Goal: Task Accomplishment & Management: Manage account settings

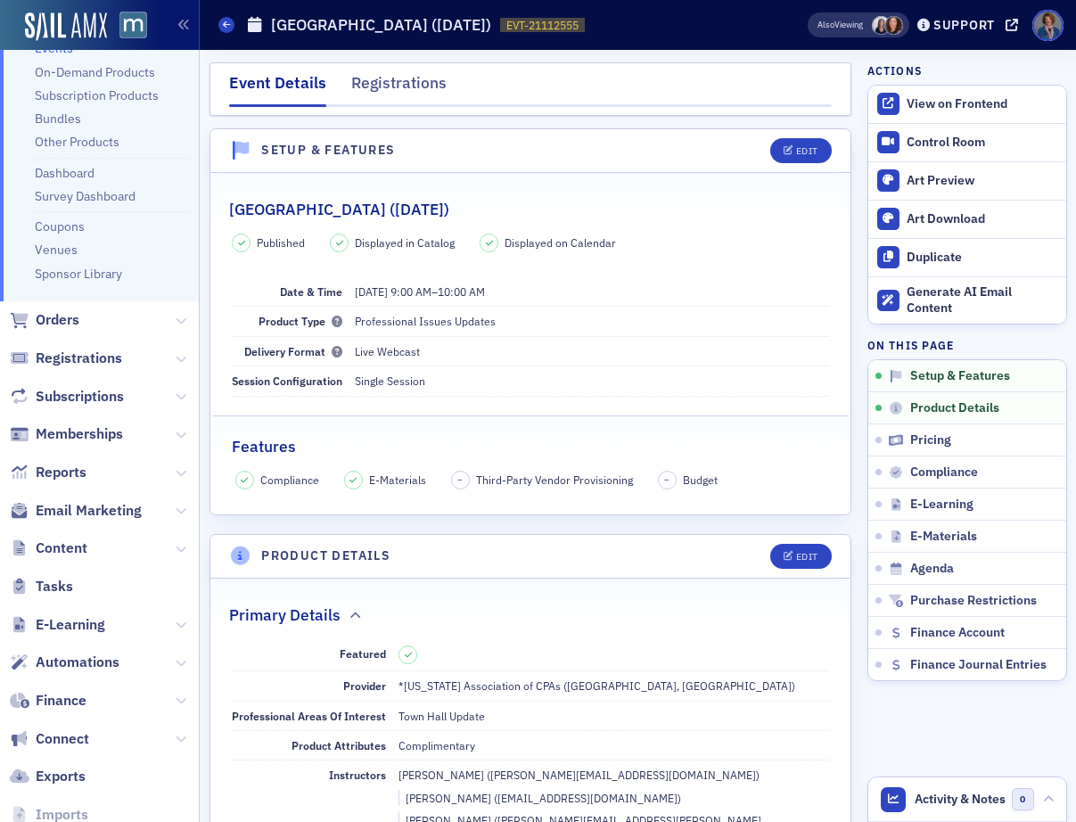
scroll to position [220, 0]
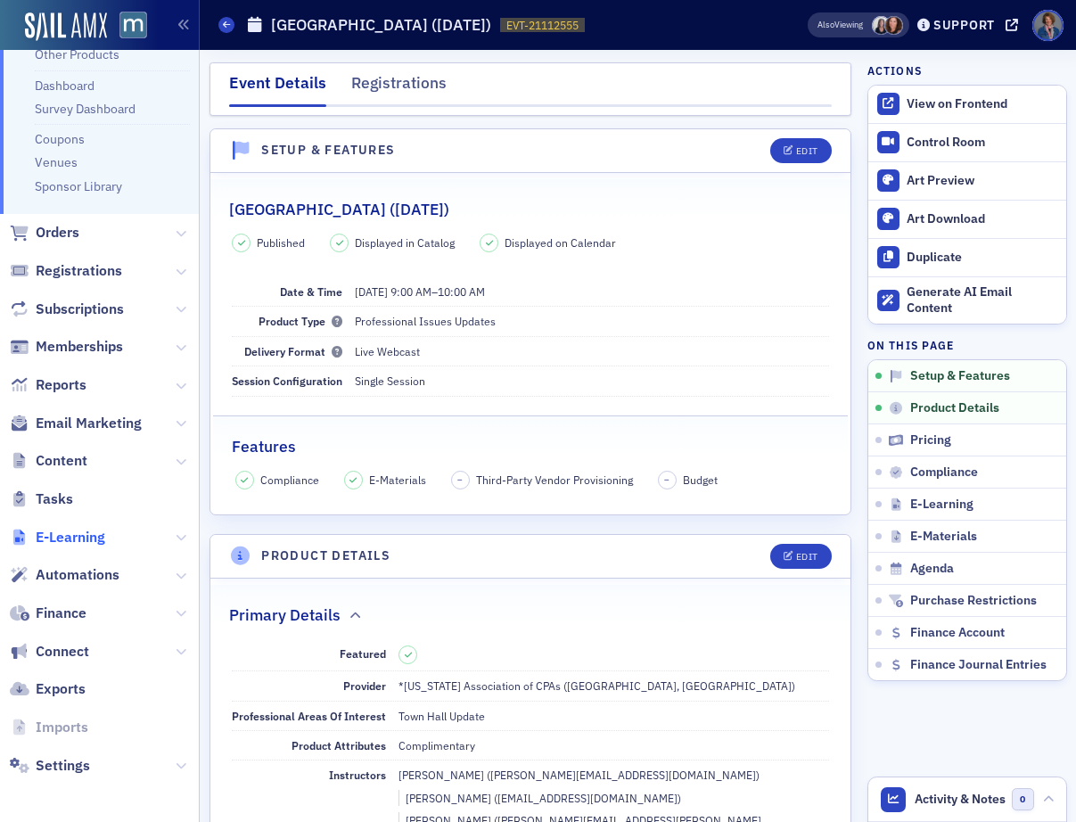
click at [72, 535] on span "E-Learning" at bounding box center [71, 538] width 70 height 20
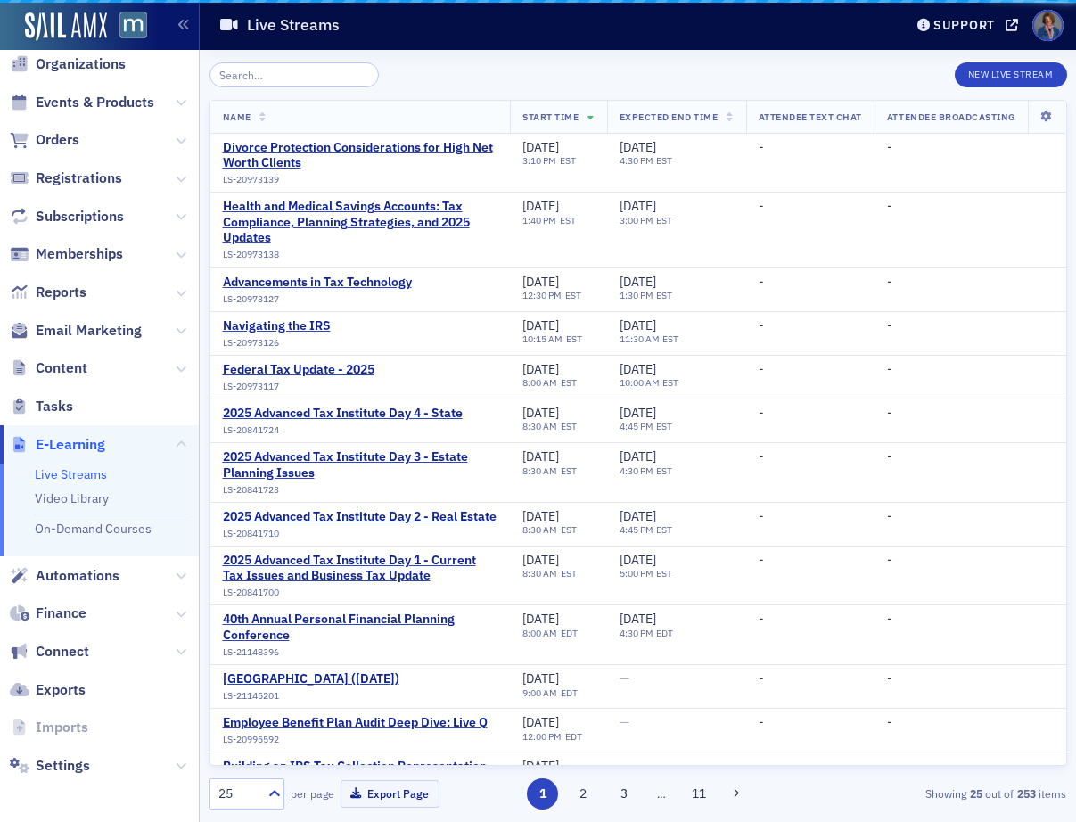
scroll to position [49, 0]
click at [81, 499] on link "Video Library" at bounding box center [72, 498] width 74 height 16
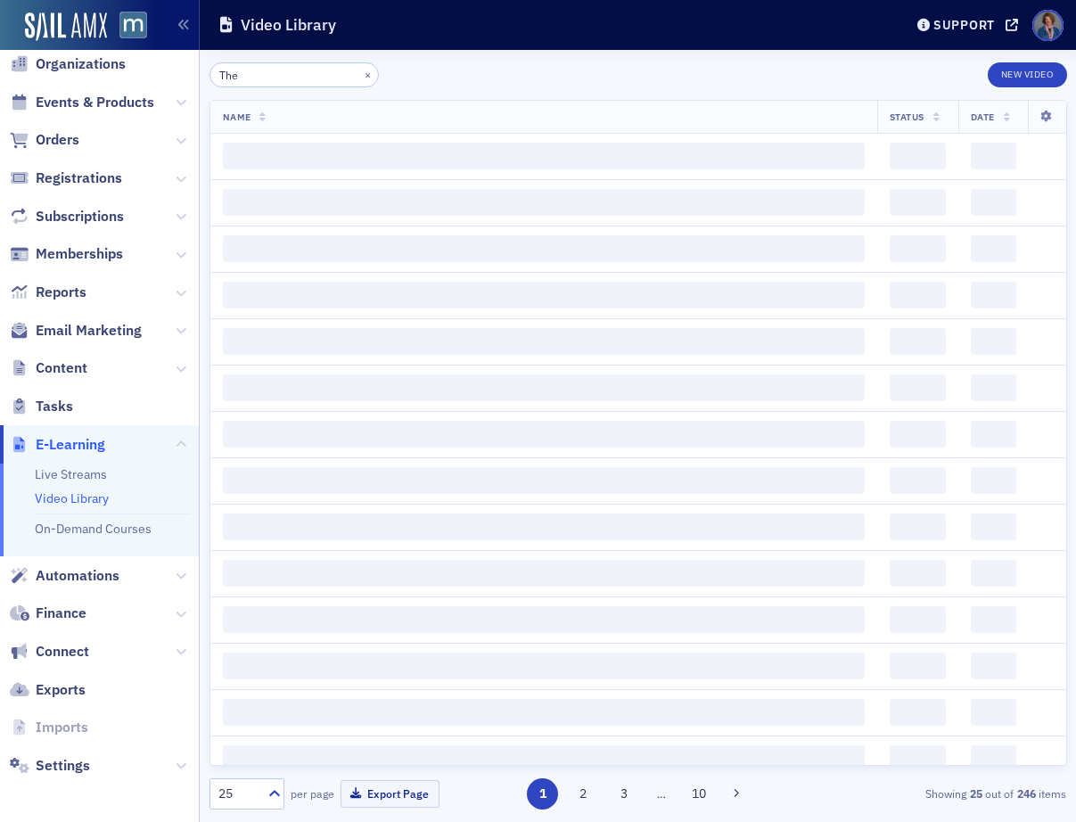
type input "The"
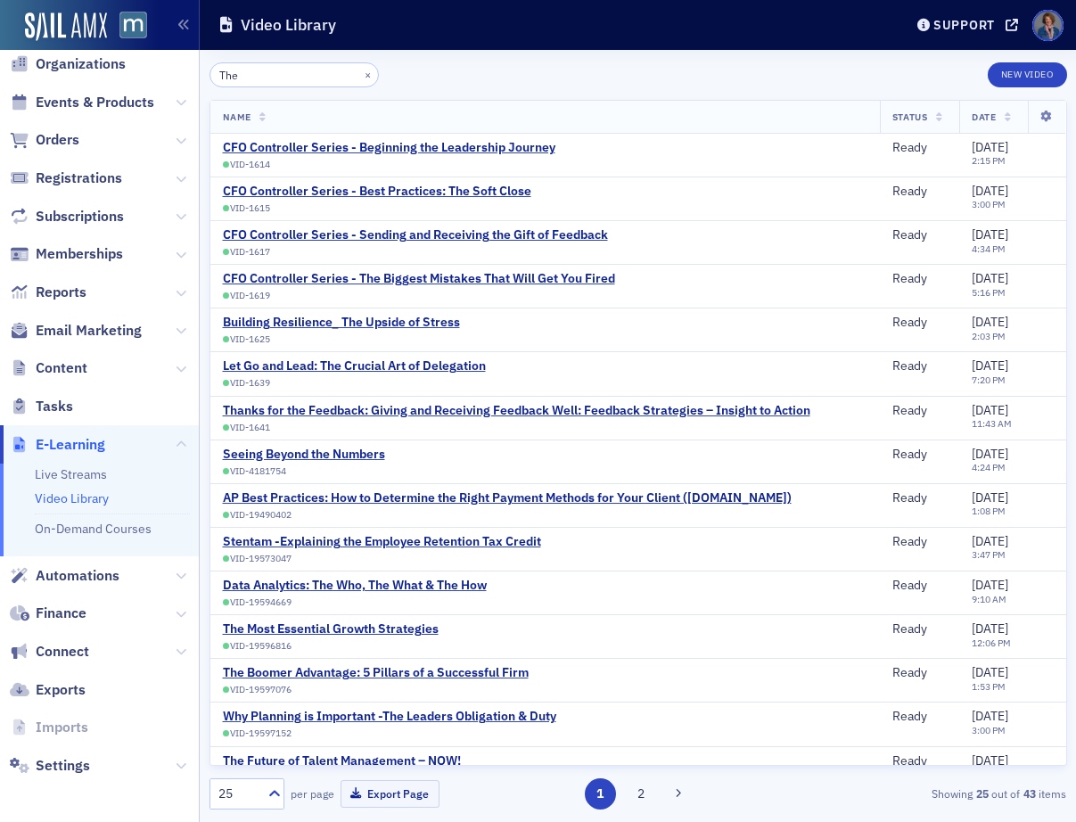
drag, startPoint x: 263, startPoint y: 78, endPoint x: 185, endPoint y: 76, distance: 78.5
click at [185, 76] on div "Users Organizations Events & Products Orders Registrations Subscriptions Member…" at bounding box center [538, 411] width 1076 height 822
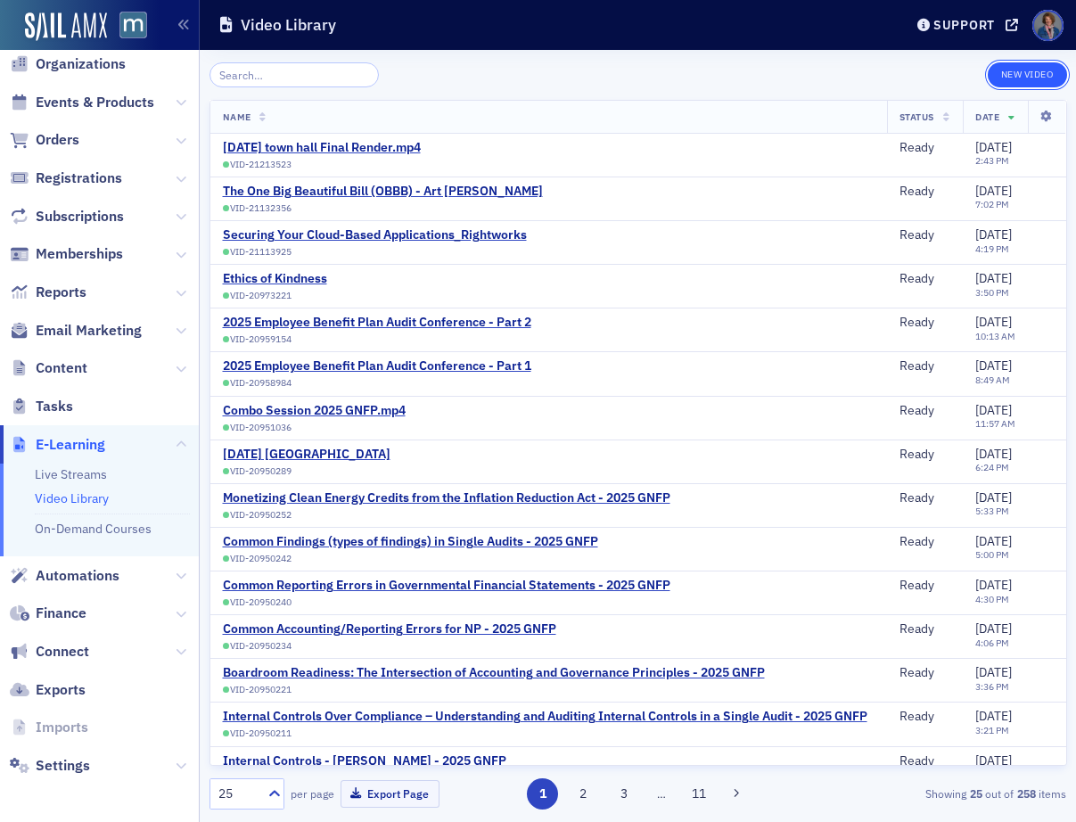
click at [1011, 71] on button "New Video" at bounding box center [1027, 74] width 79 height 25
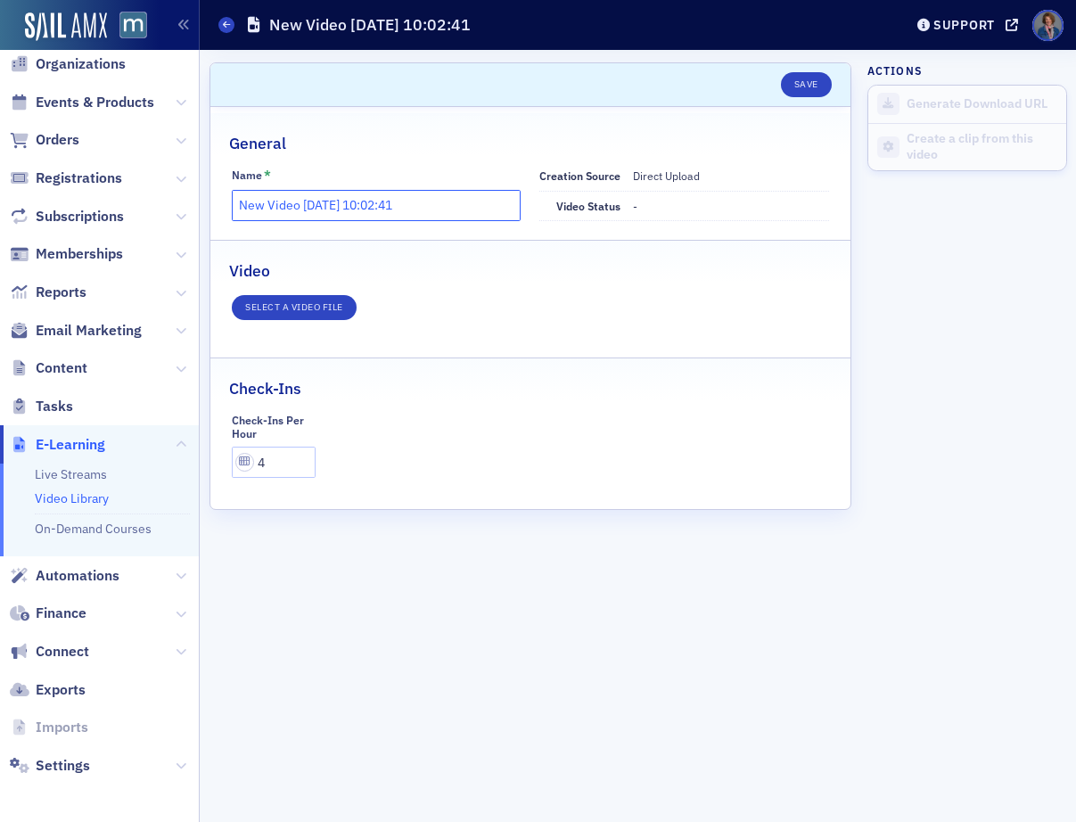
drag, startPoint x: 445, startPoint y: 201, endPoint x: 202, endPoint y: 208, distance: 242.6
click at [191, 209] on div "Users Organizations Events & Products Orders Registrations Subscriptions Member…" at bounding box center [538, 411] width 1076 height 822
click at [235, 208] on input "Complete Guide to Maryland Death Taxation" at bounding box center [376, 205] width 289 height 31
type input "2025 Complete Guide to Maryland Death Taxation"
drag, startPoint x: 669, startPoint y: 181, endPoint x: 615, endPoint y: 199, distance: 56.4
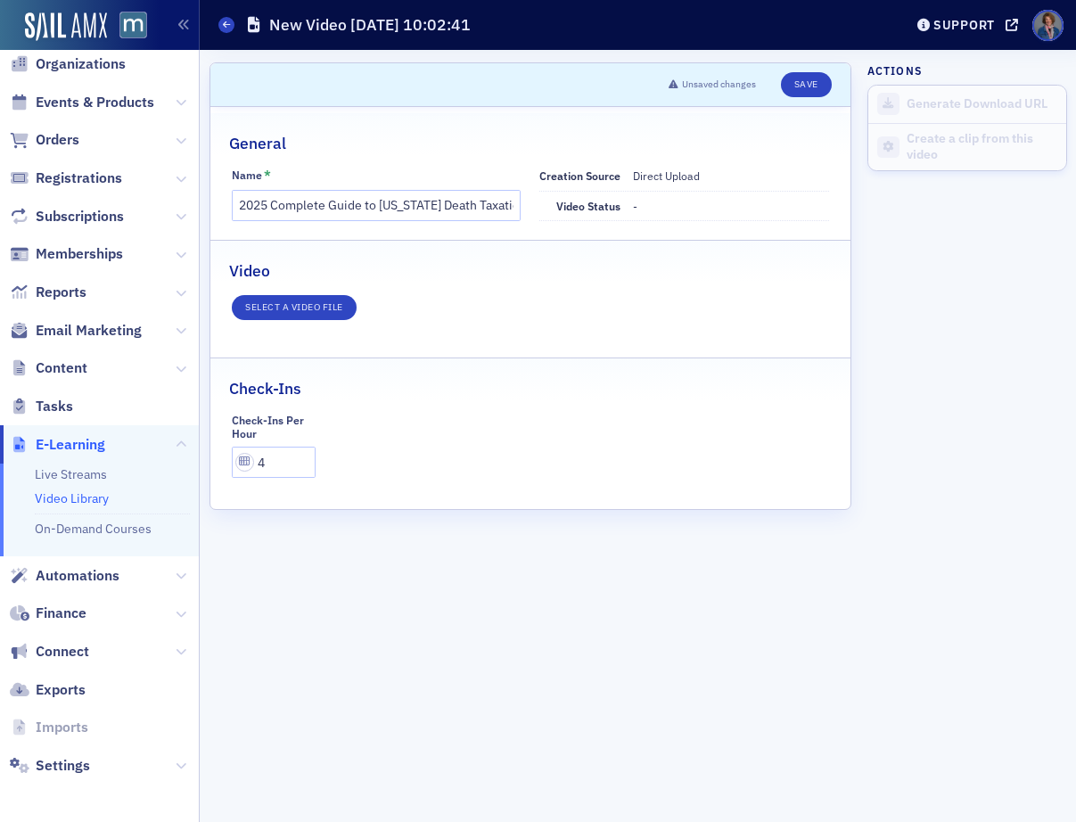
click at [669, 180] on span "Direct Upload" at bounding box center [666, 175] width 67 height 14
click at [296, 308] on button "Select a video file" at bounding box center [294, 307] width 125 height 25
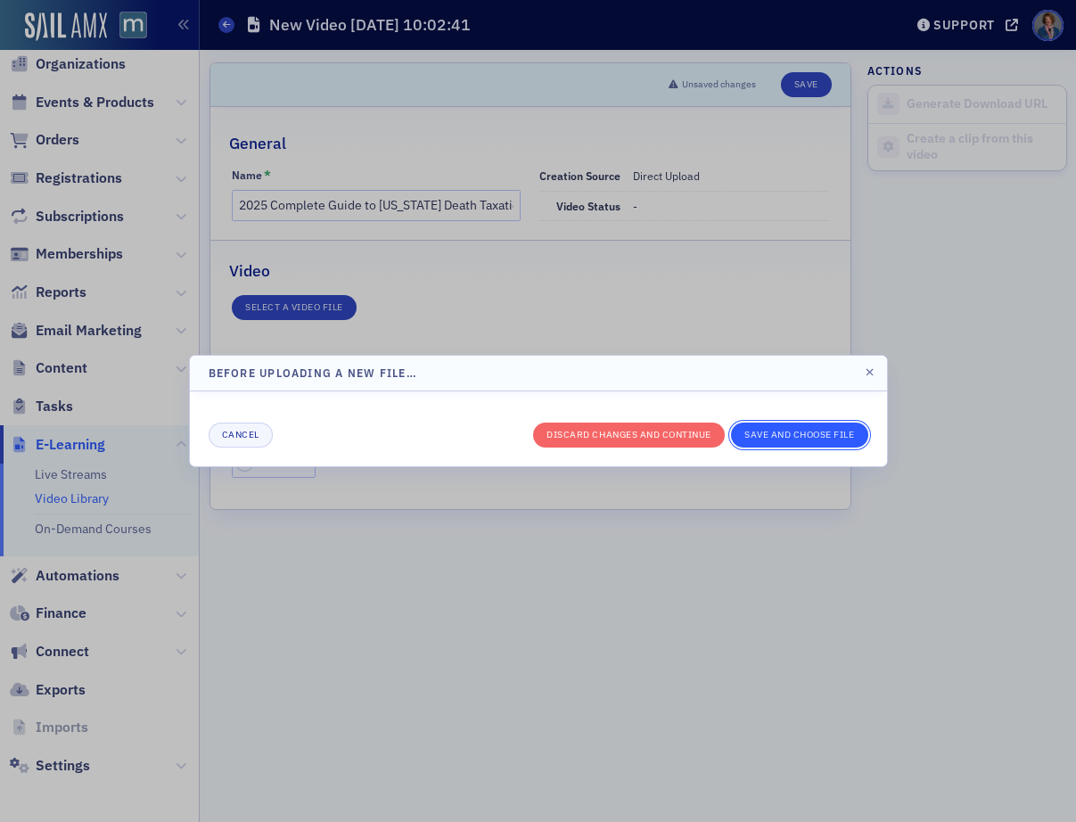
click at [776, 436] on button "Save And Choose File" at bounding box center [799, 435] width 137 height 25
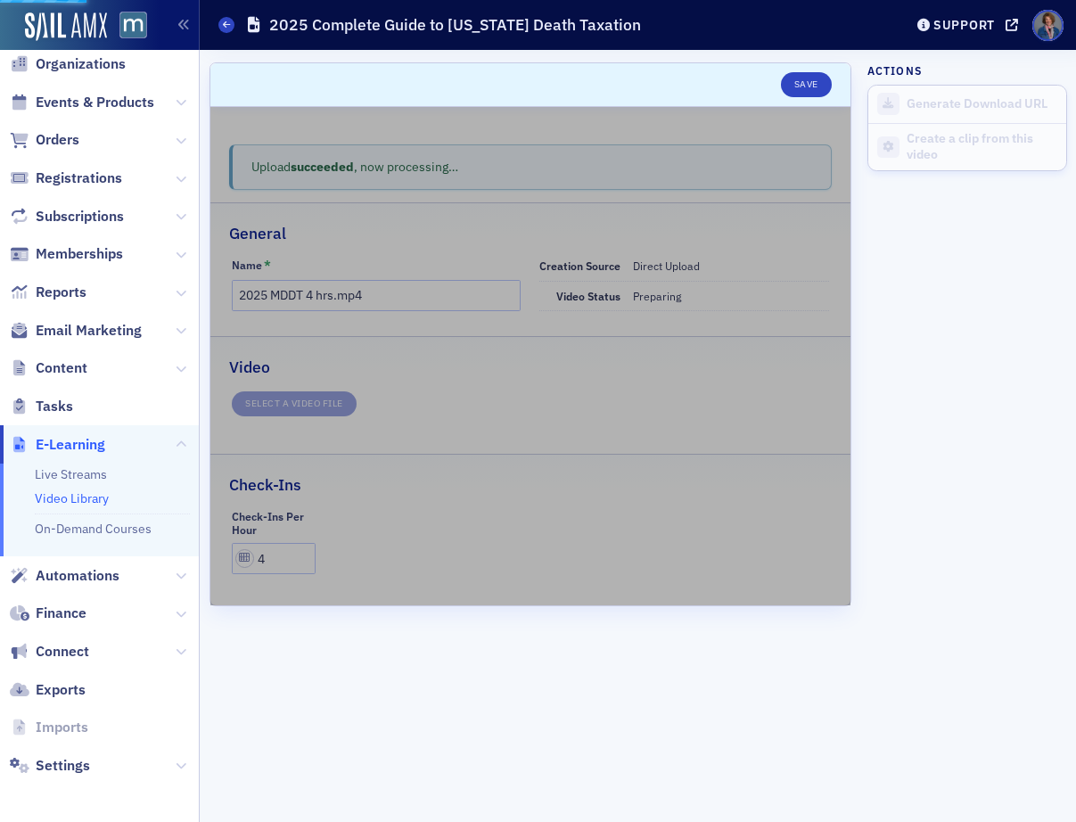
type input "2025 Complete Guide to Maryland Death Taxation"
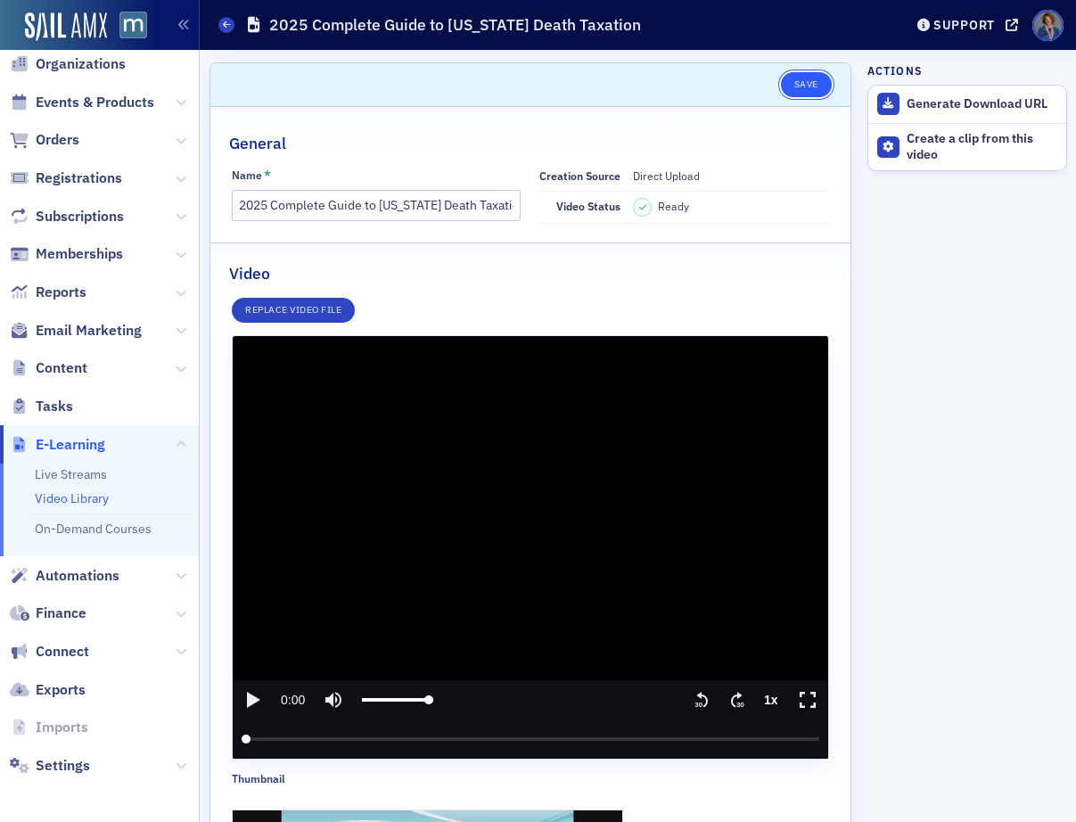
click at [792, 88] on button "Save" at bounding box center [806, 84] width 51 height 25
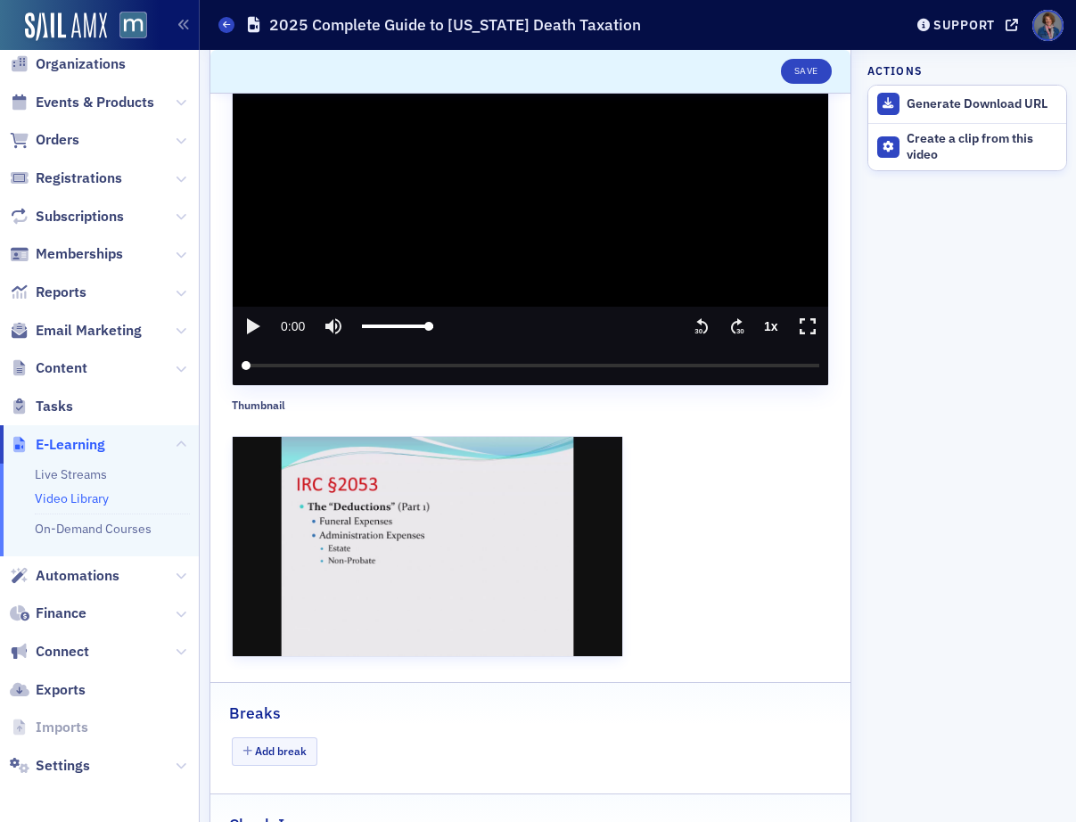
scroll to position [522, 0]
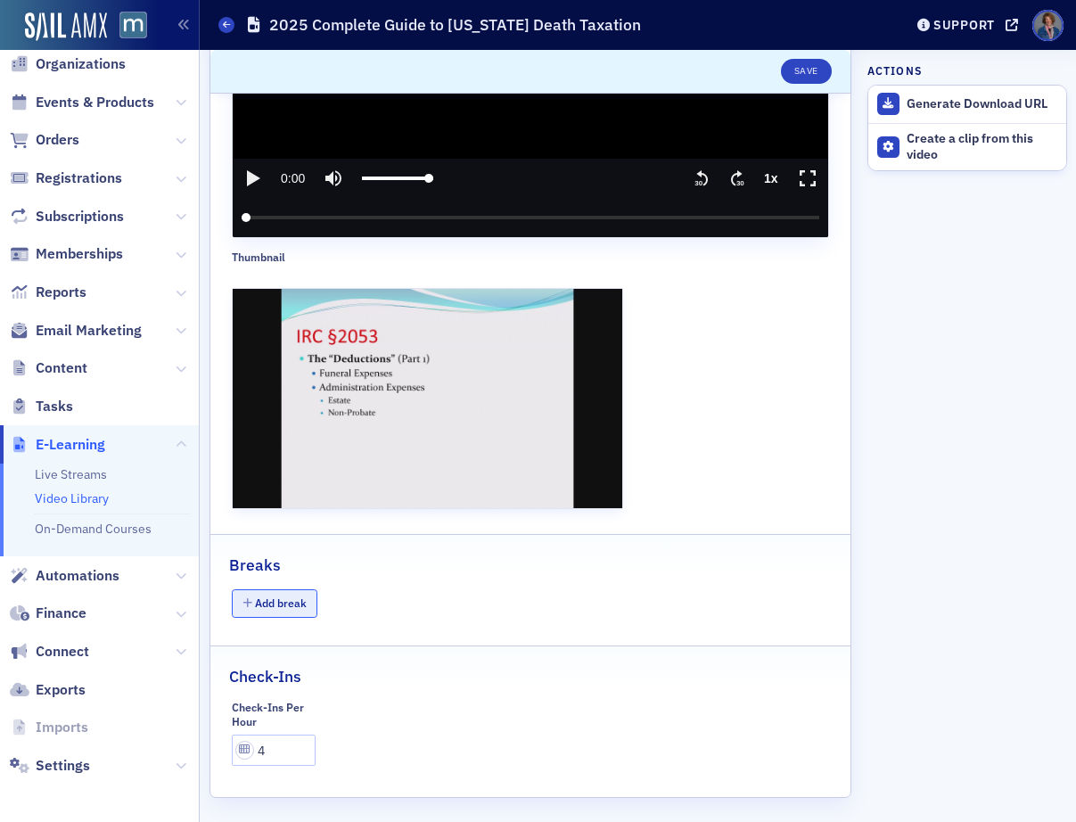
click at [280, 601] on button "Add break" at bounding box center [275, 603] width 86 height 28
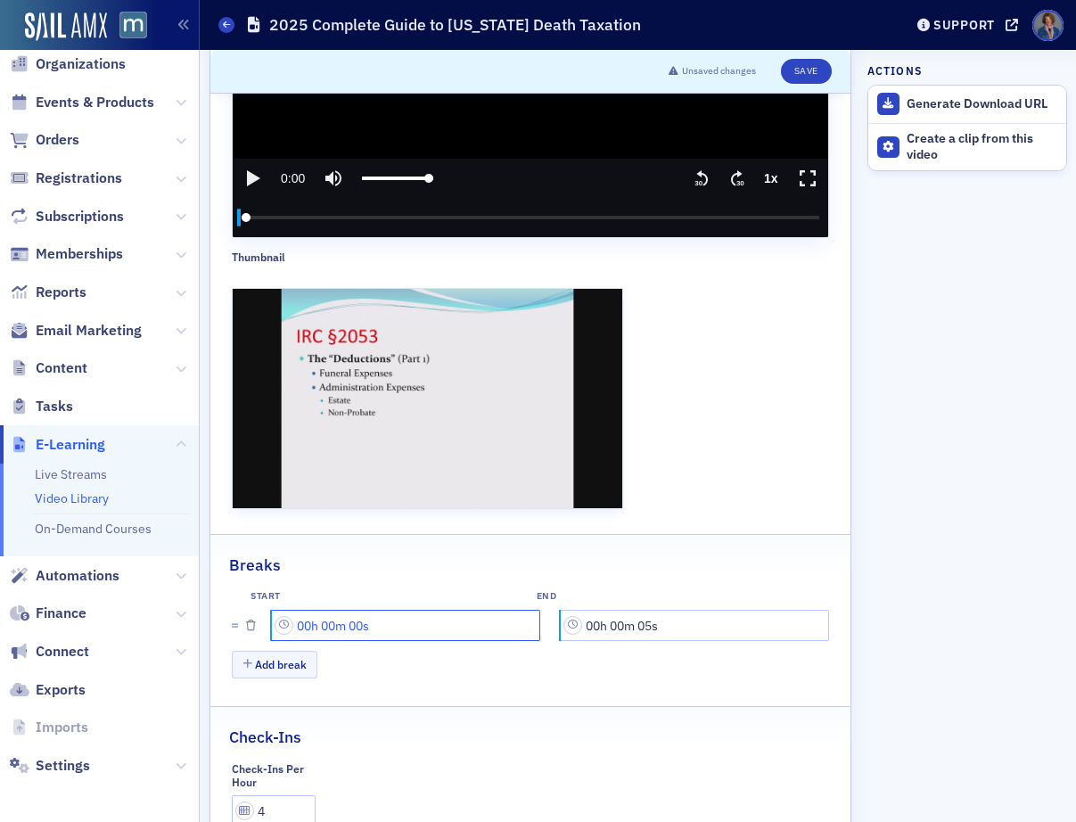
click at [311, 618] on input "00h 00m 00s" at bounding box center [406, 625] width 268 height 31
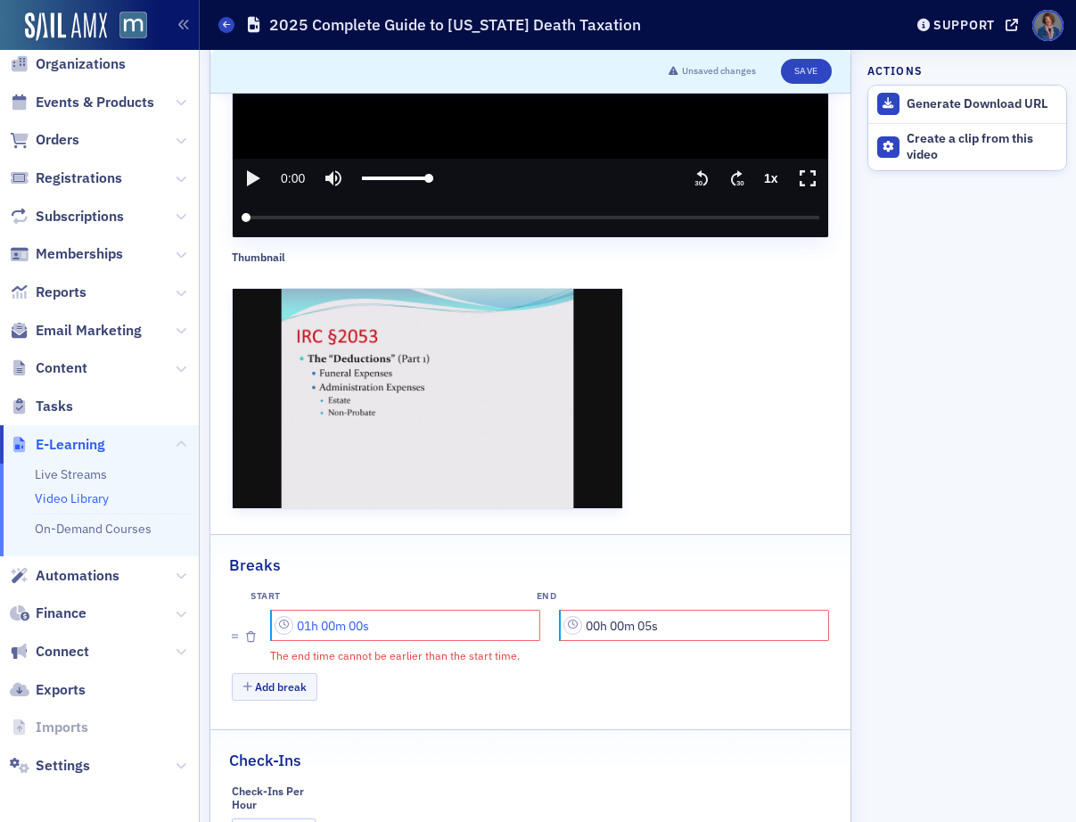
click at [333, 616] on input "01h 00m 00s" at bounding box center [406, 625] width 268 height 31
drag, startPoint x: 322, startPoint y: 620, endPoint x: 333, endPoint y: 620, distance: 11.6
click at [333, 620] on input "01h 00m 00s" at bounding box center [406, 625] width 268 height 31
drag, startPoint x: 351, startPoint y: 621, endPoint x: 367, endPoint y: 622, distance: 16.1
click at [367, 622] on input "01h 44m 00s" at bounding box center [406, 625] width 268 height 31
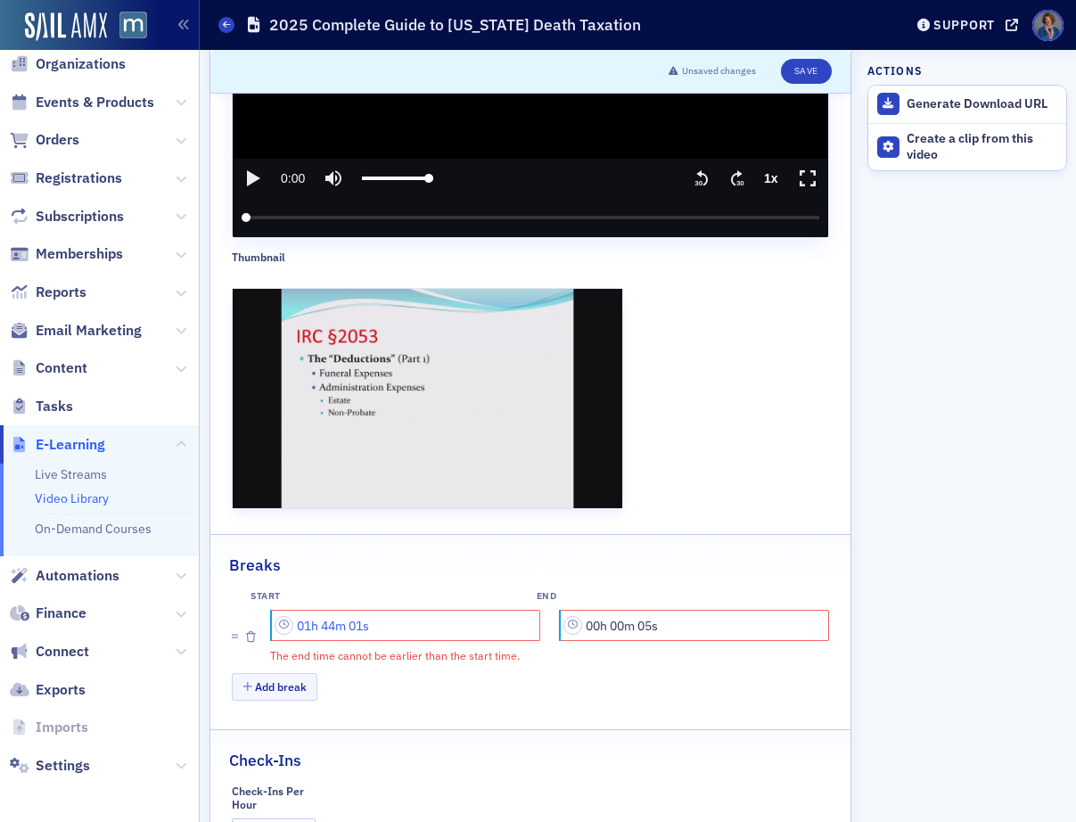
click at [354, 620] on input "01h 44m 01s" at bounding box center [406, 625] width 268 height 31
type input "01h 44m 11s"
click at [632, 623] on input "00h 00m 05s" at bounding box center [695, 625] width 268 height 31
click at [591, 616] on input "00h 00m 05s" at bounding box center [695, 625] width 268 height 31
click at [615, 617] on input "01h 00m 05s" at bounding box center [695, 625] width 268 height 31
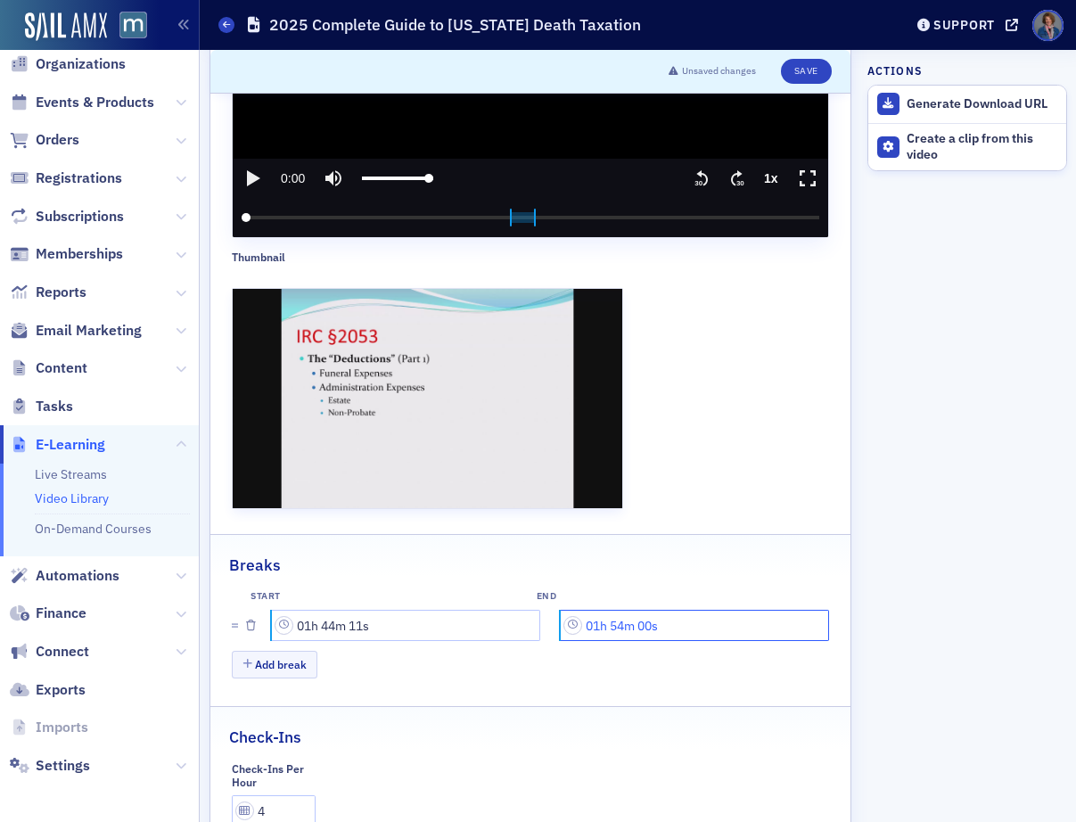
drag, startPoint x: 633, startPoint y: 616, endPoint x: 645, endPoint y: 621, distance: 12.8
click at [645, 621] on input "01h 54m 00s" at bounding box center [695, 625] width 268 height 31
click at [637, 616] on input "01h 54m 03s" at bounding box center [695, 625] width 268 height 31
type input "01h 54m 33s"
click at [788, 70] on button "Save" at bounding box center [806, 71] width 51 height 25
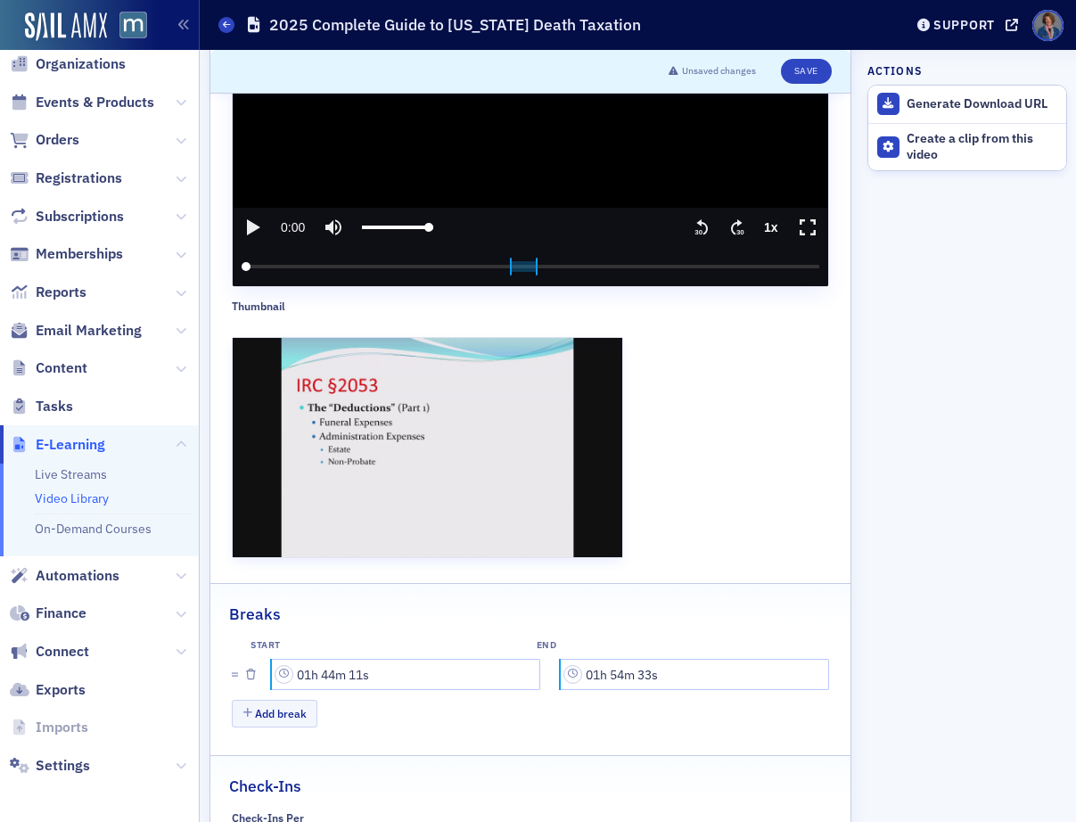
scroll to position [409, 0]
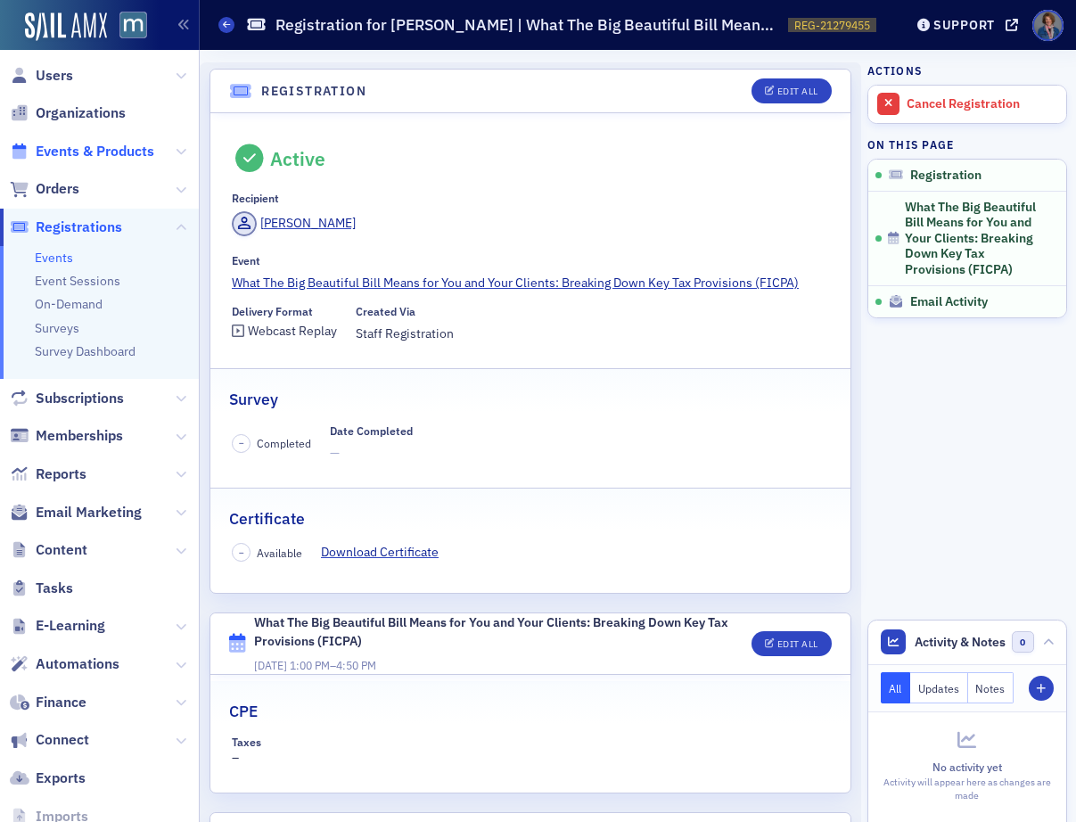
click at [61, 153] on span "Events & Products" at bounding box center [95, 152] width 119 height 20
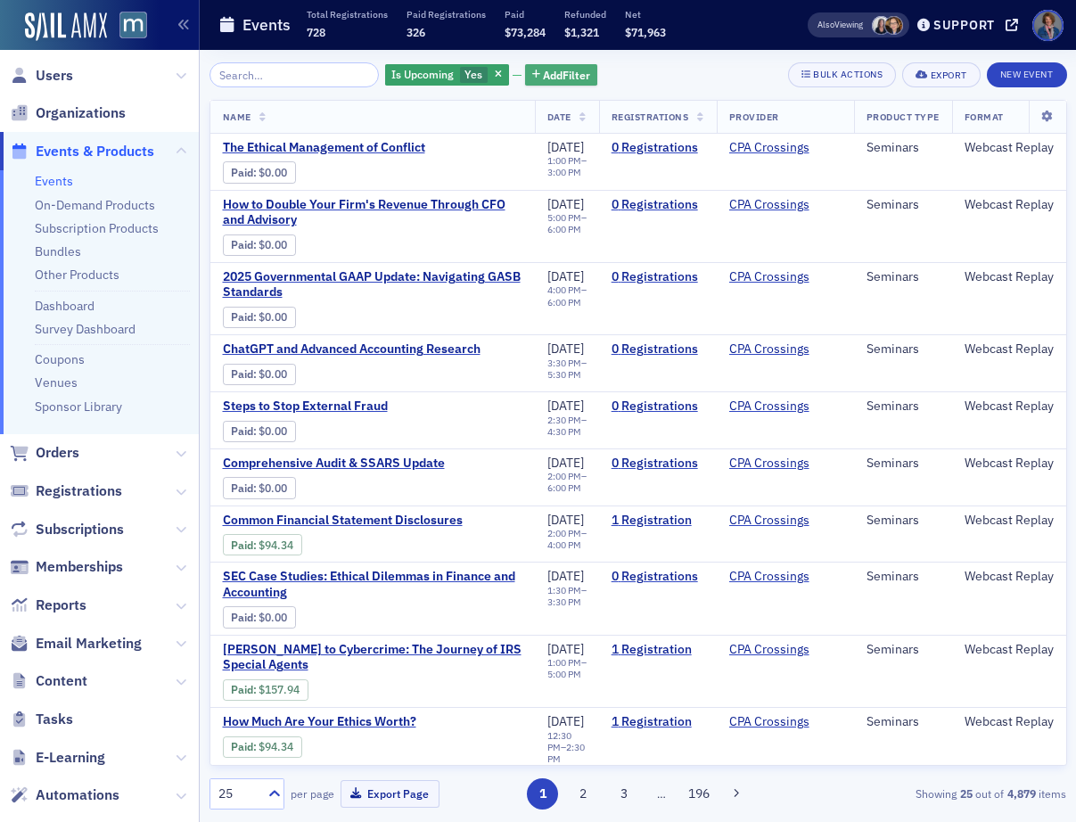
click at [544, 76] on span "Add Filter" at bounding box center [566, 75] width 47 height 16
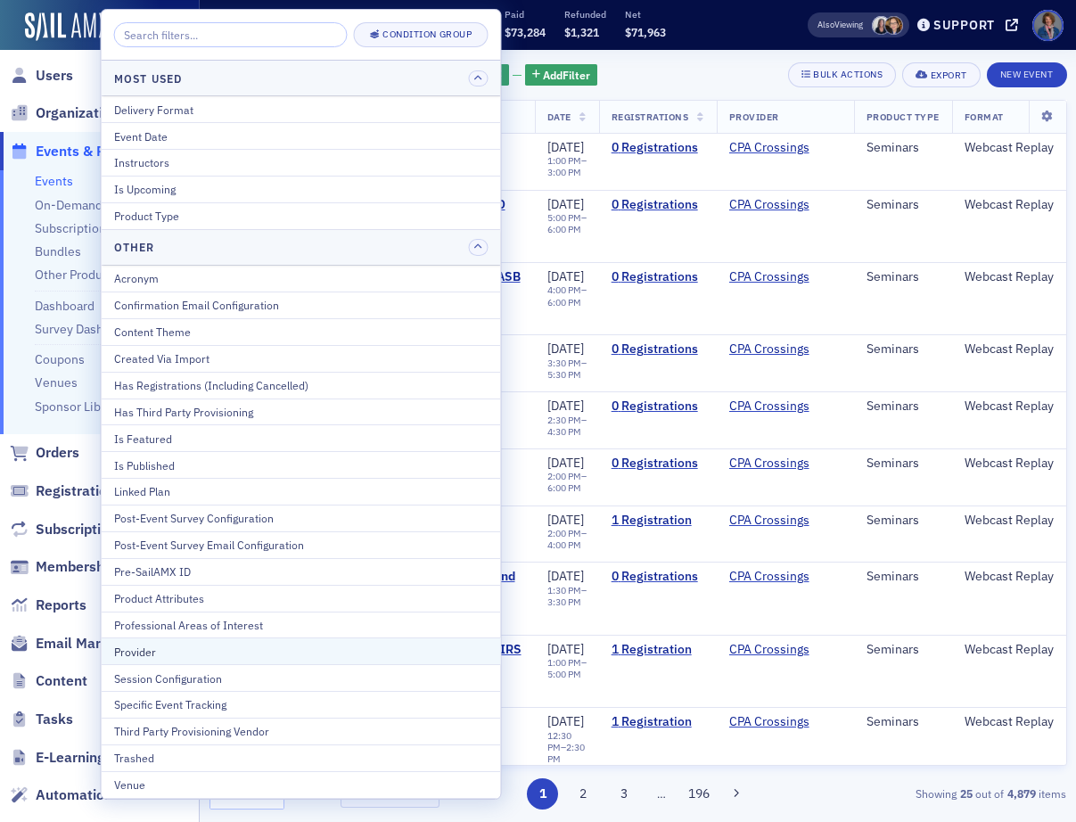
click at [182, 650] on div "Provider" at bounding box center [301, 652] width 374 height 16
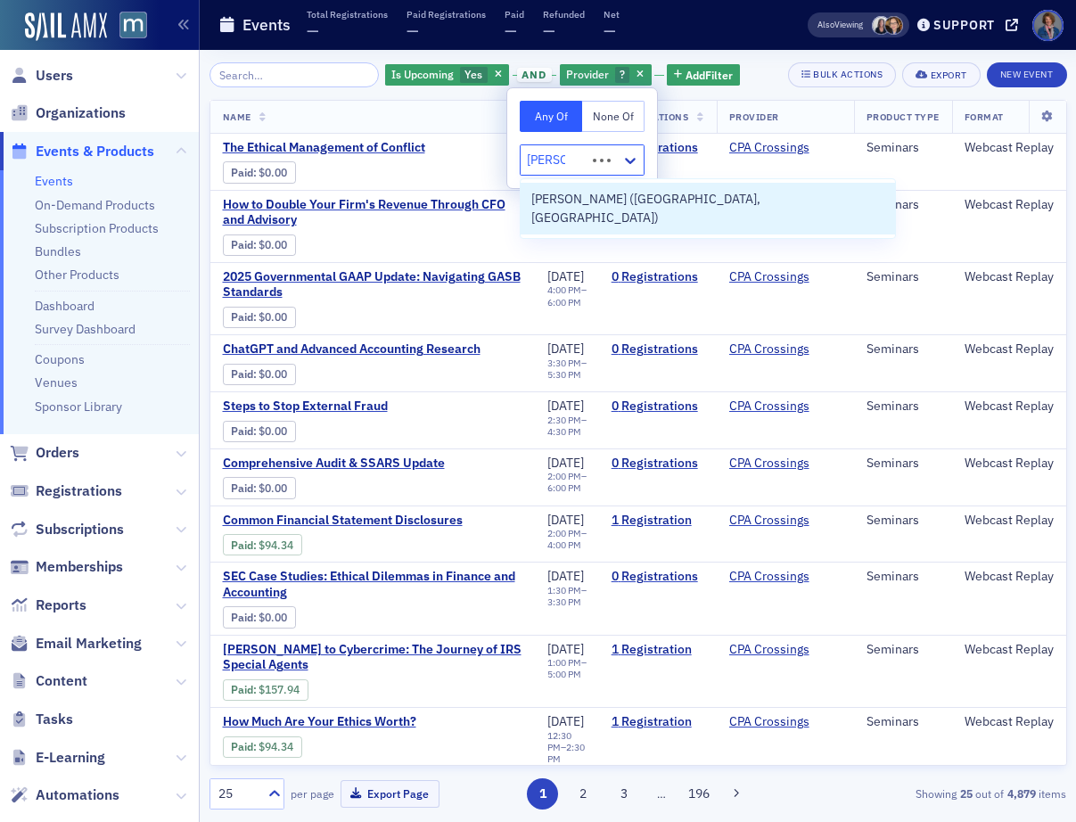
type input "werner"
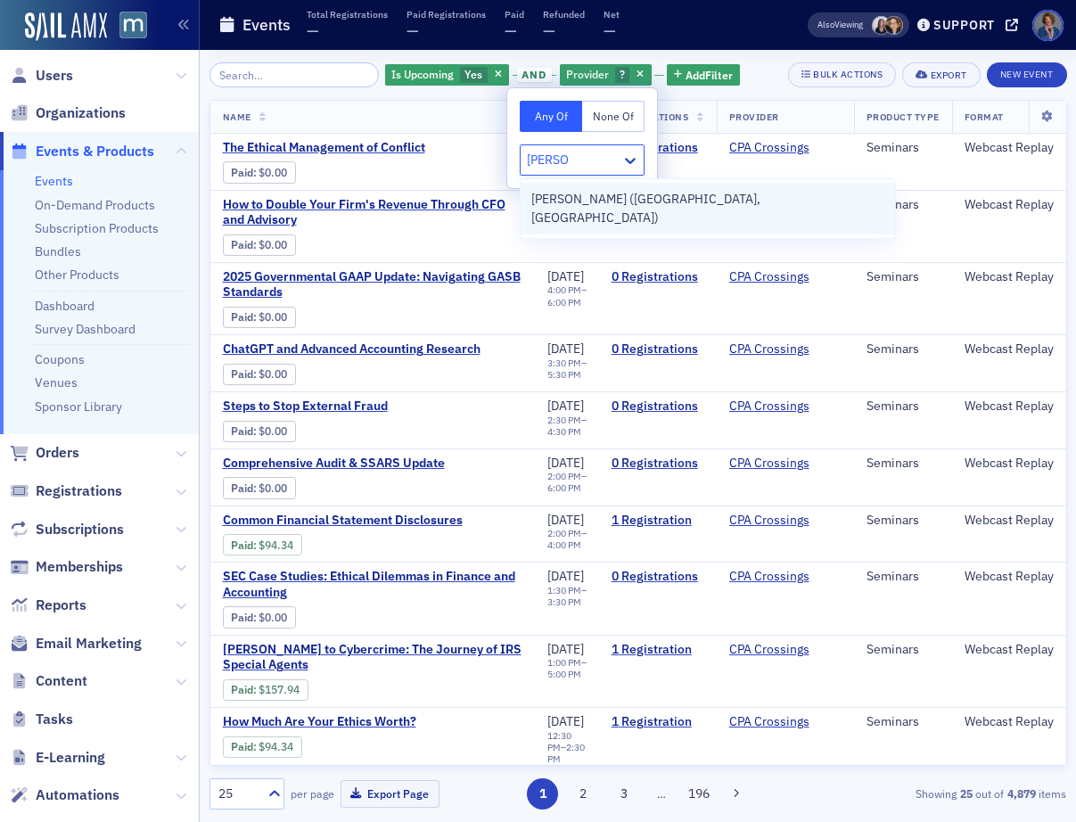
click at [604, 201] on span "Werner-Rocca (Flourtown, PA)" at bounding box center [707, 208] width 353 height 37
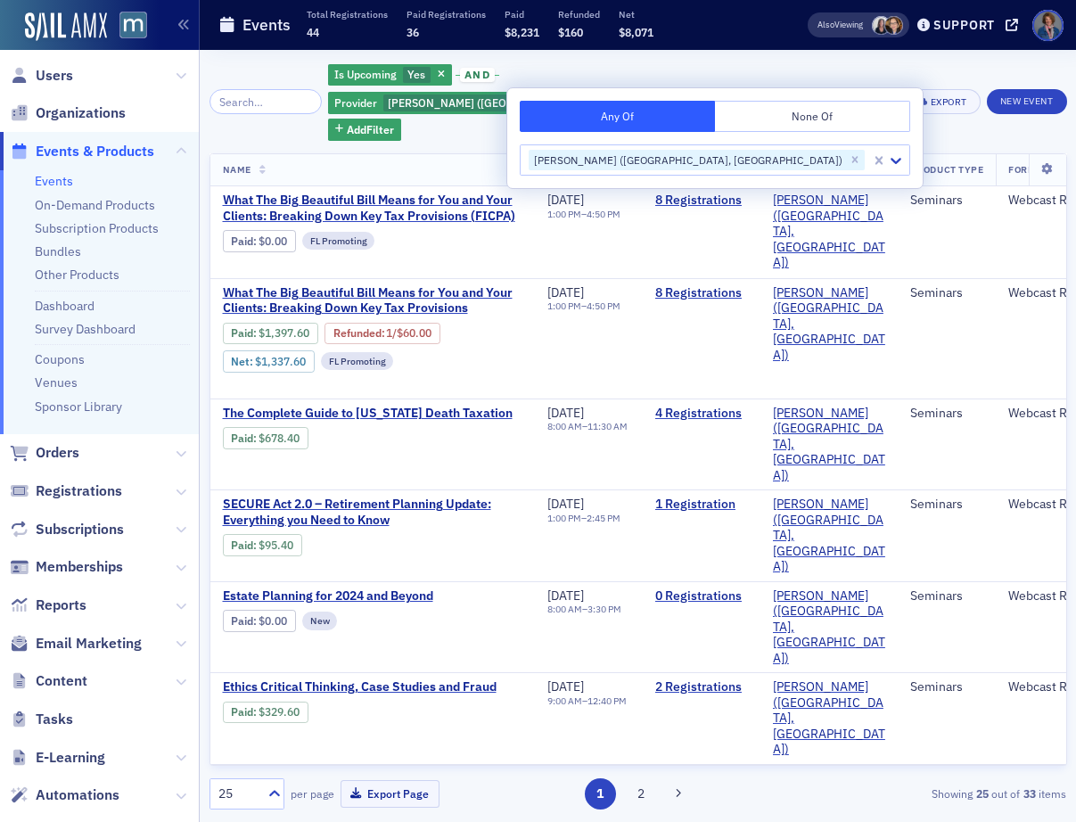
click at [885, 111] on div "Is Upcoming Yes and Provider Werner-Rocca (Flourtown, PA) Add Filter Bulk Actio…" at bounding box center [638, 101] width 858 height 78
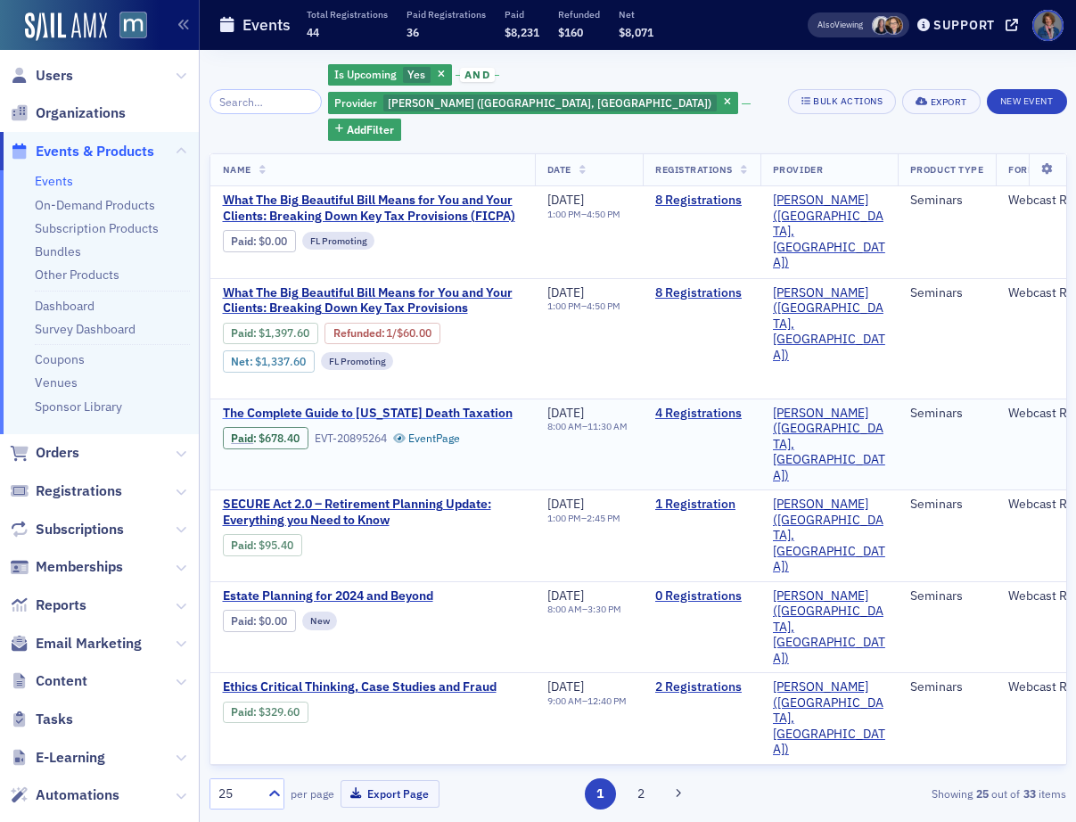
click at [430, 406] on span "The Complete Guide to Maryland Death Taxation" at bounding box center [373, 414] width 300 height 16
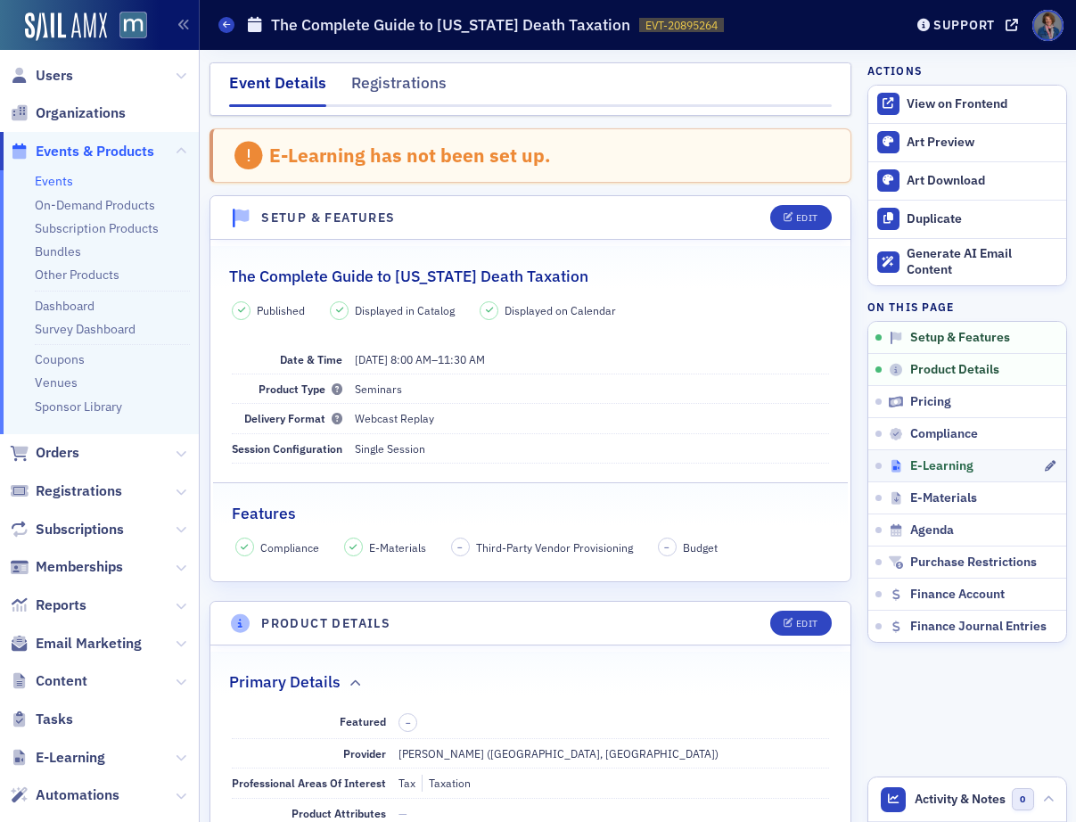
click at [933, 469] on span "E-Learning" at bounding box center [941, 466] width 63 height 16
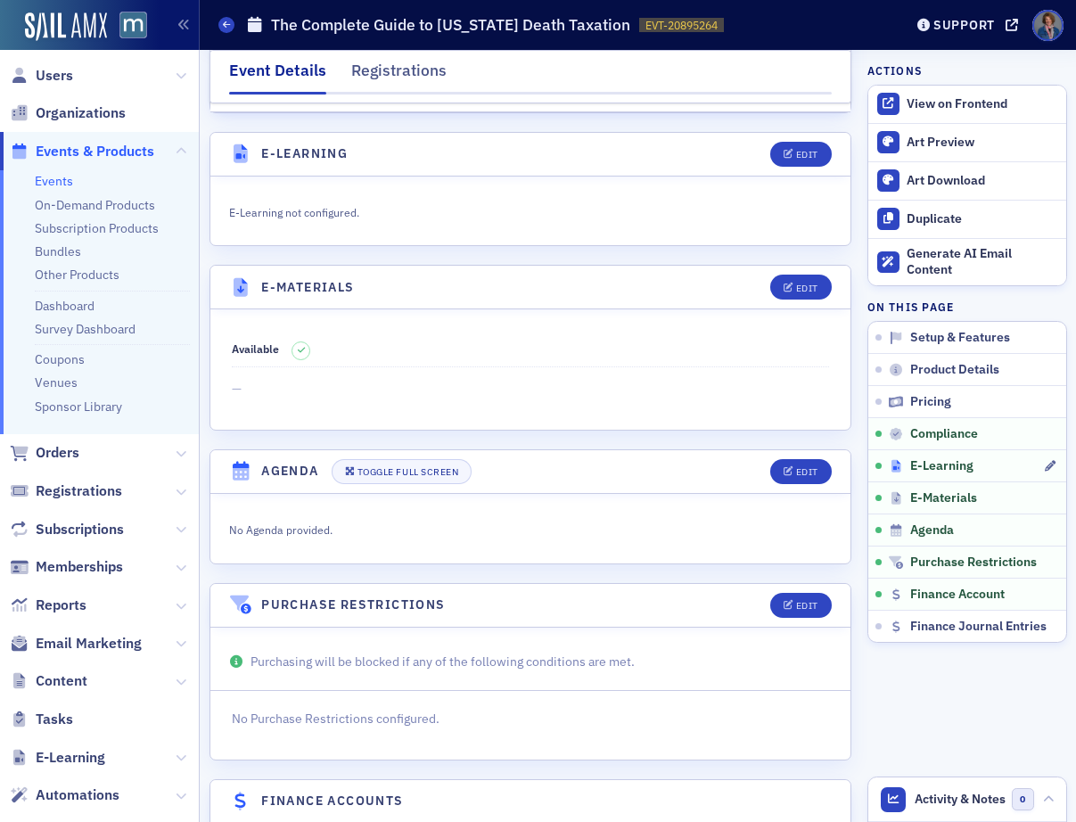
scroll to position [2427, 0]
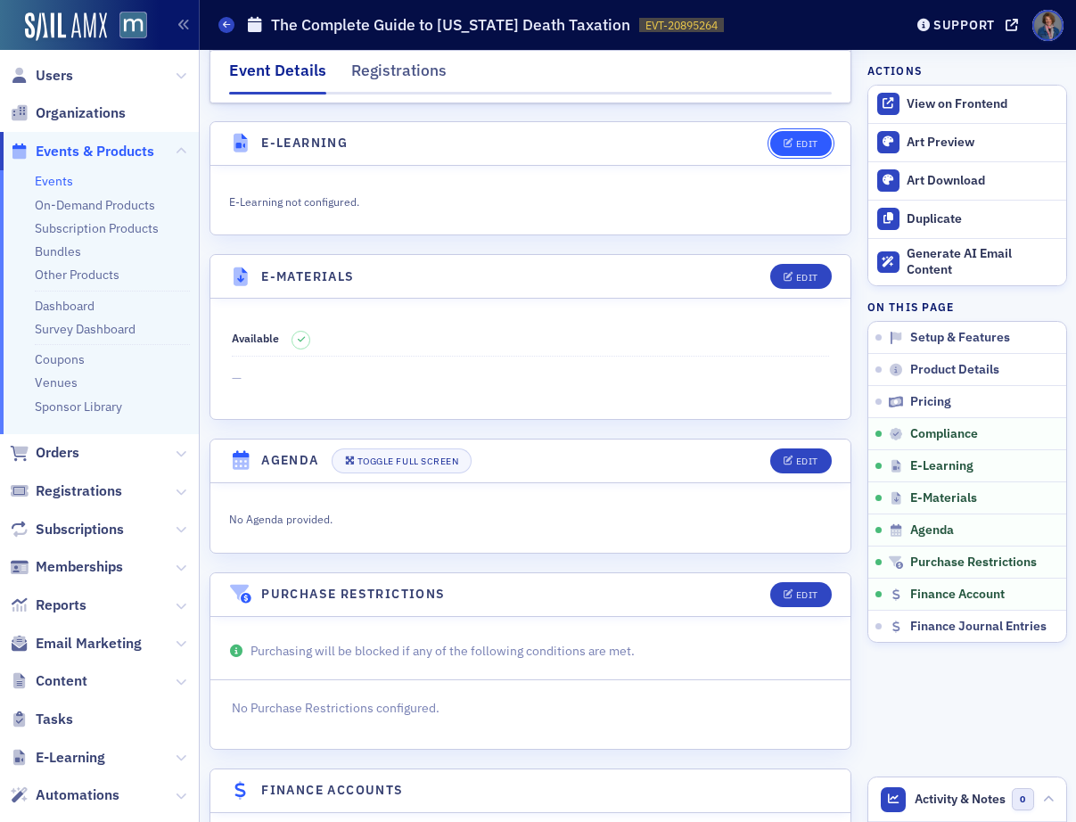
click at [796, 139] on div "Edit" at bounding box center [807, 144] width 22 height 10
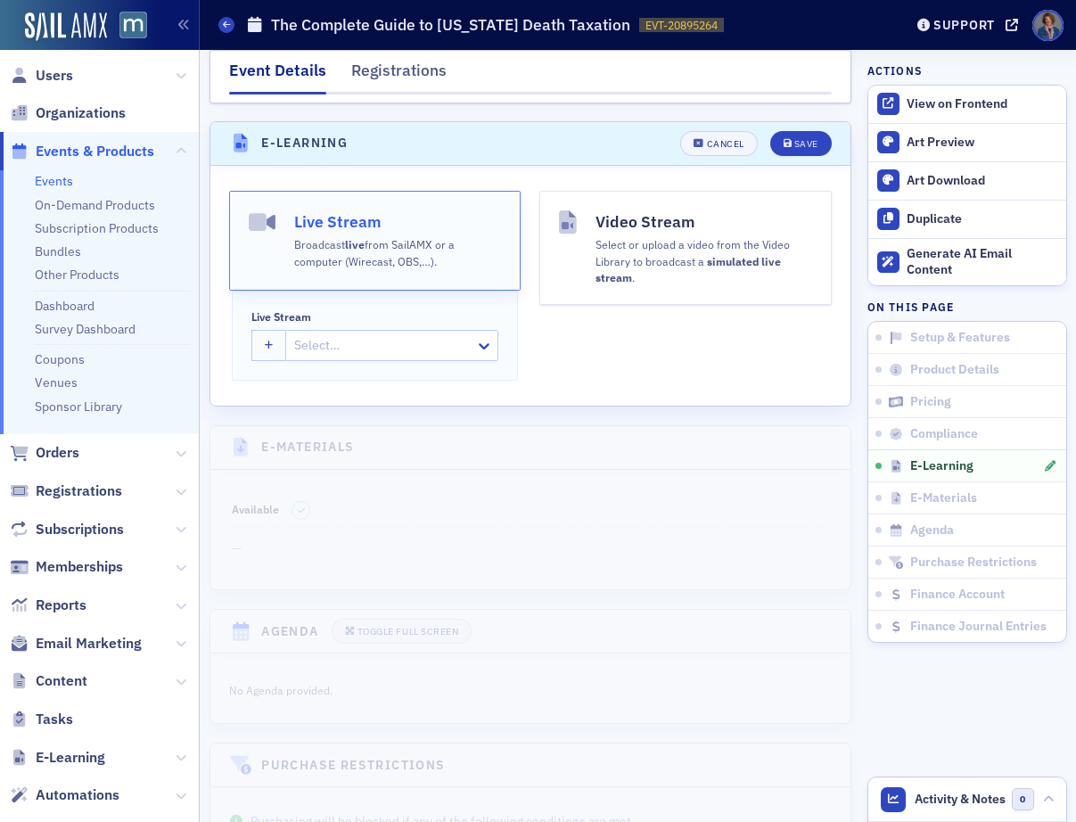
click at [597, 234] on div "Select or upload a video from the Video Library to broadcast a simulated live s…" at bounding box center [704, 260] width 217 height 53
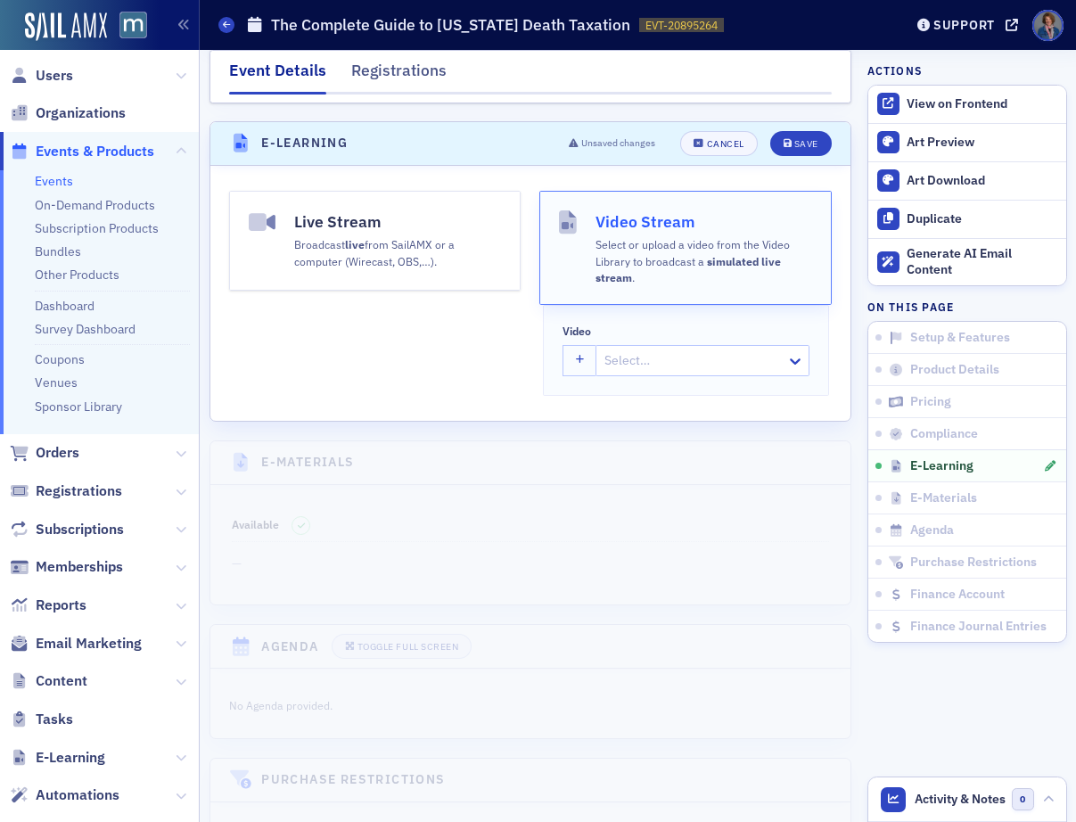
click at [631, 349] on div at bounding box center [693, 360] width 181 height 22
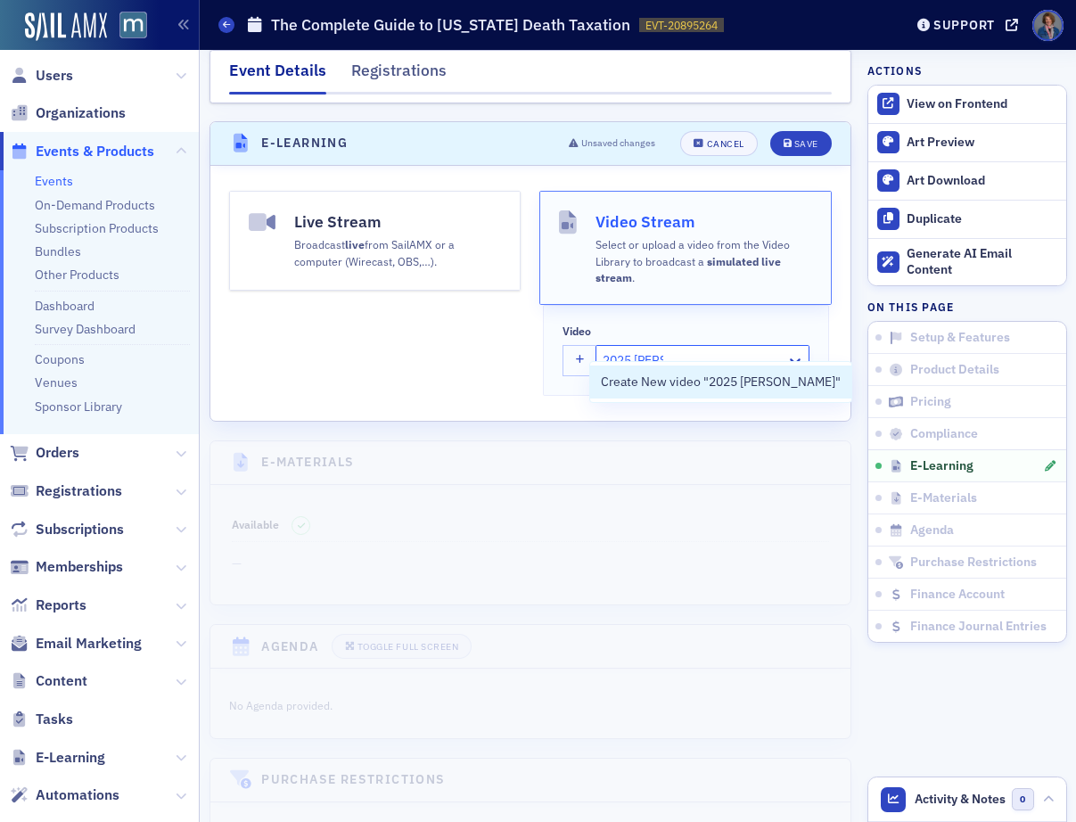
drag, startPoint x: 658, startPoint y: 341, endPoint x: 625, endPoint y: 343, distance: 33.0
click at [625, 351] on input "2025 Mary" at bounding box center [633, 360] width 61 height 19
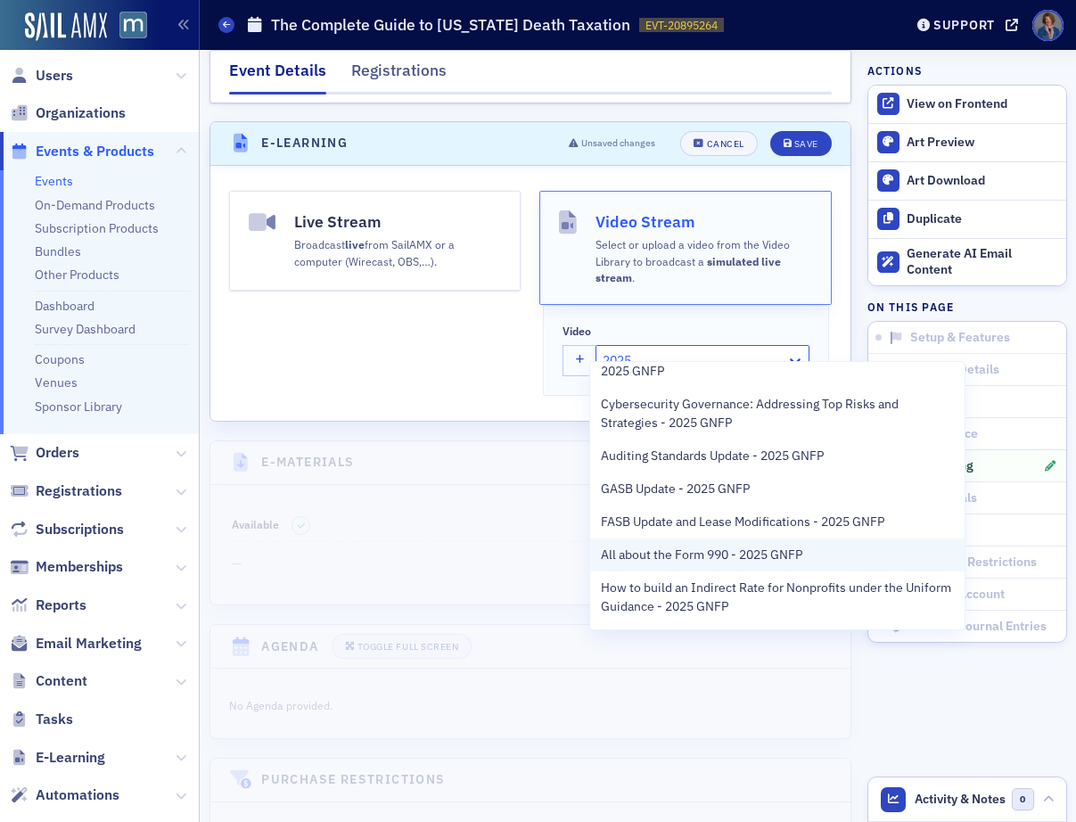
scroll to position [678, 0]
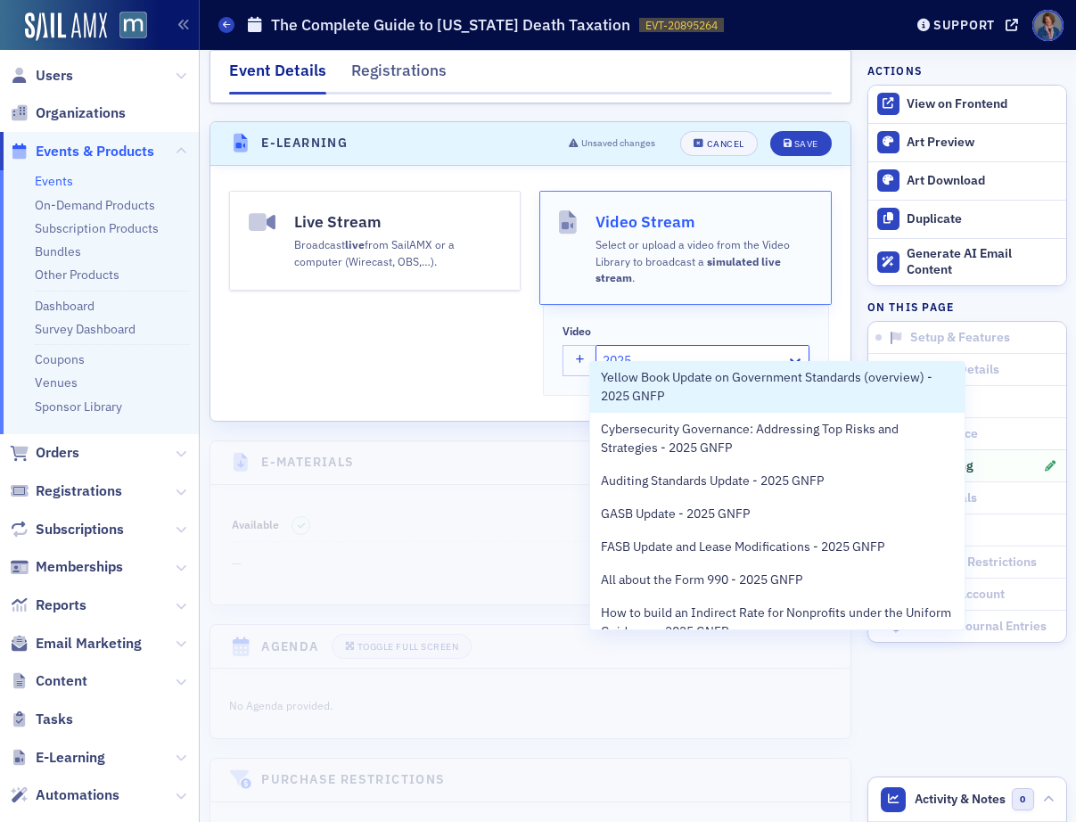
type input "2025"
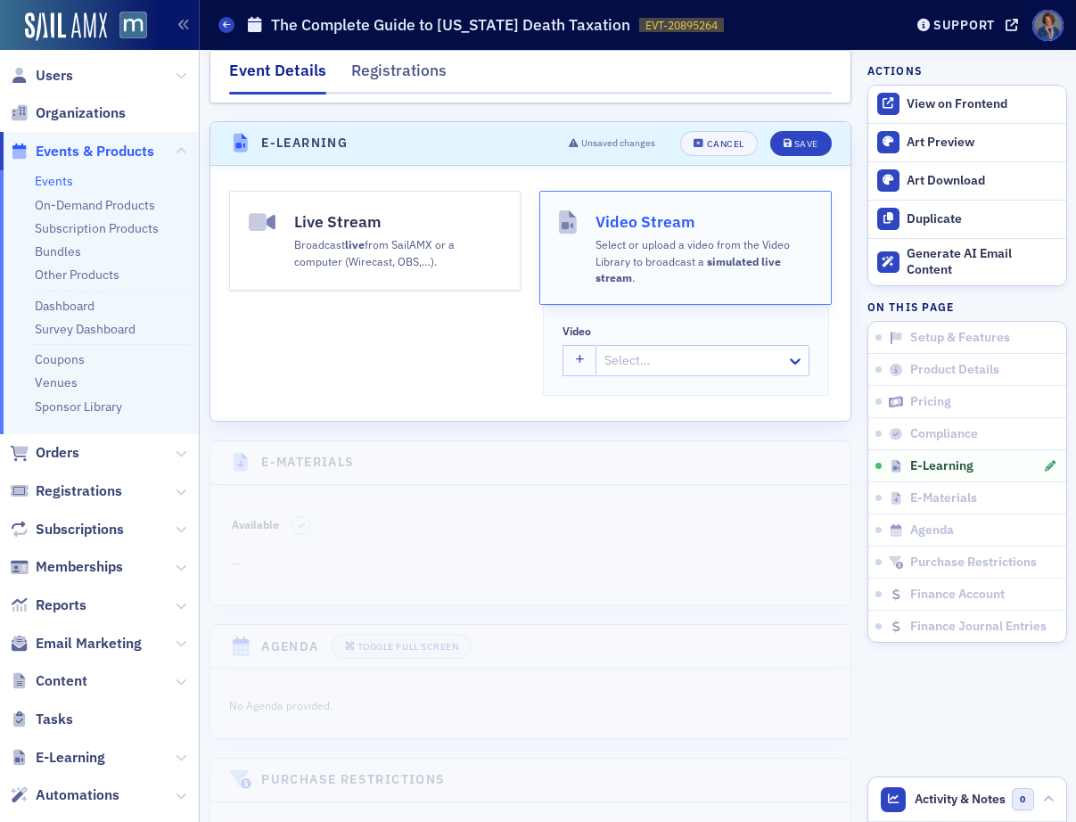
click at [466, 383] on div "Live Stream Broadcast live from SailAMX or a computer (Wirecast, OBS,…). Video …" at bounding box center [530, 293] width 641 height 255
click at [97, 753] on span "E-Learning" at bounding box center [71, 758] width 70 height 20
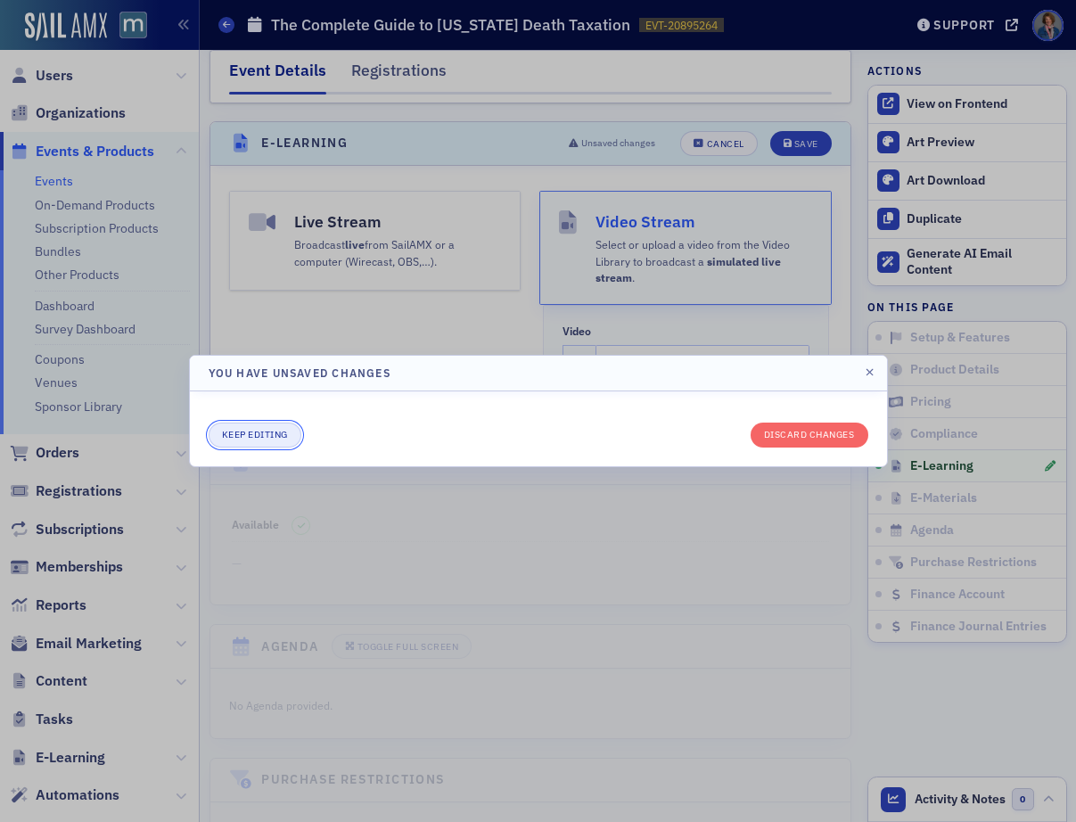
click at [245, 438] on button "Keep editing" at bounding box center [255, 435] width 93 height 25
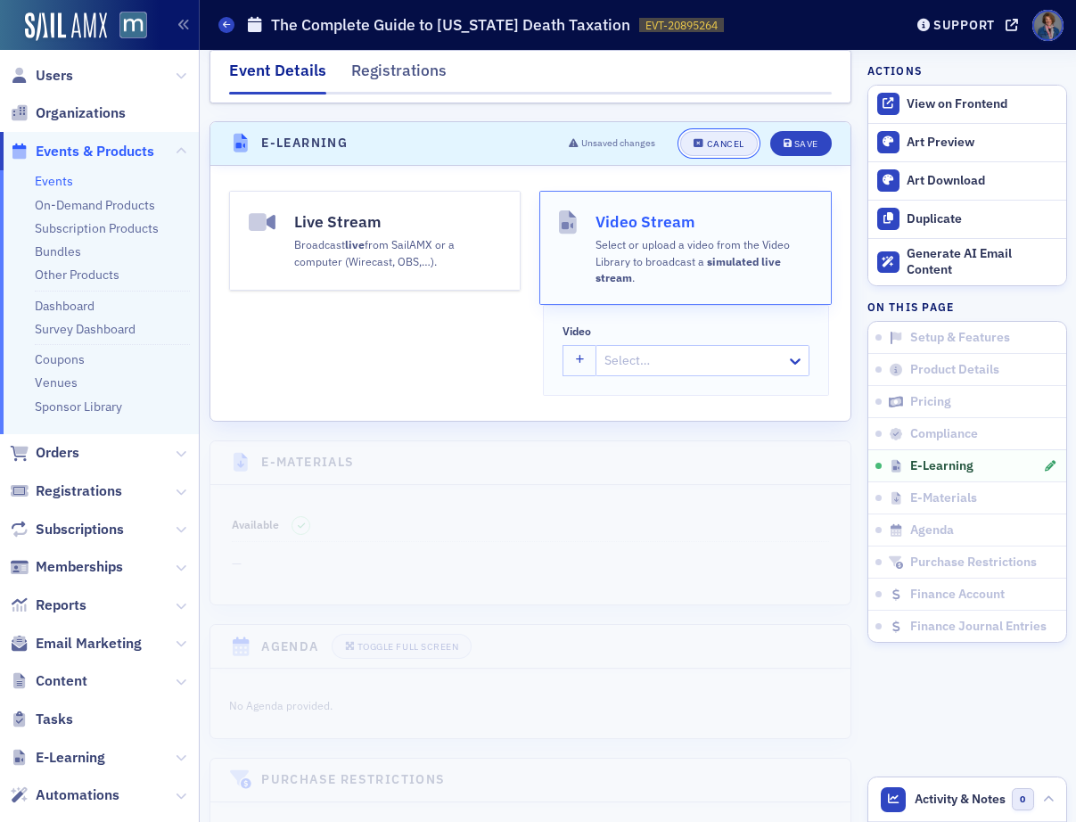
click at [707, 139] on div "Cancel" at bounding box center [725, 144] width 37 height 10
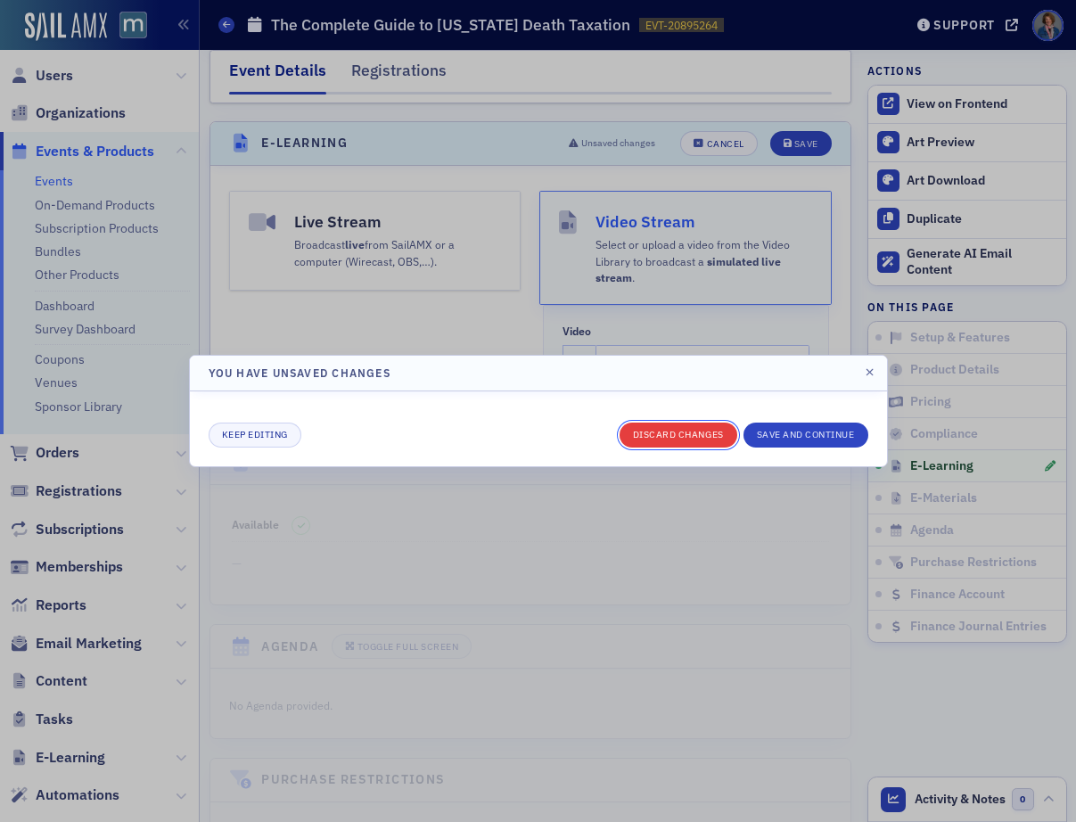
click at [697, 437] on button "Discard changes" at bounding box center [679, 435] width 118 height 25
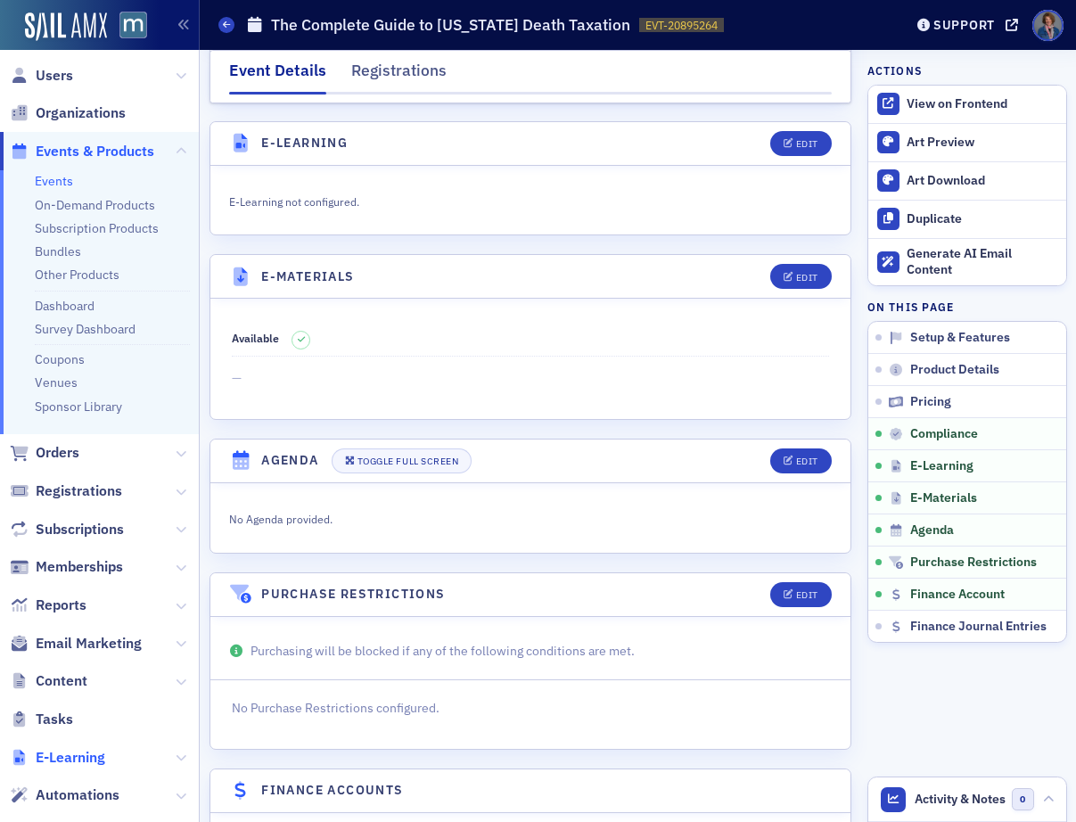
click at [74, 756] on span "E-Learning" at bounding box center [71, 758] width 70 height 20
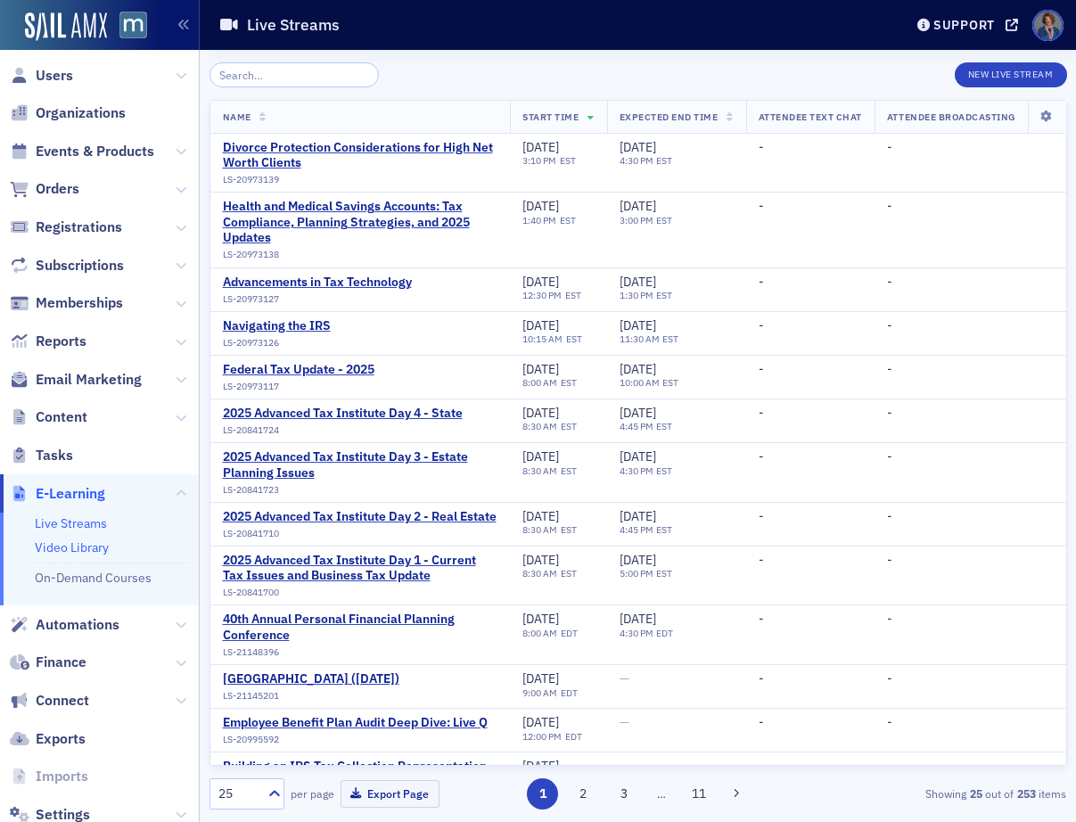
click at [81, 547] on link "Video Library" at bounding box center [72, 547] width 74 height 16
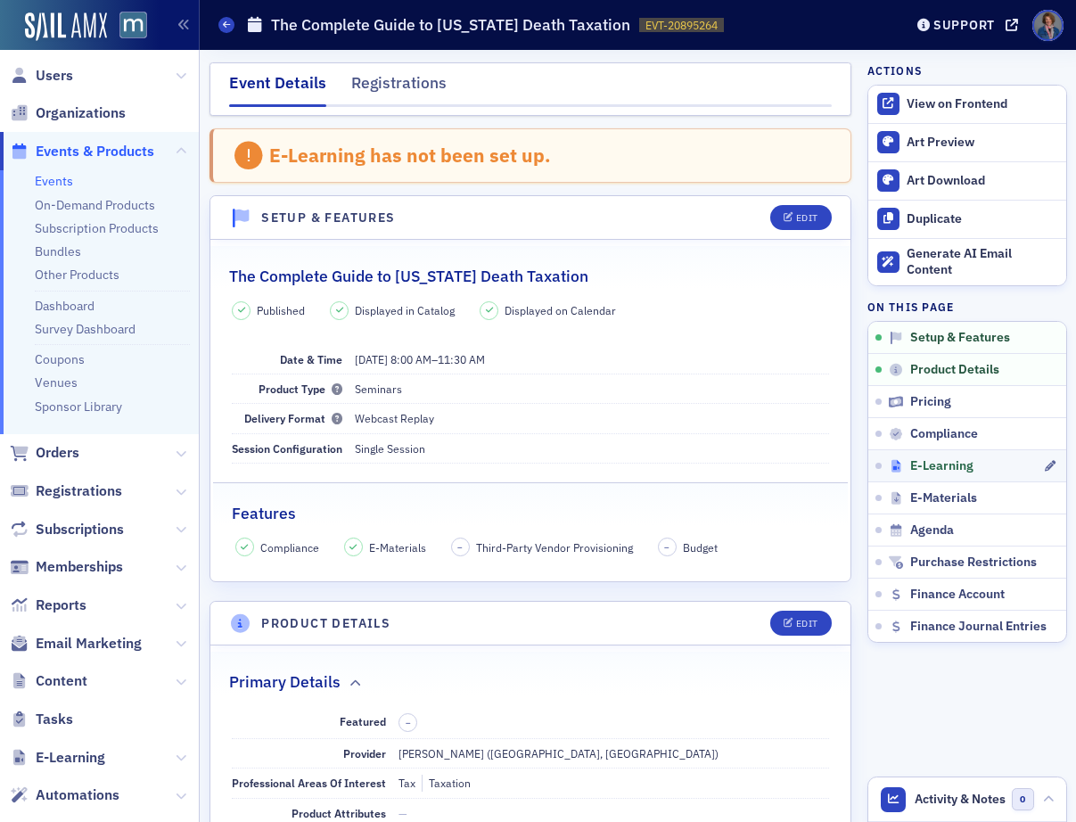
drag, startPoint x: 924, startPoint y: 465, endPoint x: 836, endPoint y: 458, distance: 88.5
click at [924, 465] on span "E-Learning" at bounding box center [941, 466] width 63 height 16
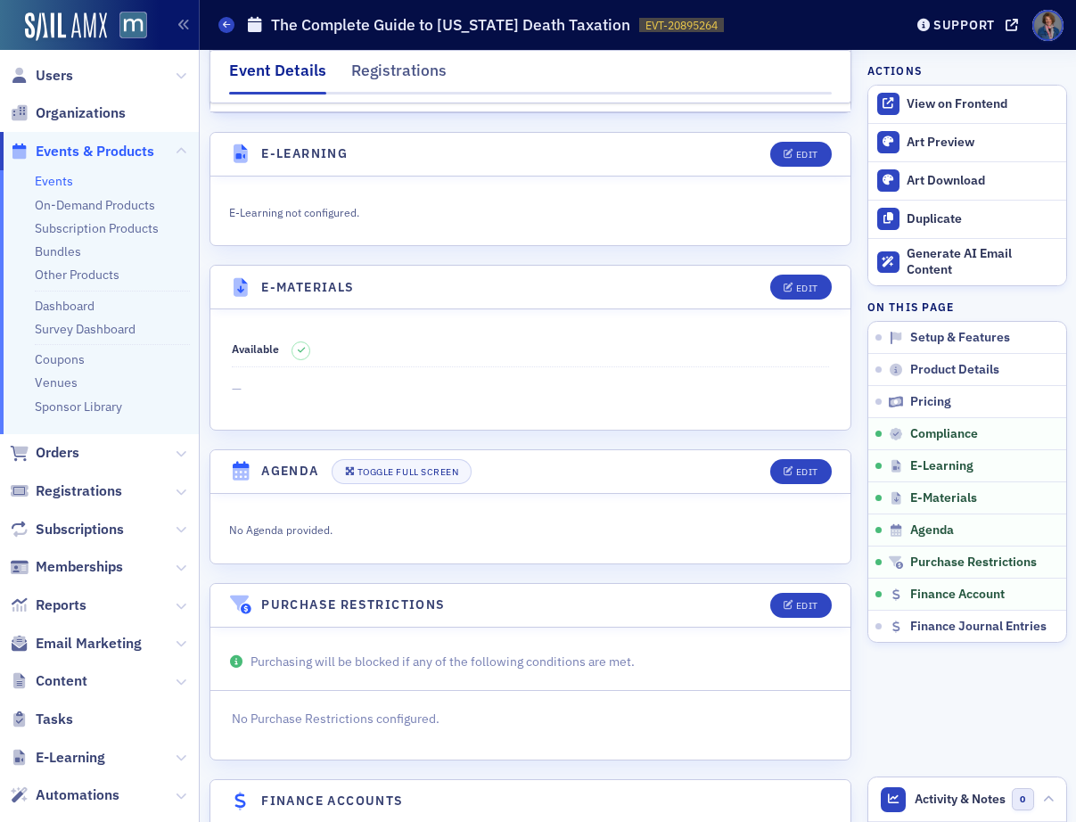
scroll to position [2427, 0]
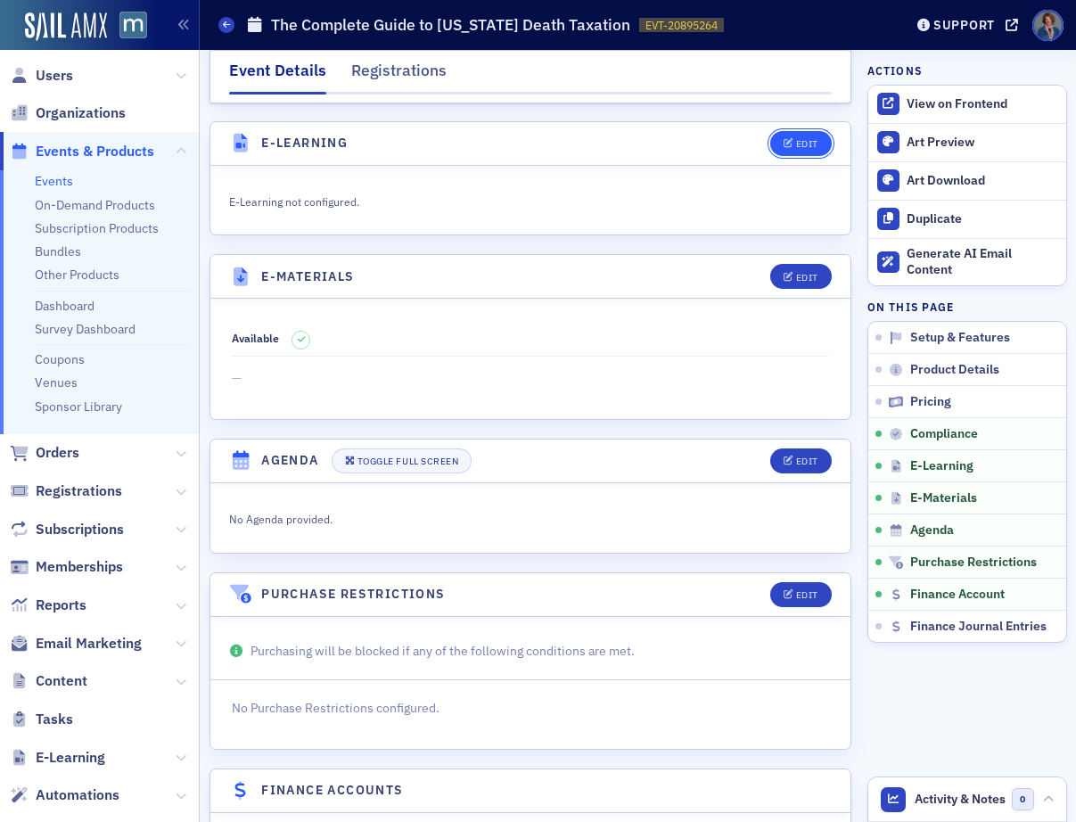
click at [776, 131] on button "Edit" at bounding box center [801, 143] width 62 height 25
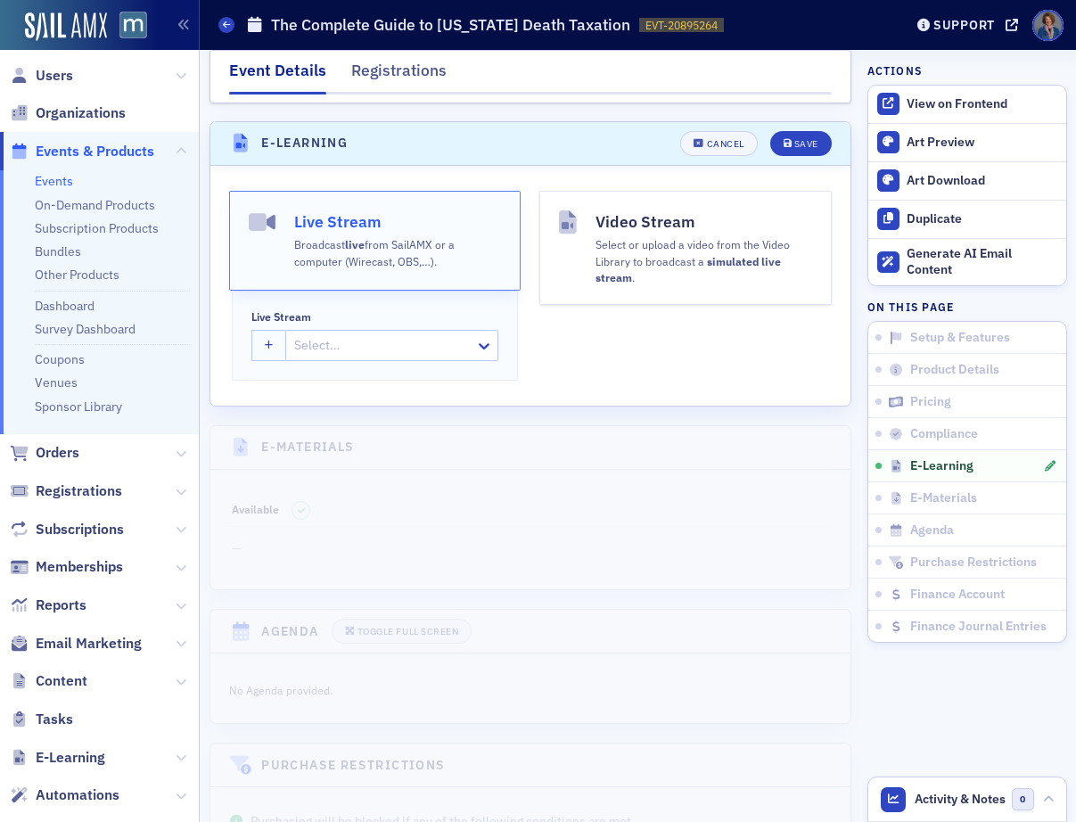
click at [634, 256] on div "Select or upload a video from the Video Library to broadcast a simulated live s…" at bounding box center [704, 260] width 217 height 53
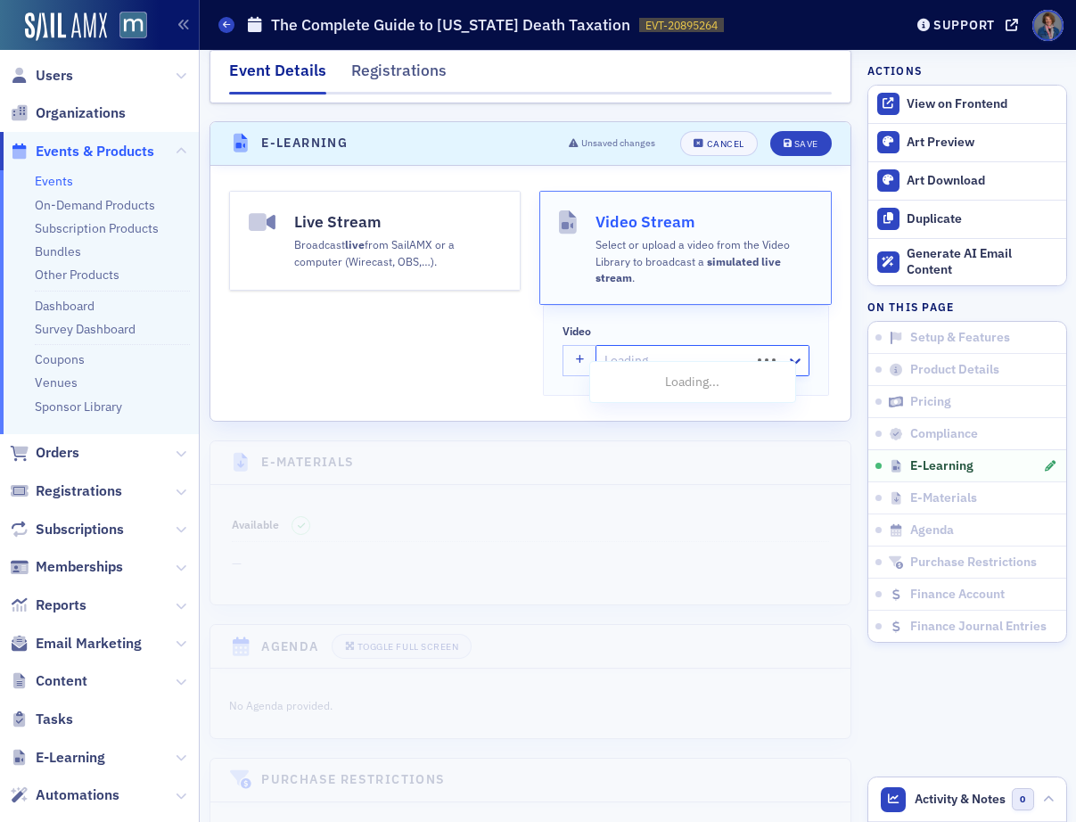
click at [616, 349] on div at bounding box center [675, 360] width 145 height 22
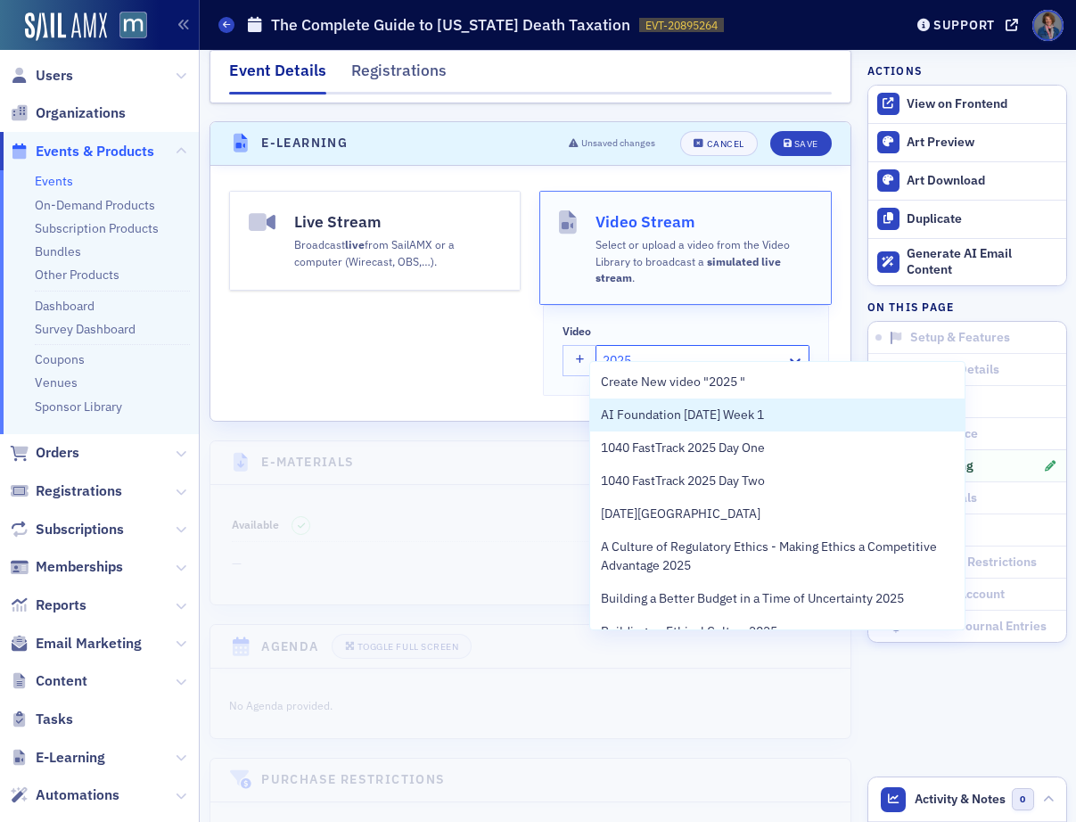
type input "2025 C"
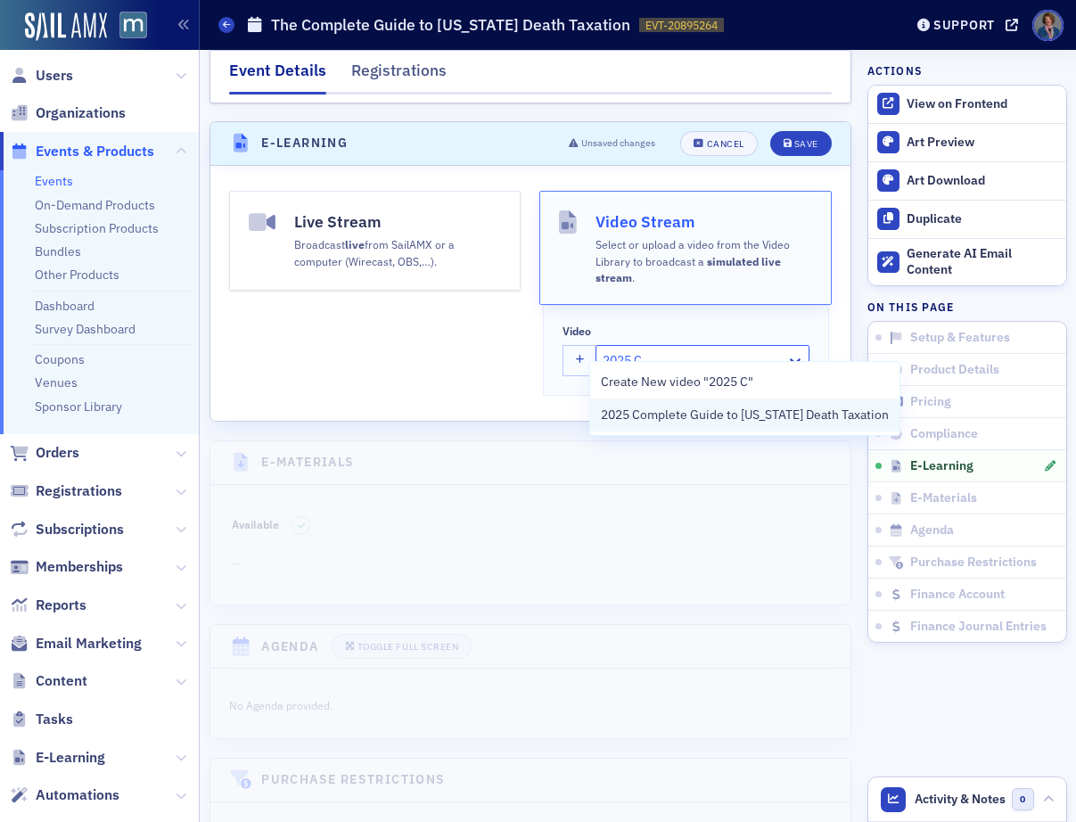
click at [697, 412] on span "2025 Complete Guide to Maryland Death Taxation" at bounding box center [745, 415] width 288 height 19
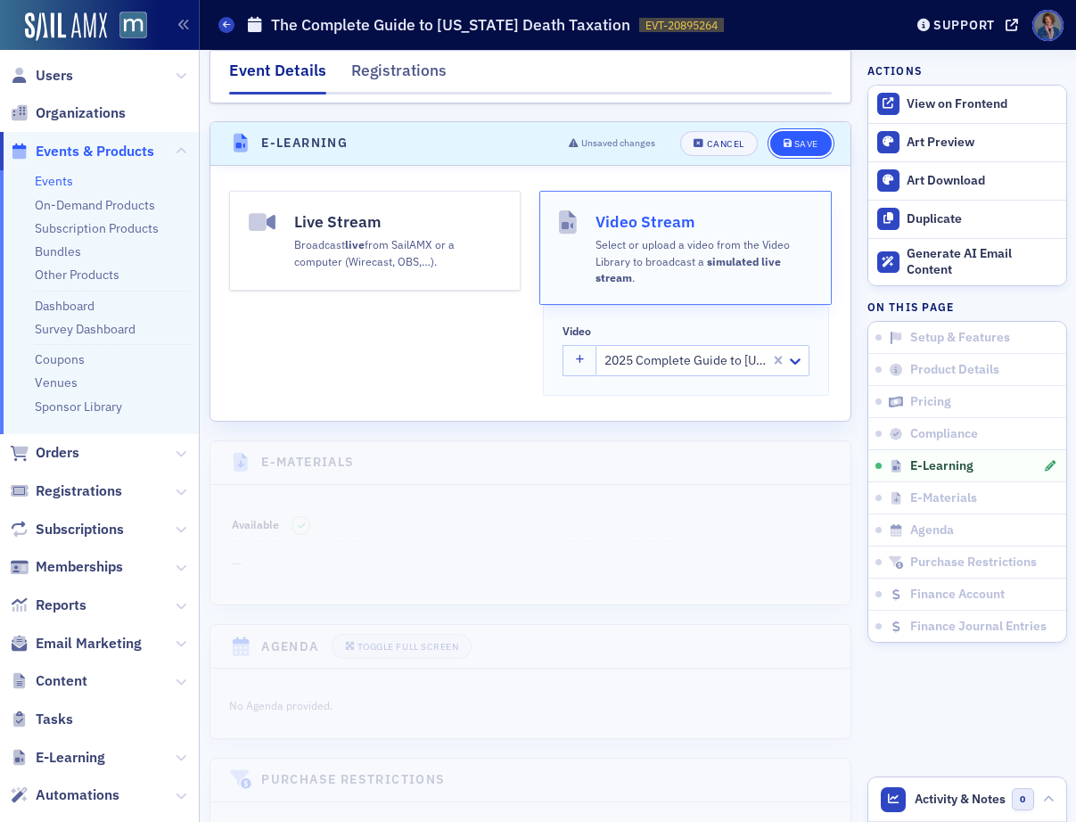
click at [790, 131] on button "Save" at bounding box center [801, 143] width 62 height 25
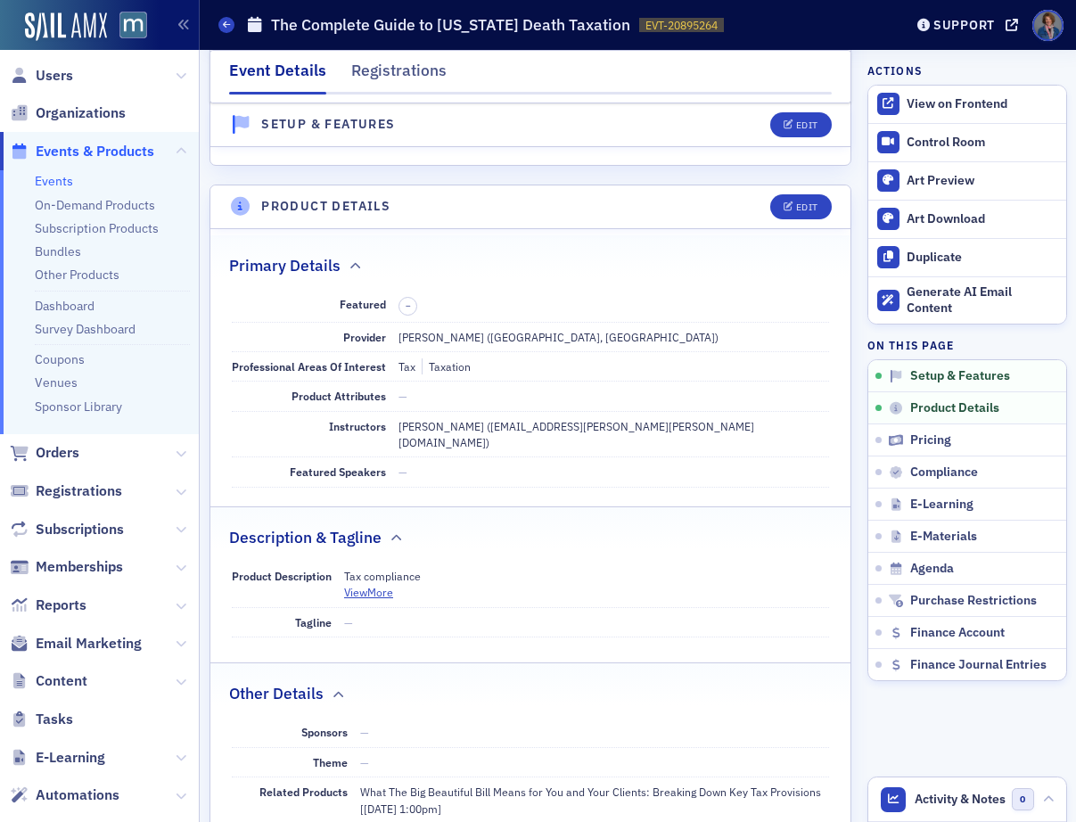
scroll to position [0, 0]
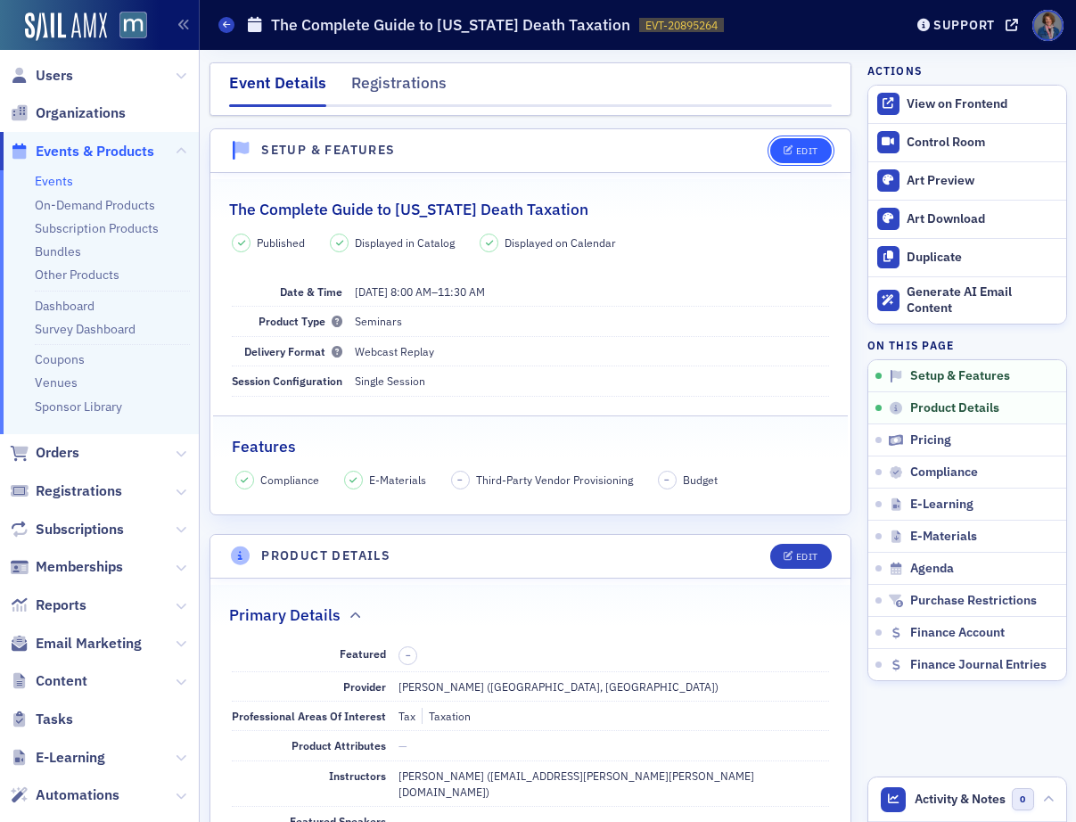
click at [796, 154] on div "Edit" at bounding box center [807, 151] width 22 height 10
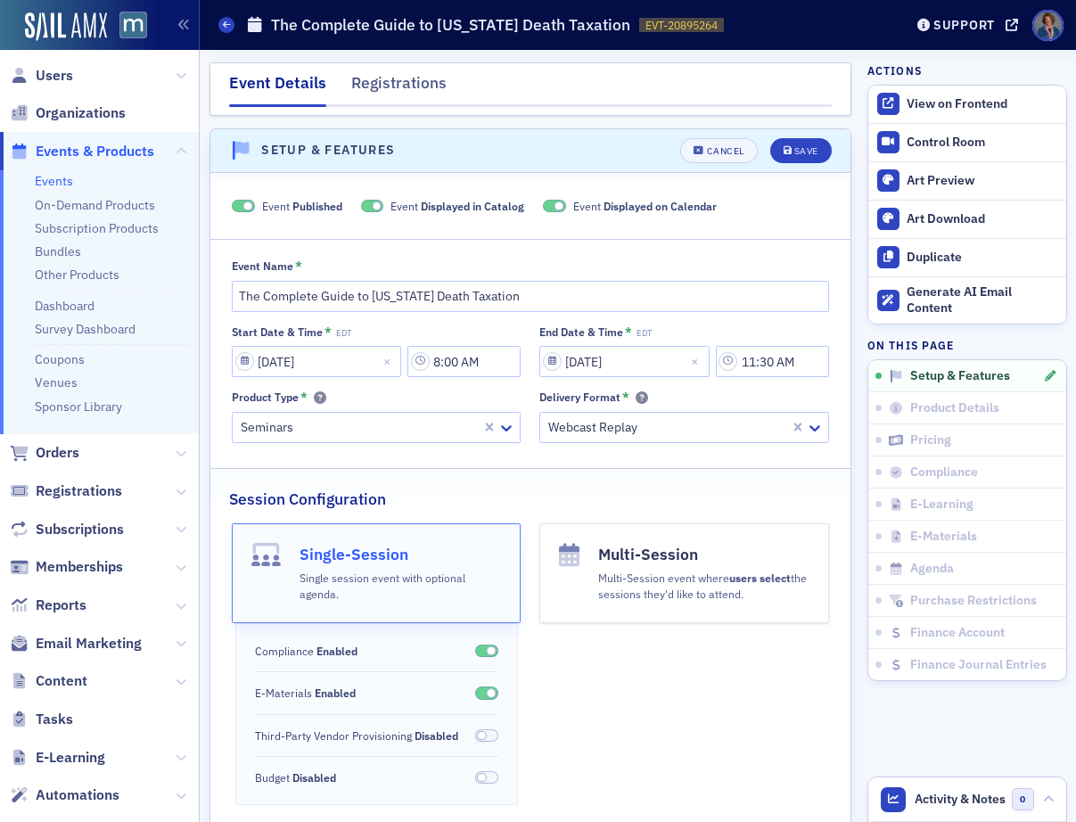
scroll to position [25, 0]
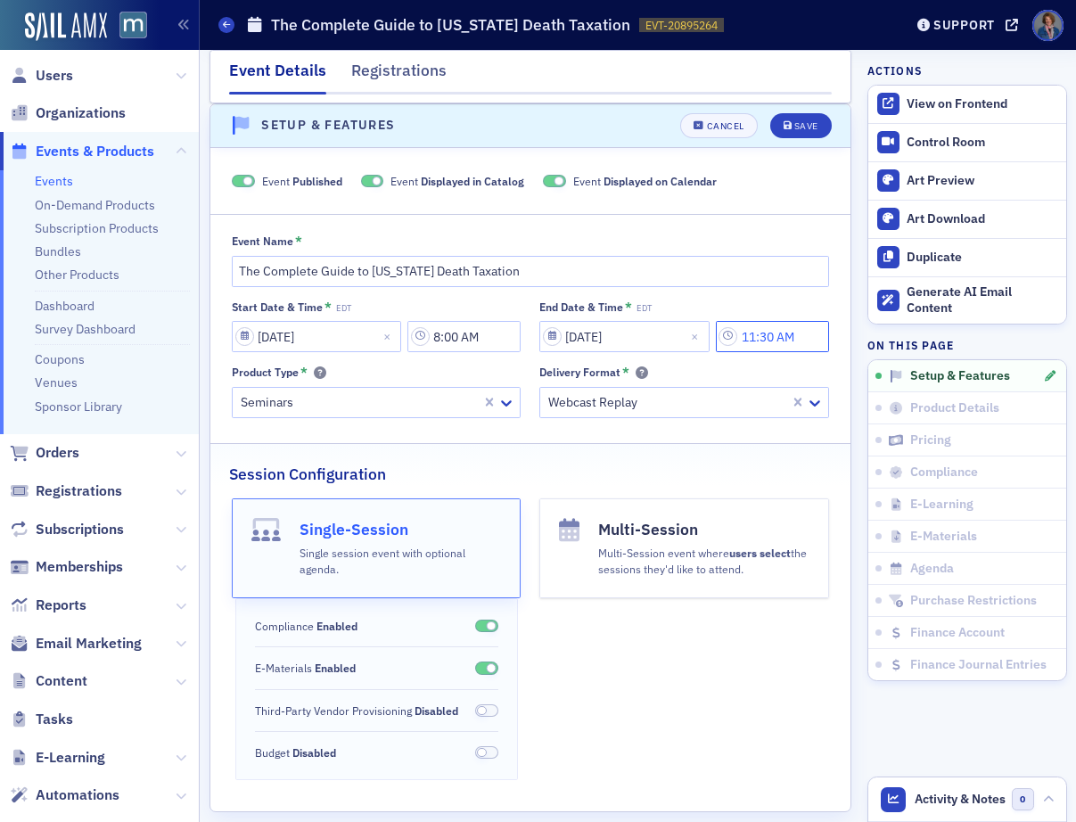
drag, startPoint x: 757, startPoint y: 334, endPoint x: 769, endPoint y: 334, distance: 12.5
click at [769, 333] on input "11:30 AM" at bounding box center [772, 336] width 113 height 31
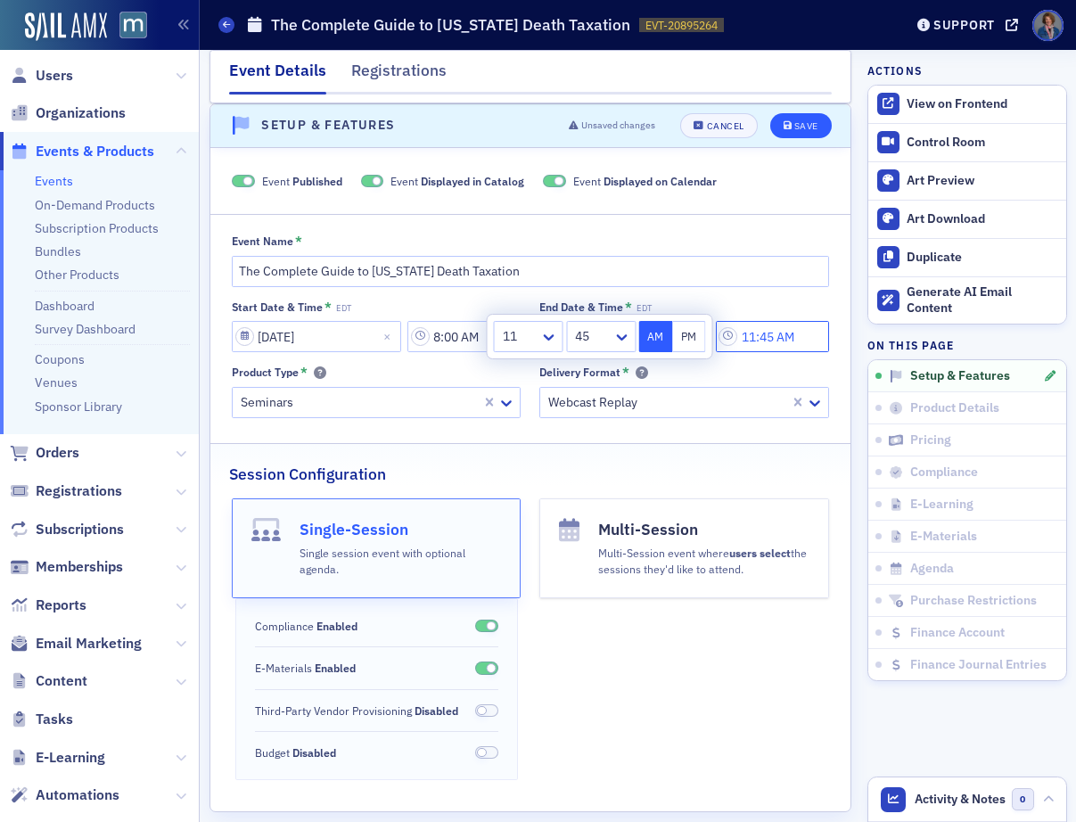
type input "11:45 AM"
click at [793, 119] on button "Save" at bounding box center [801, 125] width 62 height 25
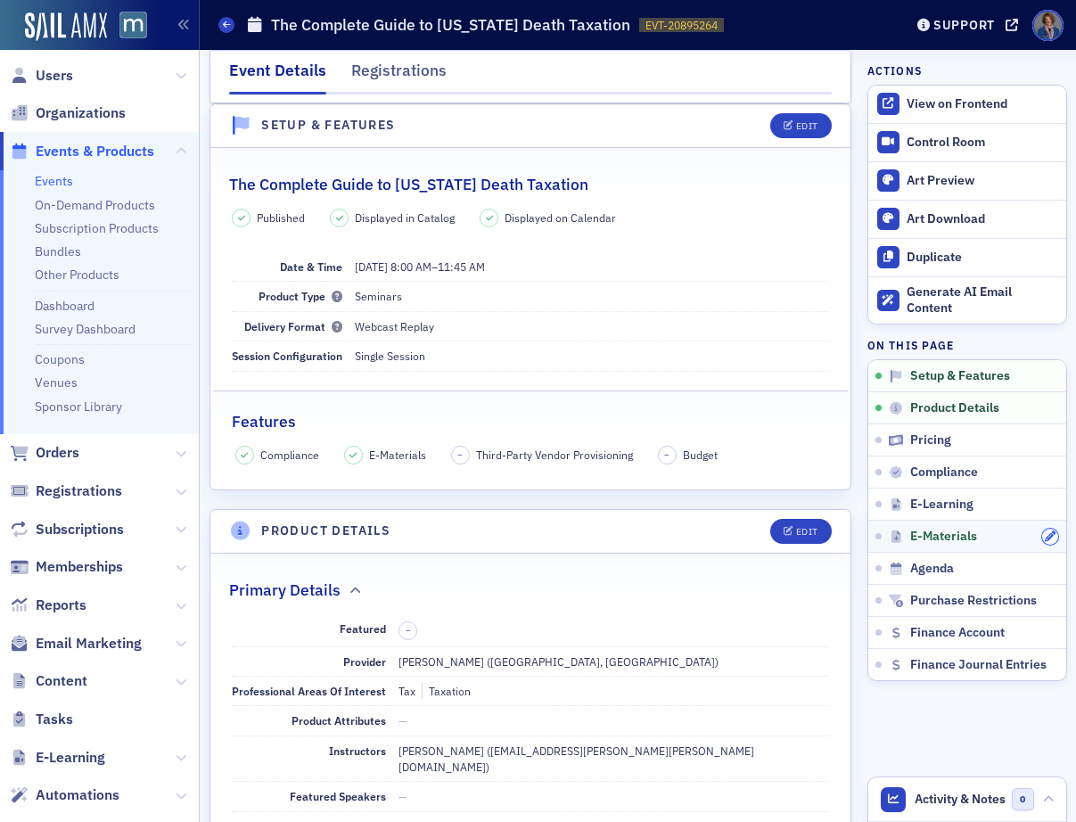
click at [1042, 534] on button "button" at bounding box center [1050, 537] width 16 height 16
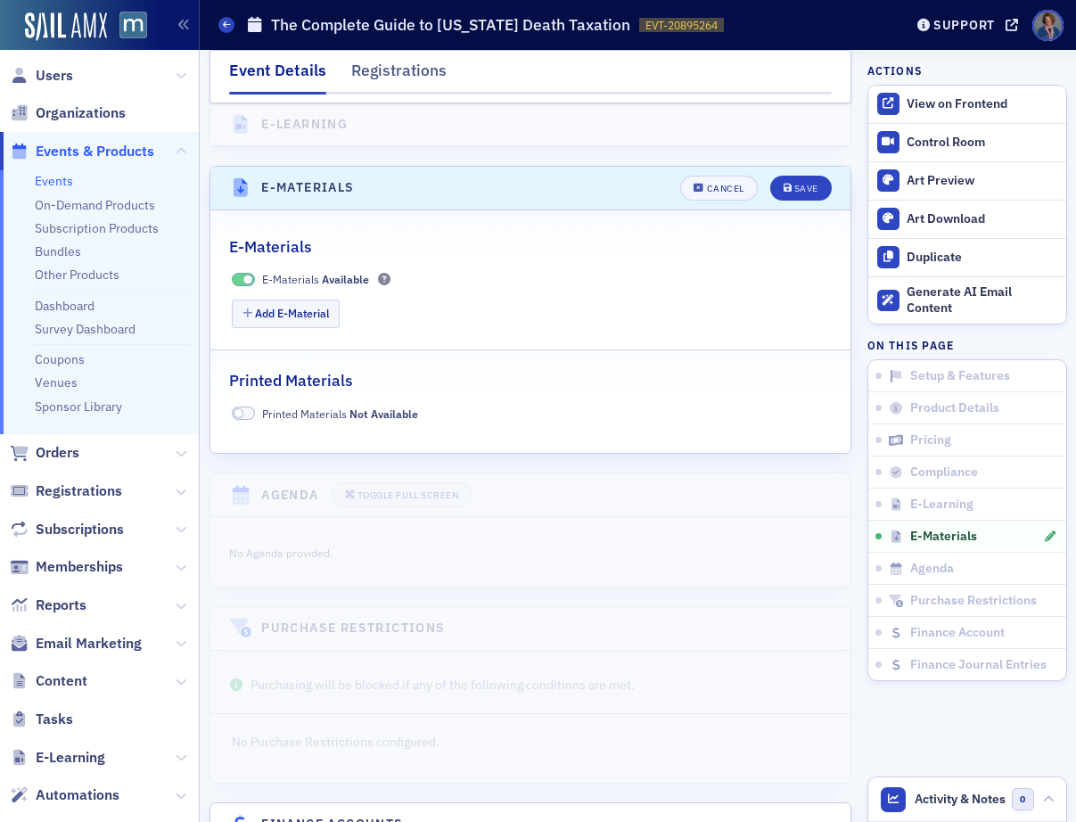
scroll to position [2559, 0]
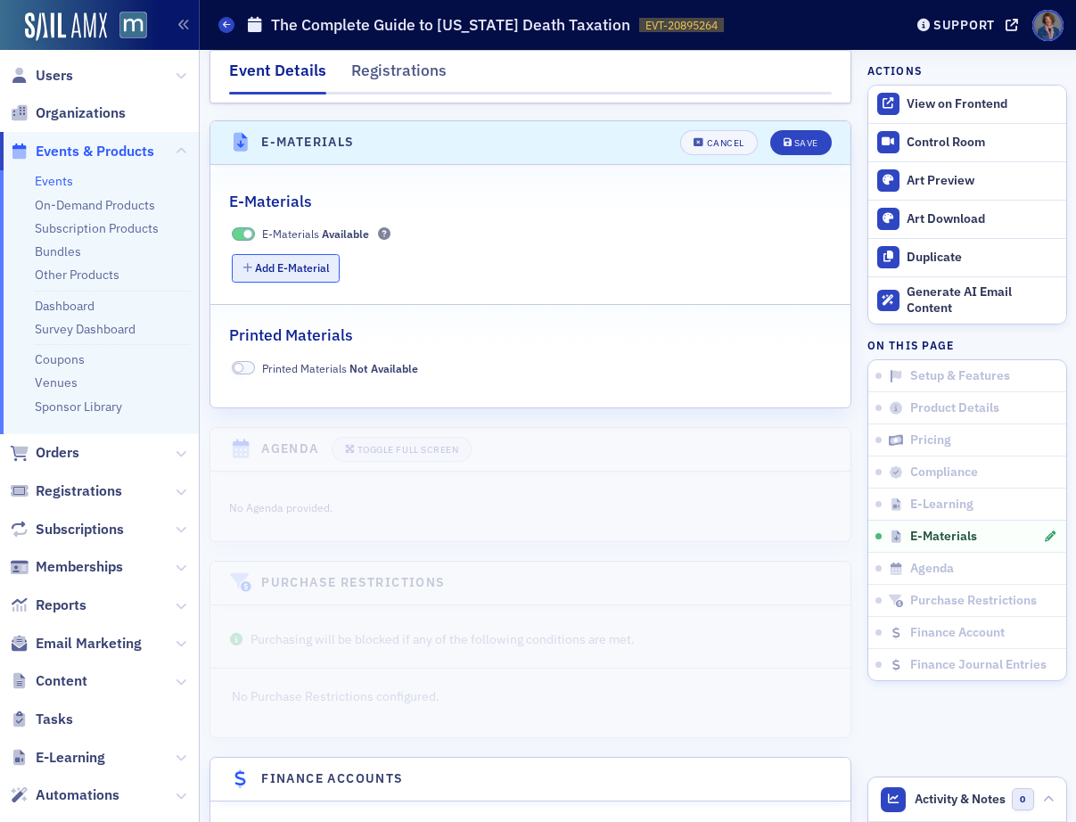
click at [287, 254] on button "Add E-Material" at bounding box center [286, 268] width 108 height 28
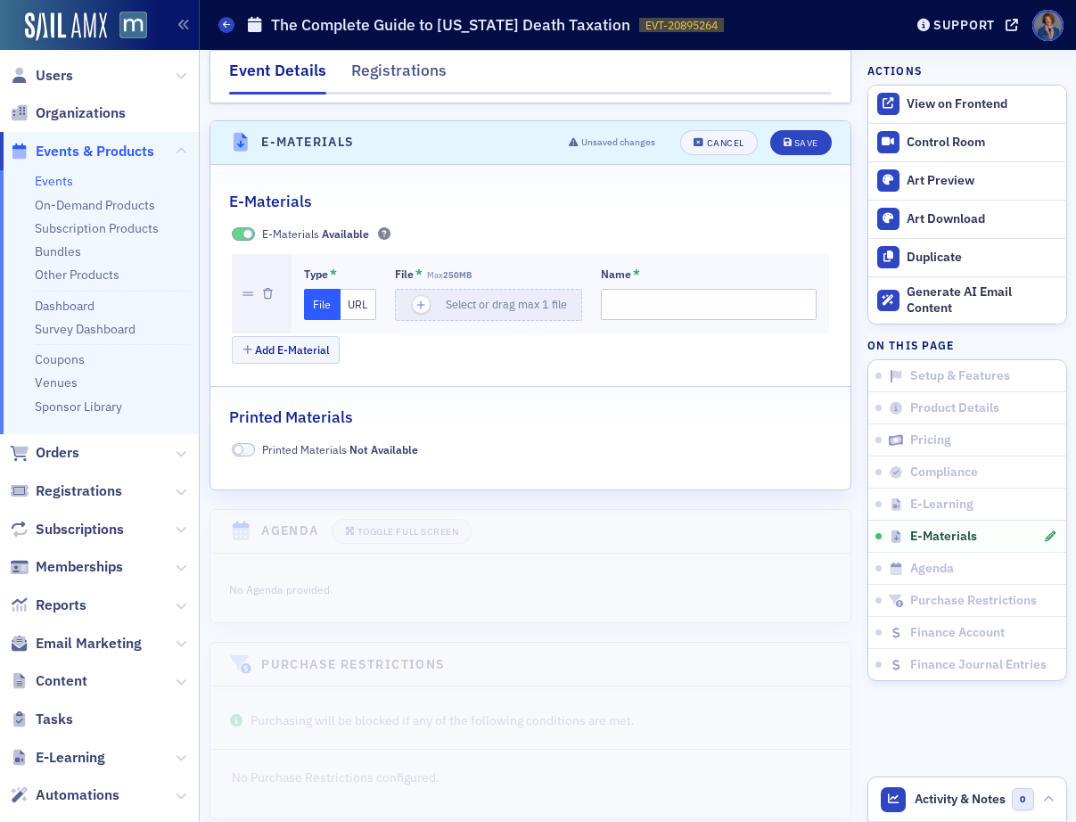
click at [357, 289] on button "URL" at bounding box center [359, 304] width 37 height 31
click at [439, 289] on input "url" at bounding box center [491, 304] width 193 height 31
paste input "https://docs.google.com/presentation/d/1gcPpbIhIoLYw93m5ol9Qipp7AVAjDWBl/edit?u…"
type input "https://docs.google.com/presentation/d/1gcPpbIhIoLYw93m5ol9Qipp7AVAjDWBl/edit?u…"
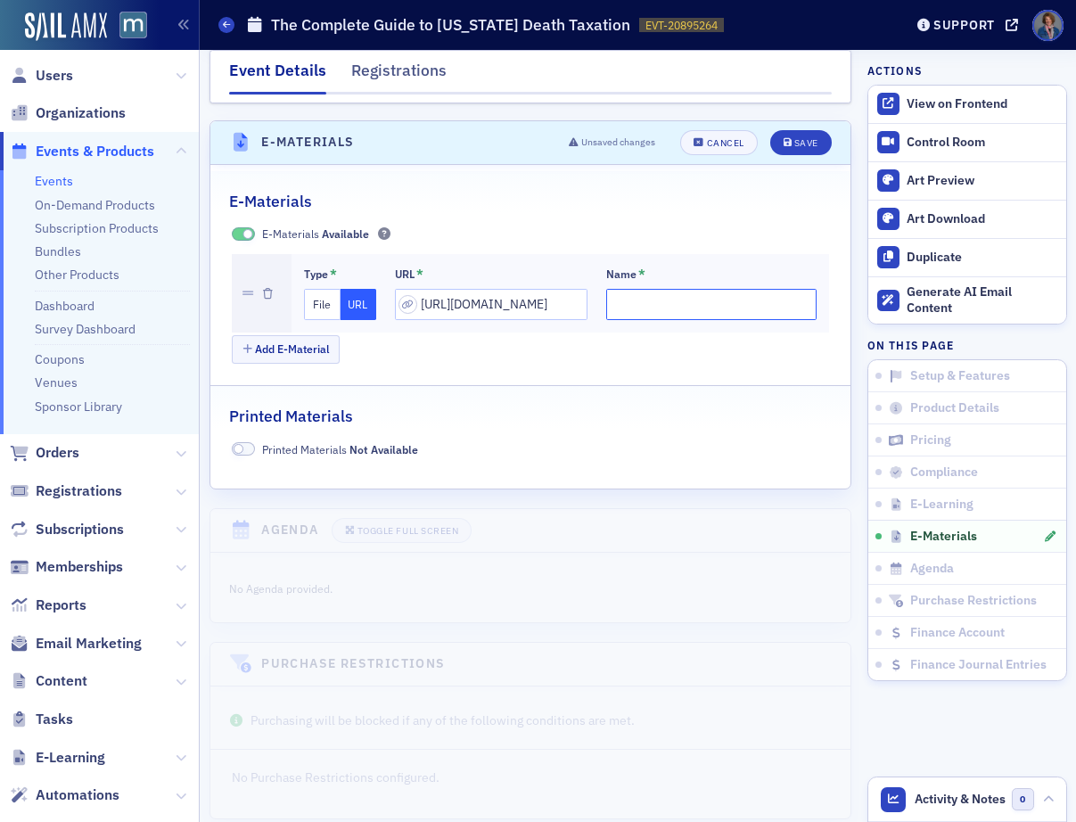
click at [606, 289] on input "Name *" at bounding box center [711, 304] width 210 height 31
type input "Slides - The Complete Guide to Maryland Death Taxation"
click at [302, 335] on button "Add E-Material" at bounding box center [286, 349] width 108 height 28
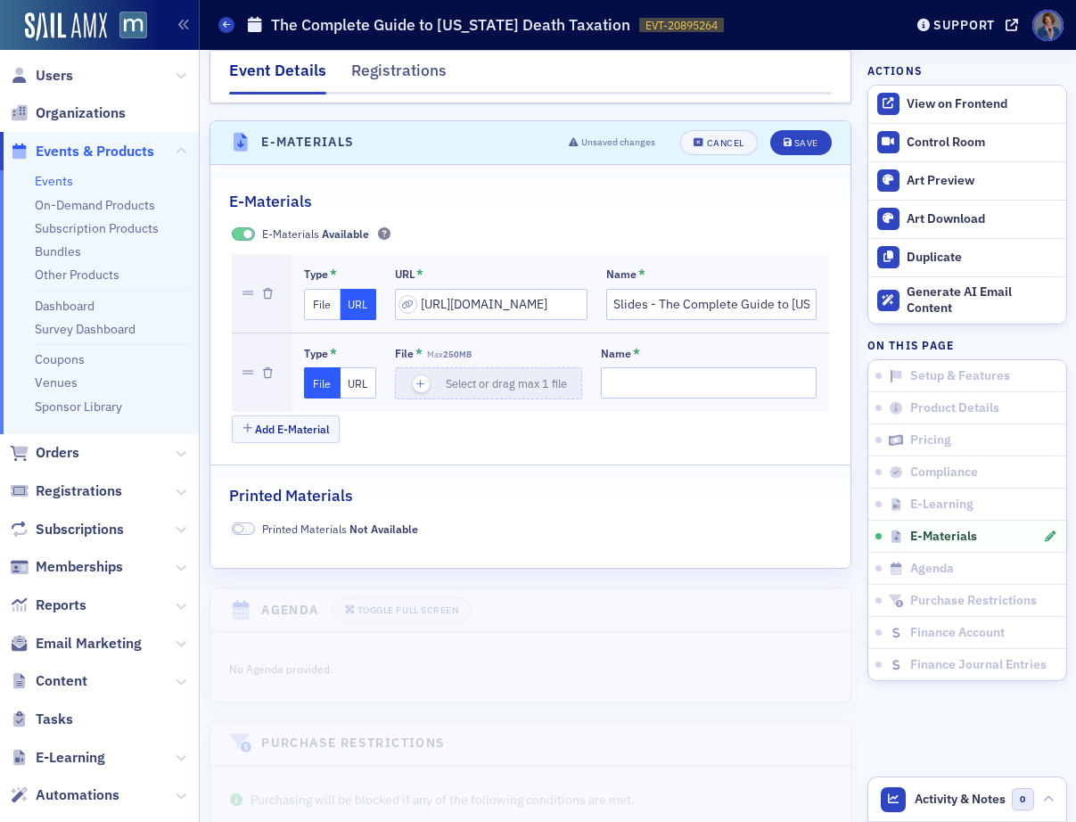
drag, startPoint x: 354, startPoint y: 372, endPoint x: 378, endPoint y: 374, distance: 24.2
click at [354, 372] on button "URL" at bounding box center [359, 382] width 37 height 31
click at [431, 371] on input "url" at bounding box center [491, 382] width 193 height 31
paste input "https://drive.google.com/file/d/1uAwNqcXcwSFwvk18fHPSeKdQTG_KWnHL/view?usp=shar…"
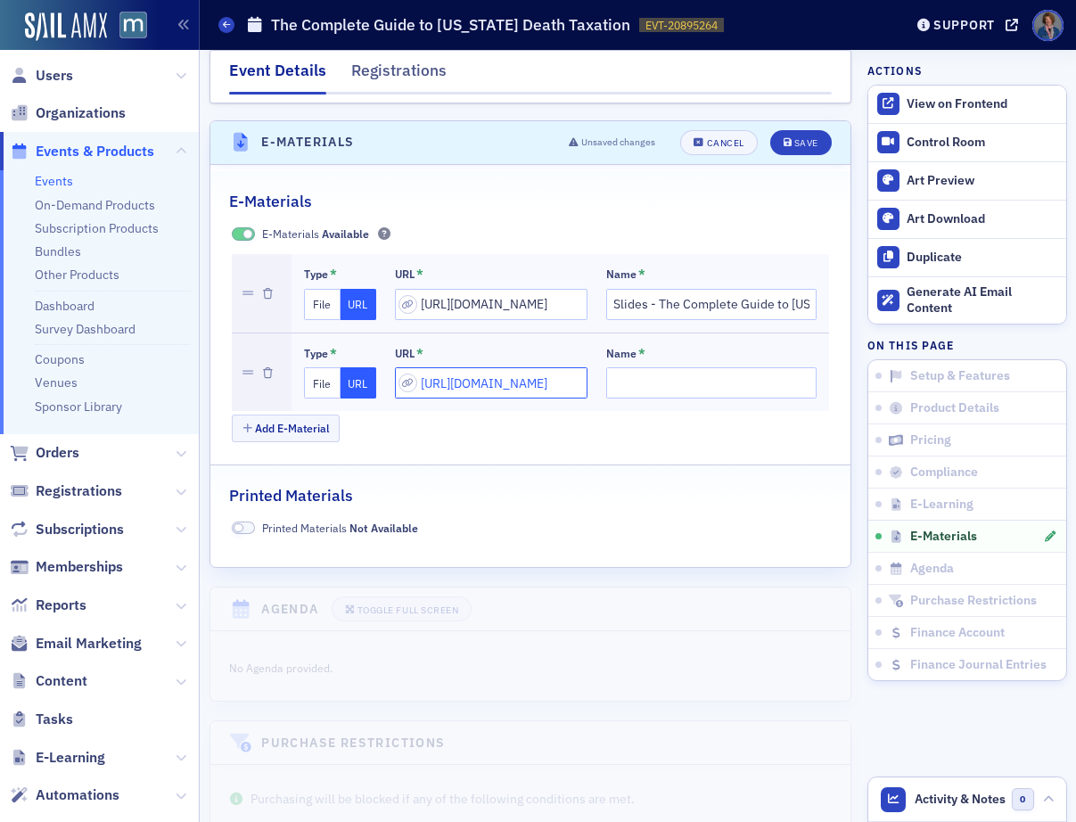
type input "https://drive.google.com/file/d/1uAwNqcXcwSFwvk18fHPSeKdQTG_KWnHL/view?usp=shar…"
click at [645, 367] on input "Name *" at bounding box center [711, 382] width 210 height 31
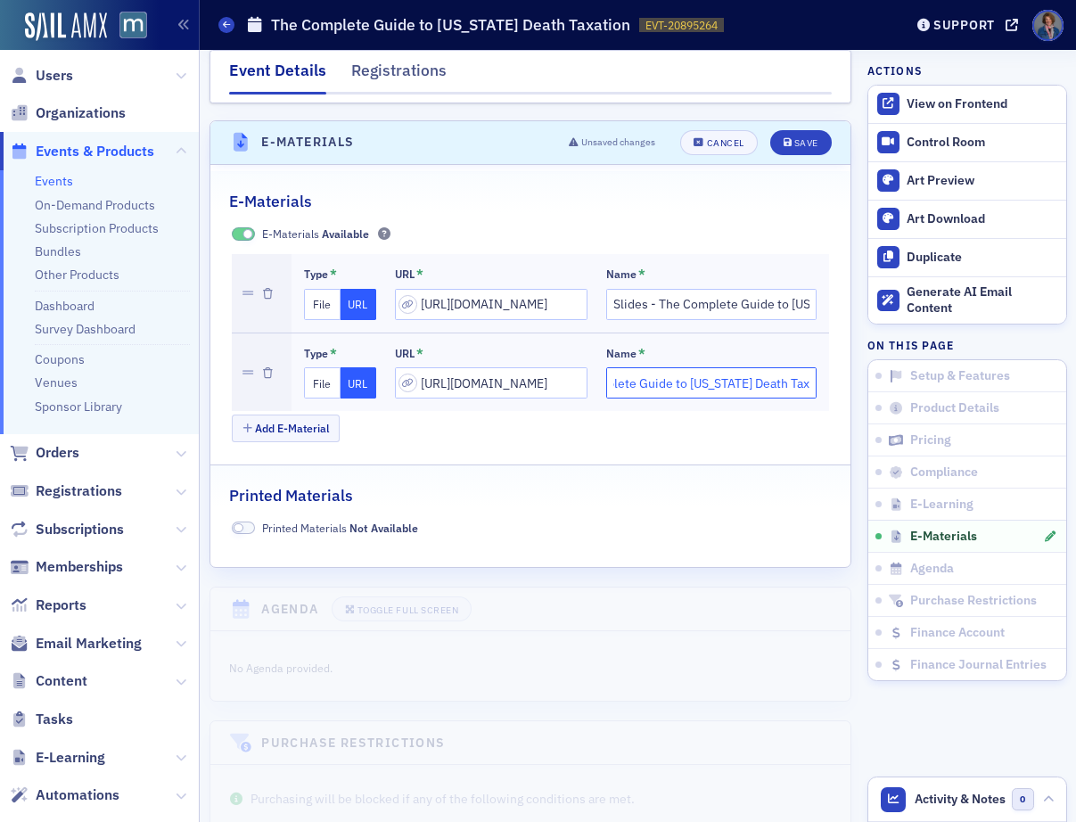
scroll to position [0, 153]
type input "PDF of SLIDES - The Complete Guide to Maryland Death Taxation"
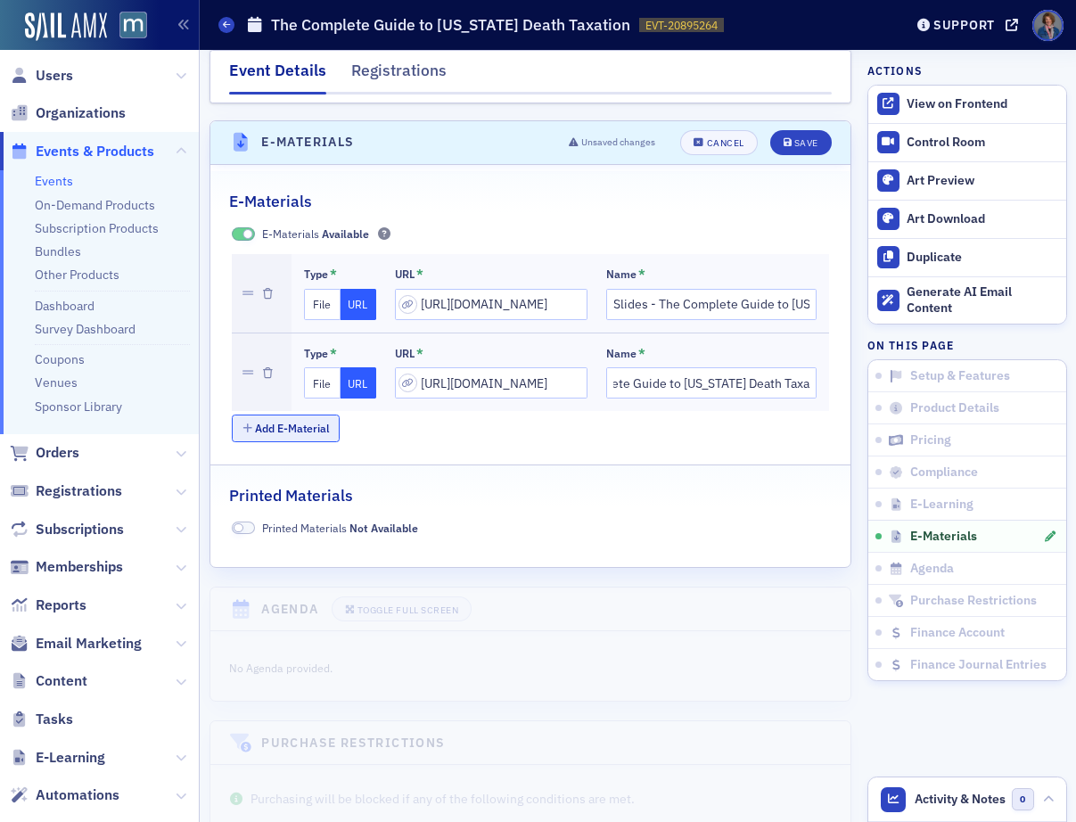
scroll to position [0, 0]
click at [299, 415] on button "Add E-Material" at bounding box center [286, 429] width 108 height 28
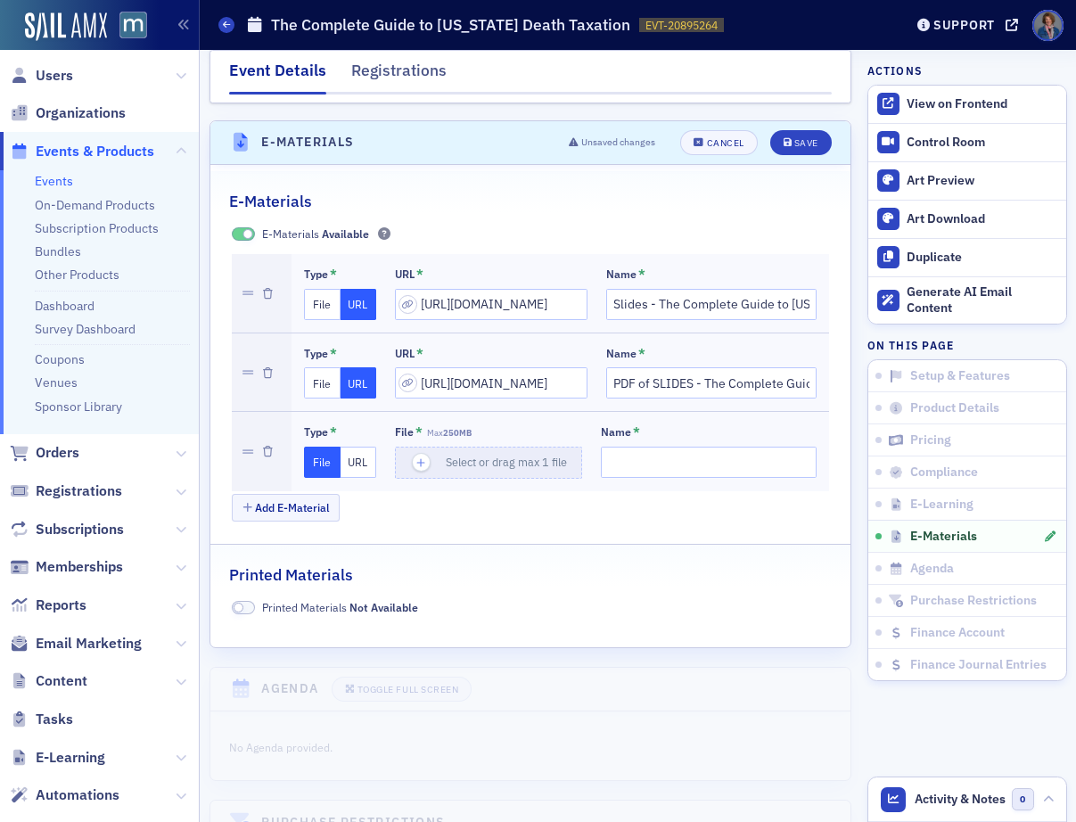
drag, startPoint x: 358, startPoint y: 439, endPoint x: 366, endPoint y: 423, distance: 17.1
click at [358, 447] on button "URL" at bounding box center [359, 462] width 37 height 31
click at [437, 447] on input "url" at bounding box center [491, 462] width 193 height 31
paste input "https://drive.google.com/file/d/1Geenh9JlObkQCwEssQiSbze64lIiN8ca/view?usp=shar…"
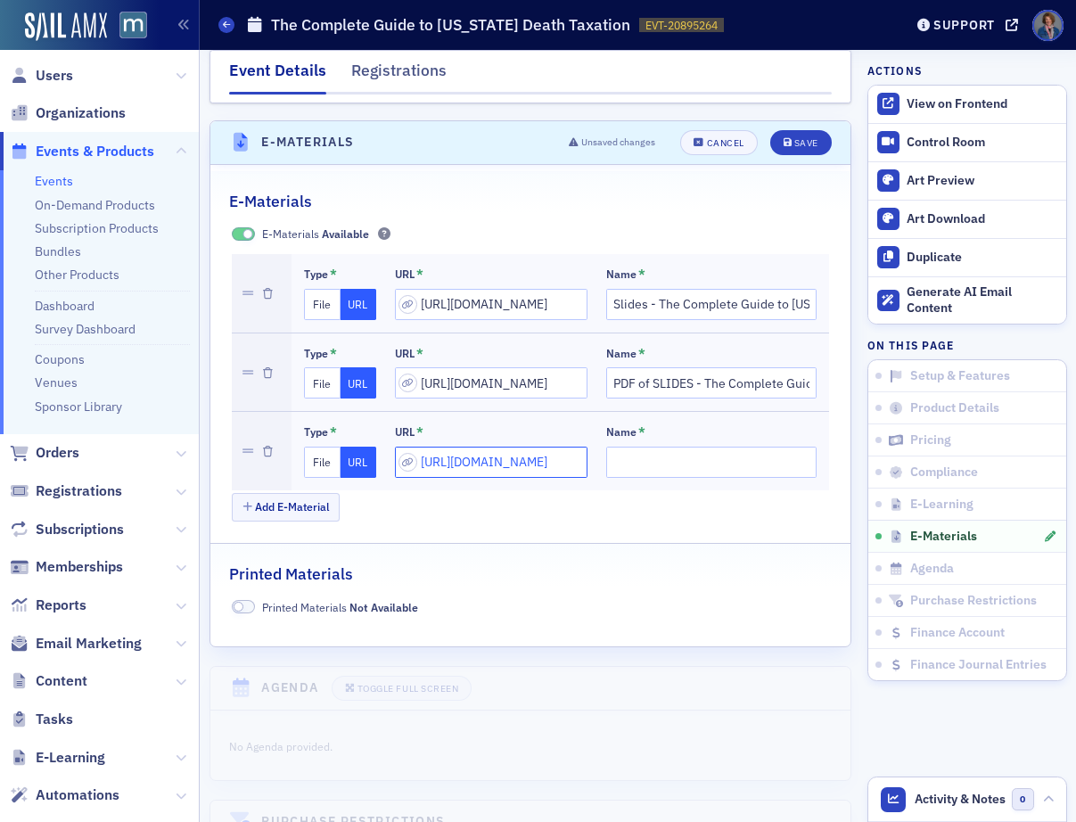
type input "https://drive.google.com/file/d/1Geenh9JlObkQCwEssQiSbze64lIiN8ca/view?usp=shar…"
click at [606, 448] on input "Name *" at bounding box center [711, 462] width 210 height 31
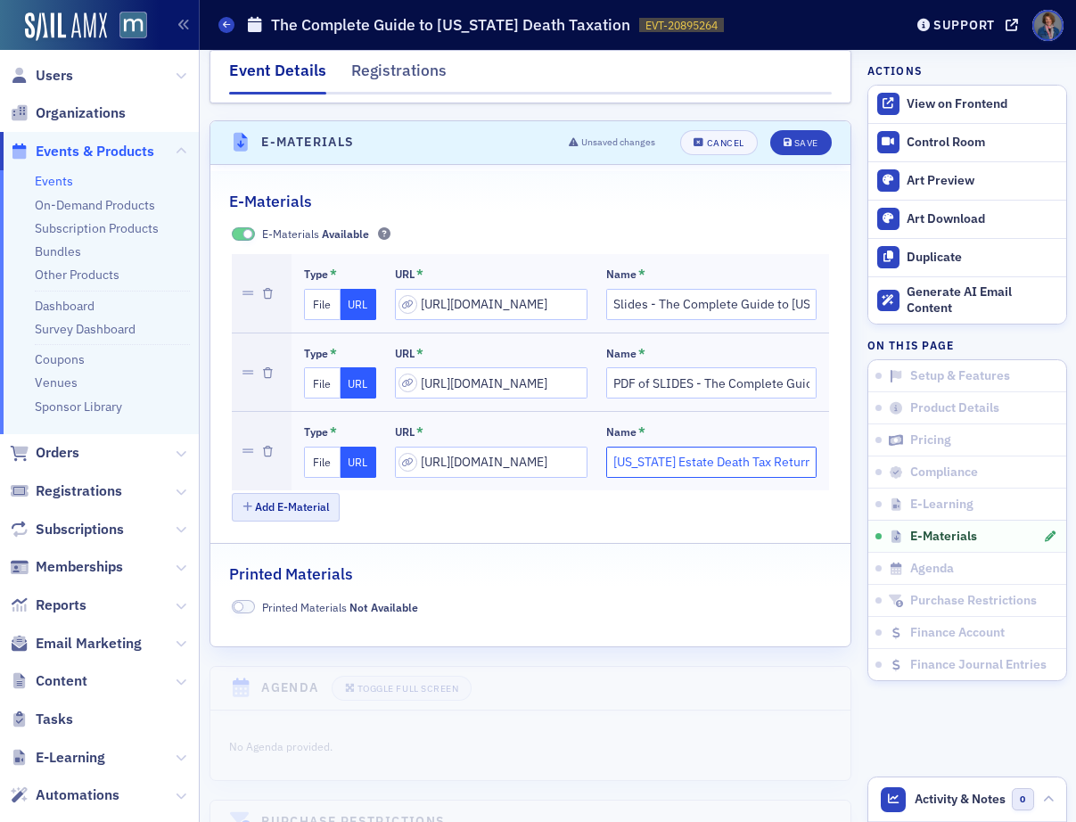
type input "Maryland Estate Death Tax Return"
click at [267, 497] on button "Add E-Material" at bounding box center [286, 507] width 108 height 28
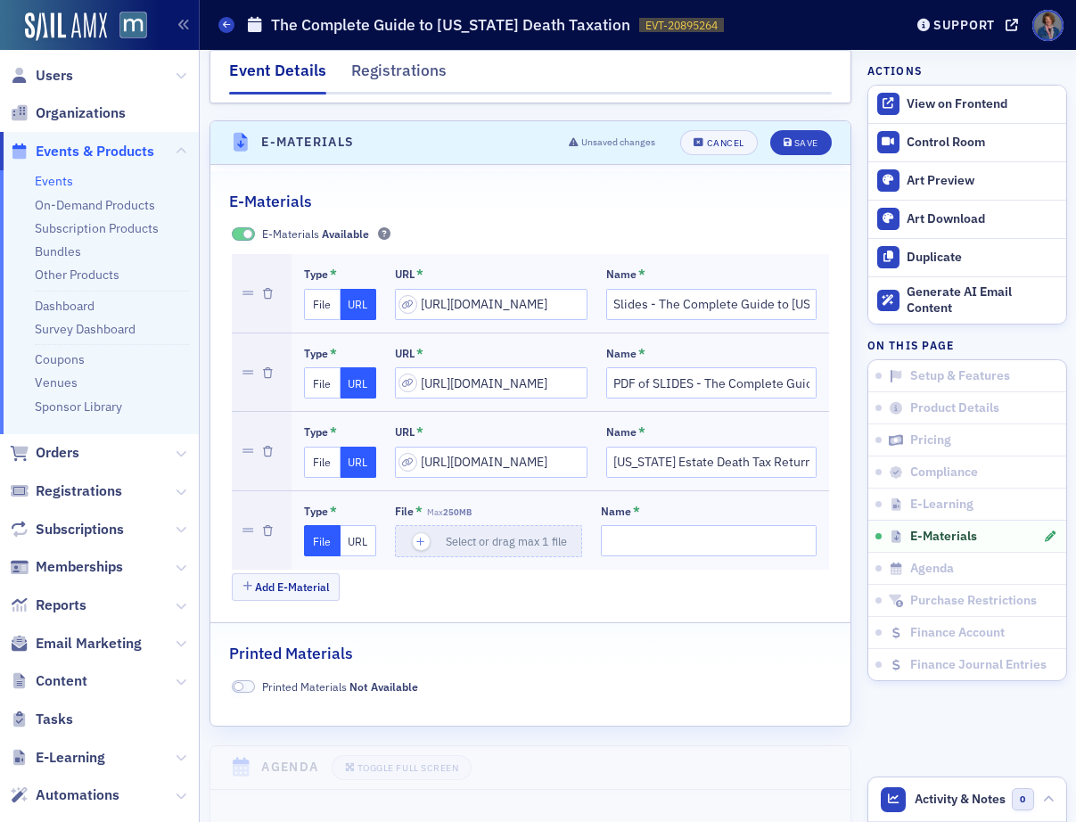
drag, startPoint x: 358, startPoint y: 522, endPoint x: 543, endPoint y: 151, distance: 414.2
click at [361, 525] on button "URL" at bounding box center [359, 540] width 37 height 31
click at [426, 528] on input "url" at bounding box center [491, 540] width 193 height 31
paste input "https://drive.google.com/file/d/1dV6opOyT0M0IIzQgjEVz7xR1KzcvTSkt/view?usp=shar…"
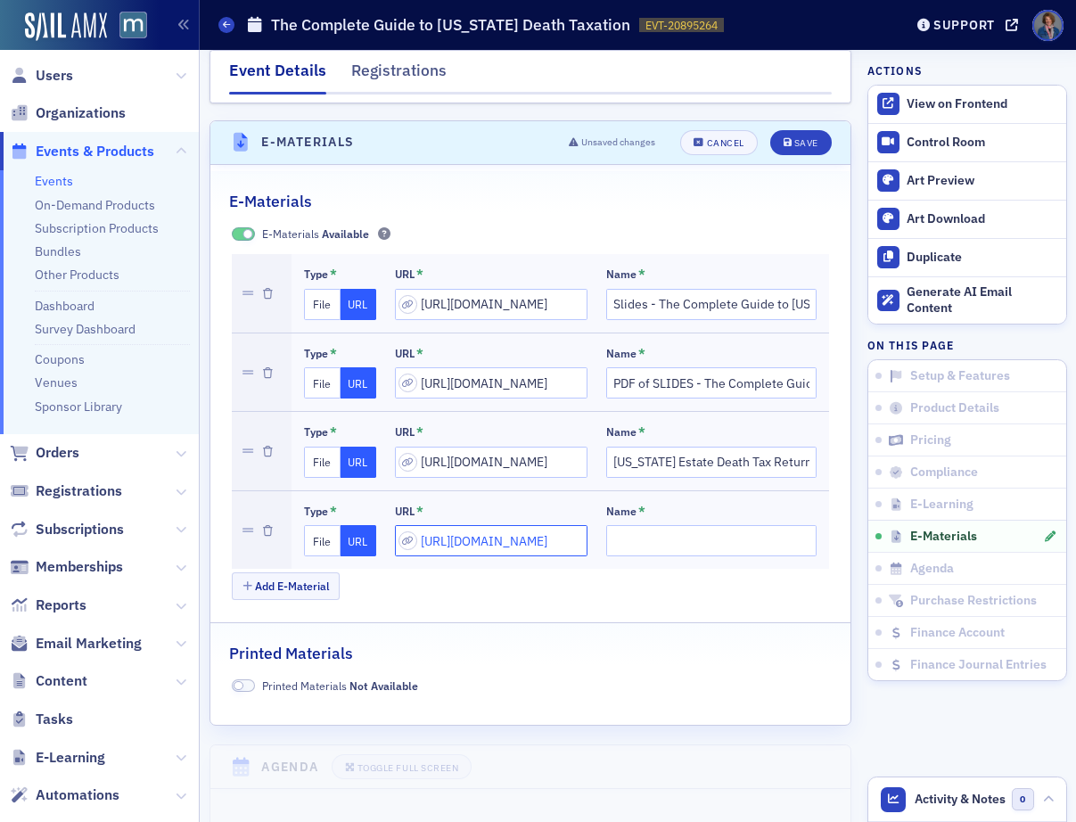
type input "https://drive.google.com/file/d/1dV6opOyT0M0IIzQgjEVz7xR1KzcvTSkt/view?usp=shar…"
click at [606, 528] on input "Name *" at bounding box center [711, 540] width 210 height 31
type input "Form 706"
drag, startPoint x: 786, startPoint y: 127, endPoint x: 786, endPoint y: 144, distance: 17.8
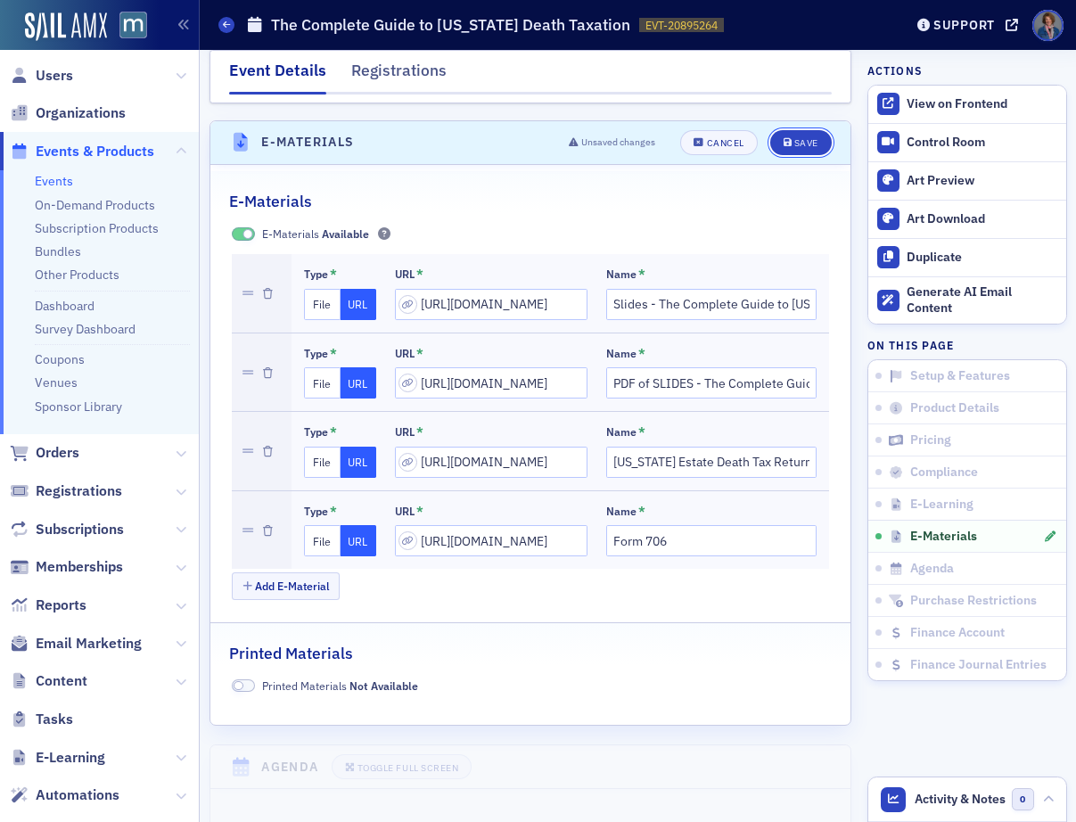
click at [794, 138] on div "Save" at bounding box center [806, 143] width 24 height 10
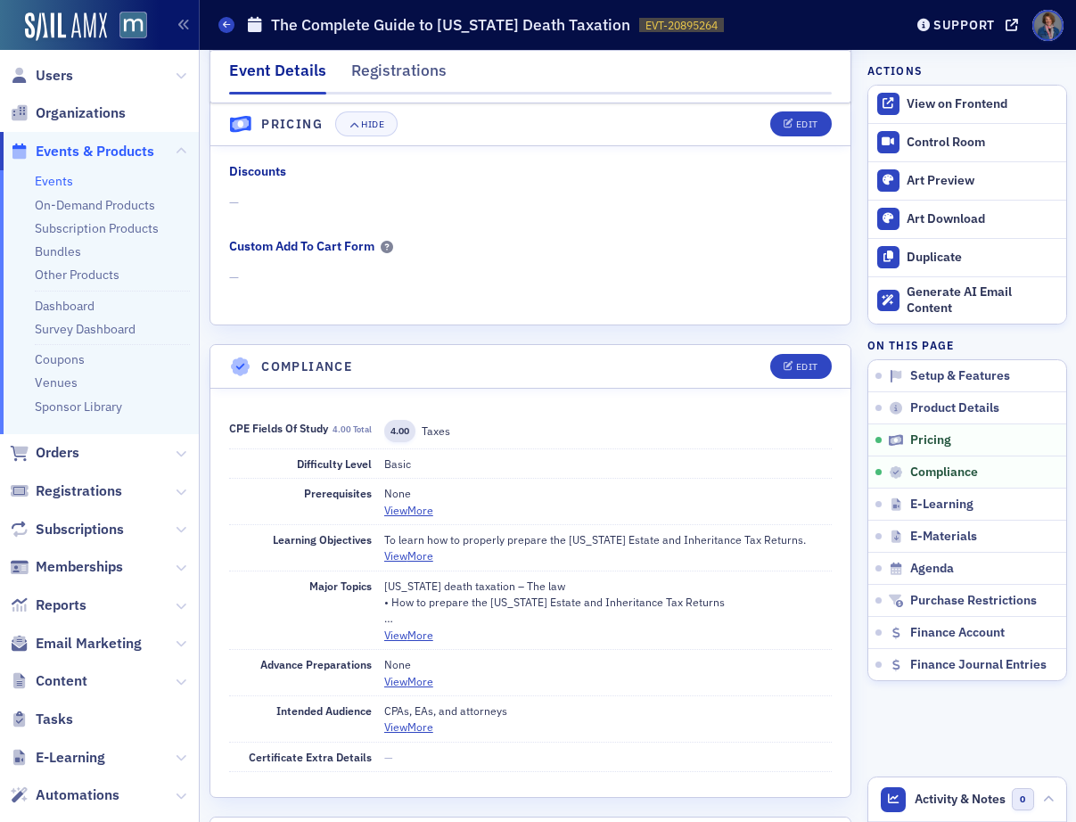
scroll to position [1528, 0]
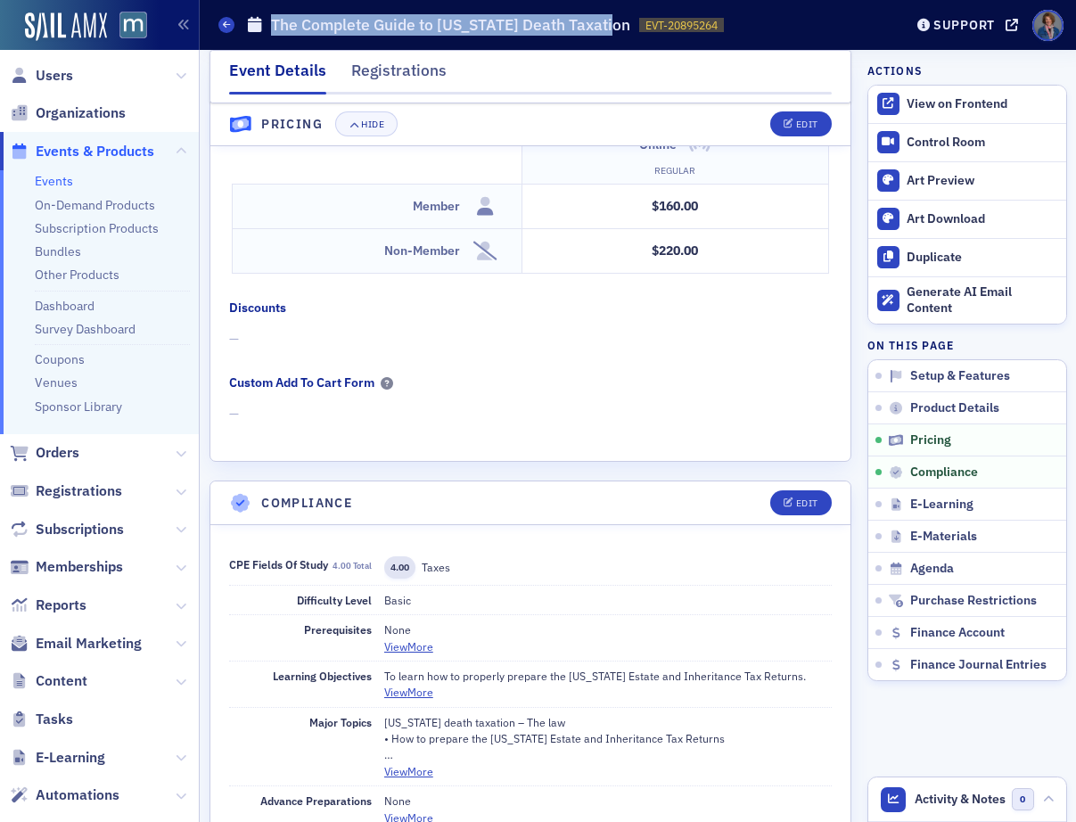
drag, startPoint x: 274, startPoint y: 23, endPoint x: 599, endPoint y: 25, distance: 325.4
click at [615, 33] on div "Events The Complete Guide to Maryland Death Taxation EVT-20895264 20895264" at bounding box center [547, 25] width 658 height 34
copy h1 "The Complete Guide to Maryland Death Taxation"
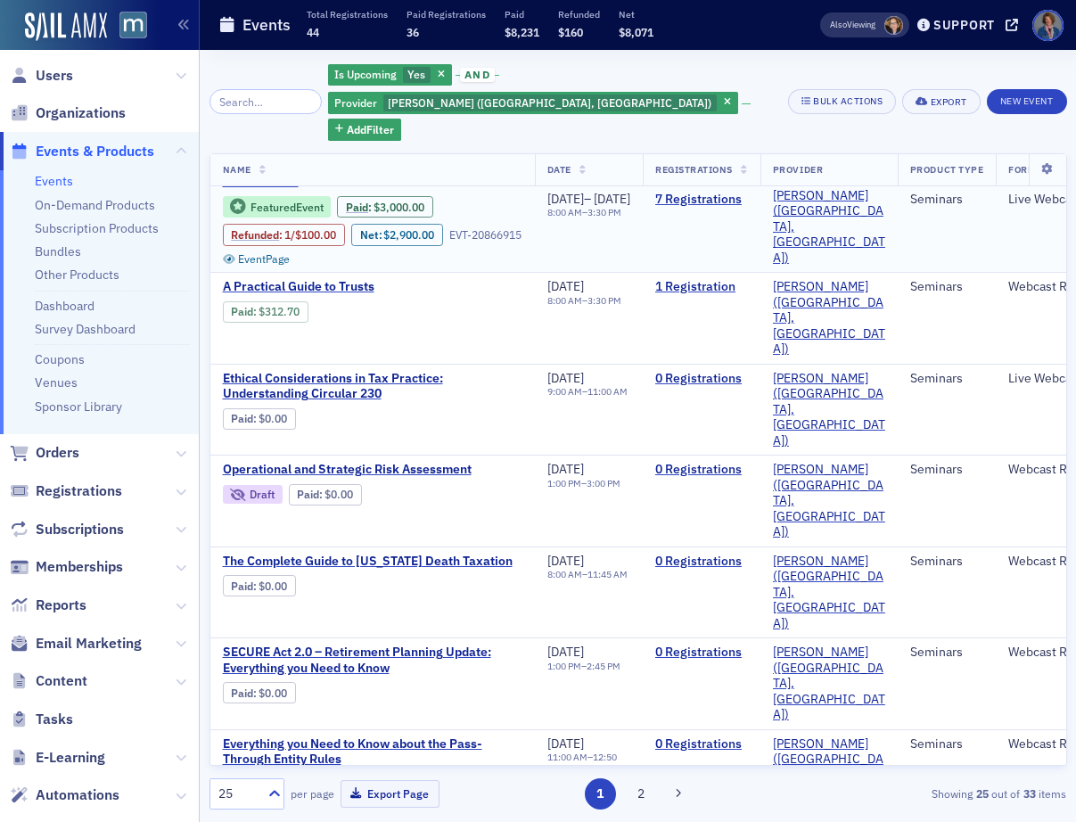
scroll to position [802, 0]
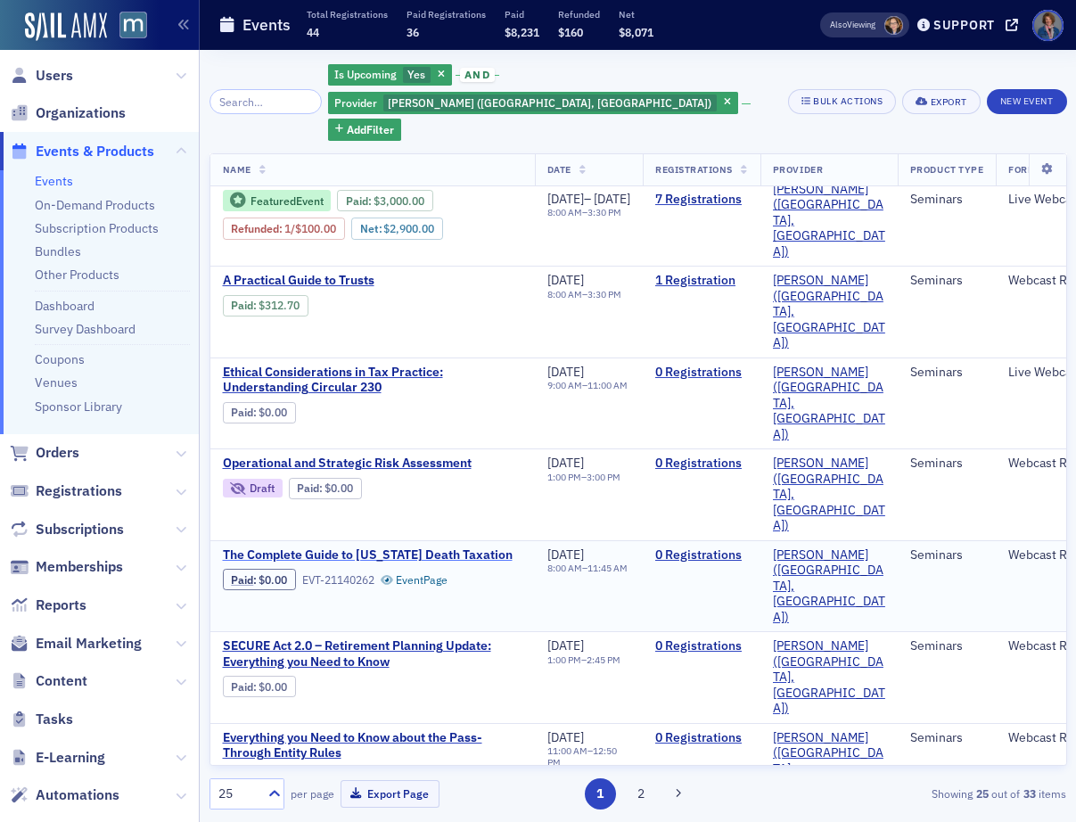
click at [381, 547] on span "The Complete Guide to Maryland Death Taxation" at bounding box center [373, 555] width 300 height 16
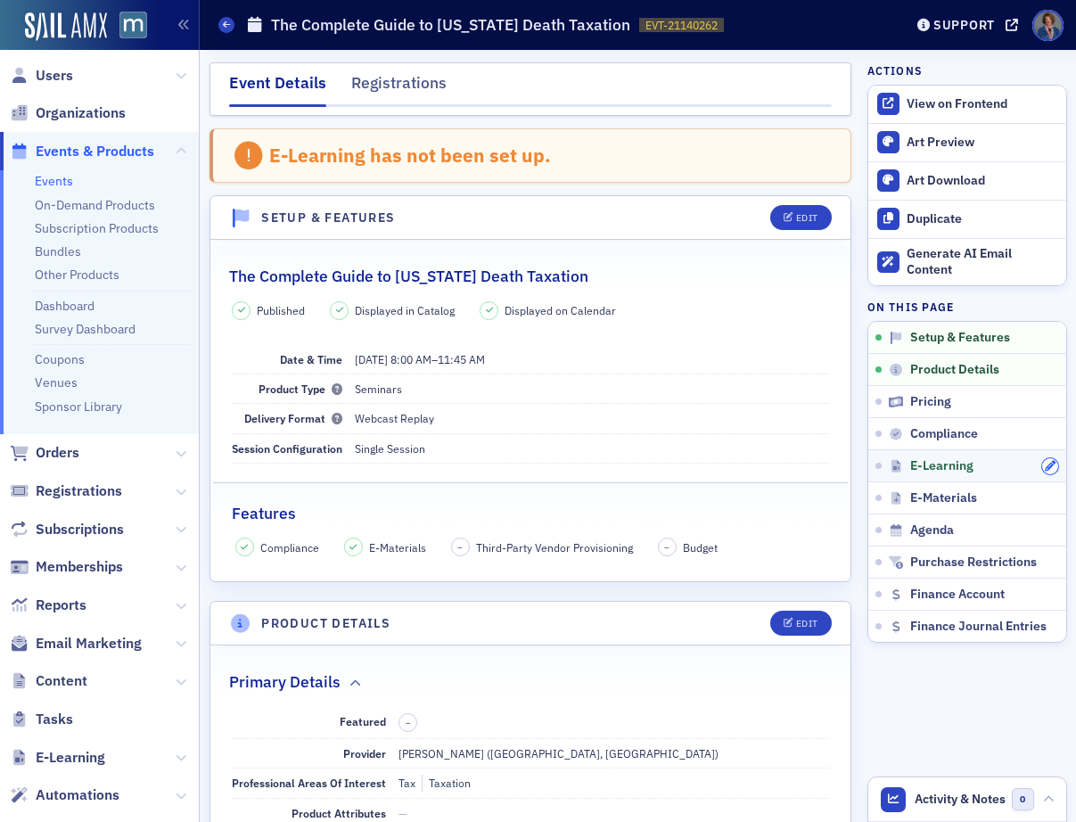
click at [1045, 464] on icon "button" at bounding box center [1050, 466] width 11 height 11
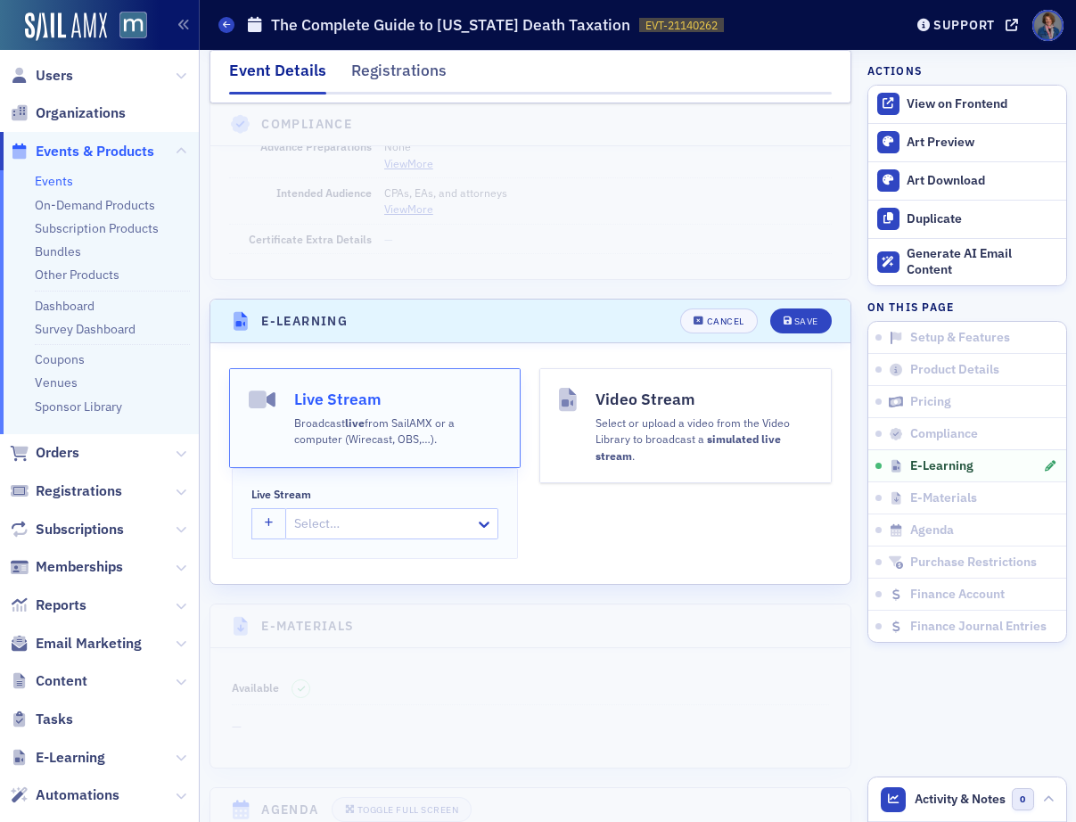
scroll to position [2411, 0]
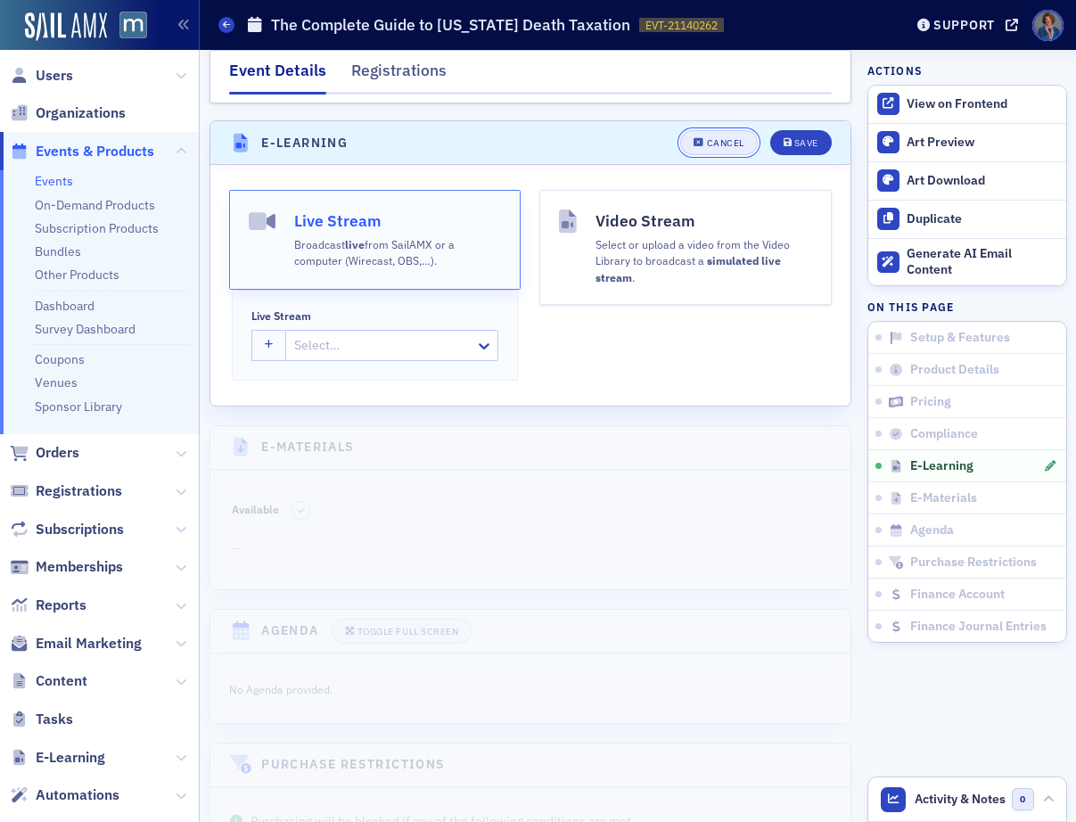
click at [707, 138] on div "Cancel" at bounding box center [725, 143] width 37 height 10
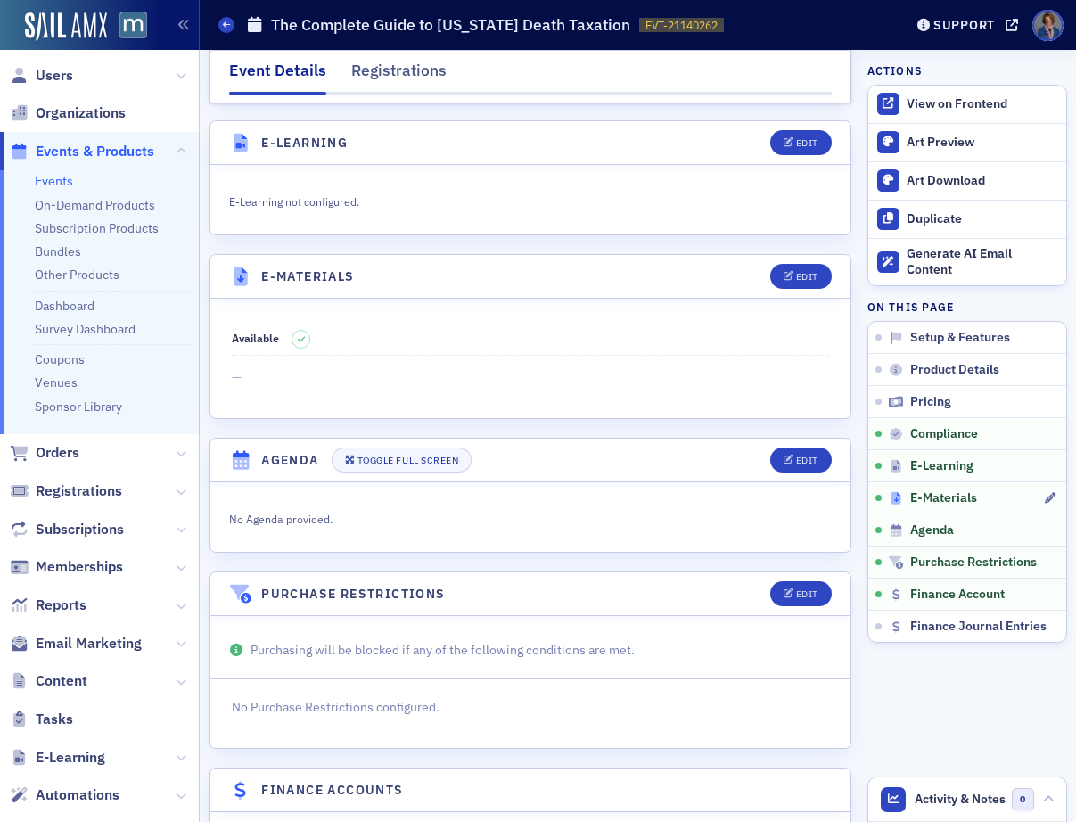
click at [1018, 494] on div "E-Materials" at bounding box center [965, 498] width 154 height 16
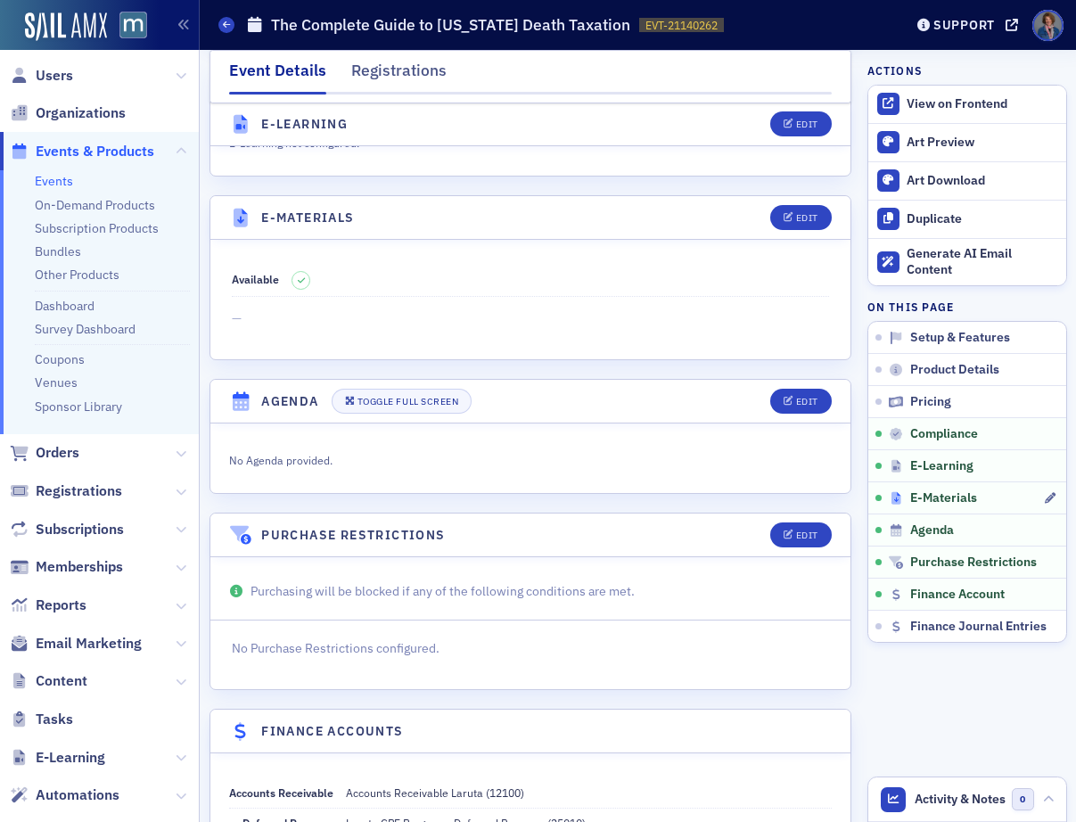
scroll to position [2545, 0]
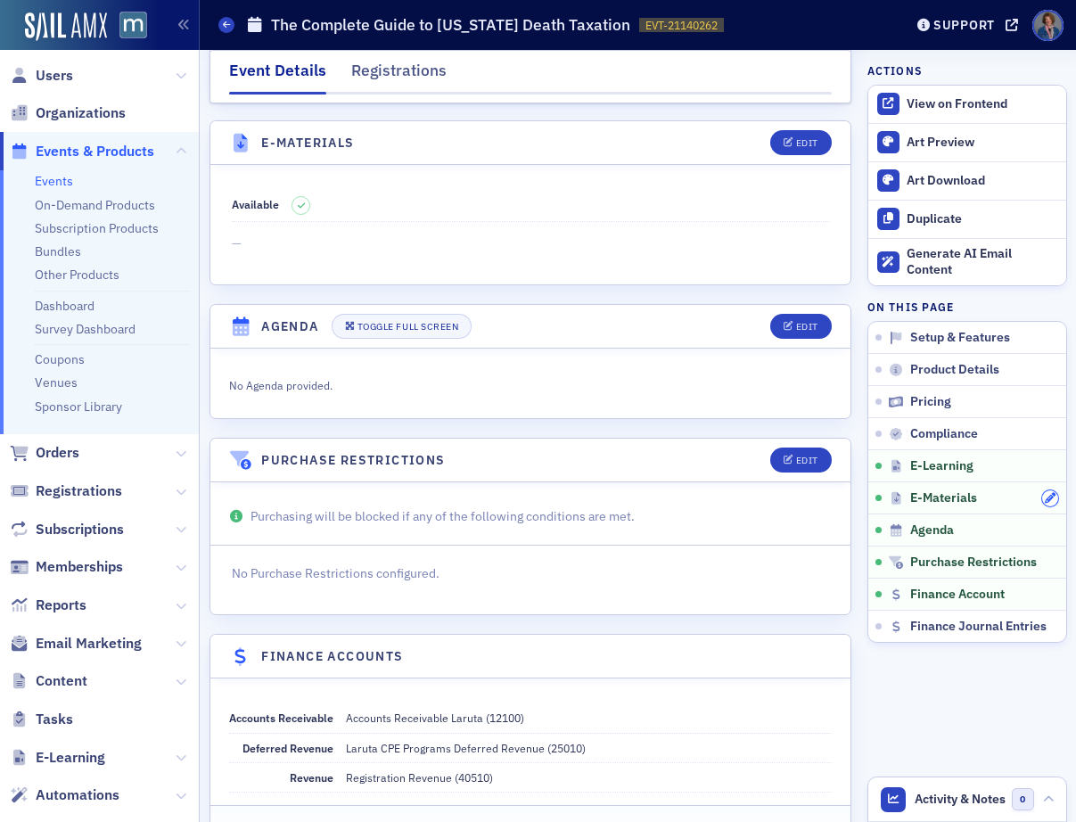
click at [1045, 497] on icon "button" at bounding box center [1050, 498] width 11 height 11
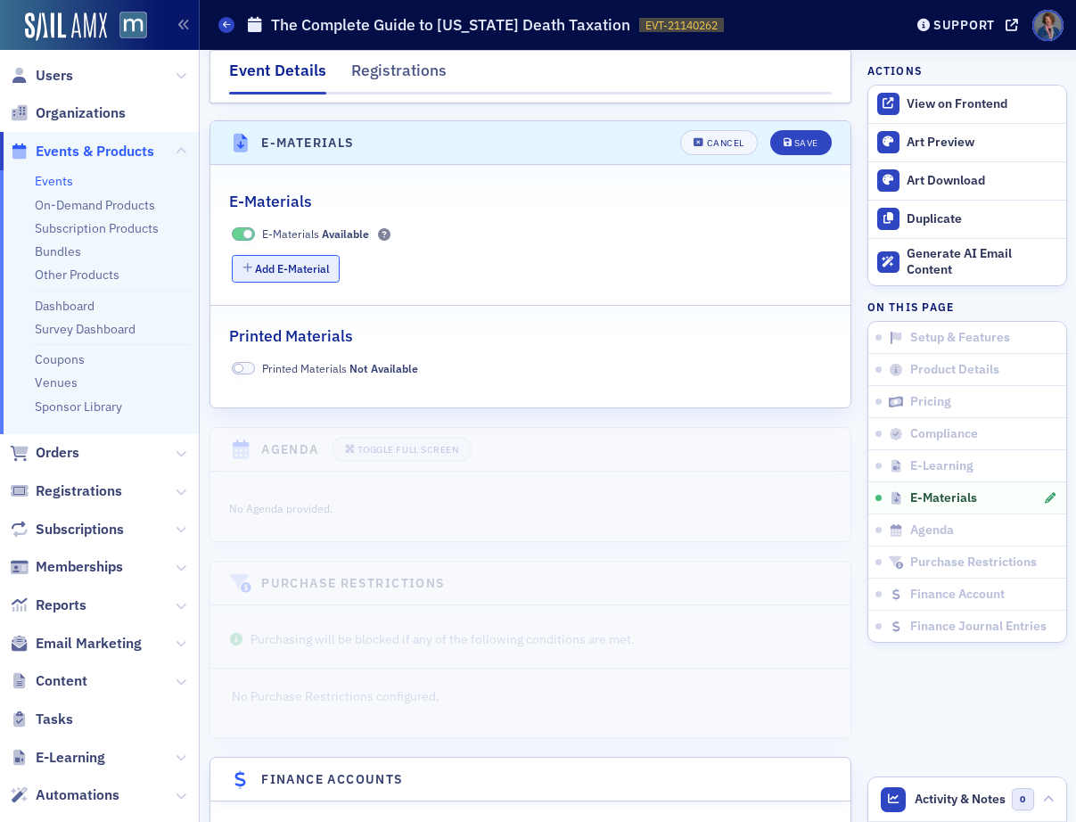
click at [275, 256] on button "Add E-Material" at bounding box center [286, 269] width 108 height 28
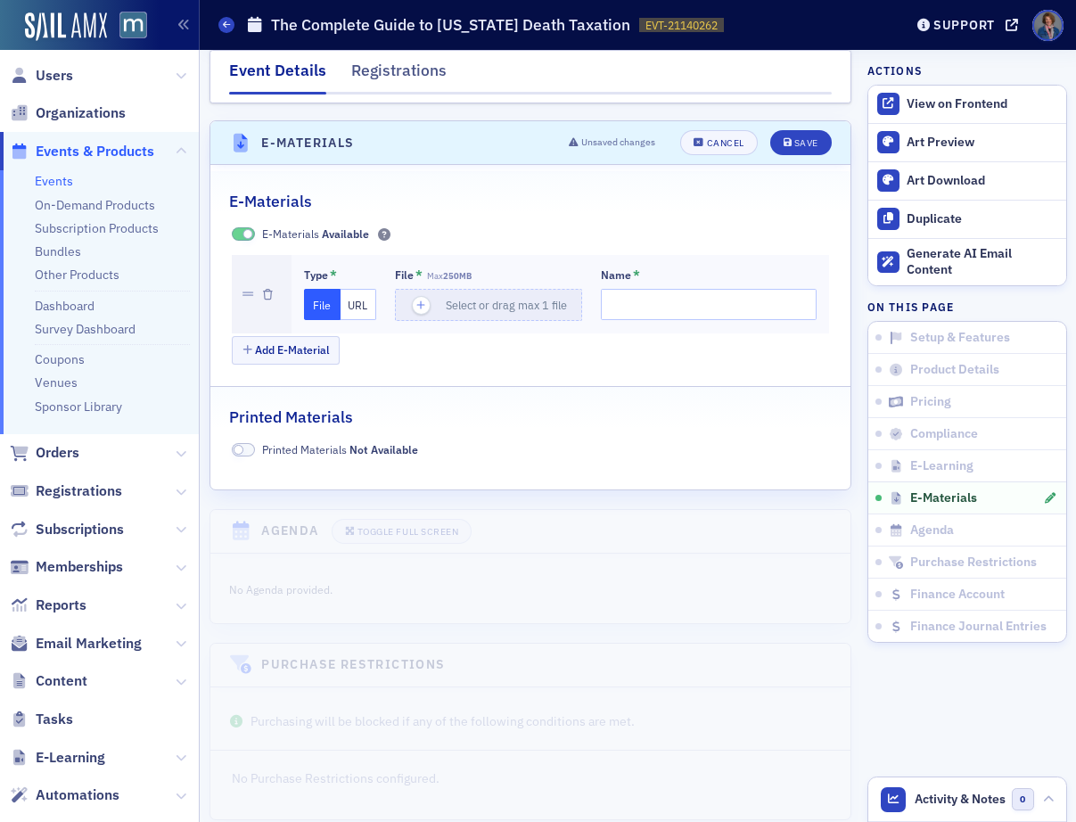
click at [355, 292] on button "URL" at bounding box center [359, 304] width 37 height 31
click at [470, 289] on input "url" at bounding box center [491, 304] width 193 height 31
paste input "https://drive.google.com/file/d/1dV6opOyT0M0IIzQgjEVz7xR1KzcvTSkt/view?usp=shar…"
type input "https://drive.google.com/file/d/1dV6opOyT0M0IIzQgjEVz7xR1KzcvTSkt/view?usp=shar…"
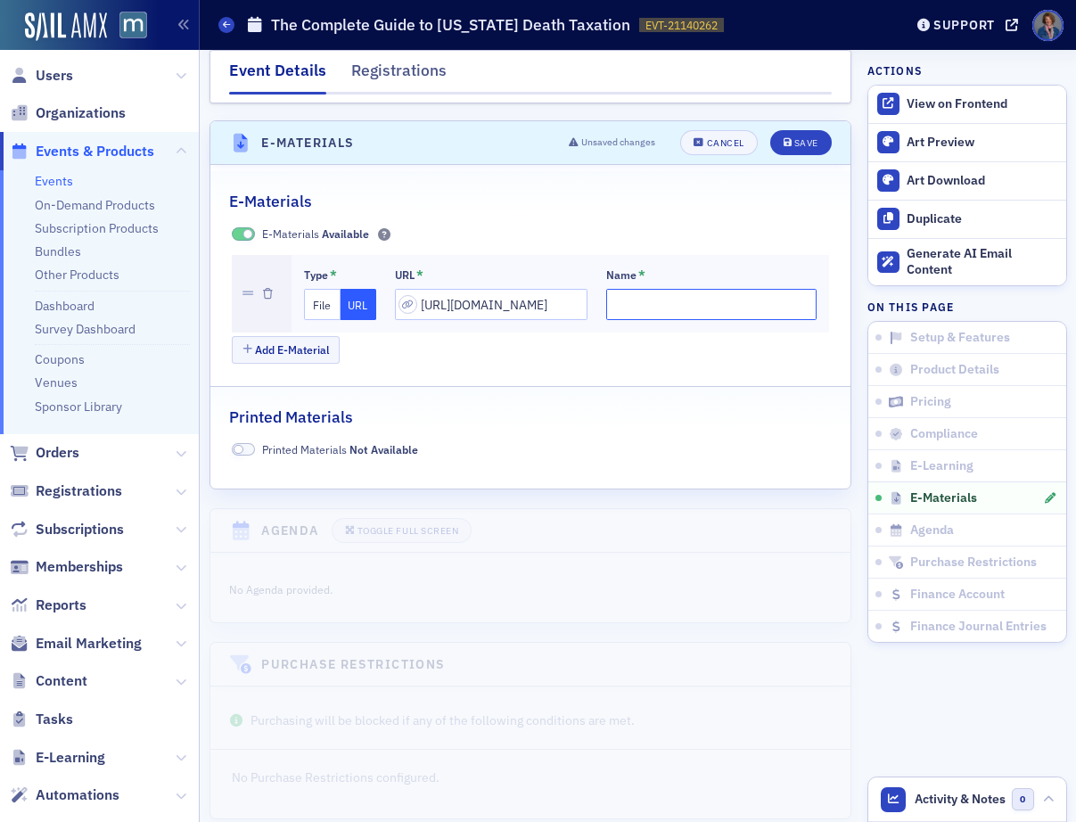
scroll to position [0, 0]
click at [616, 289] on input "Name *" at bounding box center [711, 304] width 210 height 31
type input "Form 706"
click at [316, 338] on button "Add E-Material" at bounding box center [286, 350] width 108 height 28
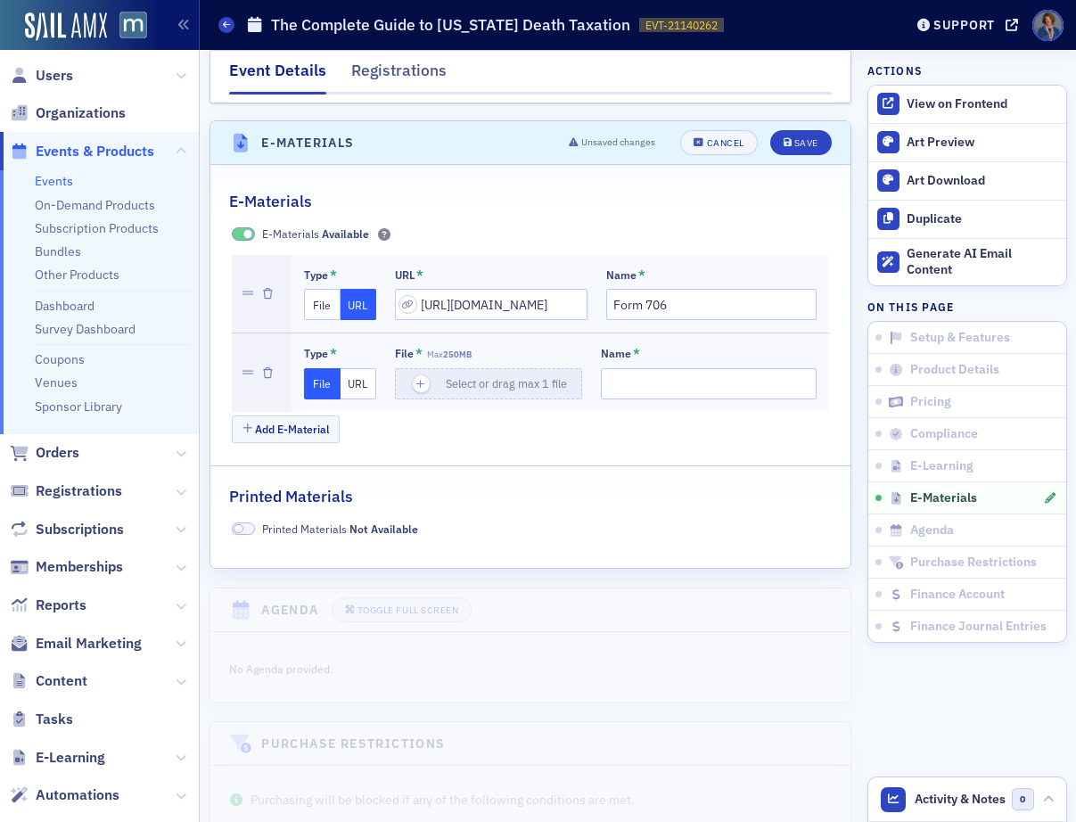
click at [358, 368] on button "URL" at bounding box center [359, 383] width 37 height 31
click at [429, 368] on input "url" at bounding box center [491, 383] width 193 height 31
paste input "https://drive.google.com/file/d/1Geenh9JlObkQCwEssQiSbze64lIiN8ca/view?usp=driv…"
type input "https://drive.google.com/file/d/1Geenh9JlObkQCwEssQiSbze64lIiN8ca/view?usp=driv…"
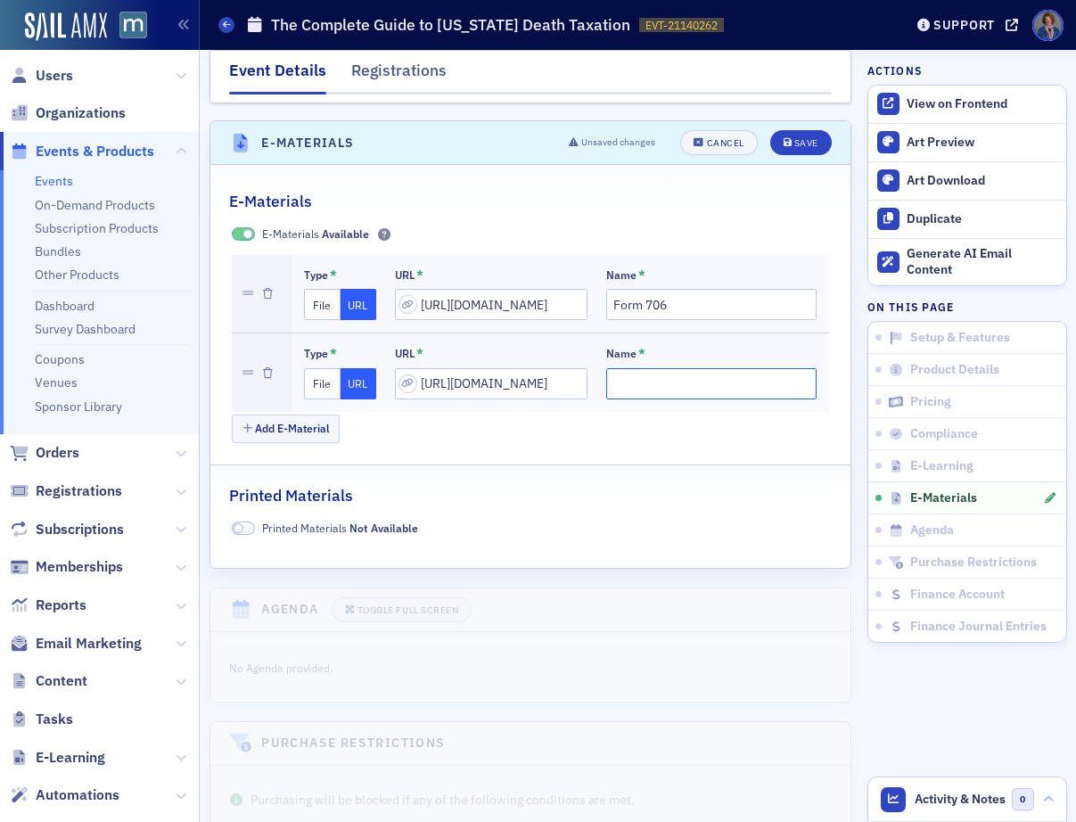
scroll to position [0, 0]
click at [639, 368] on input "Name *" at bounding box center [711, 383] width 210 height 31
type input "Maryland State Tax Return"
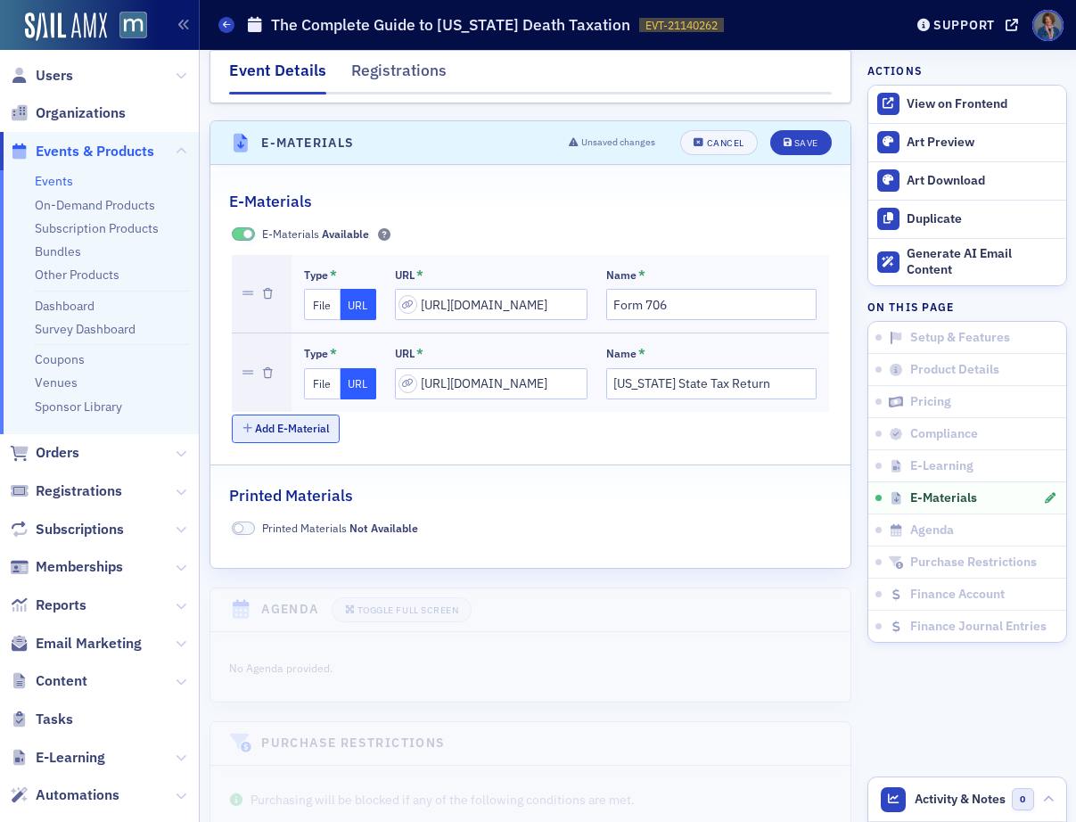
click at [272, 415] on button "Add E-Material" at bounding box center [286, 429] width 108 height 28
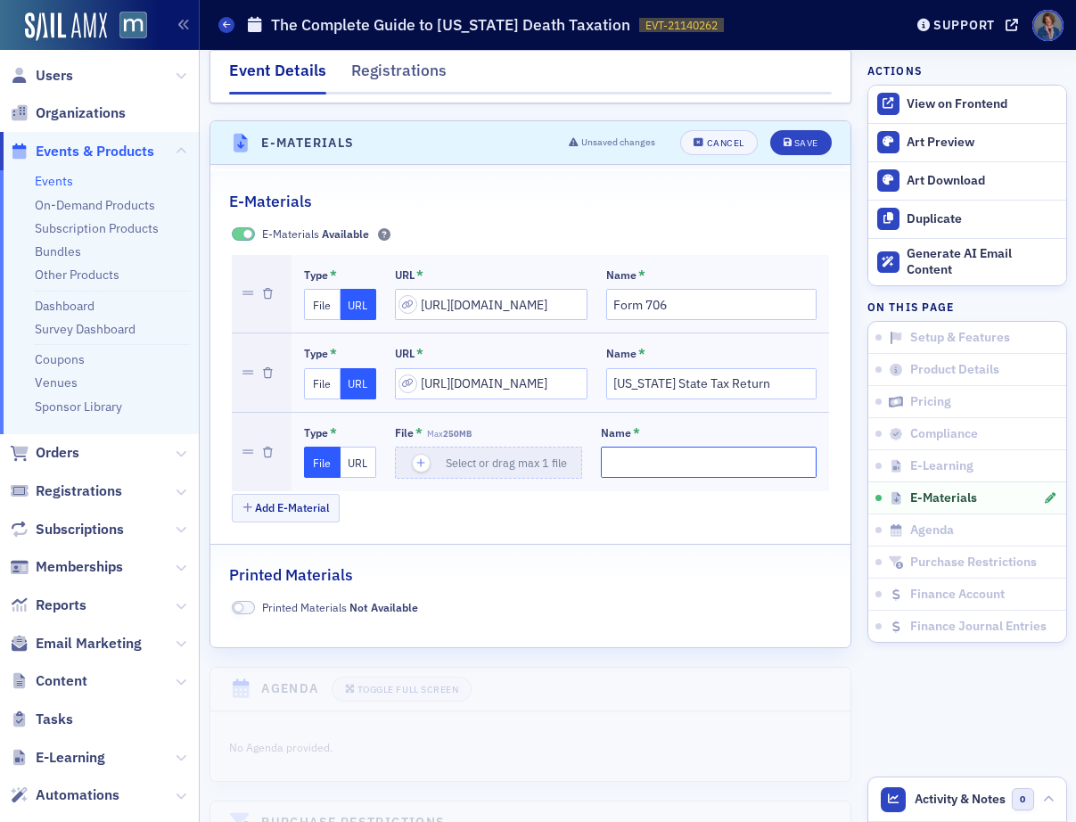
click at [653, 455] on input "Name *" at bounding box center [709, 462] width 216 height 31
type input "PDF of Slides - The Complete Guide to Maryland Death Taxation"
drag, startPoint x: 357, startPoint y: 448, endPoint x: 382, endPoint y: 454, distance: 26.6
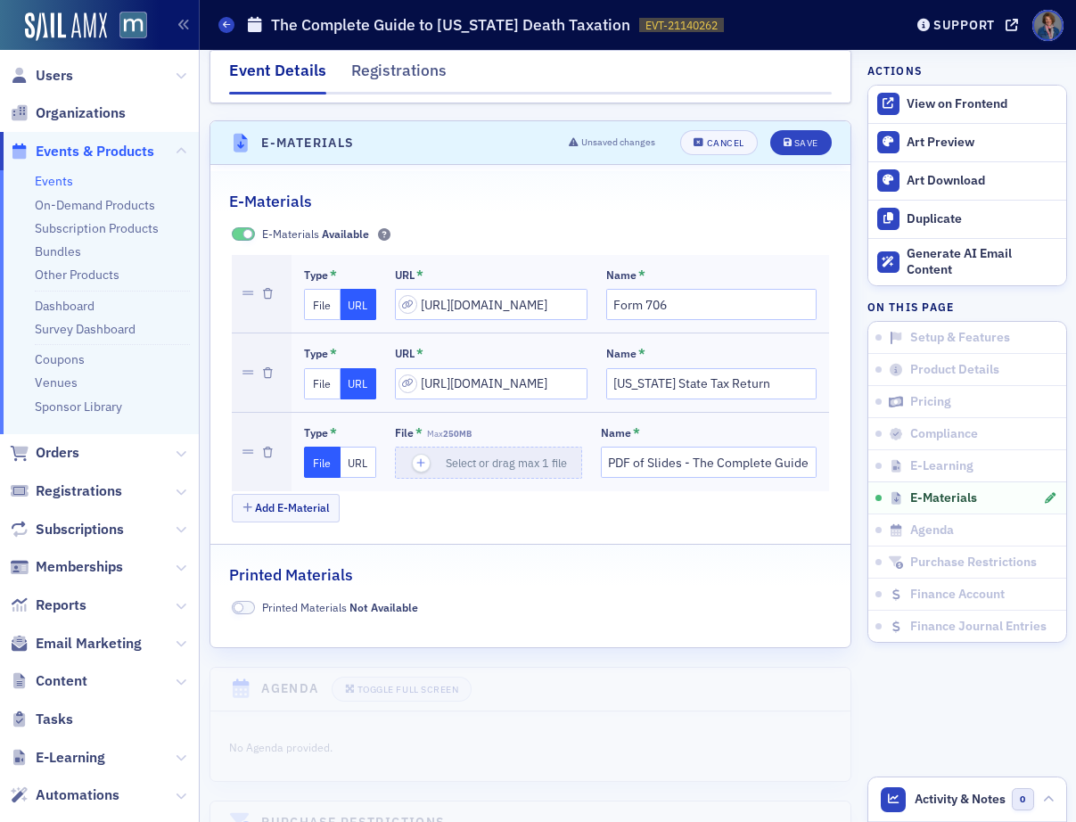
click at [357, 448] on button "URL" at bounding box center [359, 462] width 37 height 31
click at [421, 456] on input "url" at bounding box center [491, 462] width 193 height 31
paste input "https://drive.google.com/file/d/1uAwNqcXcwSFwvk18fHPSeKdQTG_KWnHL/view?usp=driv…"
type input "https://drive.google.com/file/d/1uAwNqcXcwSFwvk18fHPSeKdQTG_KWnHL/view?usp=driv…"
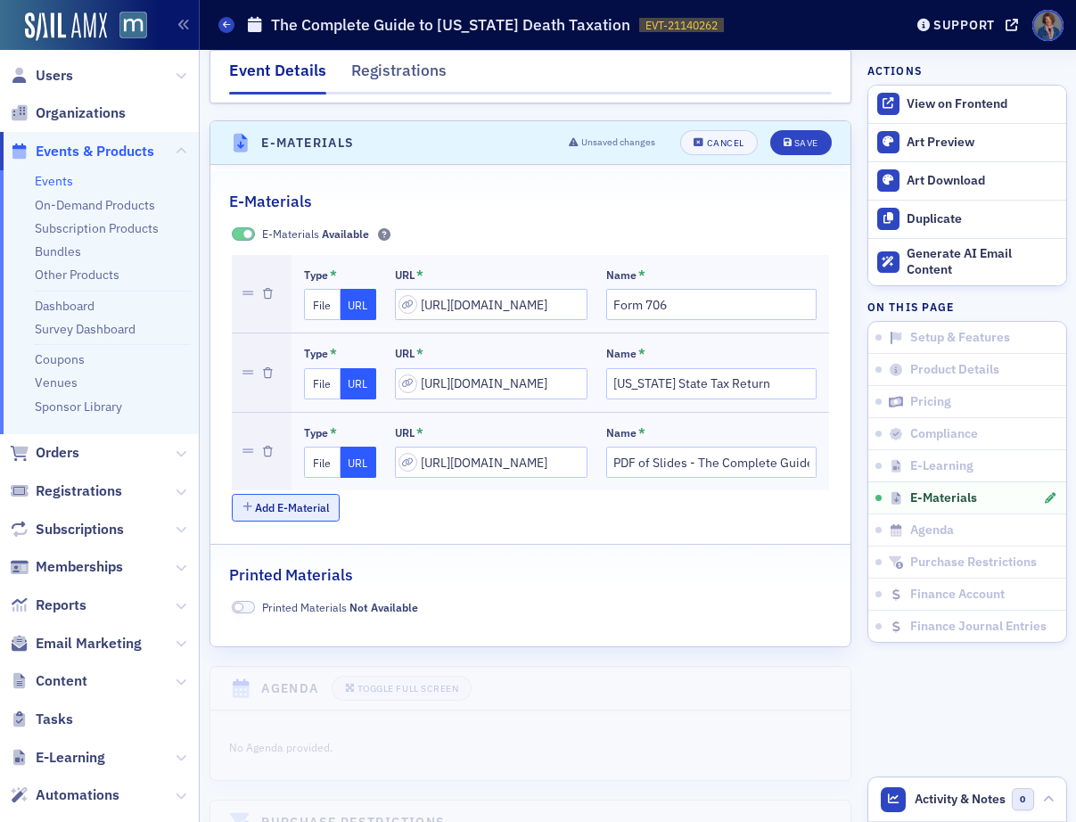
scroll to position [0, 0]
click at [308, 494] on button "Add E-Material" at bounding box center [286, 508] width 108 height 28
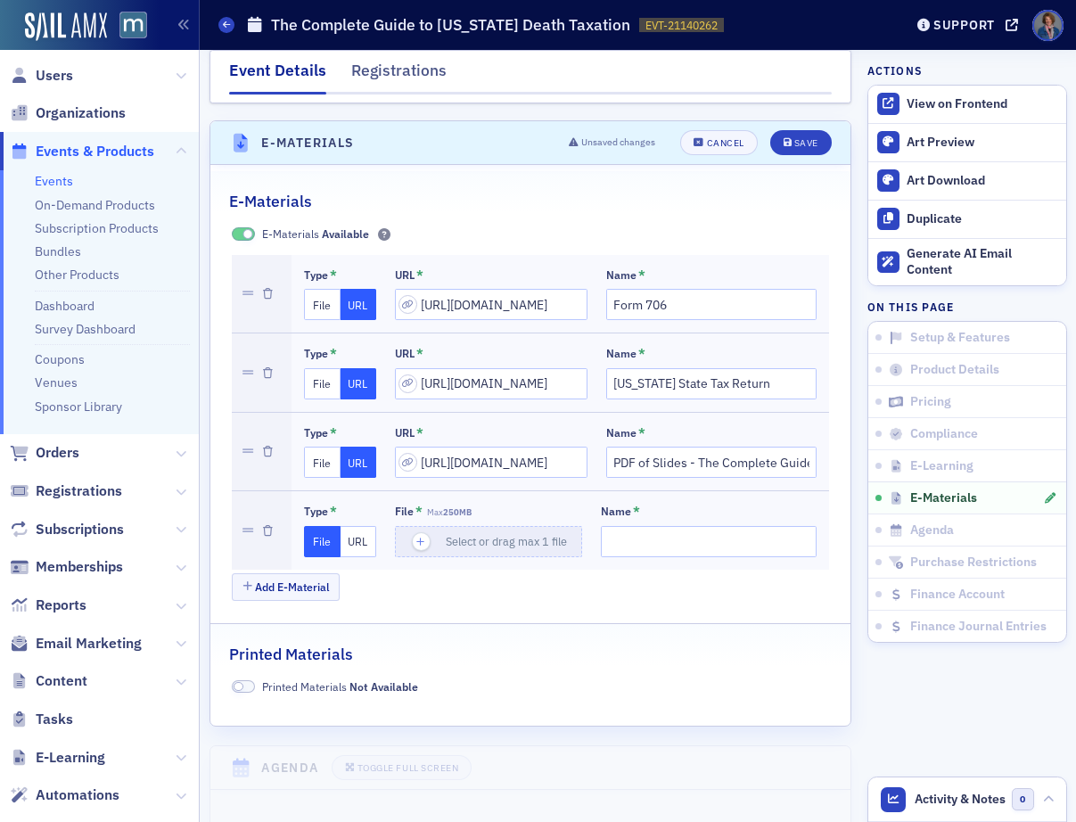
click at [347, 526] on button "URL" at bounding box center [359, 541] width 37 height 31
click at [430, 527] on input "url" at bounding box center [491, 541] width 193 height 31
paste input "https://docs.google.com/presentation/d/1gcPpbIhIoLYw93m5ol9Qipp7AVAjDWBl/edit?u…"
type input "https://docs.google.com/presentation/d/1gcPpbIhIoLYw93m5ol9Qipp7AVAjDWBl/edit?u…"
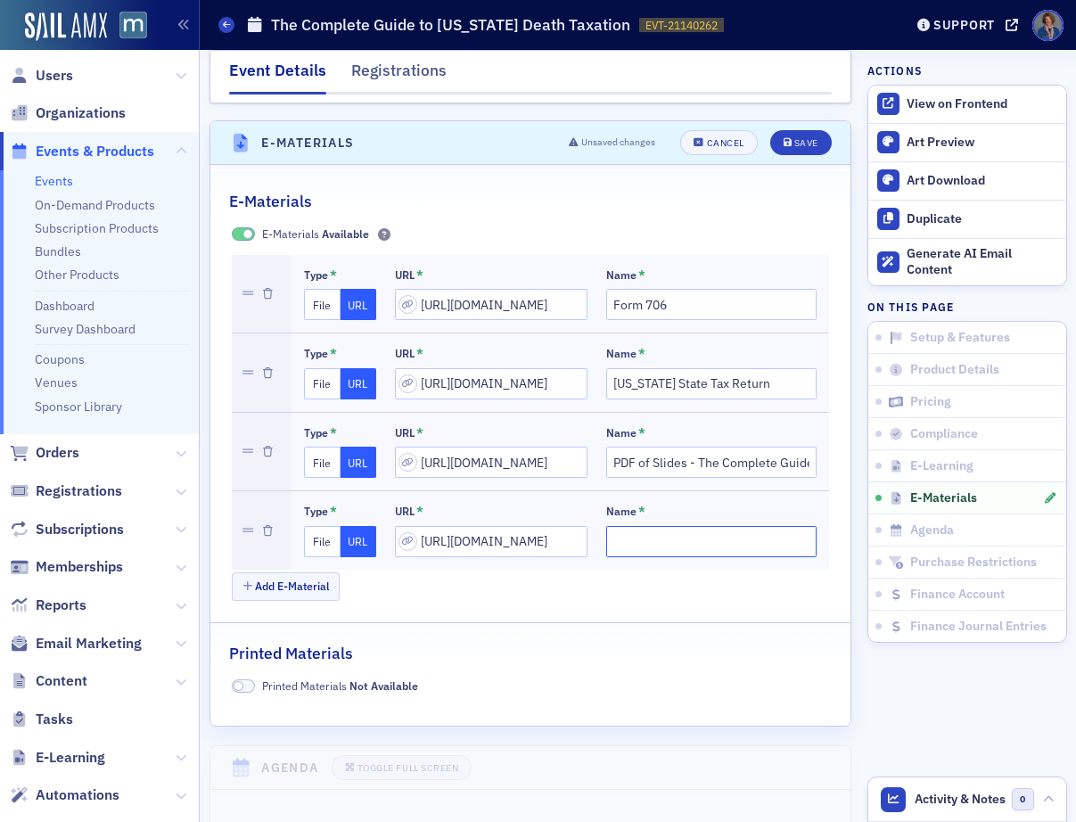
click at [606, 535] on input "Name *" at bounding box center [711, 541] width 210 height 31
type input "PPT - The Complete Guide to Maryland Death Taxation"
click at [720, 572] on div "Add E-Material" at bounding box center [530, 587] width 597 height 31
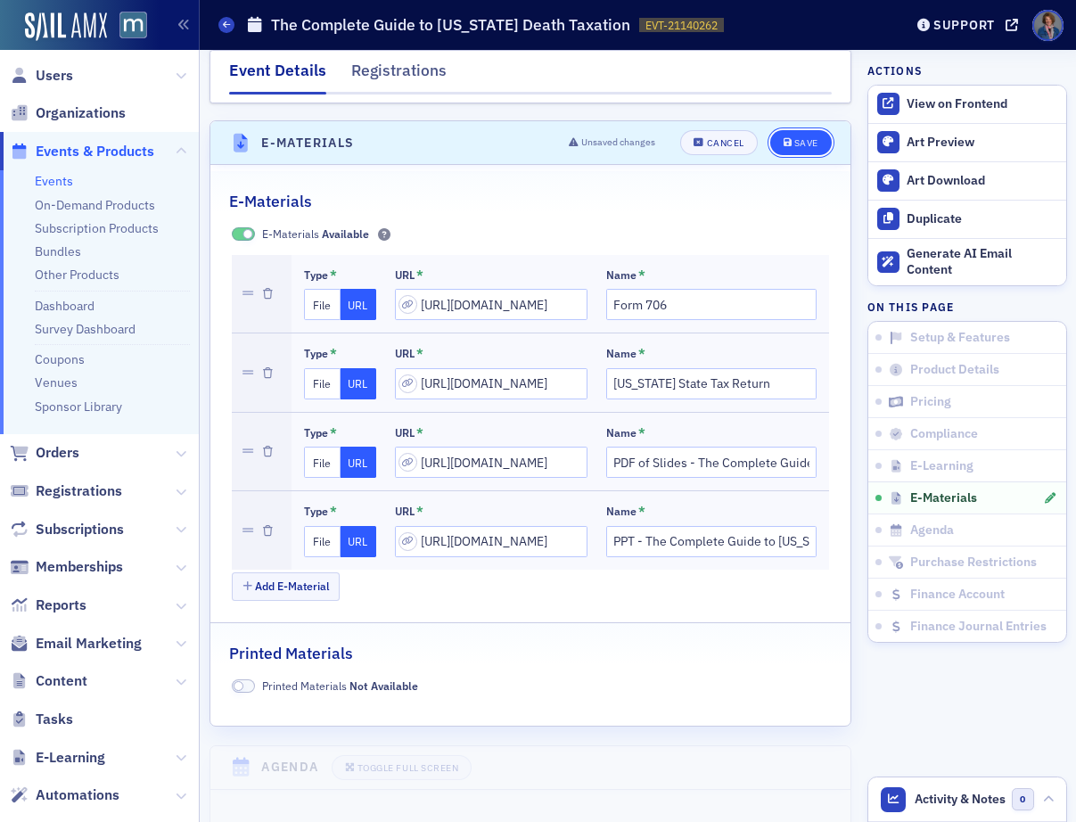
click at [794, 138] on div "Save" at bounding box center [806, 143] width 24 height 10
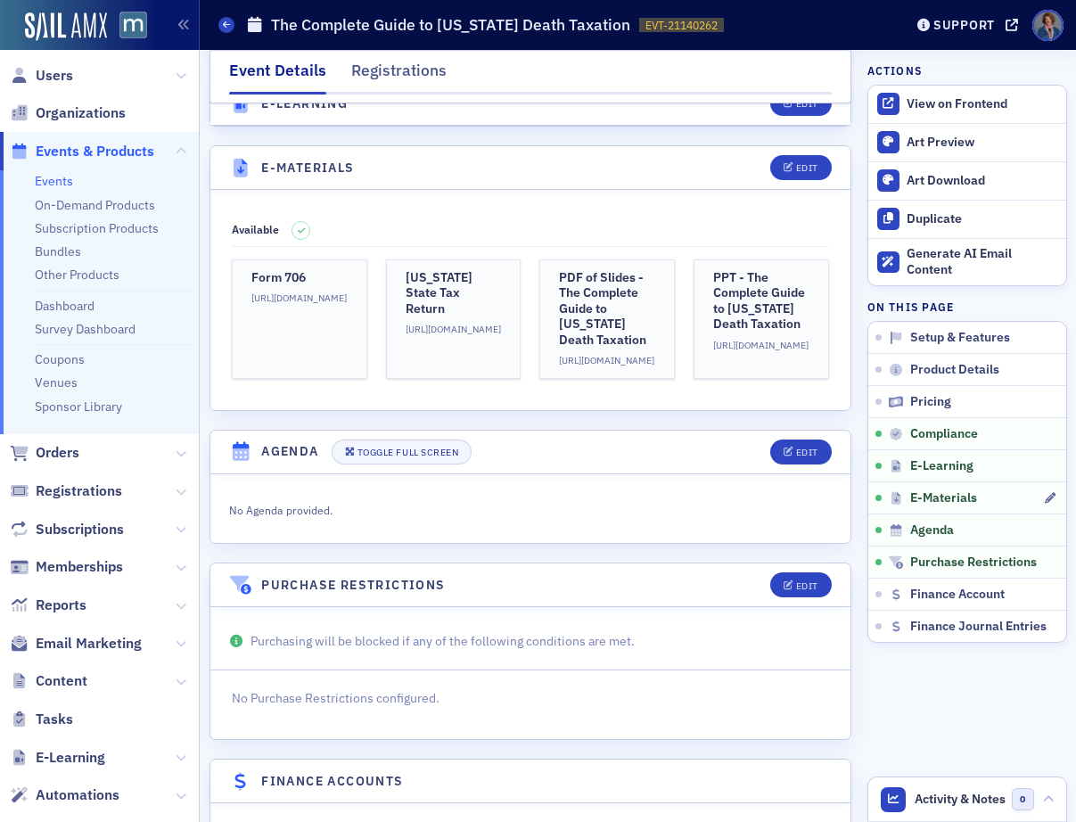
scroll to position [2334, 0]
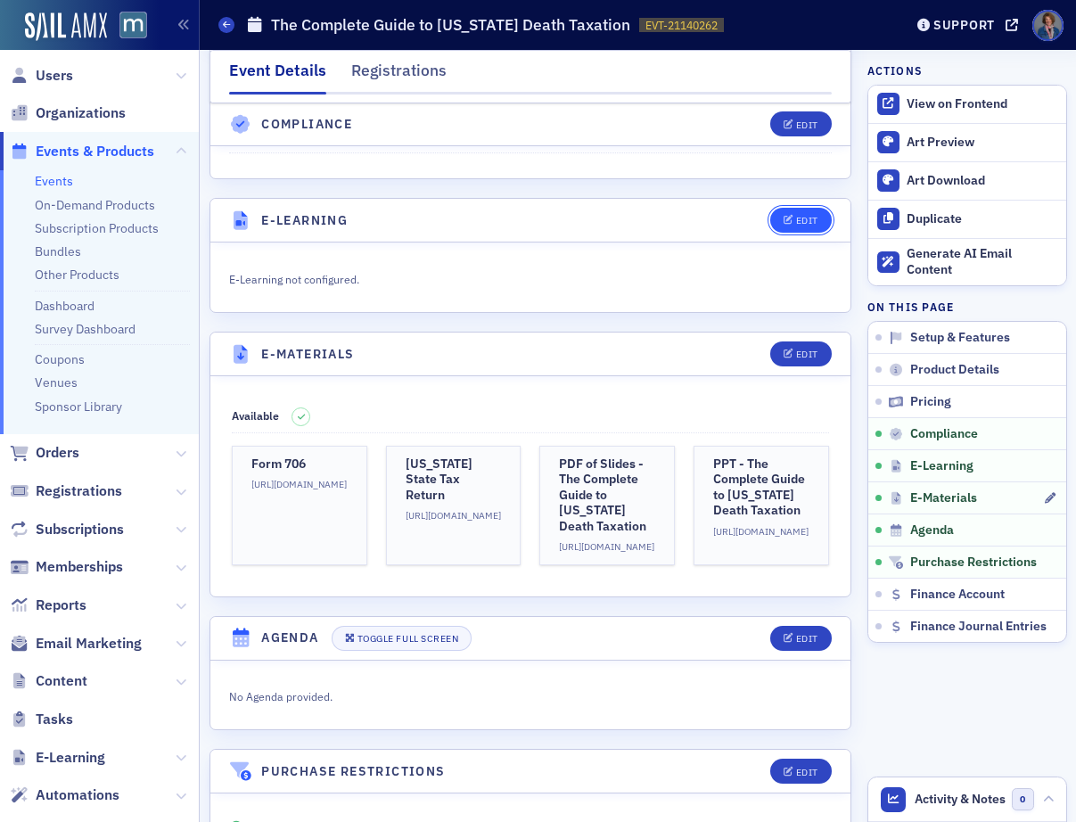
click at [796, 216] on div "Edit" at bounding box center [807, 221] width 22 height 10
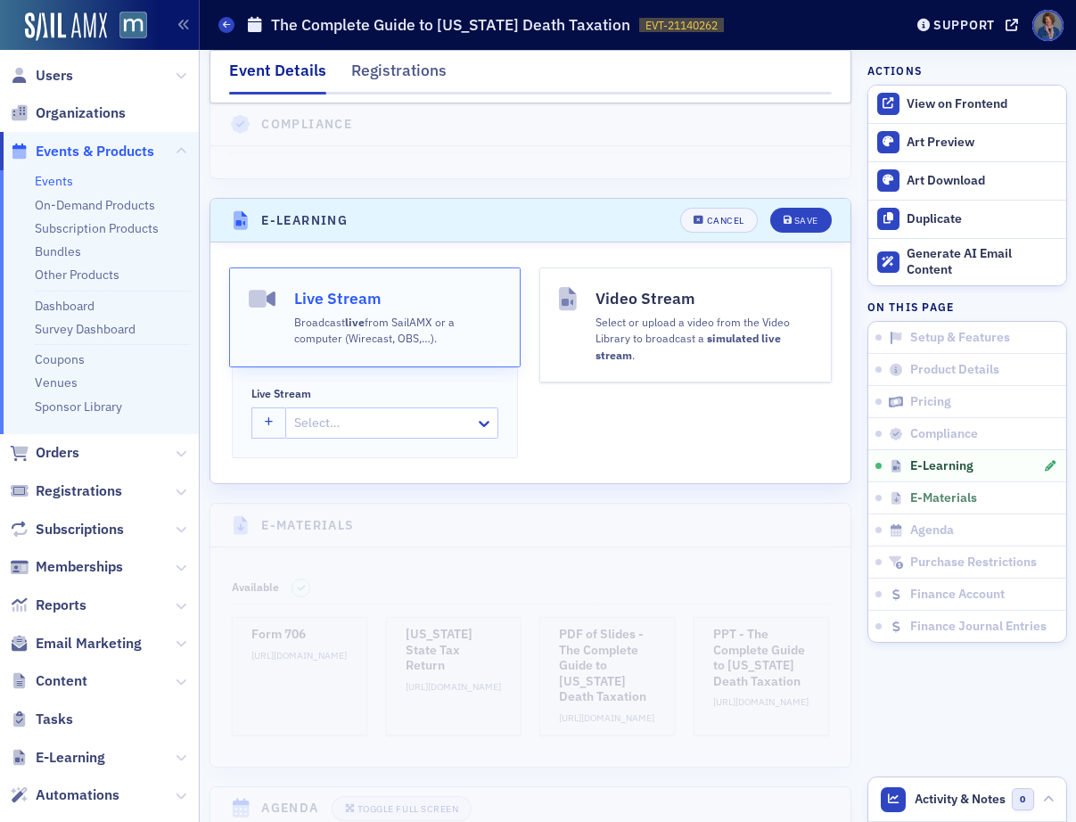
scroll to position [2411, 0]
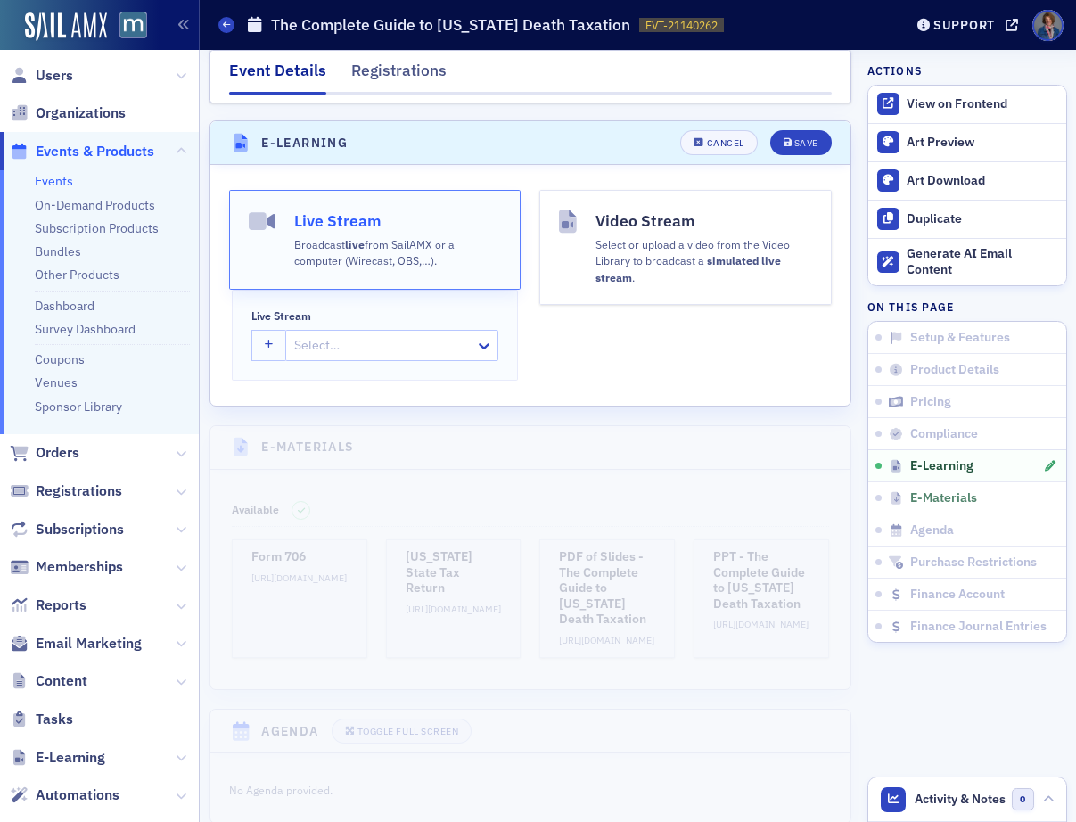
drag, startPoint x: 643, startPoint y: 199, endPoint x: 642, endPoint y: 209, distance: 9.8
click at [643, 209] on h4 "Video Stream" at bounding box center [704, 220] width 217 height 23
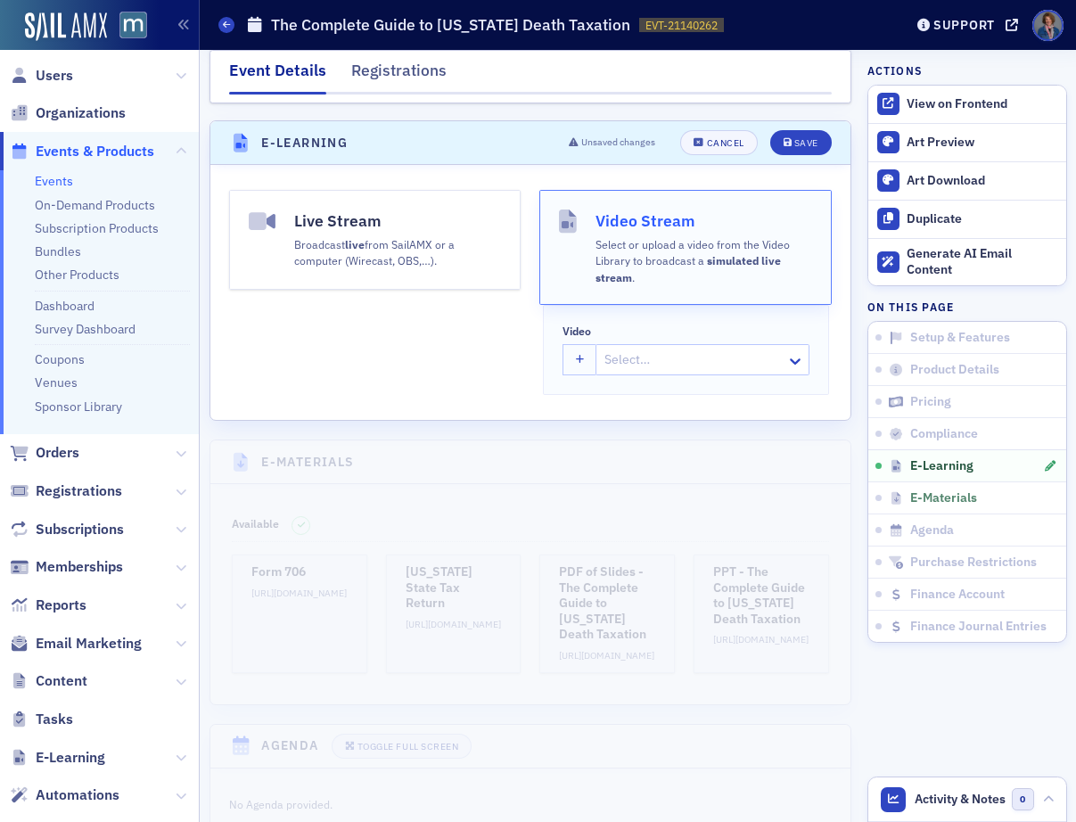
click at [605, 349] on div at bounding box center [693, 360] width 181 height 22
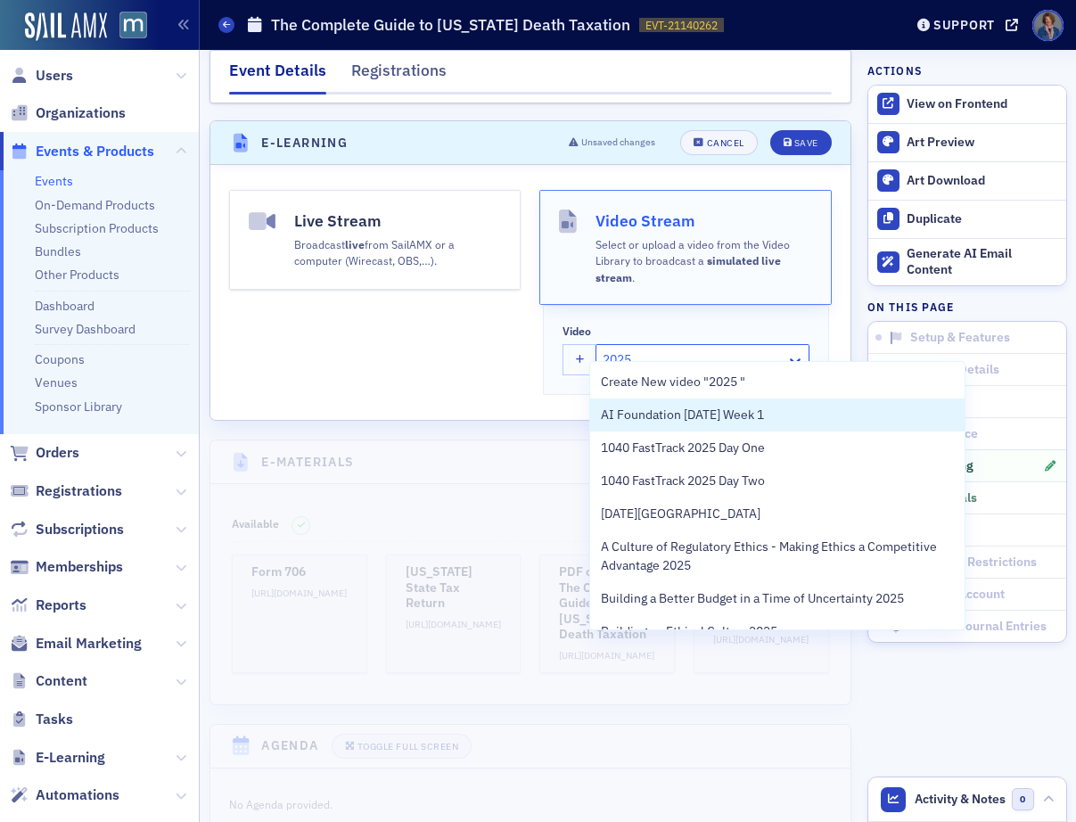
type input "2025 C"
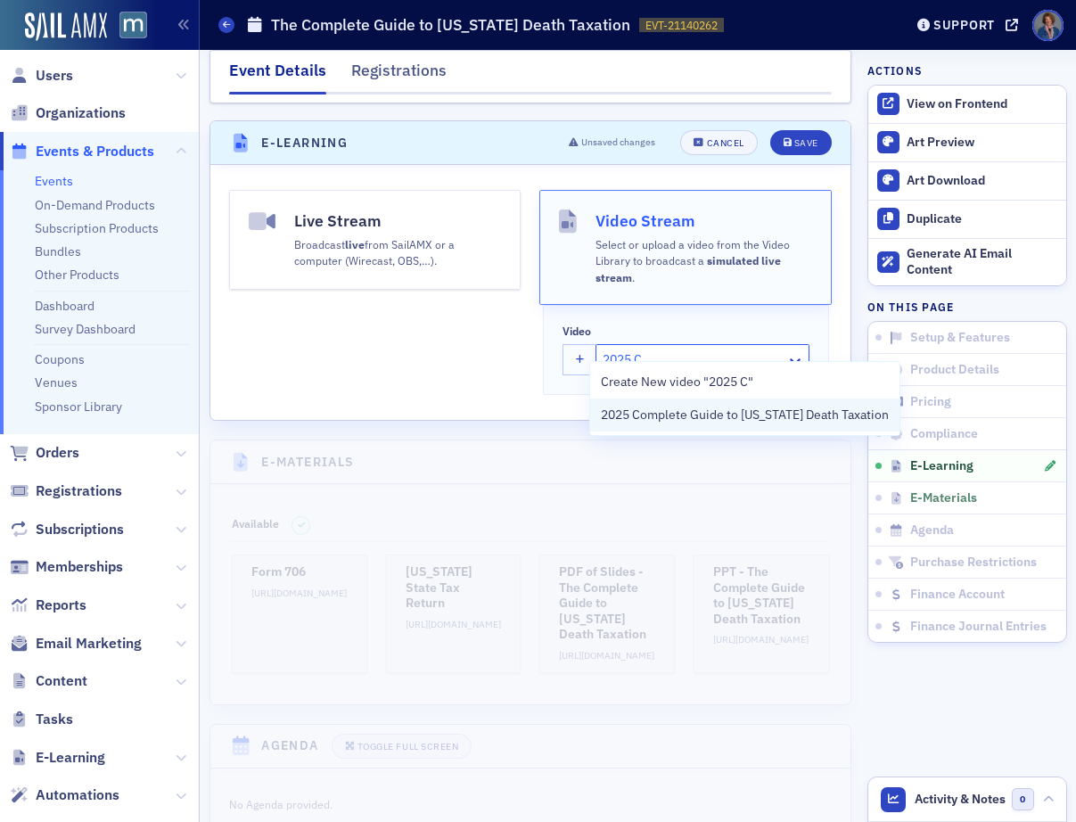
click at [675, 415] on span "2025 Complete Guide to Maryland Death Taxation" at bounding box center [745, 415] width 288 height 19
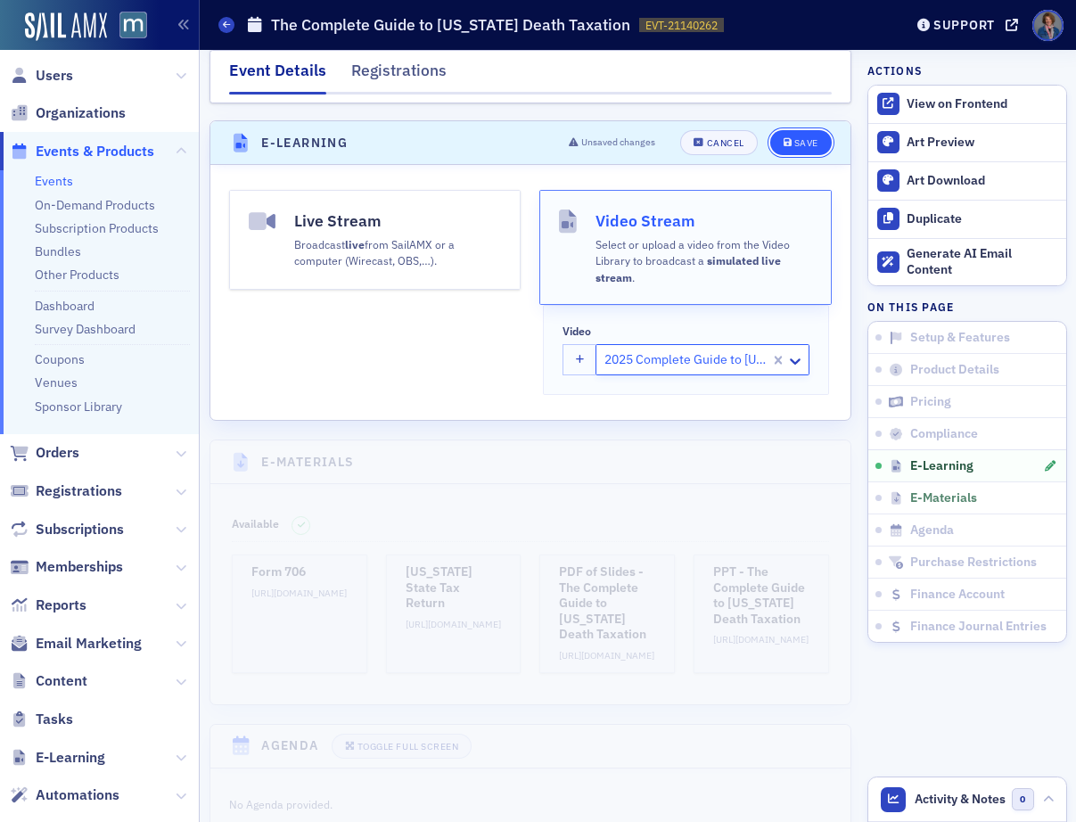
click at [794, 138] on div "Save" at bounding box center [806, 143] width 24 height 10
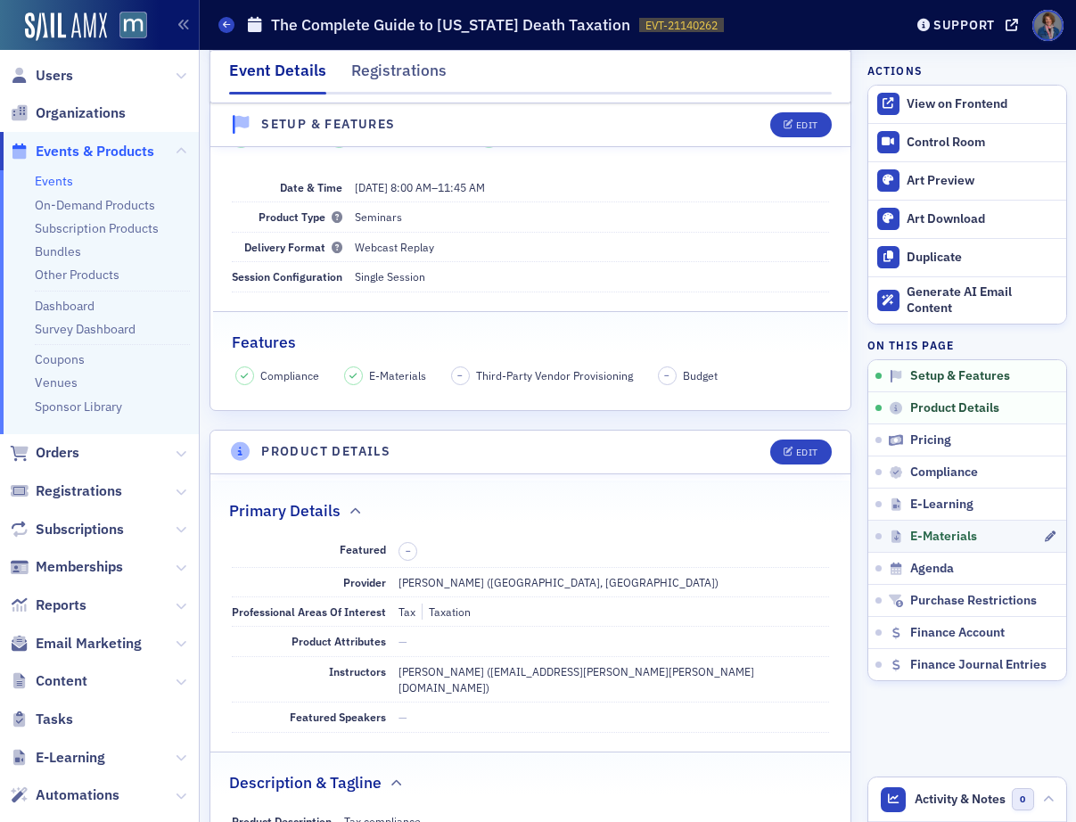
scroll to position [346, 0]
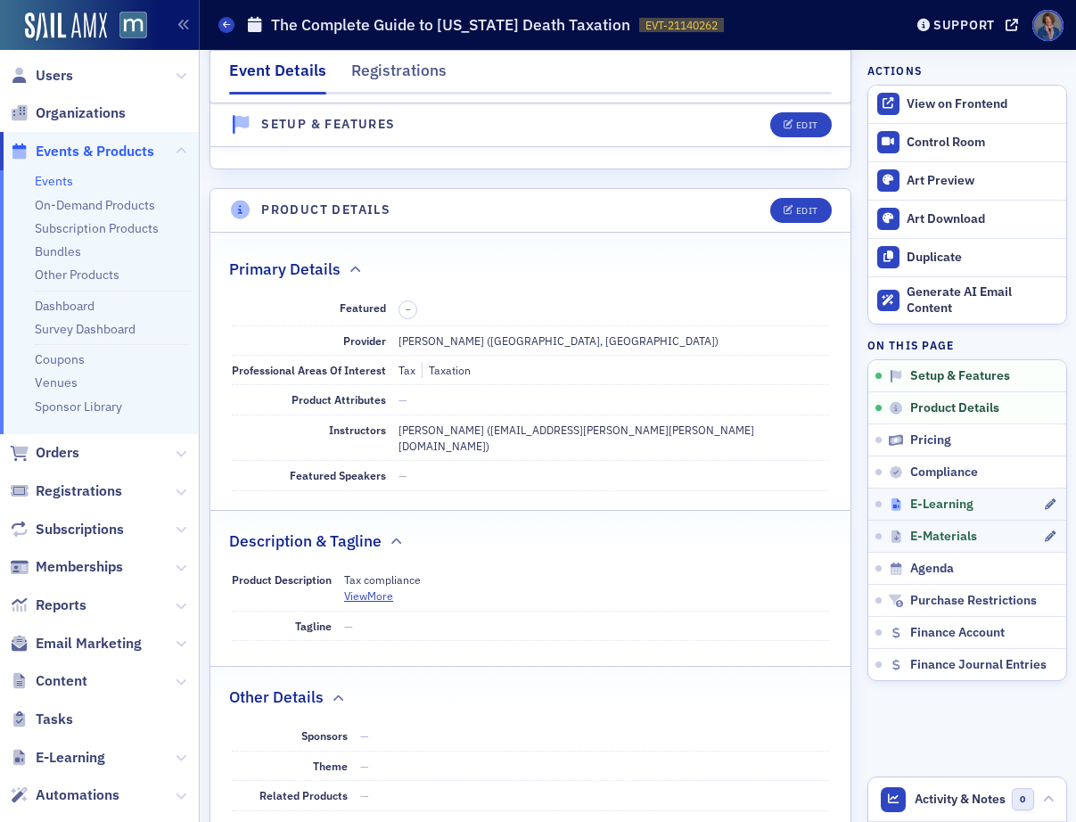
click at [910, 507] on span "E-Learning" at bounding box center [941, 505] width 63 height 16
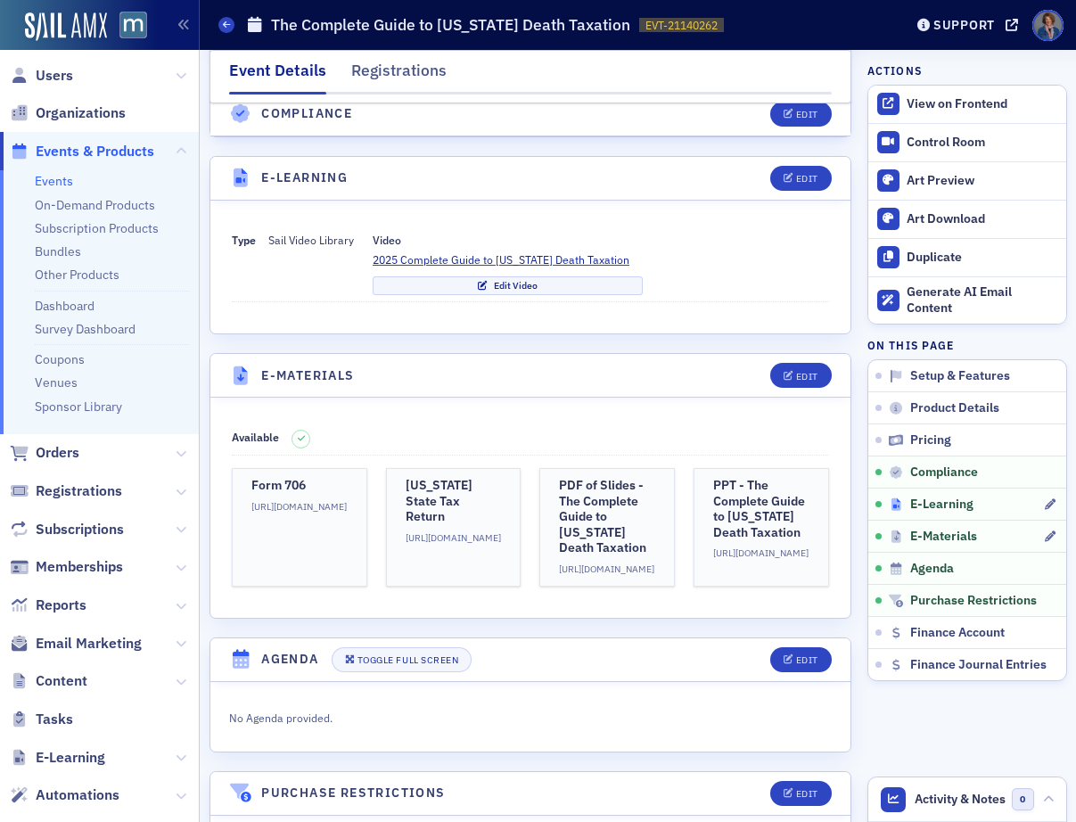
scroll to position [2345, 0]
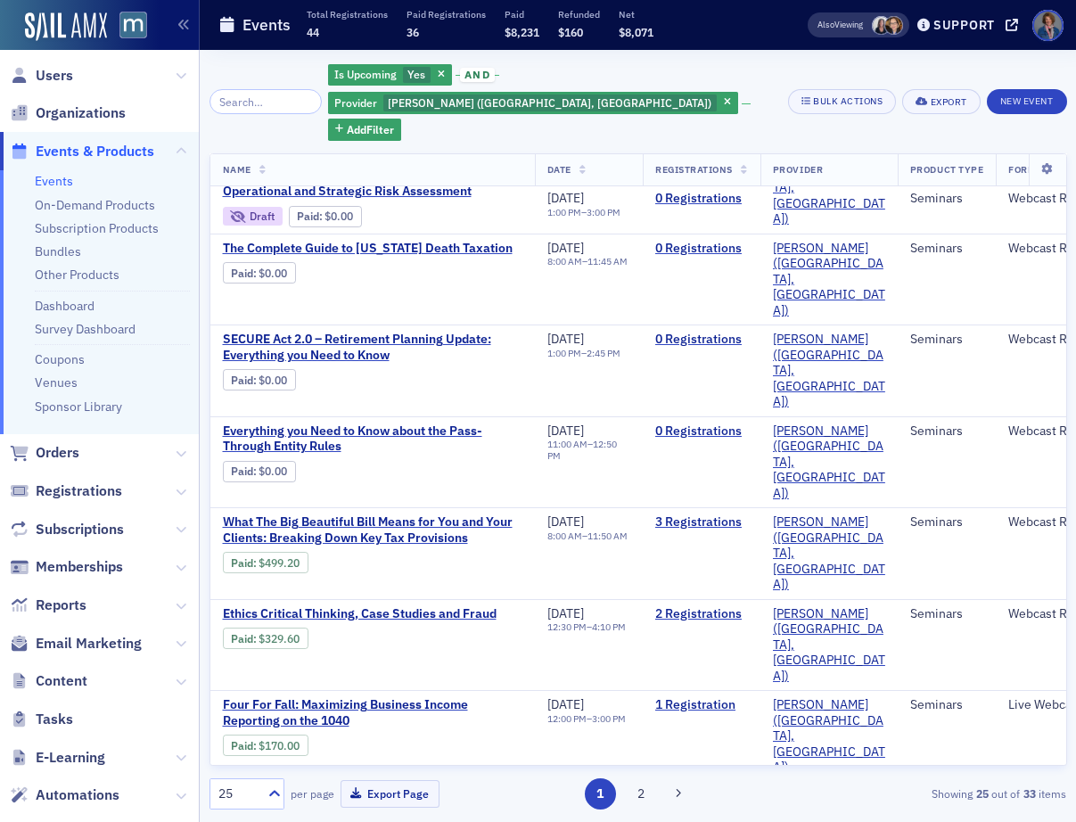
scroll to position [1151, 0]
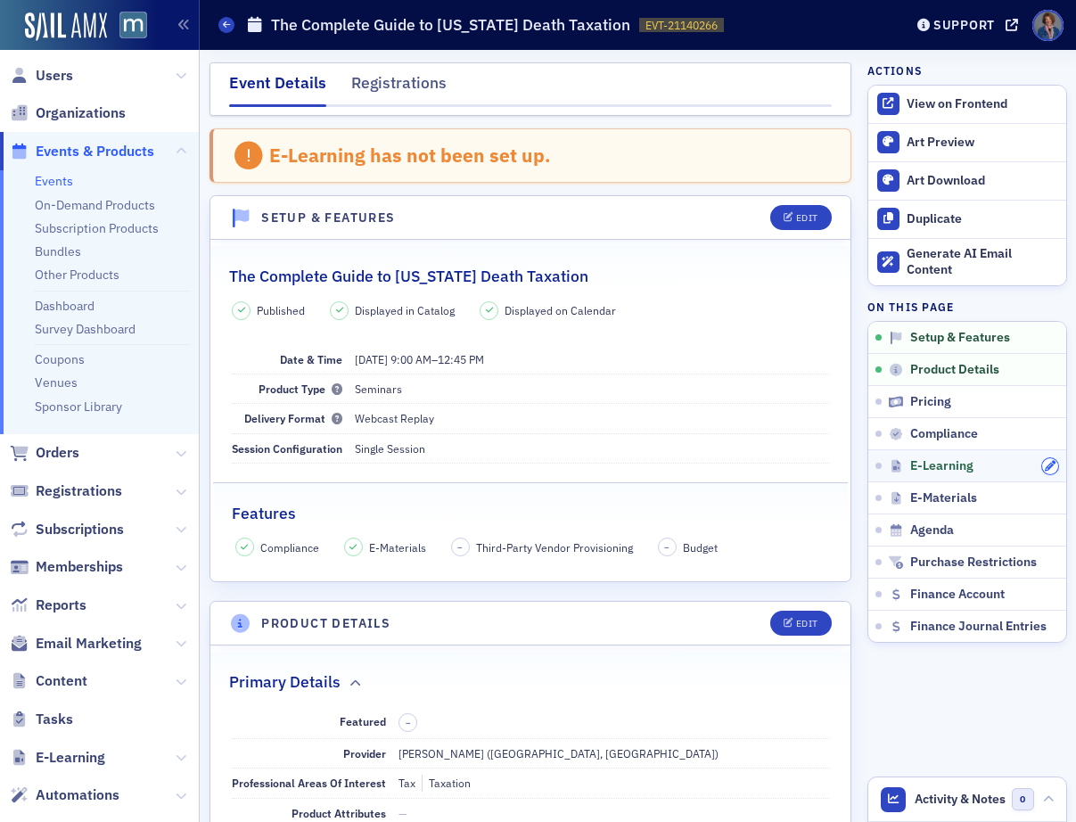
click at [1045, 465] on icon "button" at bounding box center [1050, 466] width 11 height 11
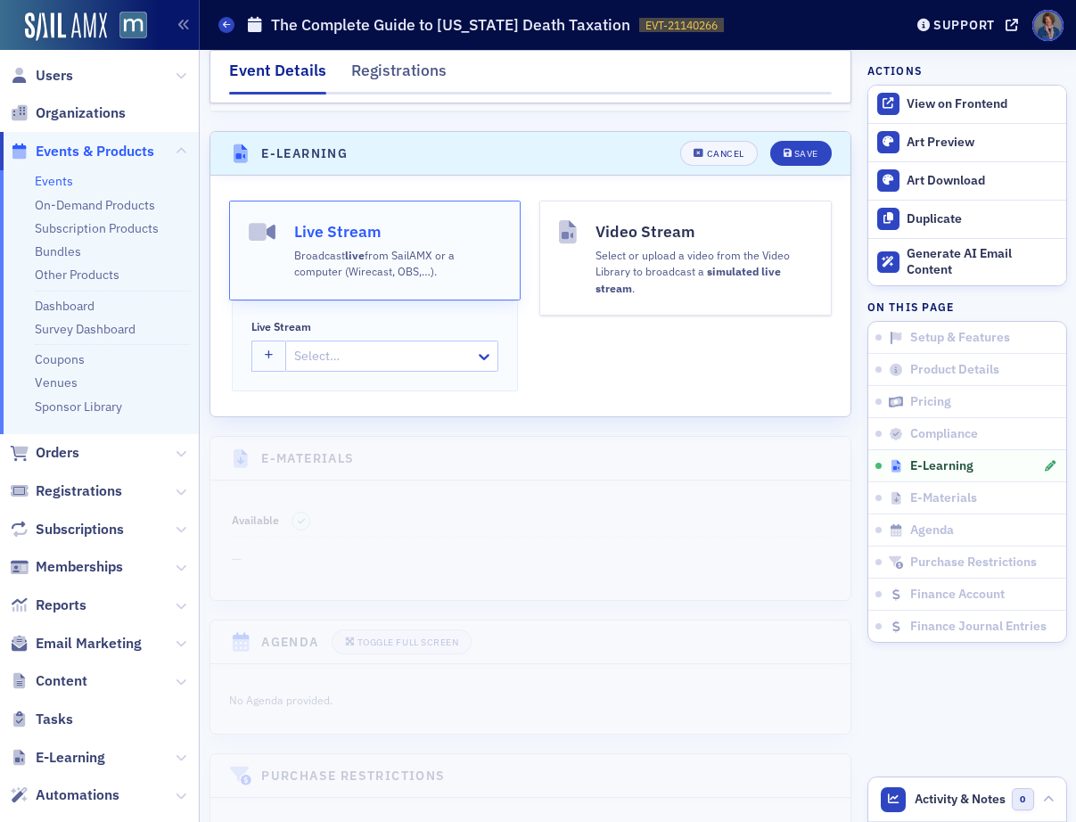
scroll to position [2411, 0]
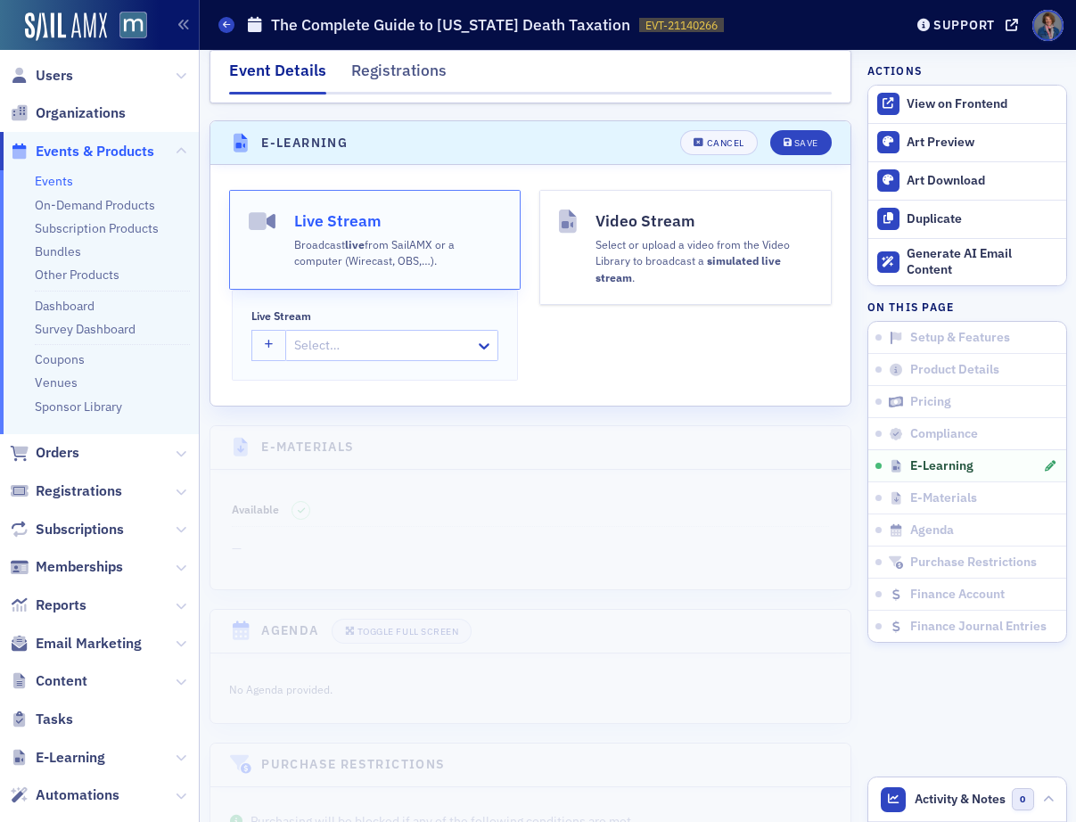
click at [672, 233] on div "Select or upload a video from the Video Library to broadcast a simulated live s…" at bounding box center [704, 259] width 217 height 53
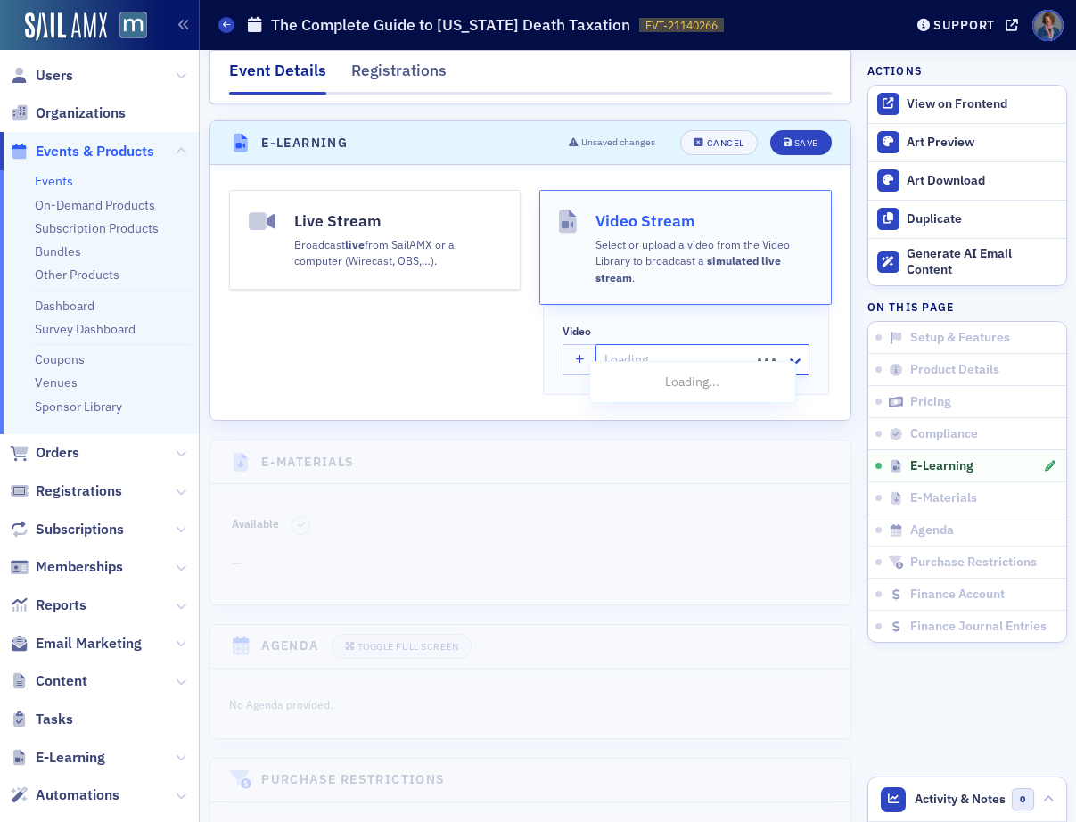
click at [617, 349] on div at bounding box center [675, 360] width 145 height 22
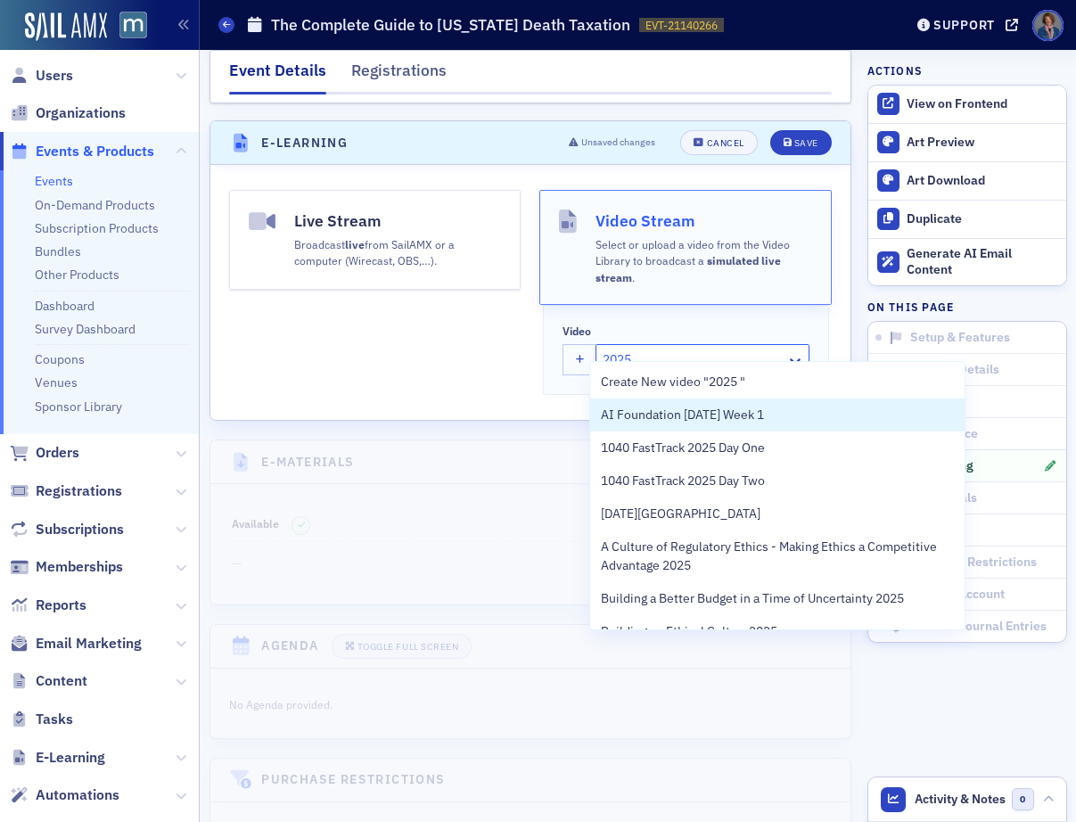
type input "2025 C"
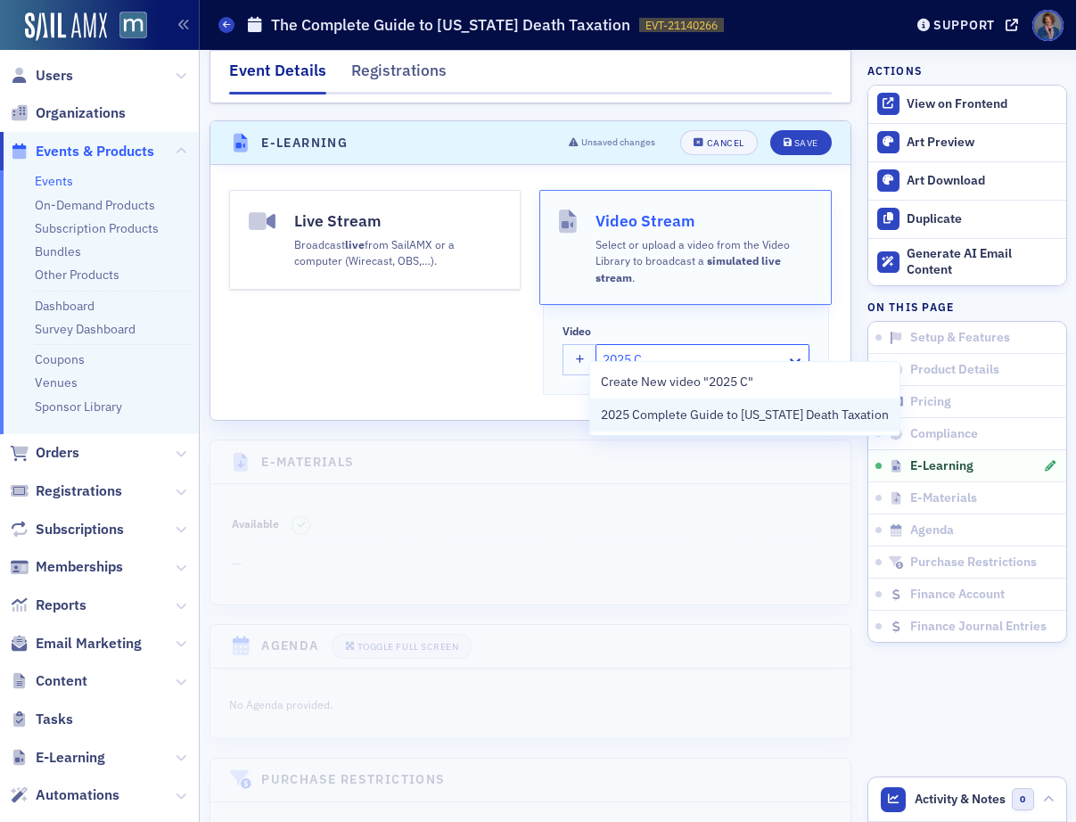
click at [707, 419] on span "2025 Complete Guide to Maryland Death Taxation" at bounding box center [745, 415] width 288 height 19
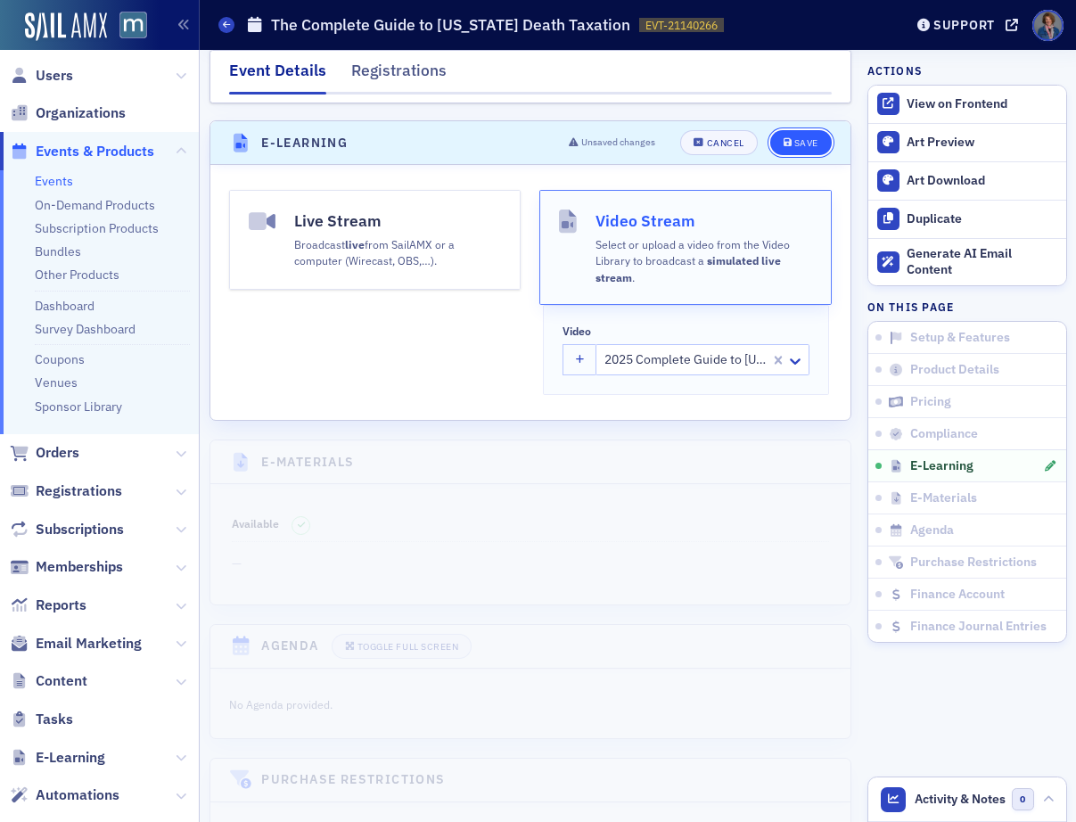
click at [799, 138] on div "Save" at bounding box center [806, 143] width 24 height 10
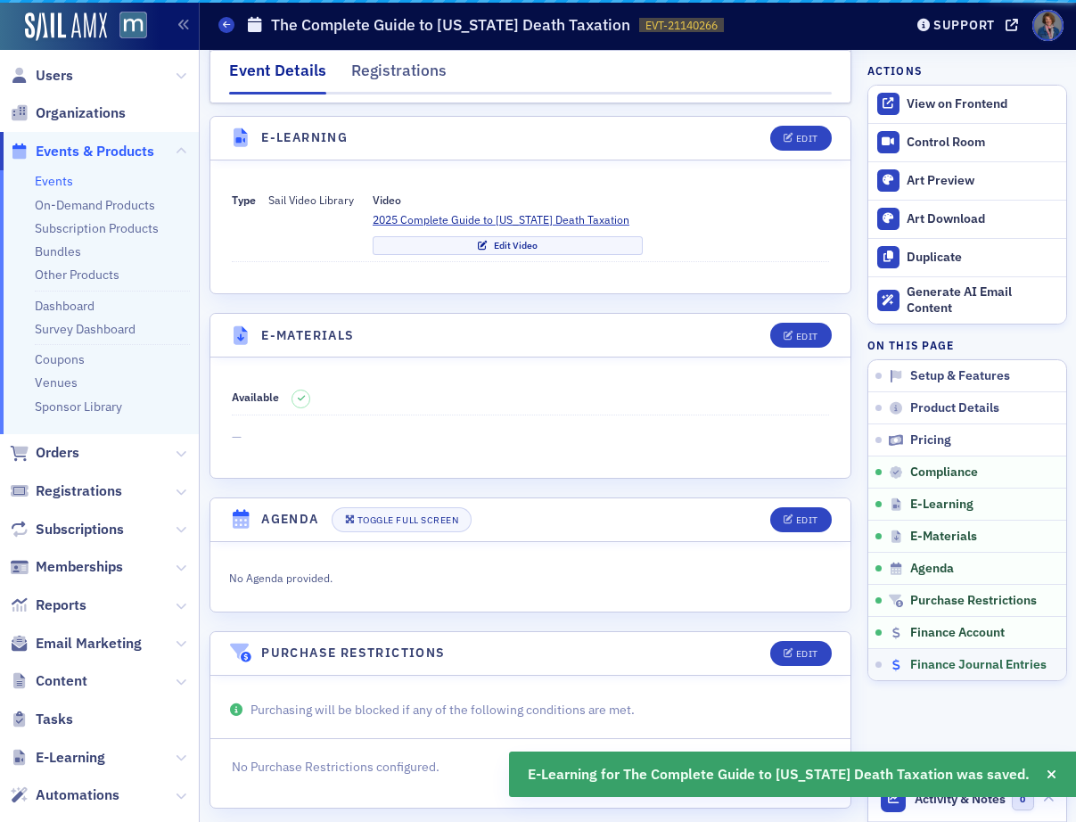
scroll to position [2345, 0]
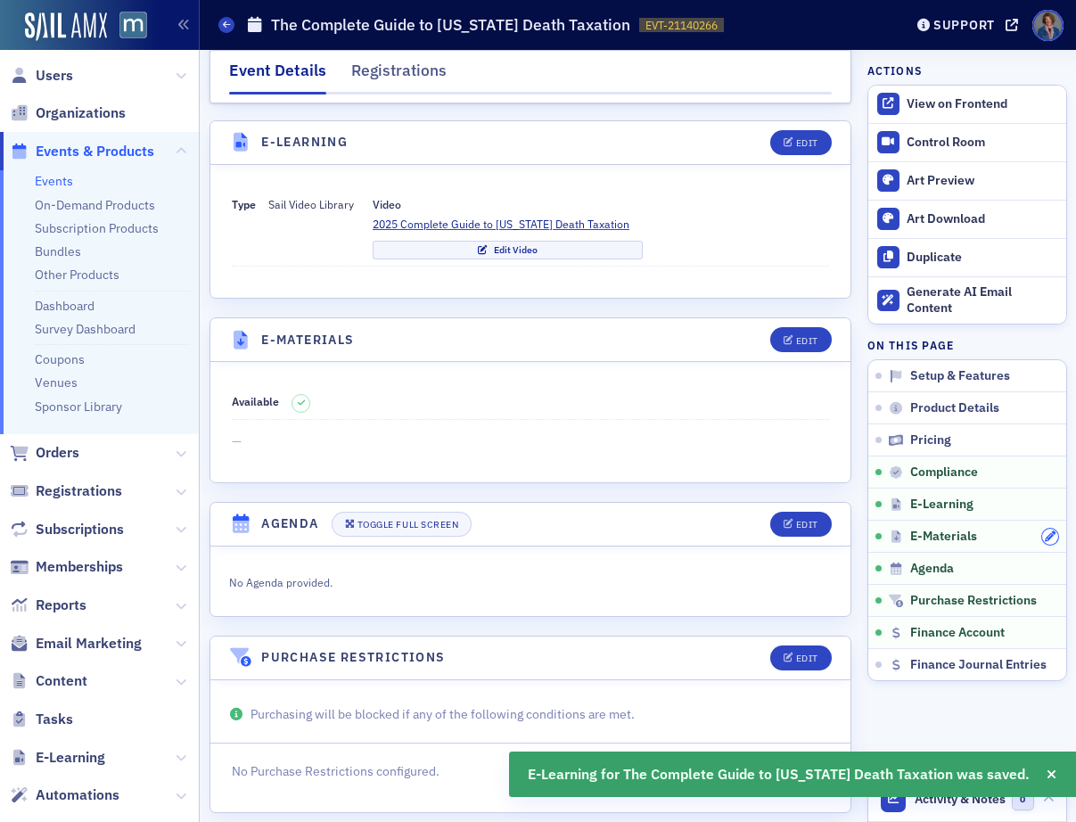
click at [1045, 536] on icon "button" at bounding box center [1050, 536] width 11 height 11
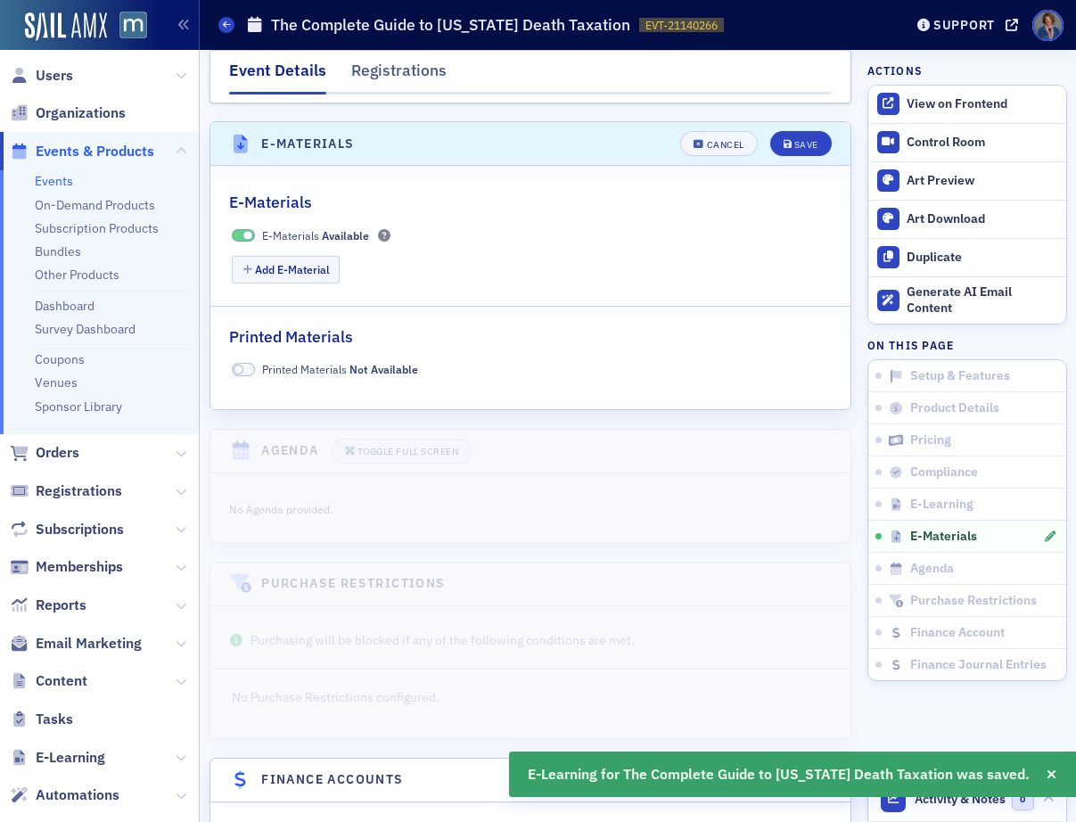
scroll to position [2542, 0]
click at [267, 255] on button "Add E-Material" at bounding box center [286, 269] width 108 height 28
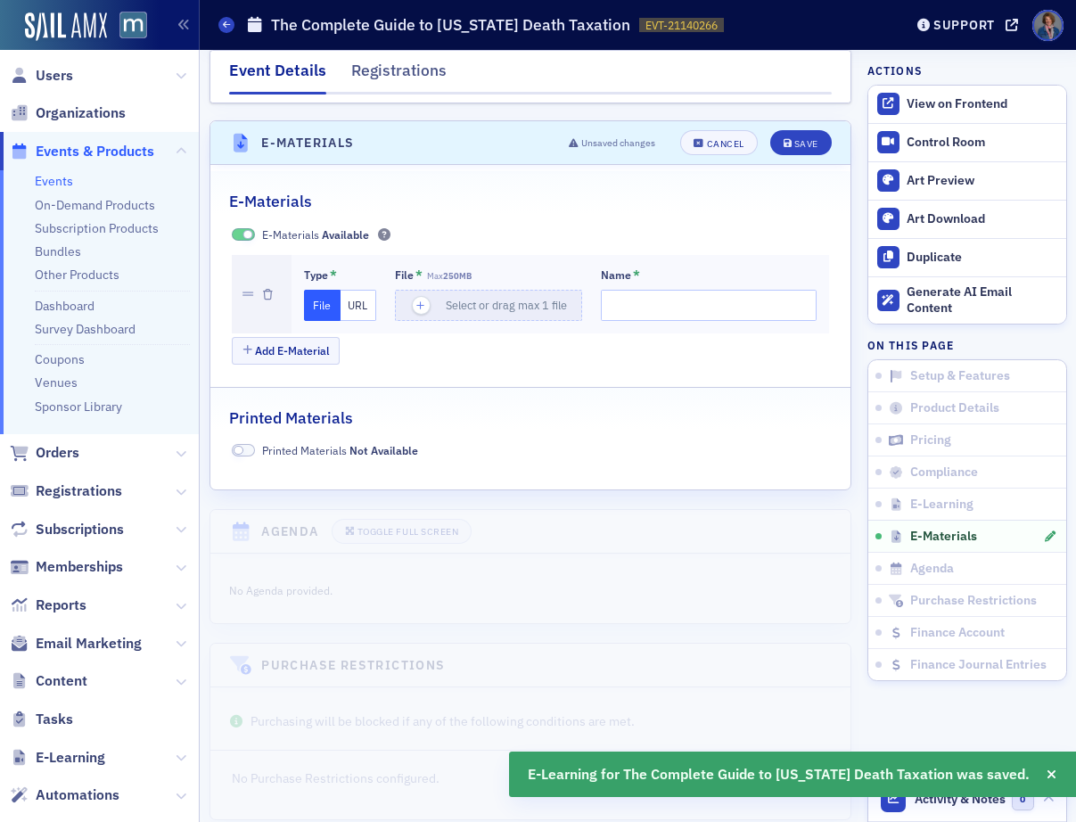
drag, startPoint x: 350, startPoint y: 286, endPoint x: 373, endPoint y: 285, distance: 22.3
click at [350, 290] on button "URL" at bounding box center [359, 305] width 37 height 31
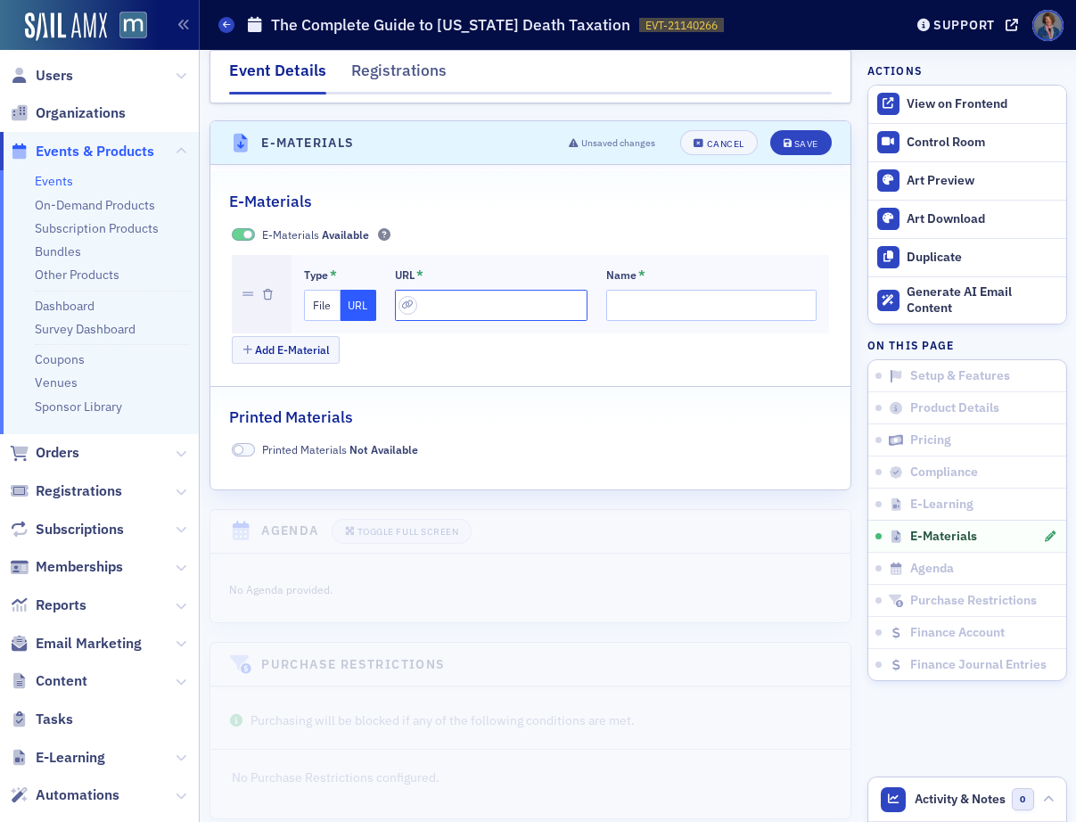
click at [433, 296] on input "url" at bounding box center [491, 305] width 193 height 31
paste input "https://docs.google.com/presentation/d/1gcPpbIhIoLYw93m5ol9Qipp7AVAjDWBl/edit?u…"
type input "https://docs.google.com/presentation/d/1gcPpbIhIoLYw93m5ol9Qipp7AVAjDWBl/edit?u…"
click at [606, 290] on input "Name *" at bounding box center [711, 305] width 210 height 31
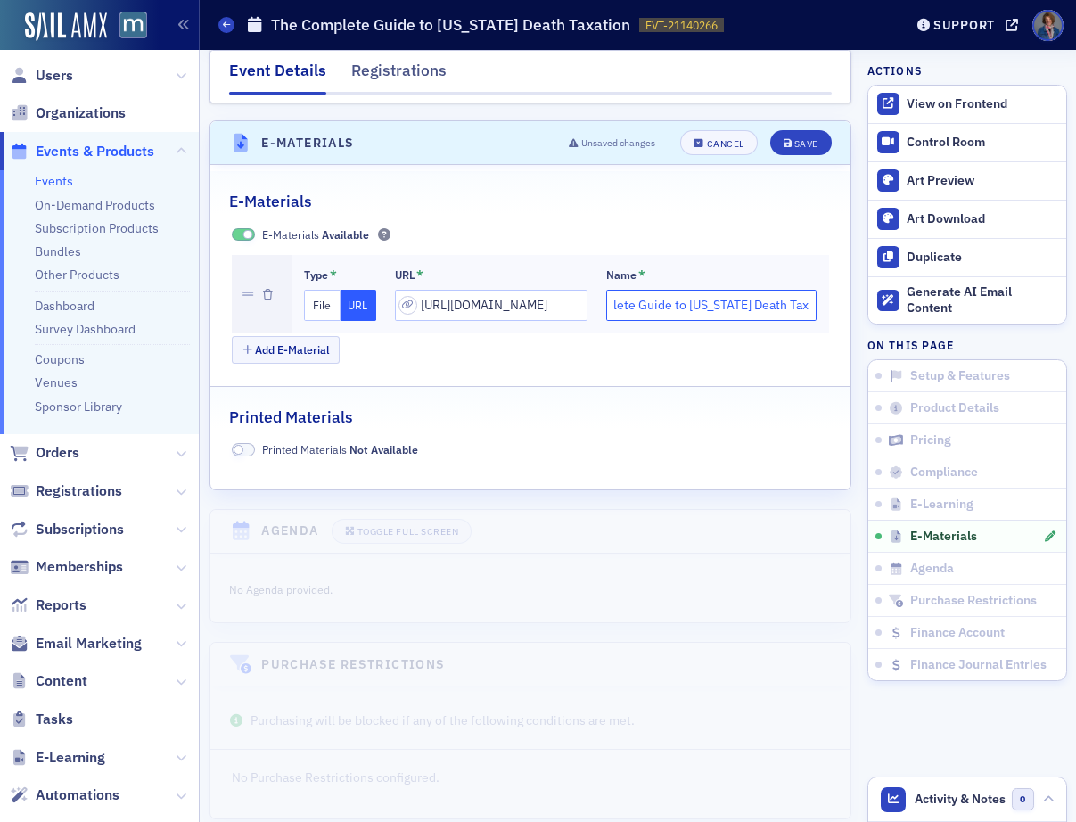
scroll to position [0, 96]
click at [672, 290] on input "PPT - The Complete Guide to MAryland Death Taxation" at bounding box center [711, 305] width 210 height 31
type input "PPT - The Complete Guide to Maryland Death Taxation"
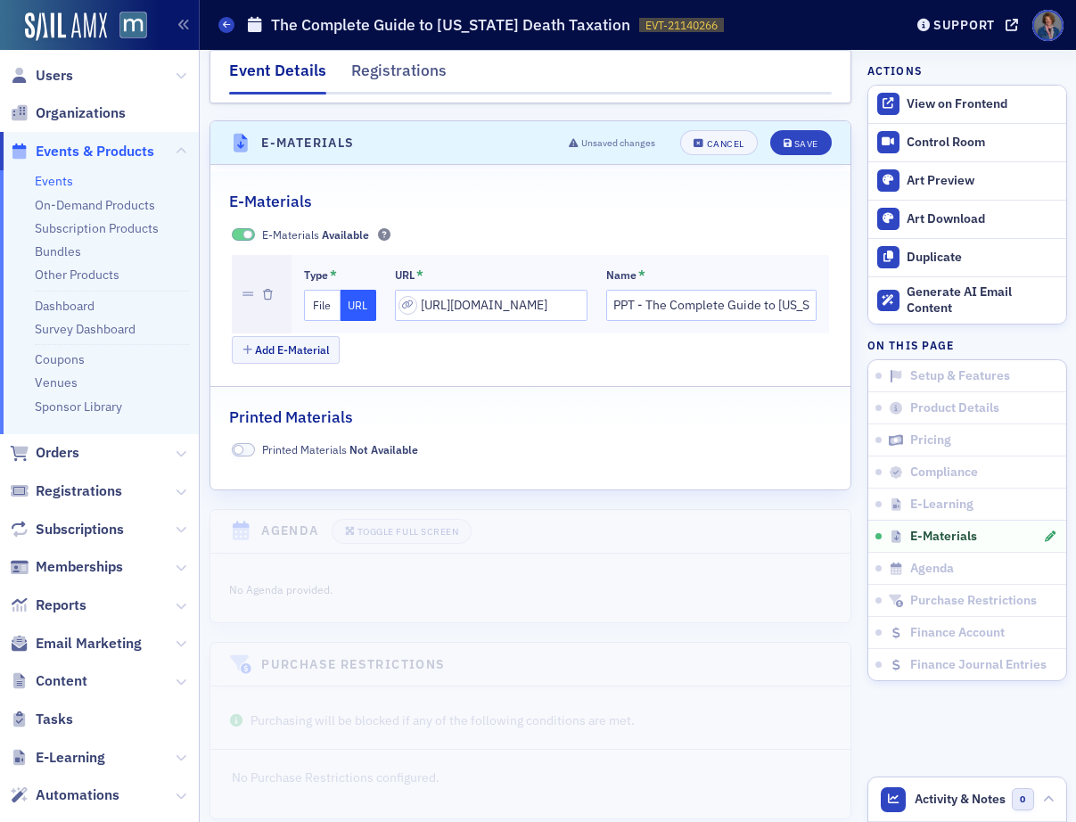
click at [657, 336] on div "Add E-Material" at bounding box center [530, 351] width 597 height 31
click at [300, 336] on button "Add E-Material" at bounding box center [286, 350] width 108 height 28
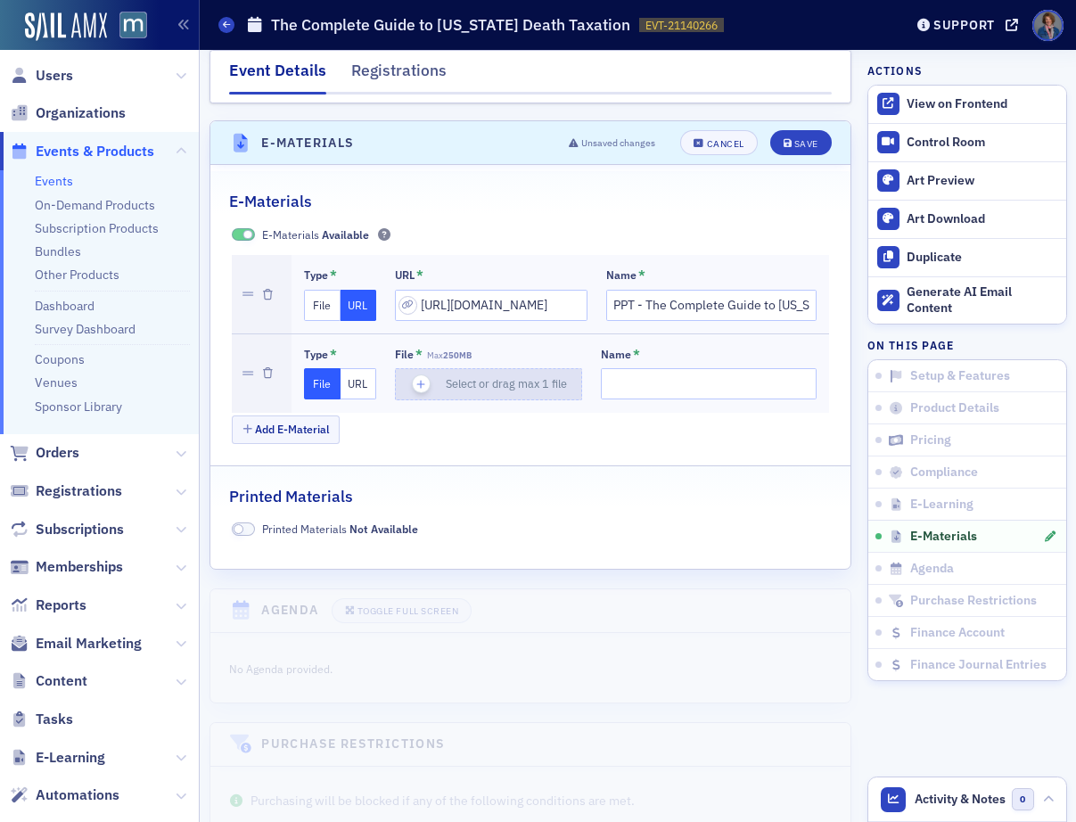
click at [470, 376] on span "Select or drag max 1 file" at bounding box center [506, 383] width 121 height 14
drag, startPoint x: 356, startPoint y: 365, endPoint x: 376, endPoint y: 367, distance: 20.7
click at [356, 368] on button "URL" at bounding box center [359, 383] width 37 height 31
click at [453, 370] on input "url" at bounding box center [491, 383] width 193 height 31
paste input "https://drive.google.com/file/d/1uAwNqcXcwSFwvk18fHPSeKdQTG_KWnHL/view?usp=shar…"
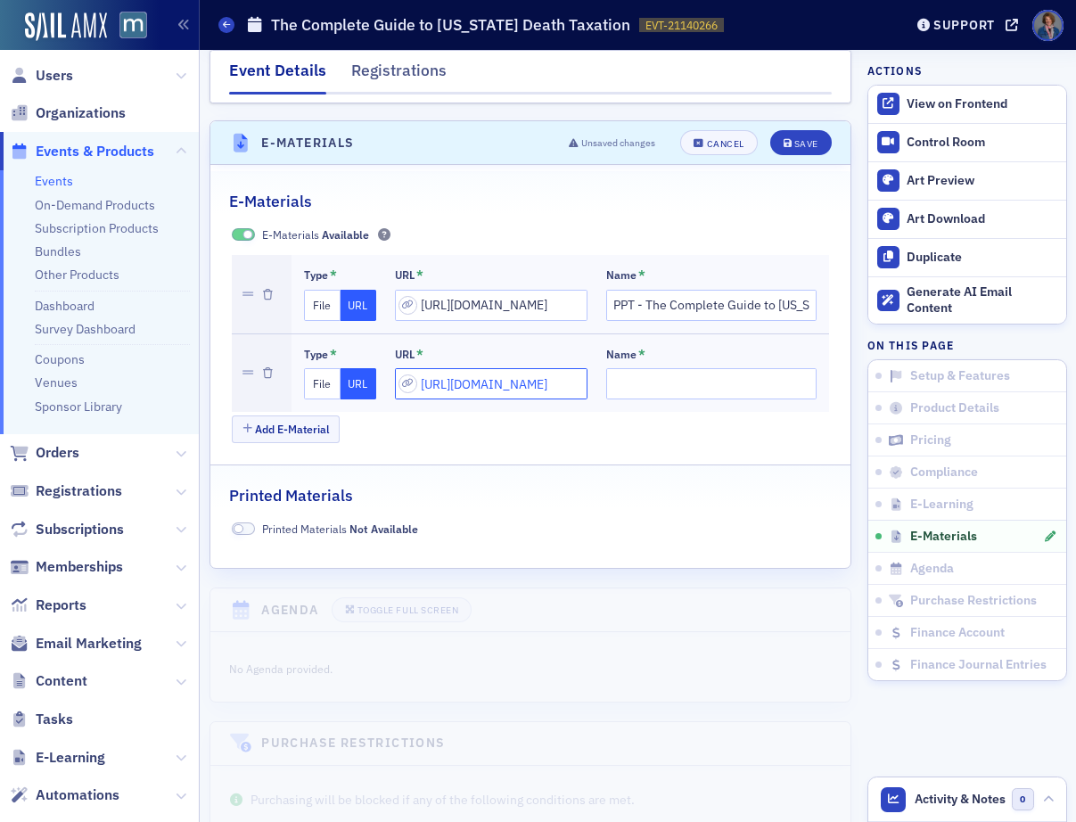
scroll to position [0, 398]
type input "https://drive.google.com/file/d/1uAwNqcXcwSFwvk18fHPSeKdQTG_KWnHL/view?usp=shar…"
click at [616, 368] on input "Name *" at bounding box center [711, 383] width 210 height 31
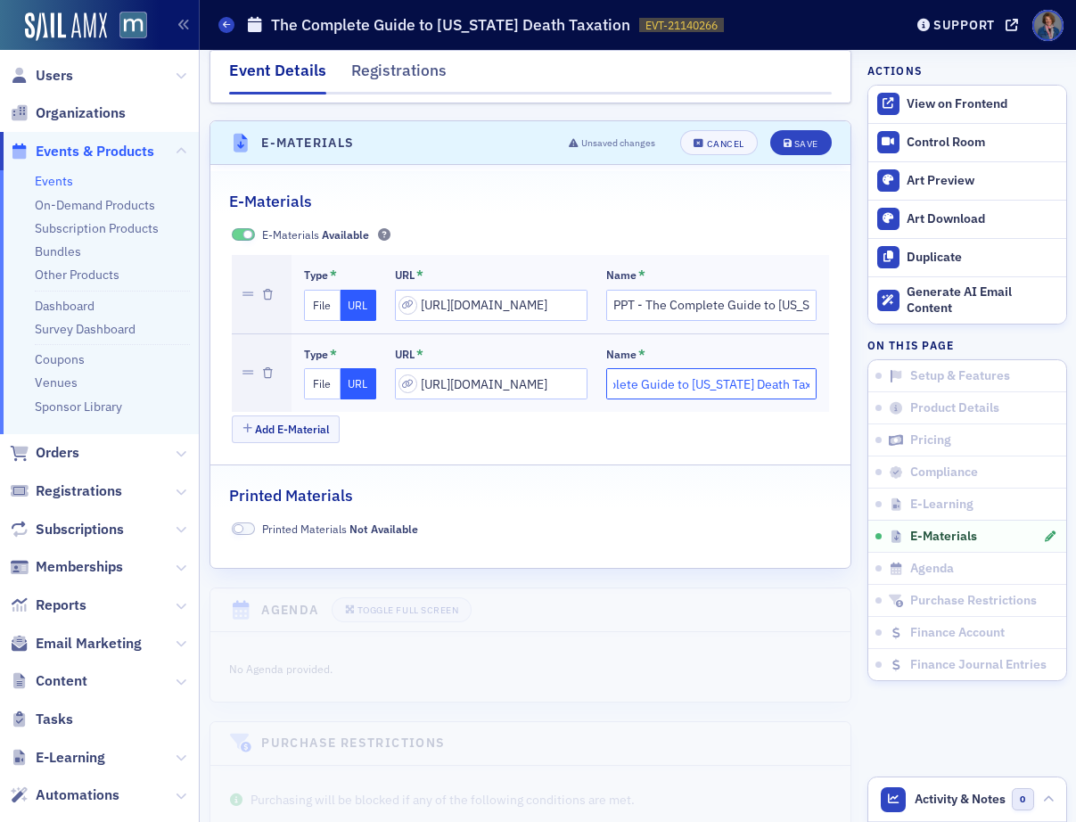
scroll to position [0, 146]
type input "PDF of Slides - The Complete Guide to Maryland Death Taxation"
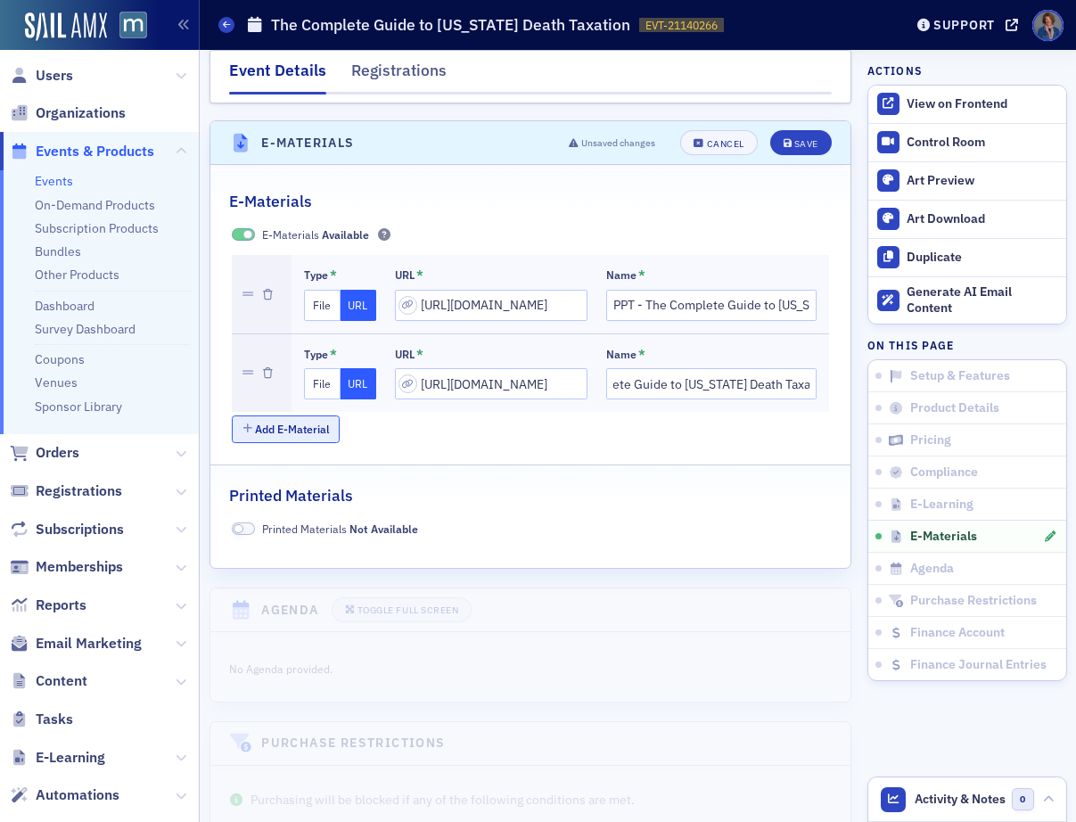
scroll to position [0, 0]
click at [288, 415] on button "Add E-Material" at bounding box center [286, 429] width 108 height 28
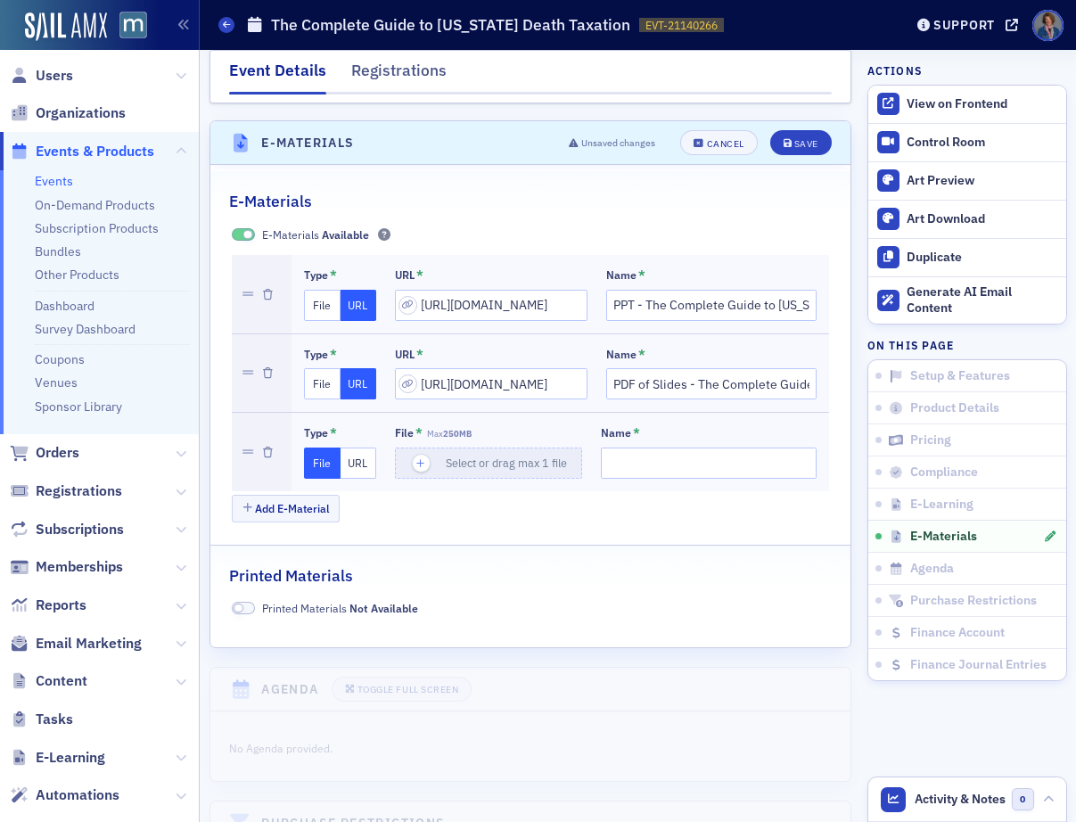
click at [357, 448] on button "URL" at bounding box center [359, 463] width 37 height 31
click at [472, 448] on input "url" at bounding box center [491, 463] width 193 height 31
paste input "https://drive.google.com/file/d/1Geenh9JlObkQCwEssQiSbze64lIiN8ca/view?usp=driv…"
type input "https://drive.google.com/file/d/1Geenh9JlObkQCwEssQiSbze64lIiN8ca/view?usp=driv…"
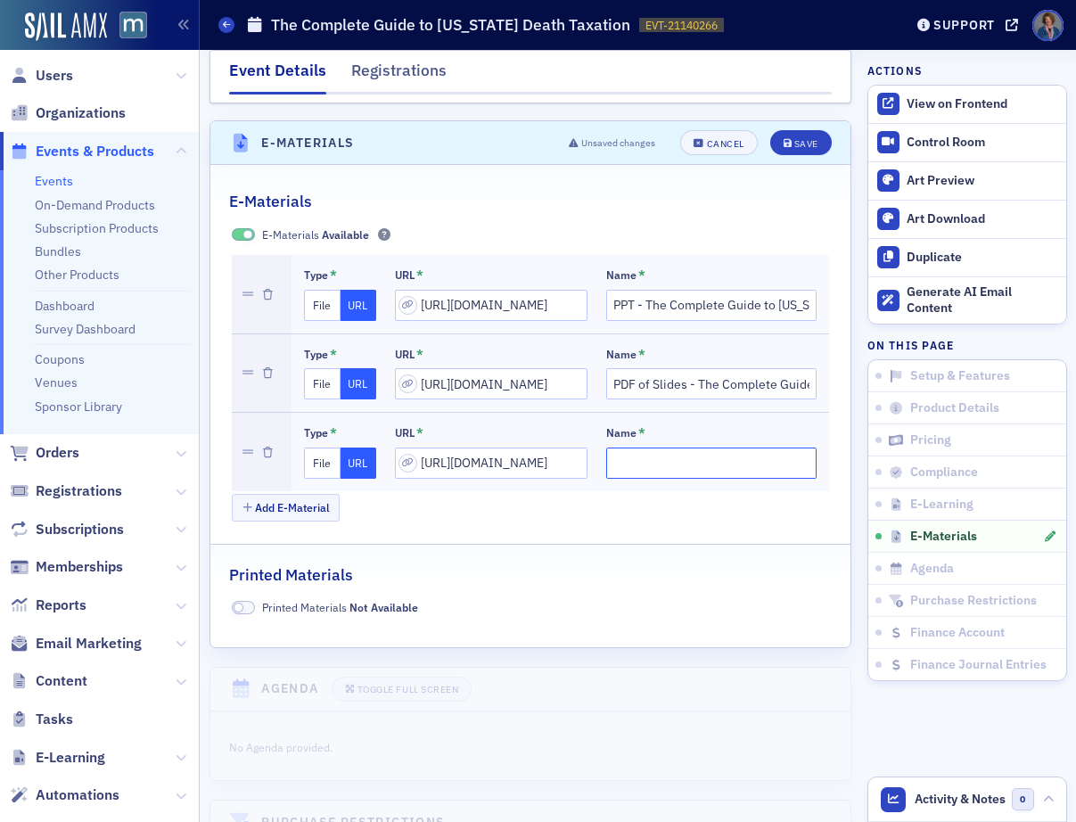
click at [636, 448] on input "Name *" at bounding box center [711, 463] width 210 height 31
type input "Maryland State Tax Return"
click at [796, 133] on button "Save" at bounding box center [801, 142] width 62 height 25
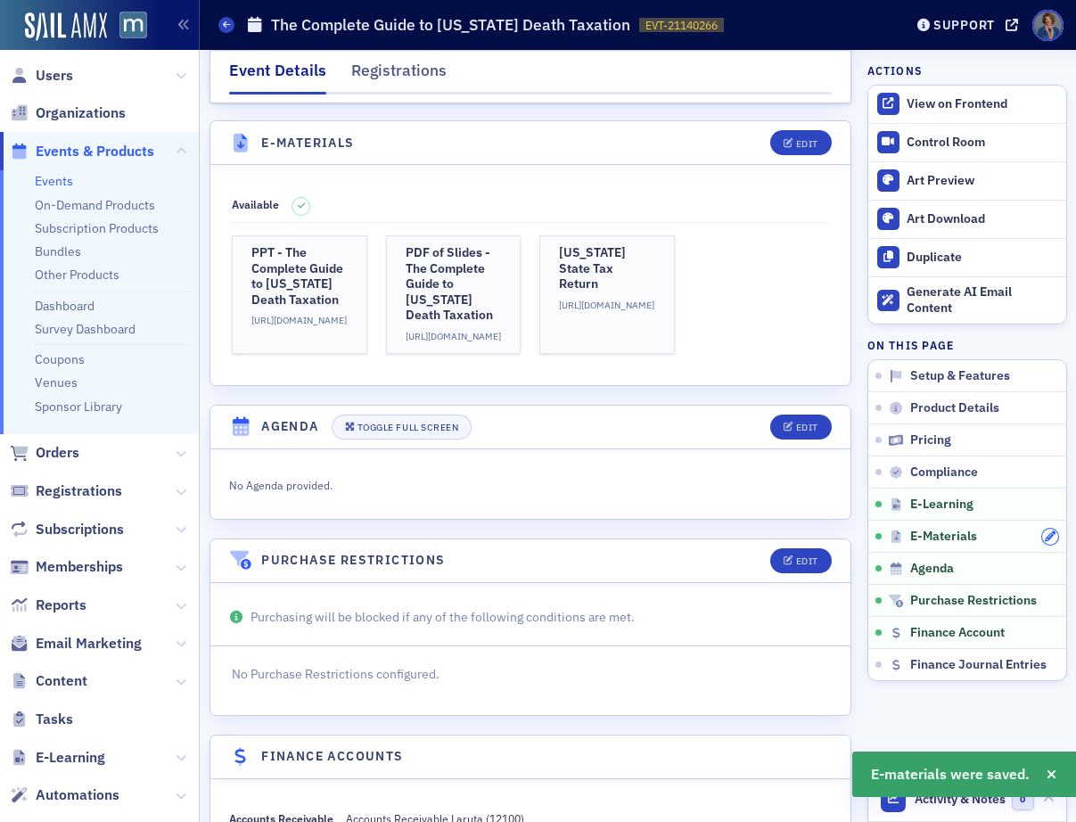
click at [1045, 537] on icon "button" at bounding box center [1050, 536] width 11 height 11
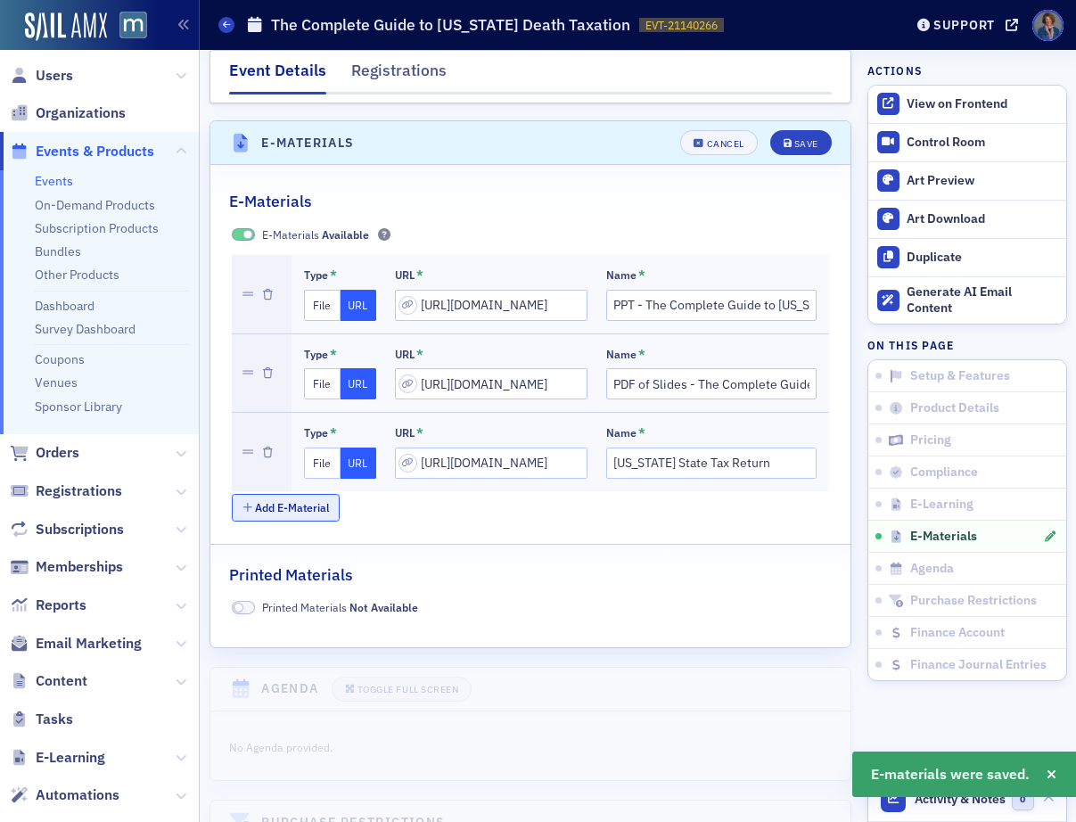
click at [265, 494] on button "Add E-Material" at bounding box center [286, 508] width 108 height 28
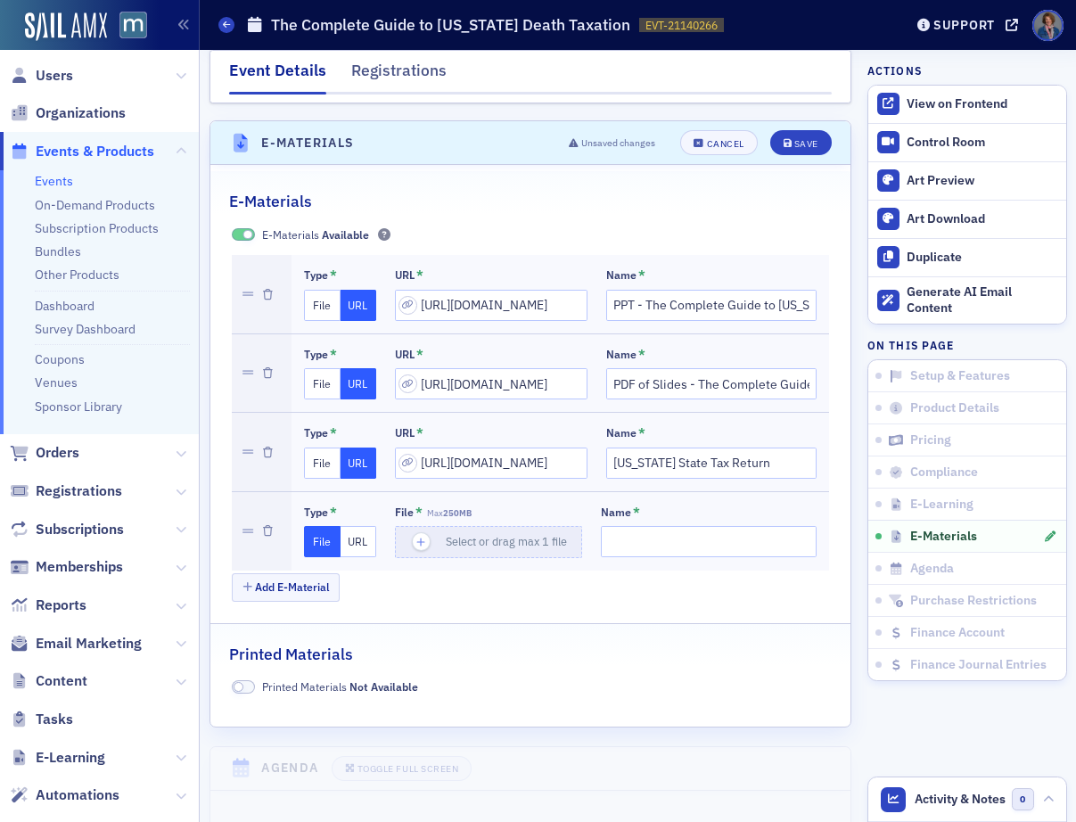
click at [361, 526] on button "URL" at bounding box center [359, 541] width 37 height 31
click at [437, 529] on input "url" at bounding box center [491, 541] width 193 height 31
paste input "https://drive.google.com/file/d/1dV6opOyT0M0IIzQgjEVz7xR1KzcvTSkt/view?usp=driv…"
type input "https://drive.google.com/file/d/1dV6opOyT0M0IIzQgjEVz7xR1KzcvTSkt/view?usp=driv…"
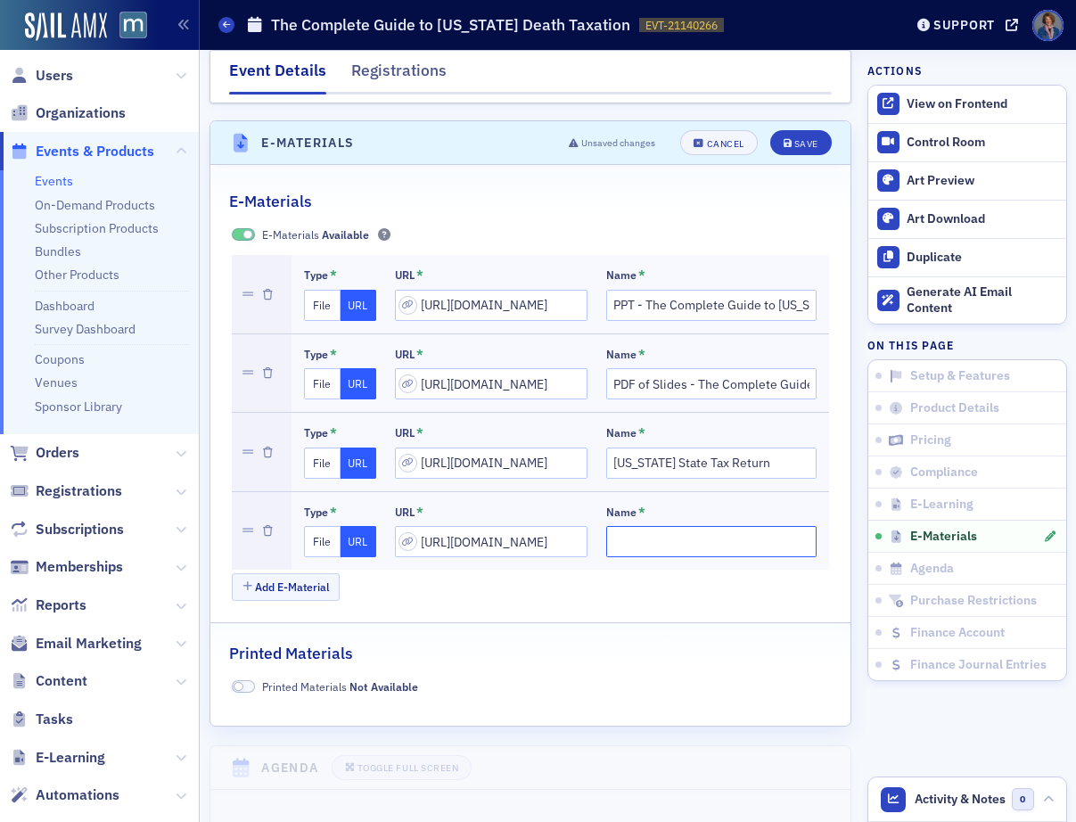
scroll to position [0, 0]
click at [606, 526] on input "Name *" at bounding box center [711, 541] width 210 height 31
type input "Form 706"
click at [798, 131] on button "Save" at bounding box center [801, 142] width 62 height 25
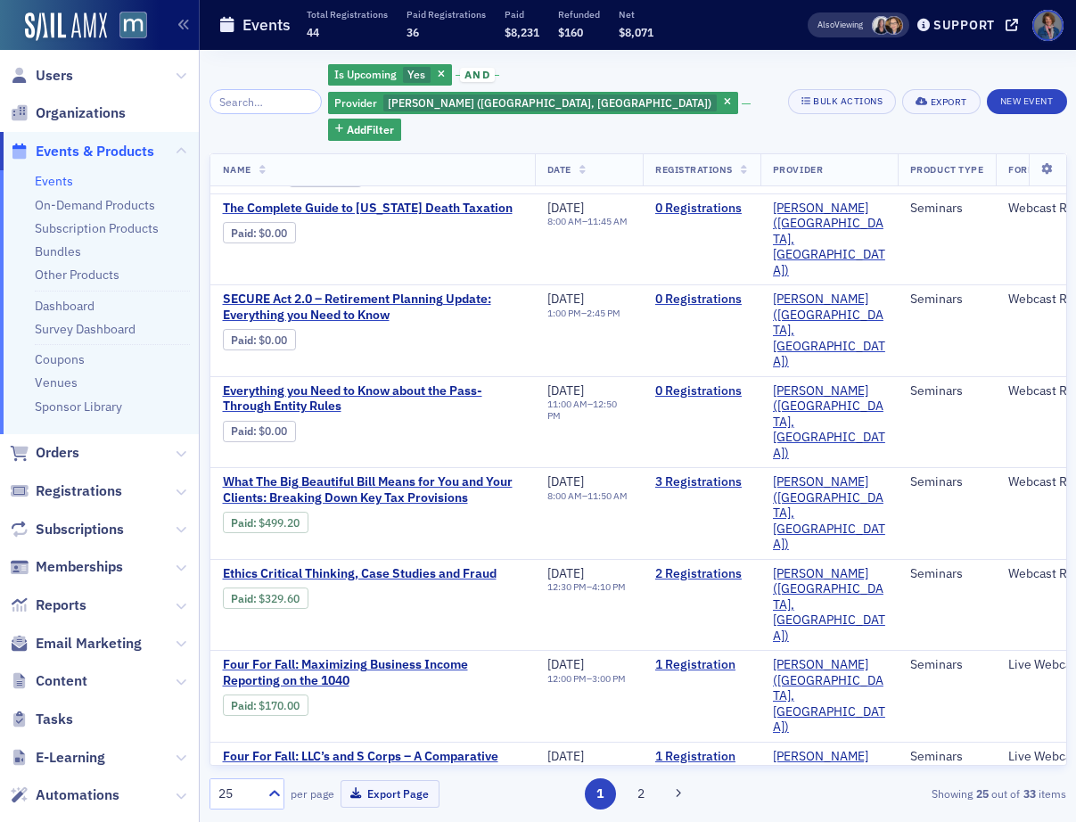
scroll to position [1151, 0]
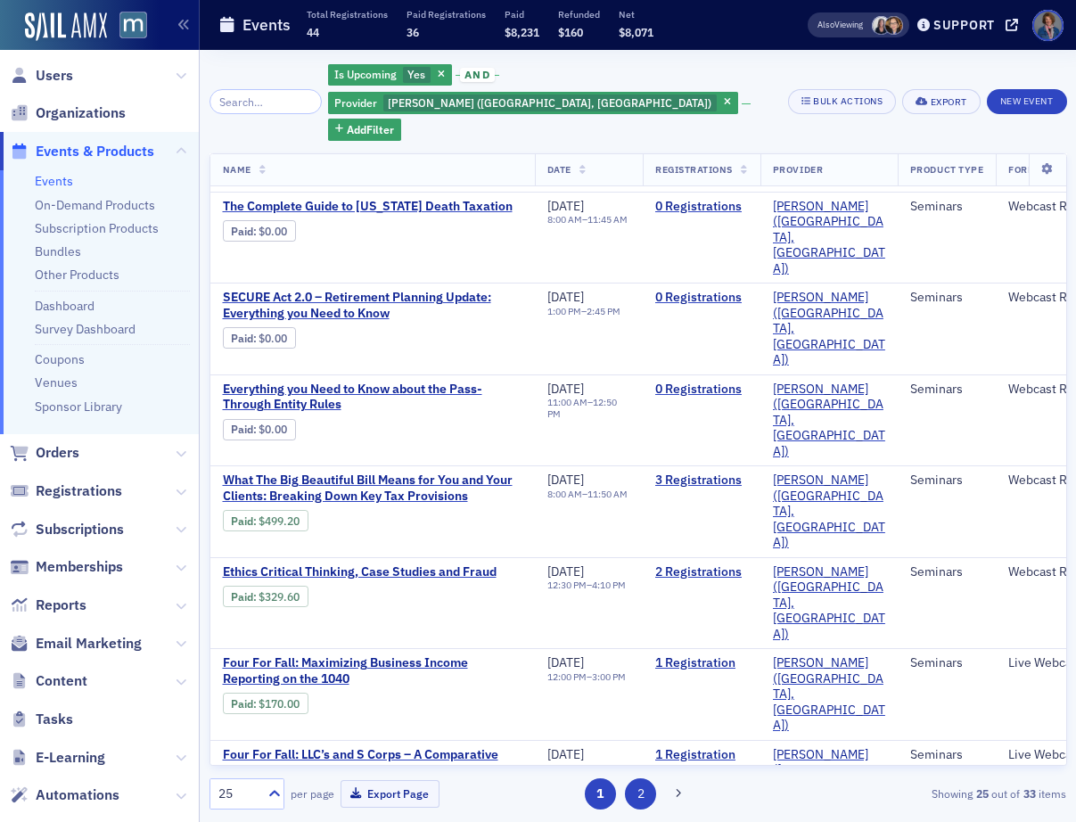
click at [637, 796] on button "2" at bounding box center [640, 793] width 31 height 31
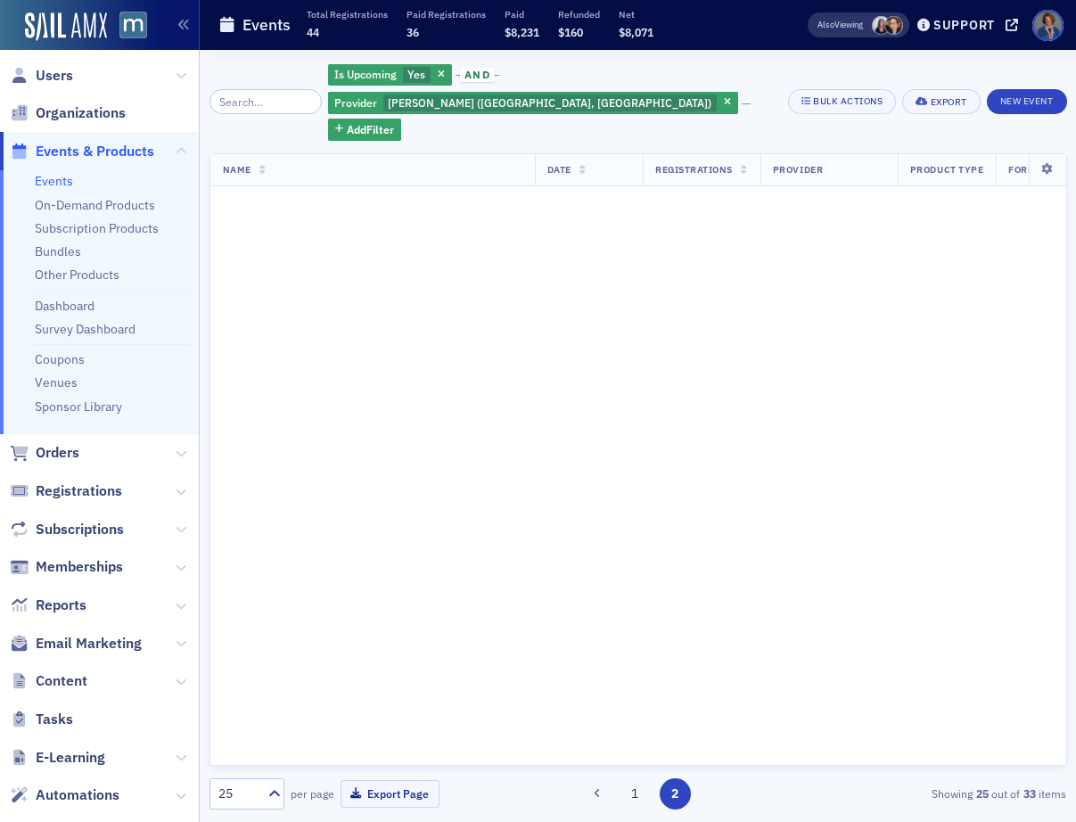
scroll to position [0, 0]
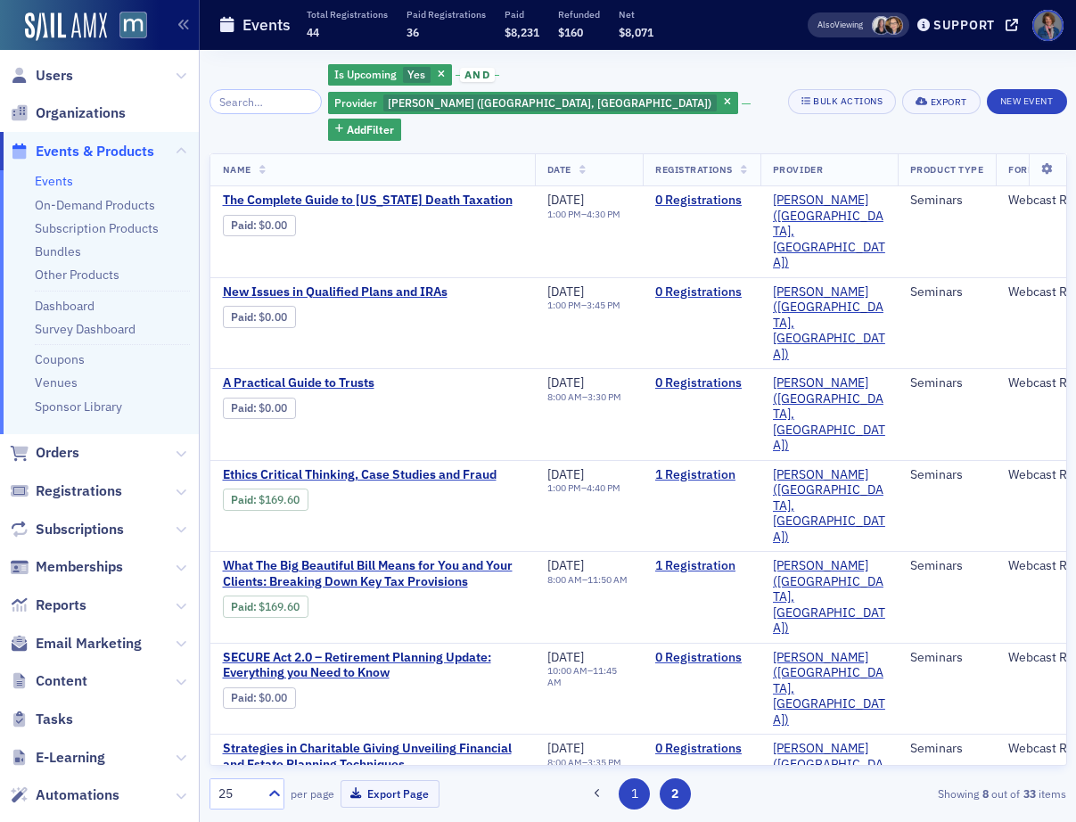
click at [637, 796] on button "1" at bounding box center [634, 793] width 31 height 31
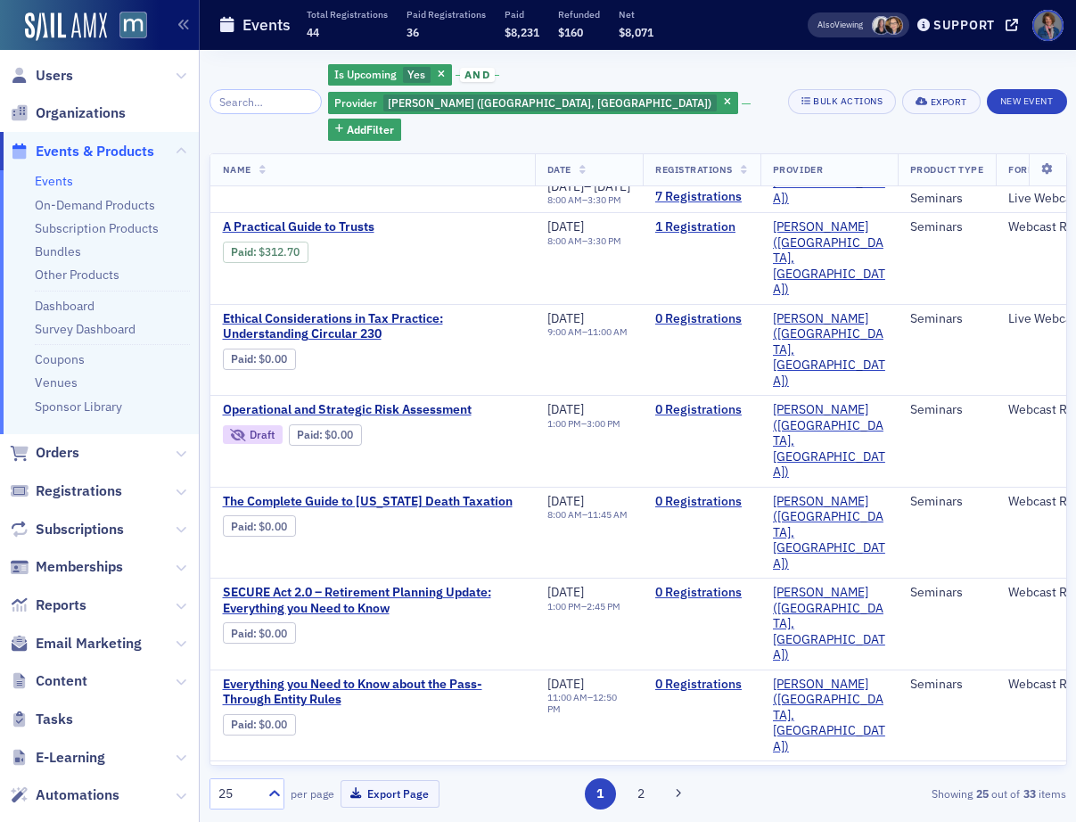
scroll to position [1151, 0]
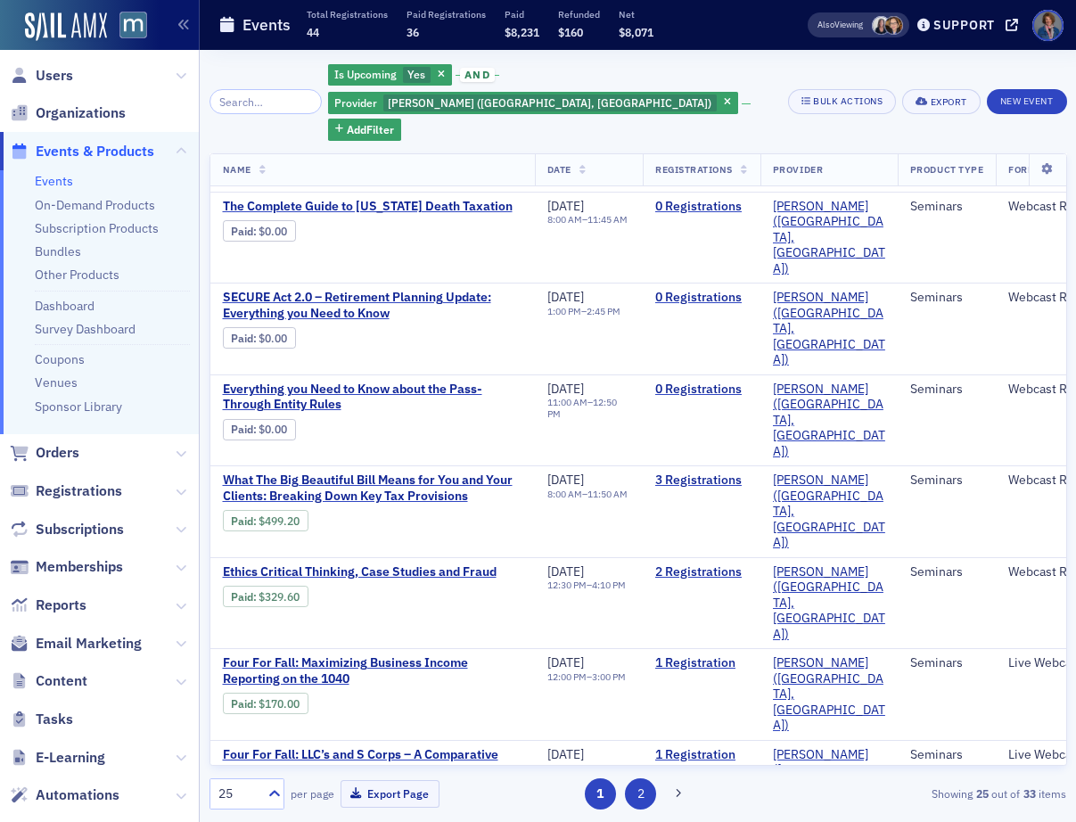
click at [639, 796] on button "2" at bounding box center [640, 793] width 31 height 31
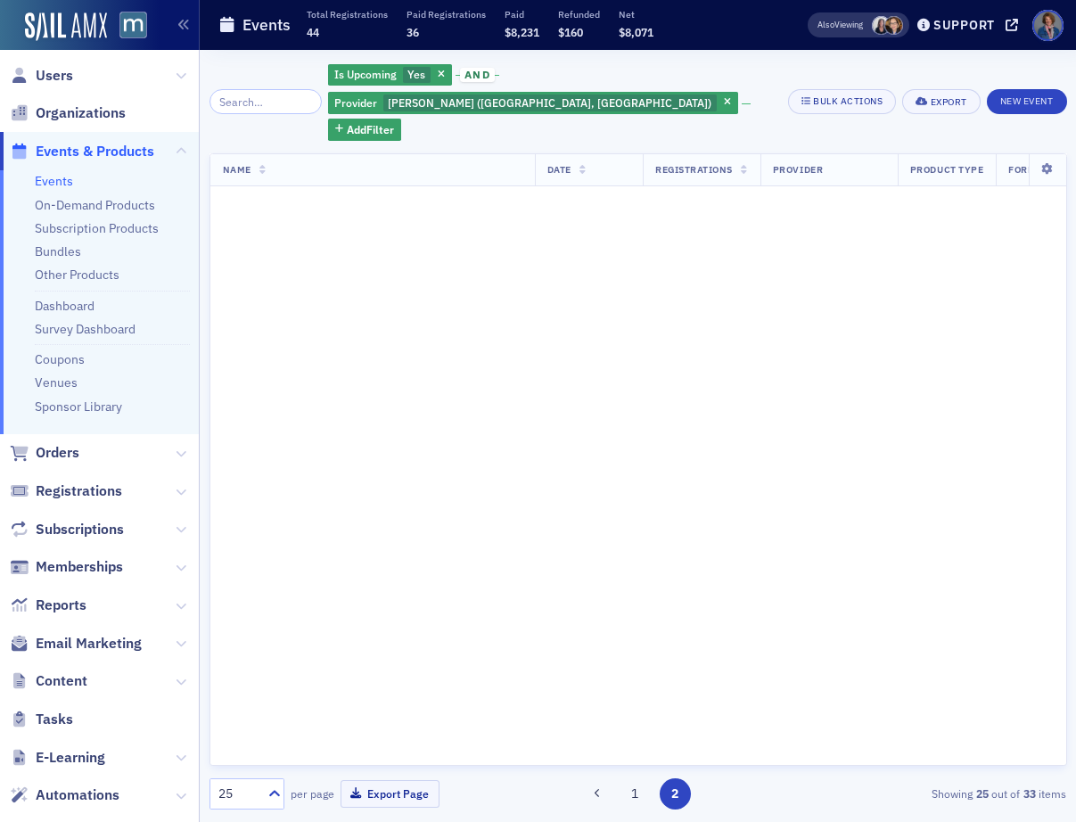
scroll to position [0, 0]
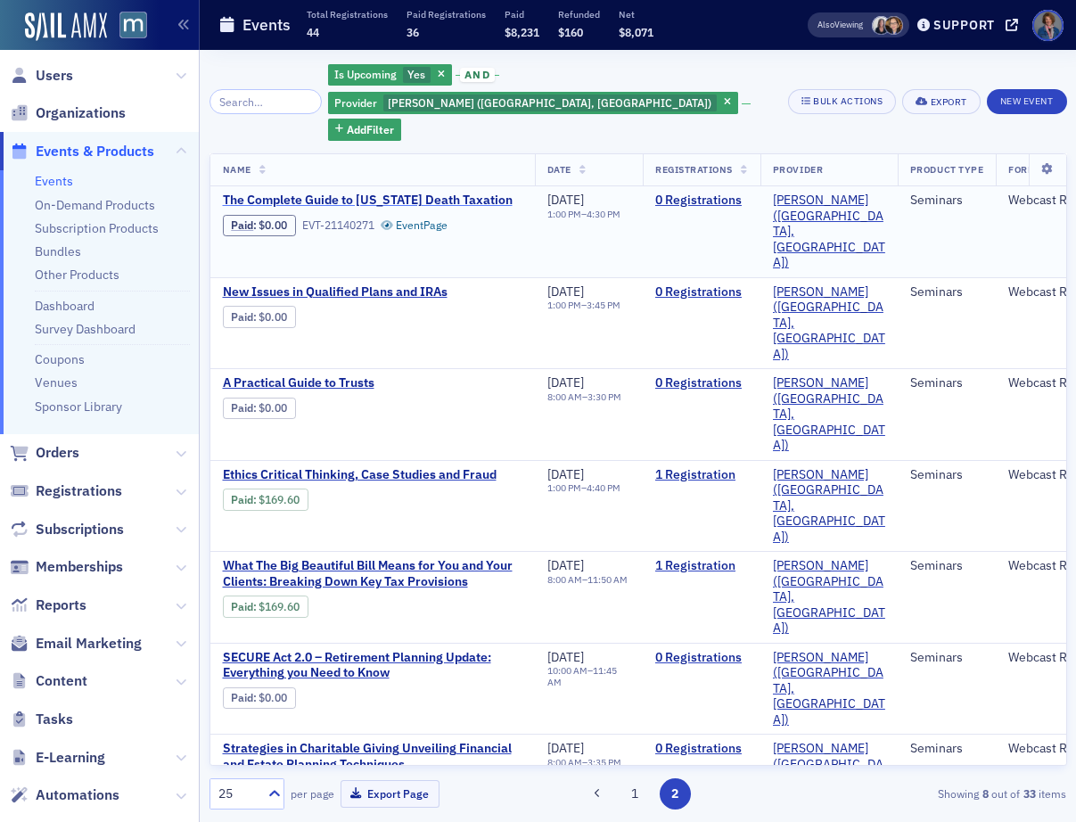
click at [451, 193] on span "The Complete Guide to Maryland Death Taxation" at bounding box center [373, 201] width 300 height 16
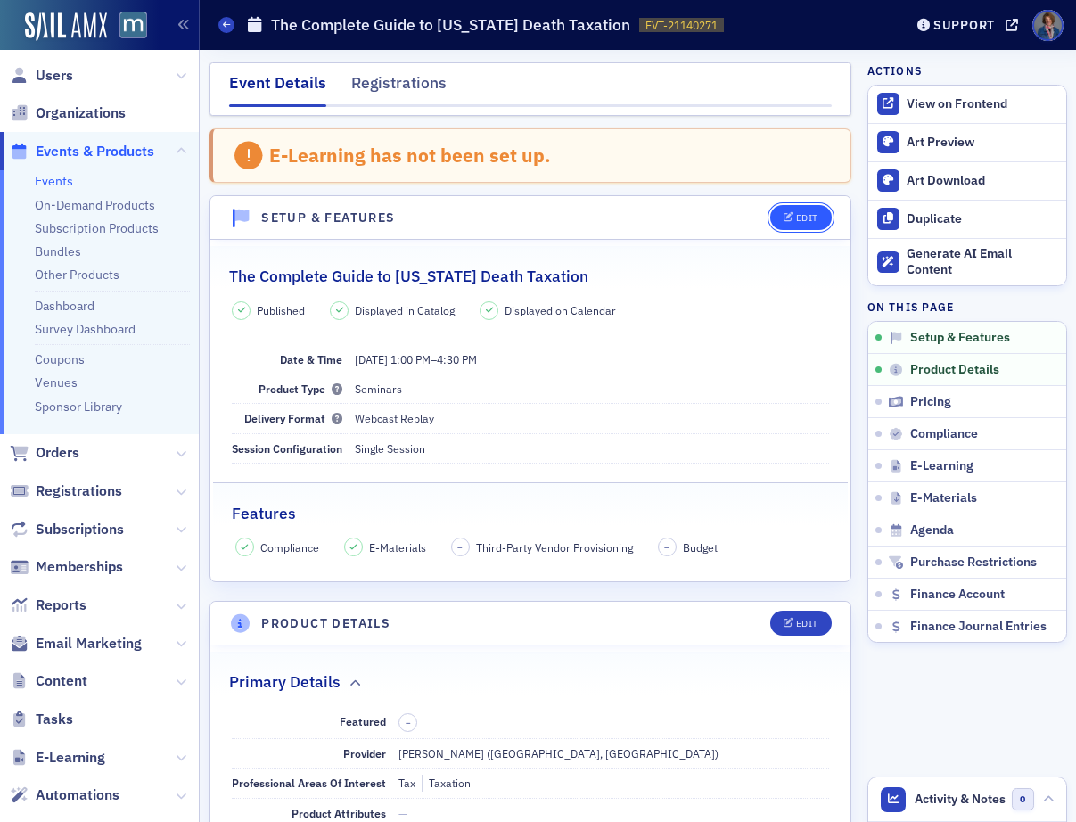
click at [782, 224] on button "Edit" at bounding box center [801, 217] width 62 height 25
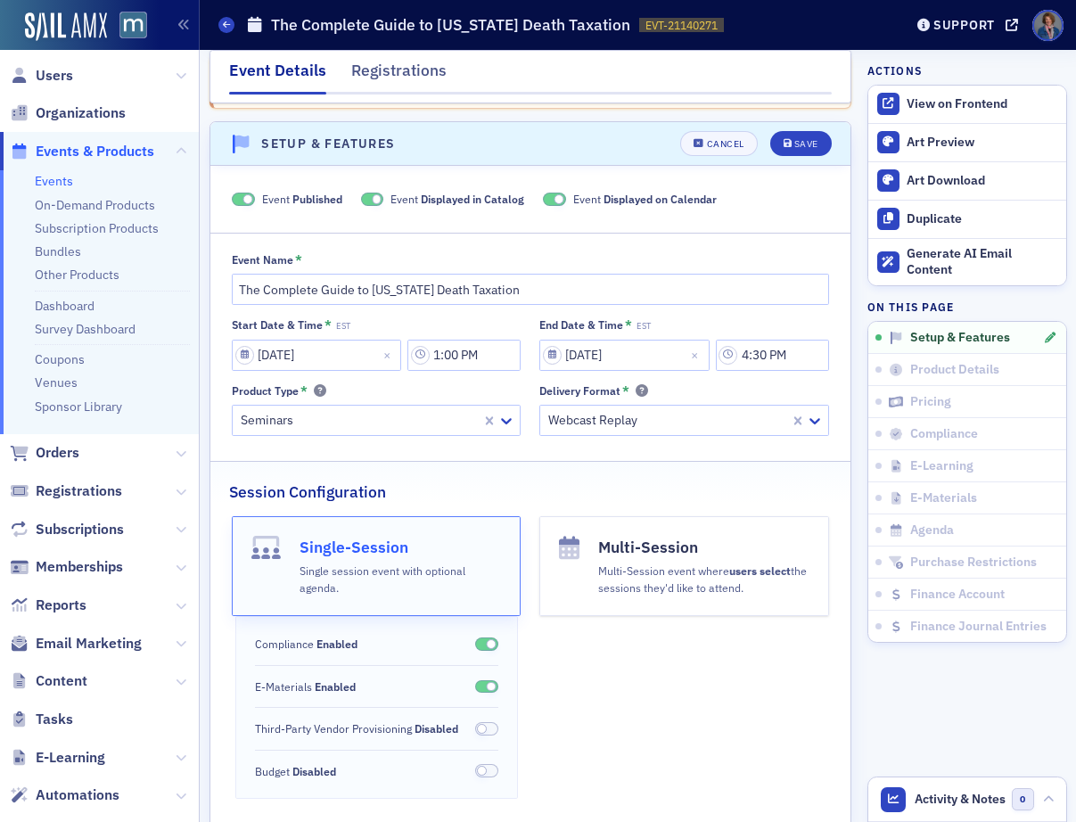
scroll to position [92, 0]
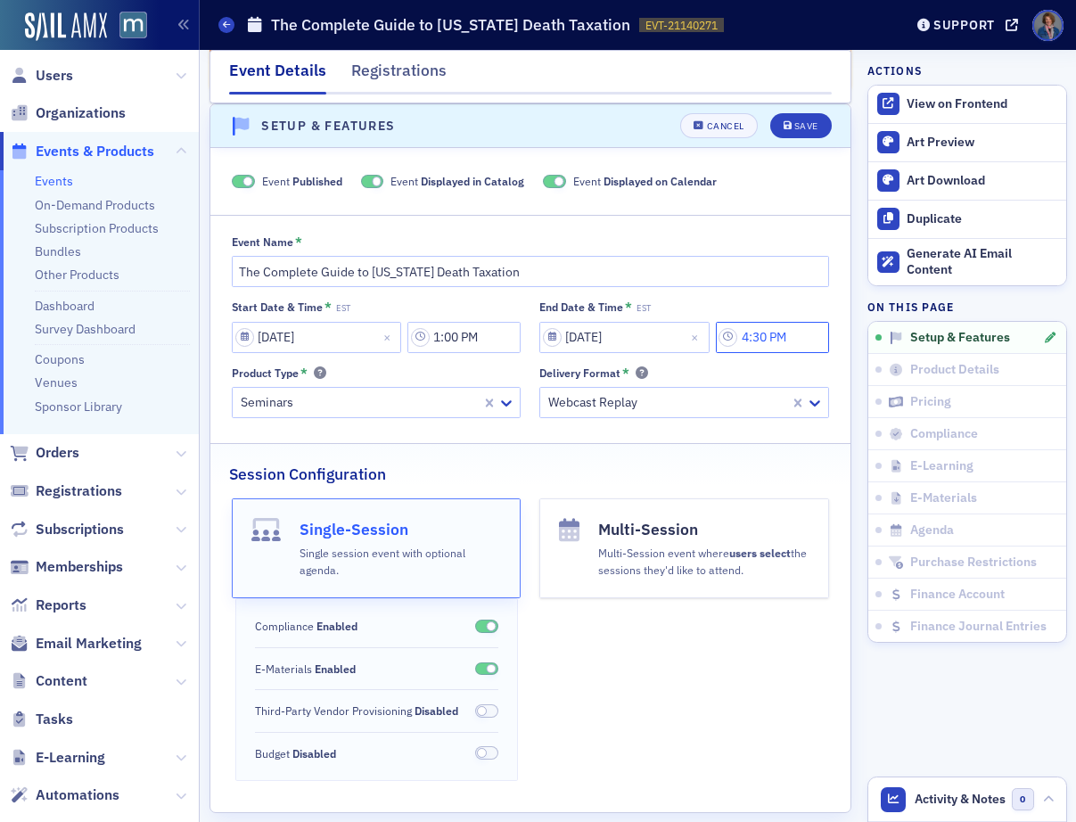
click at [730, 342] on input "4:30 PM" at bounding box center [772, 337] width 113 height 31
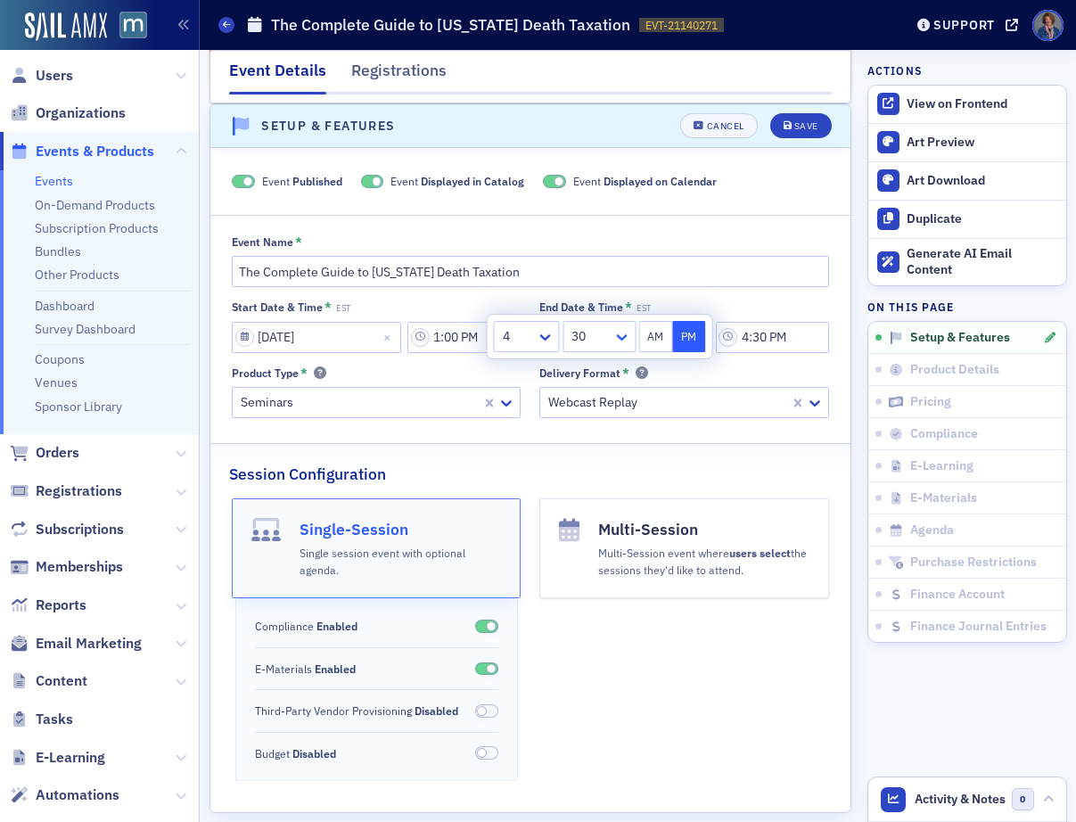
click at [617, 333] on icon at bounding box center [621, 337] width 18 height 18
click at [581, 372] on span "45" at bounding box center [581, 374] width 14 height 19
type input "4:45 PM"
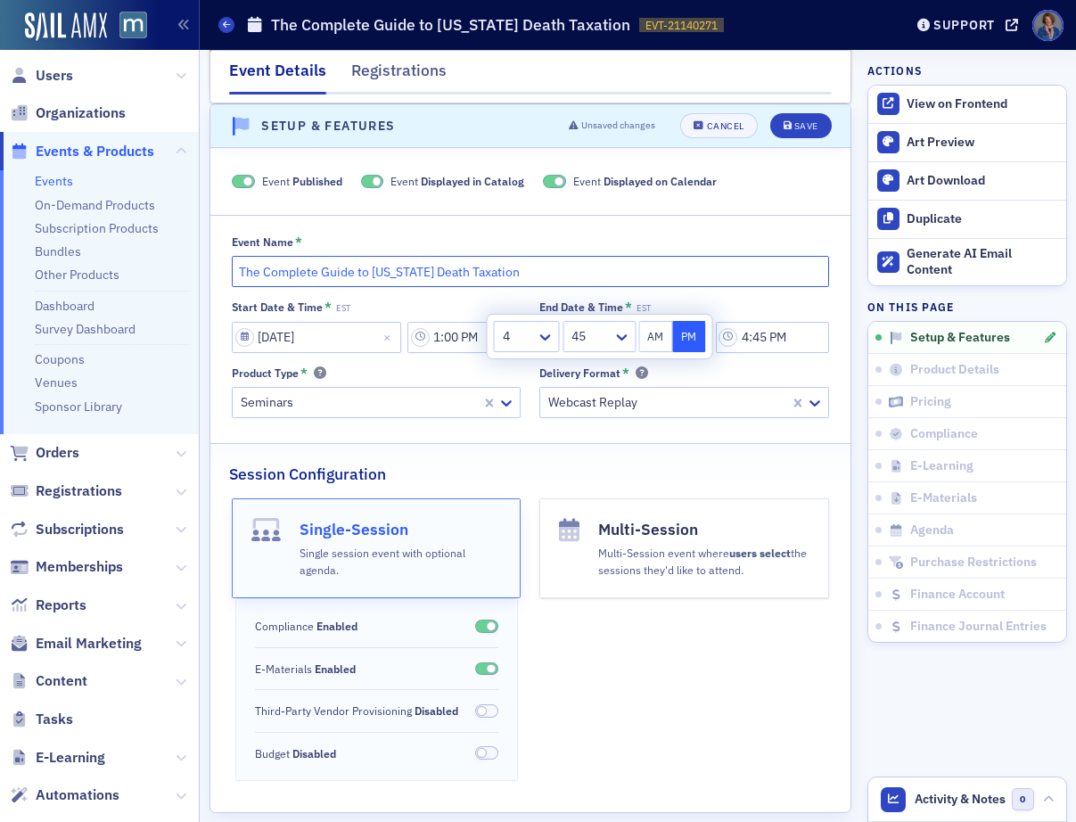
click at [764, 264] on input "The Complete Guide to Maryland Death Taxation" at bounding box center [530, 271] width 597 height 31
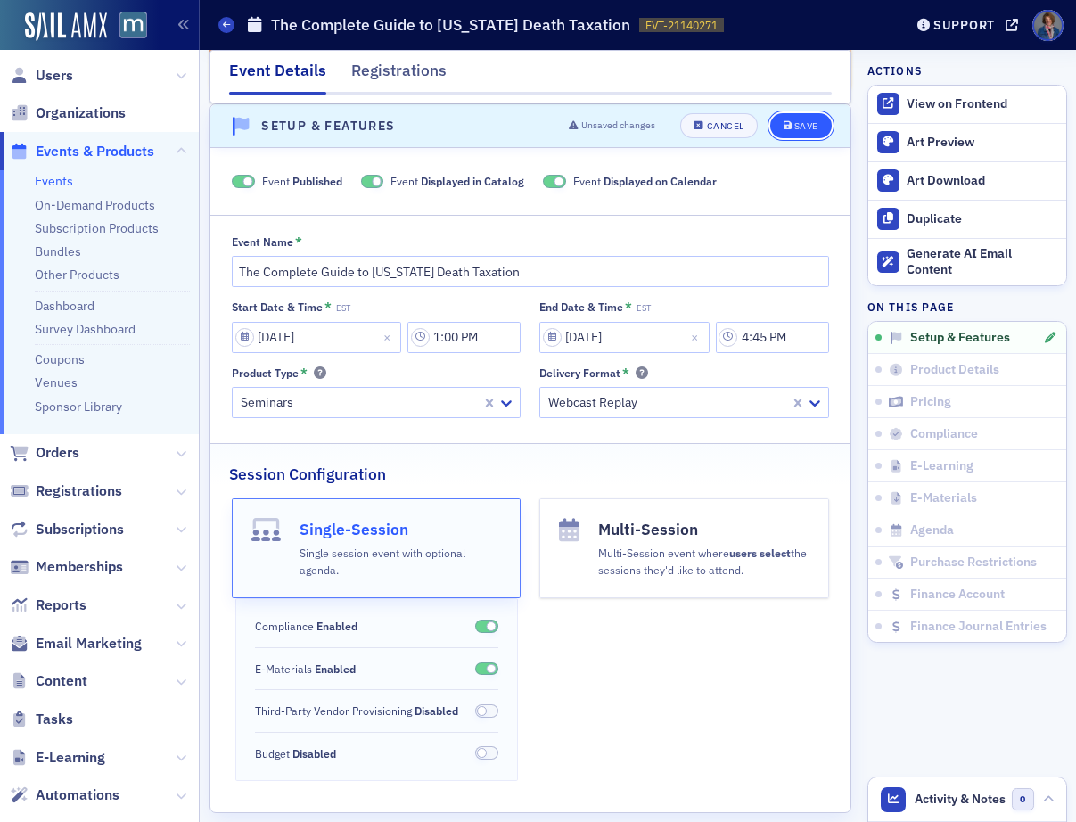
click at [802, 129] on div "Save" at bounding box center [806, 126] width 24 height 10
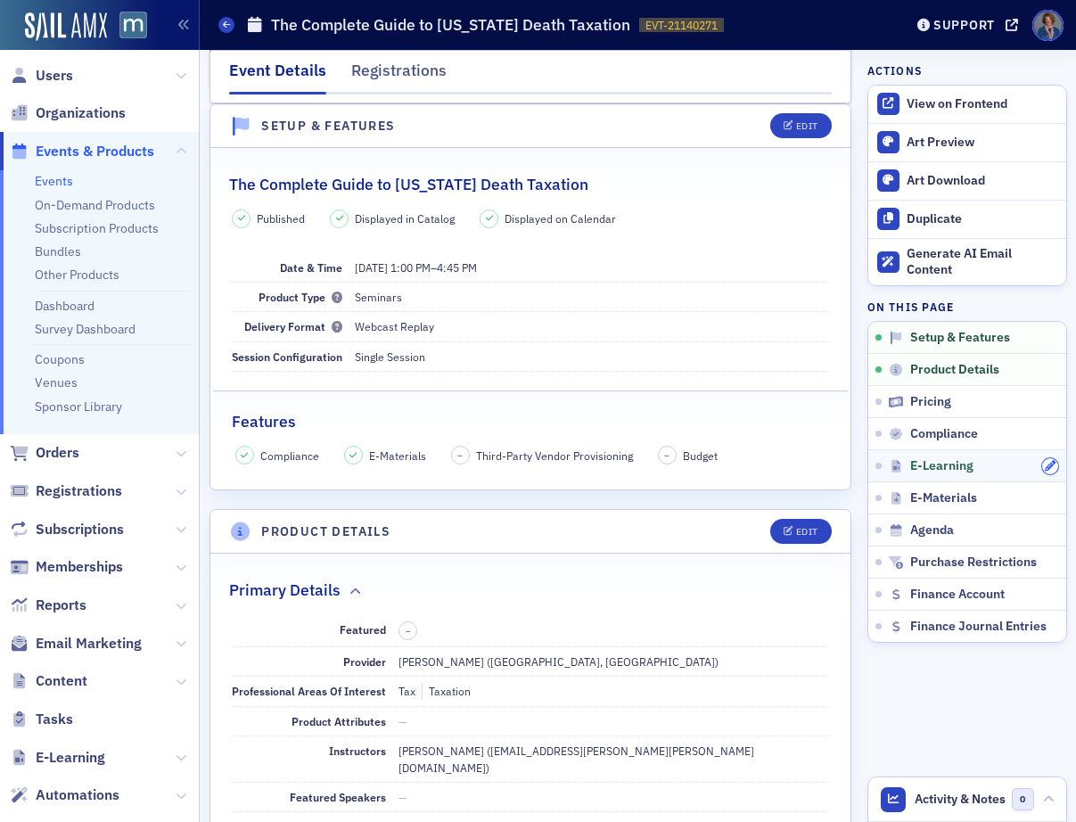
click at [1045, 462] on icon "button" at bounding box center [1050, 466] width 11 height 11
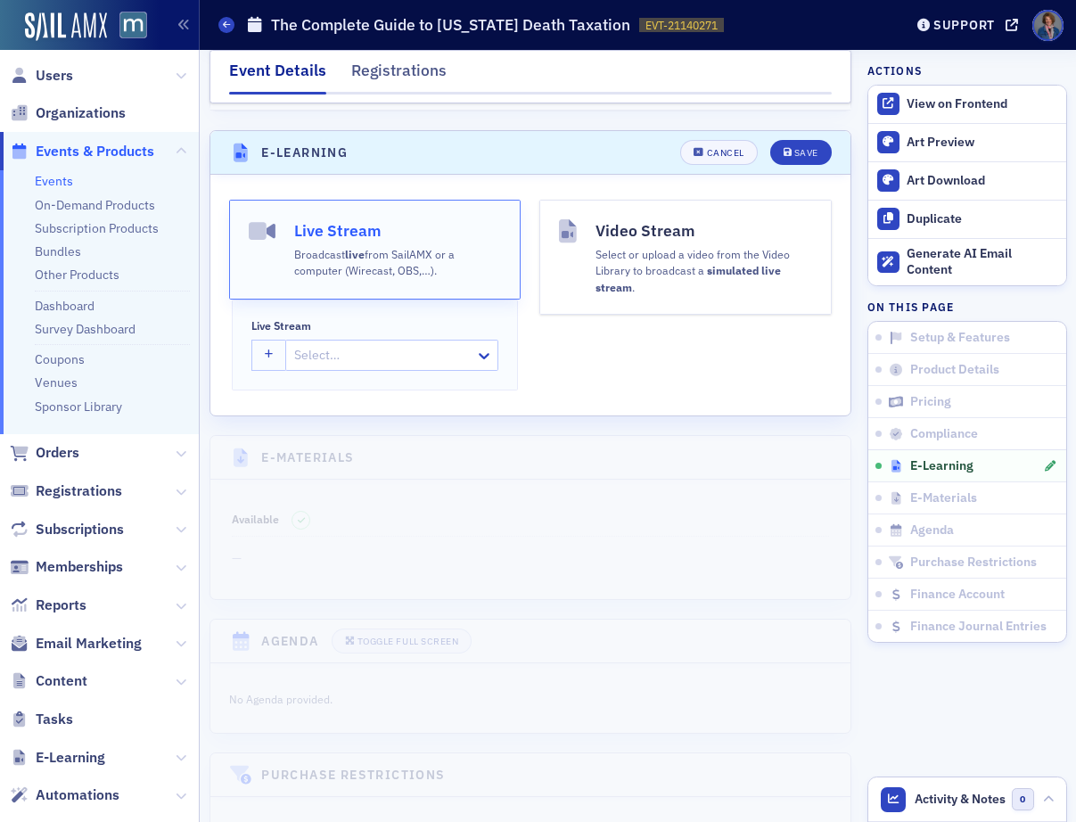
scroll to position [2411, 0]
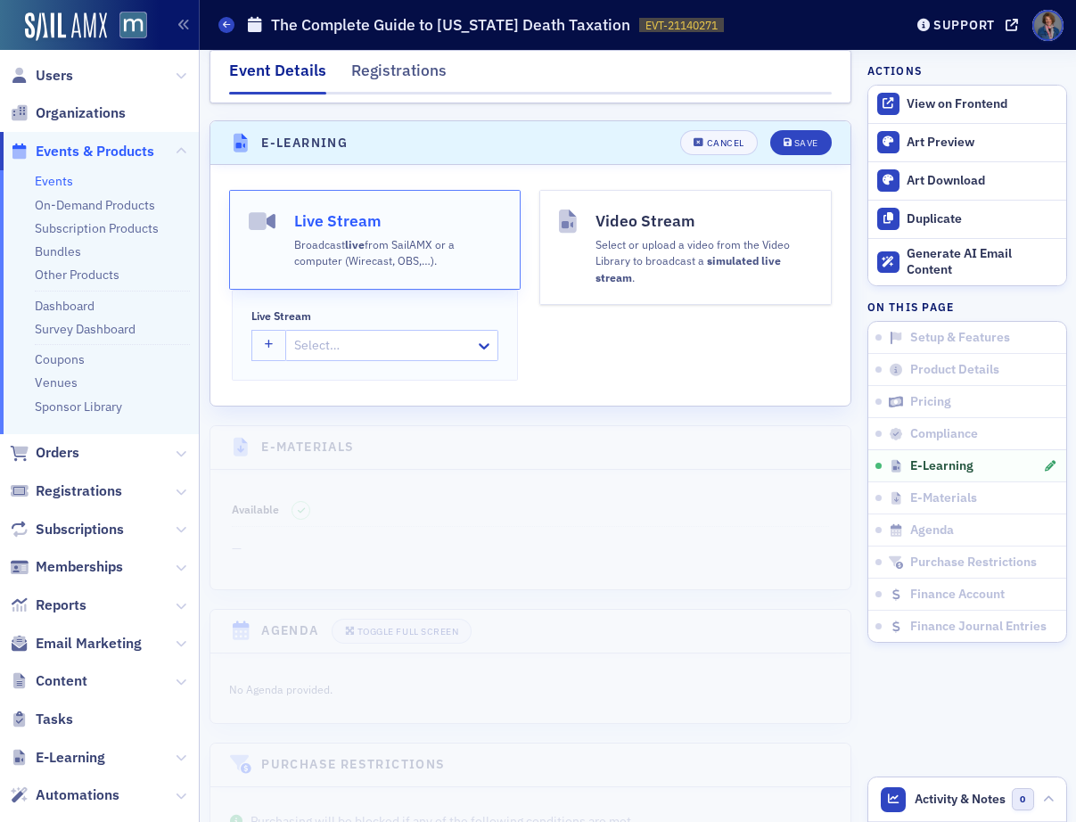
click at [698, 233] on div "Select or upload a video from the Video Library to broadcast a simulated live s…" at bounding box center [704, 259] width 217 height 53
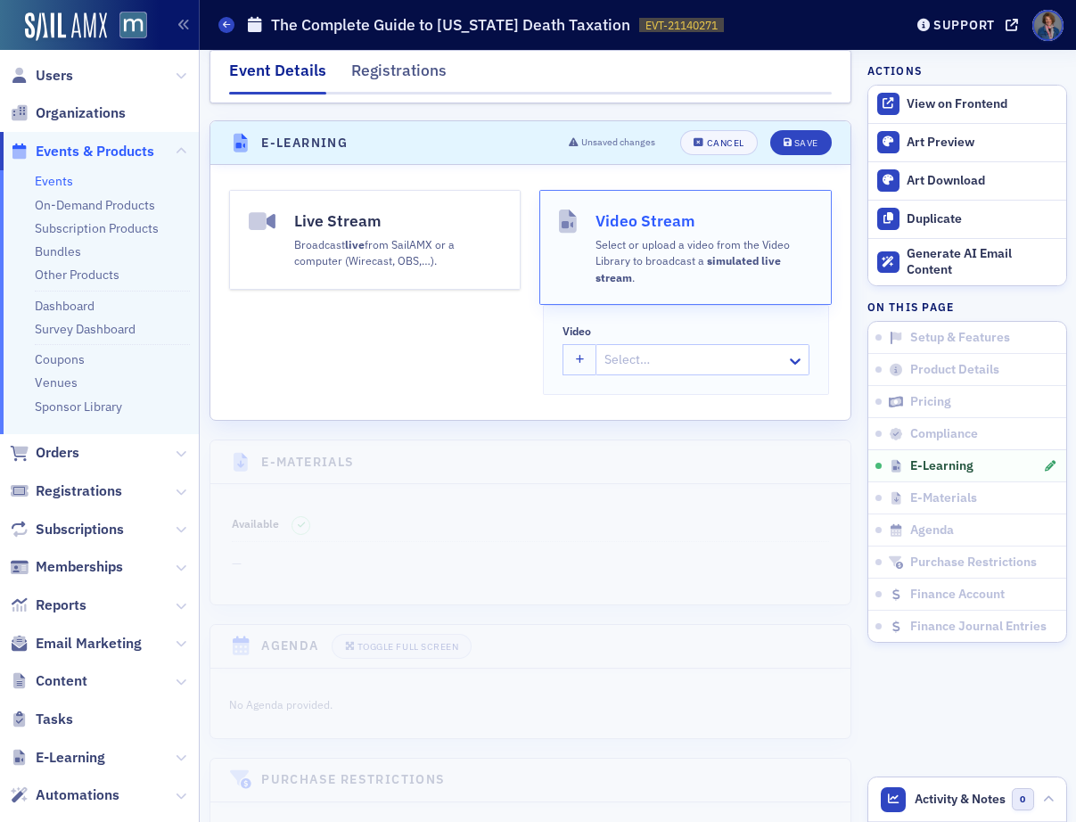
click at [614, 349] on div at bounding box center [693, 360] width 181 height 22
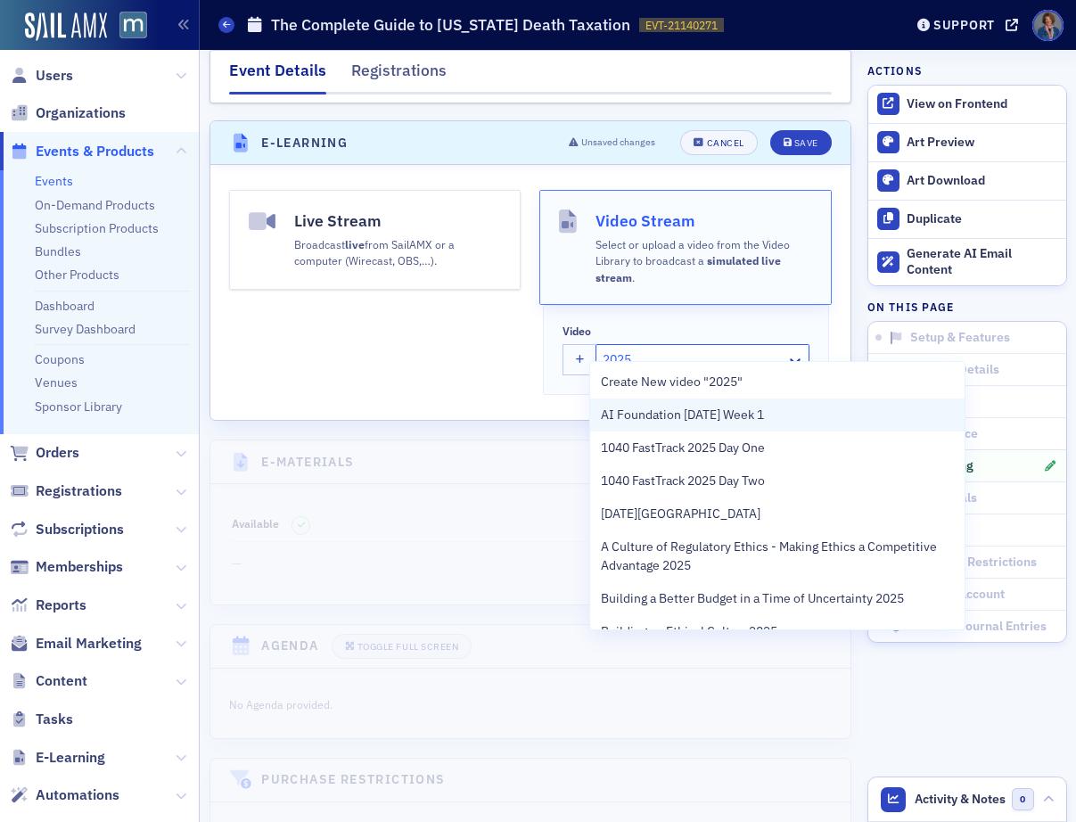
type input "2025 c"
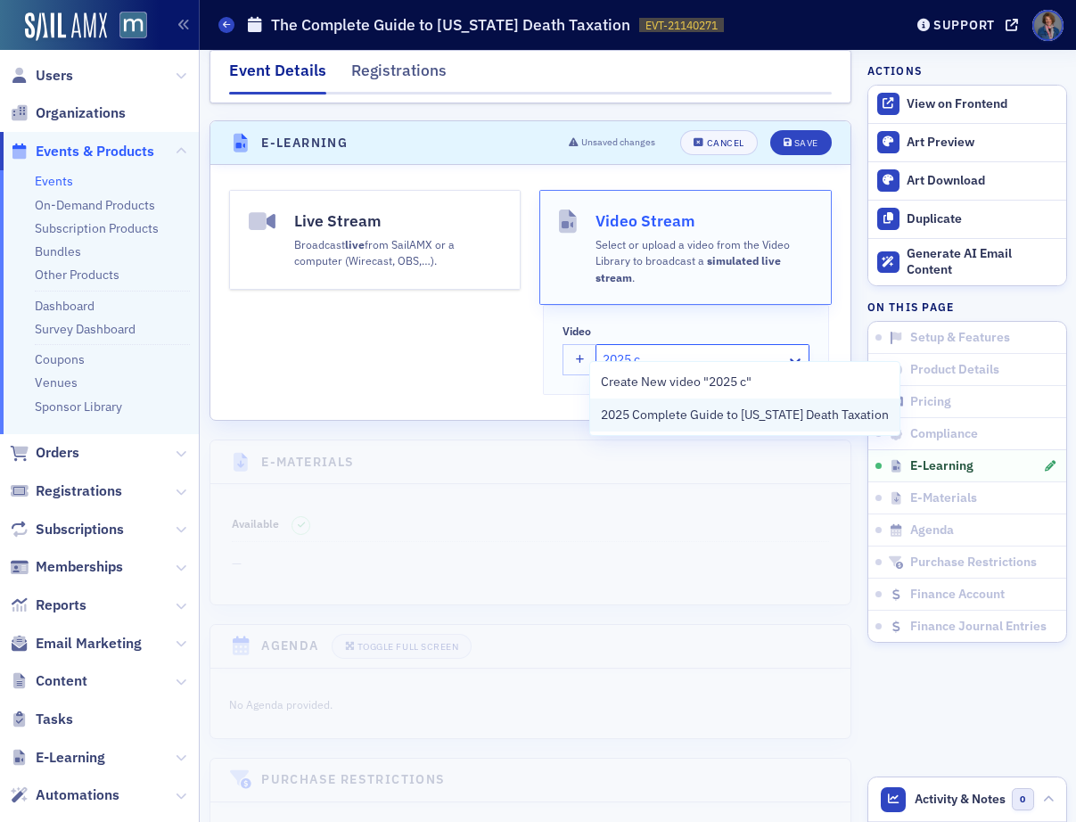
click at [677, 411] on span "2025 Complete Guide to Maryland Death Taxation" at bounding box center [745, 415] width 288 height 19
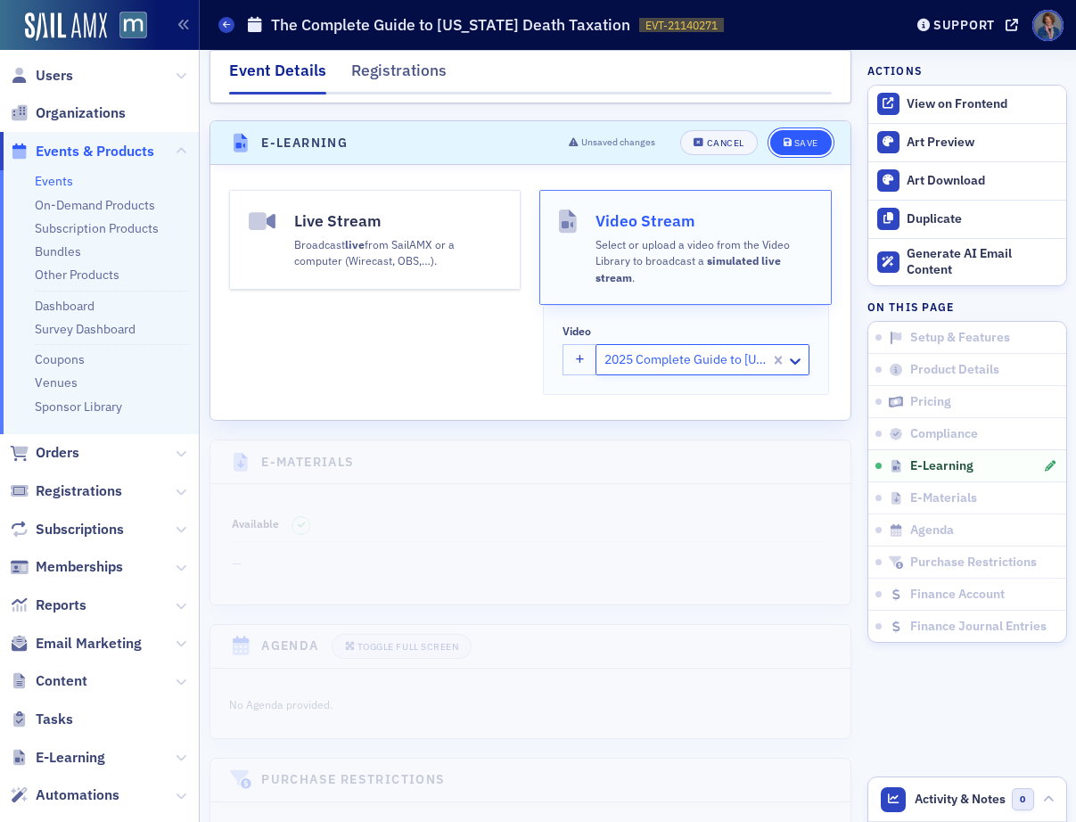
click at [794, 138] on div "Save" at bounding box center [806, 143] width 24 height 10
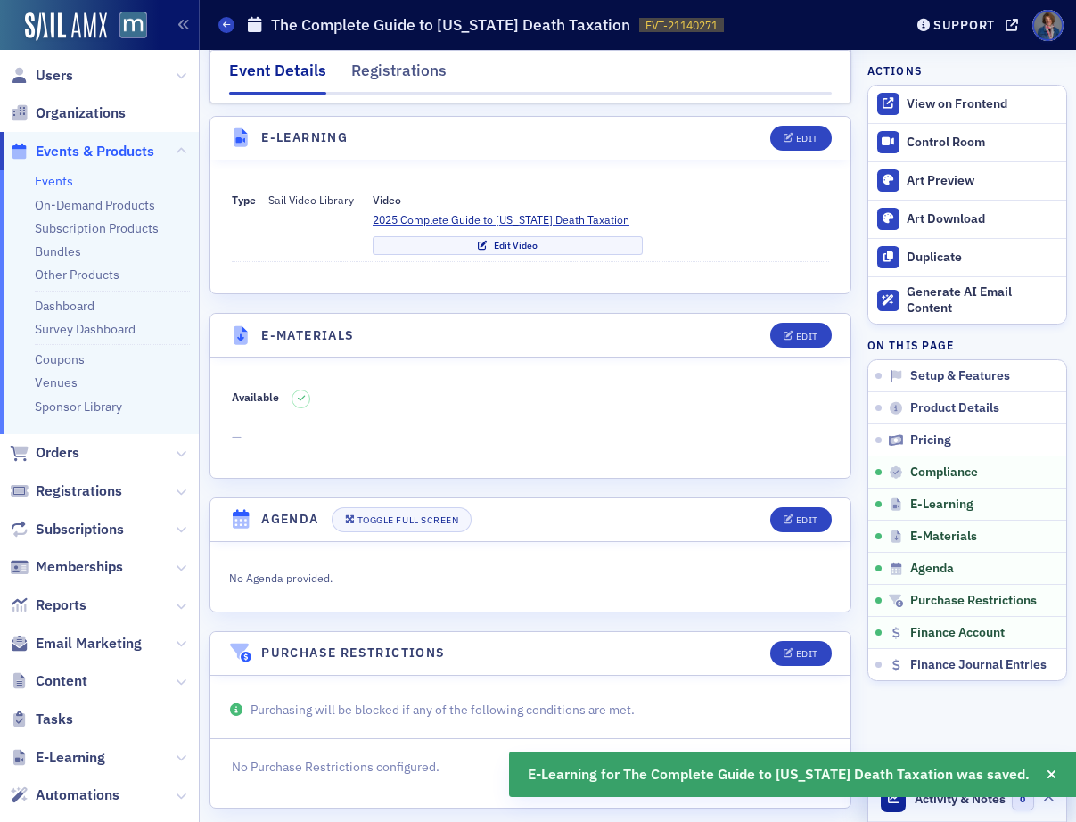
scroll to position [2345, 0]
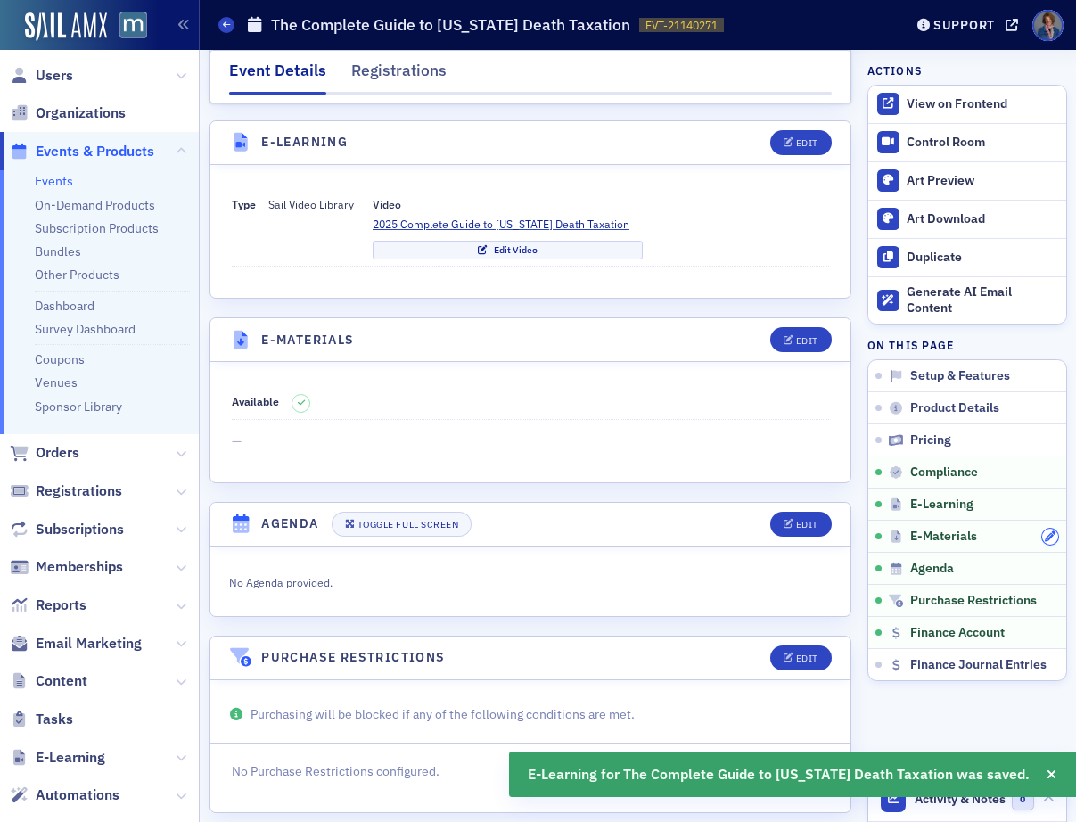
click at [1045, 539] on icon "button" at bounding box center [1050, 536] width 11 height 11
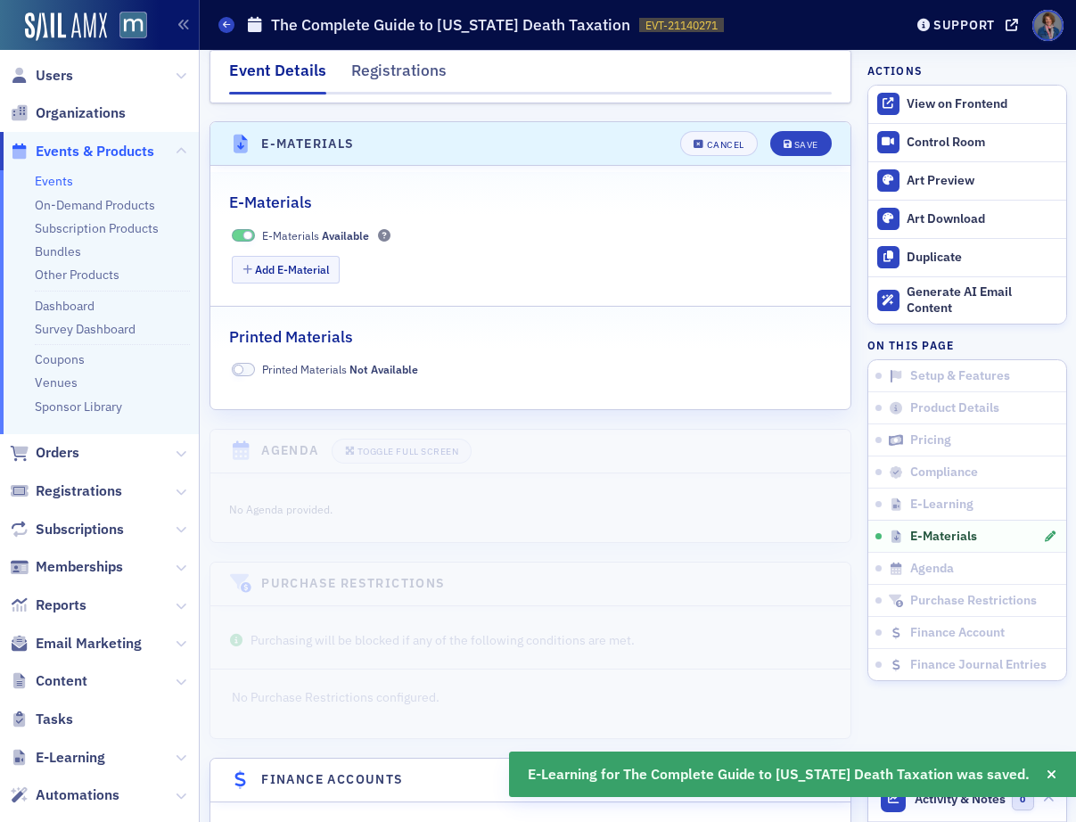
scroll to position [2542, 0]
click at [293, 255] on button "Add E-Material" at bounding box center [286, 269] width 108 height 28
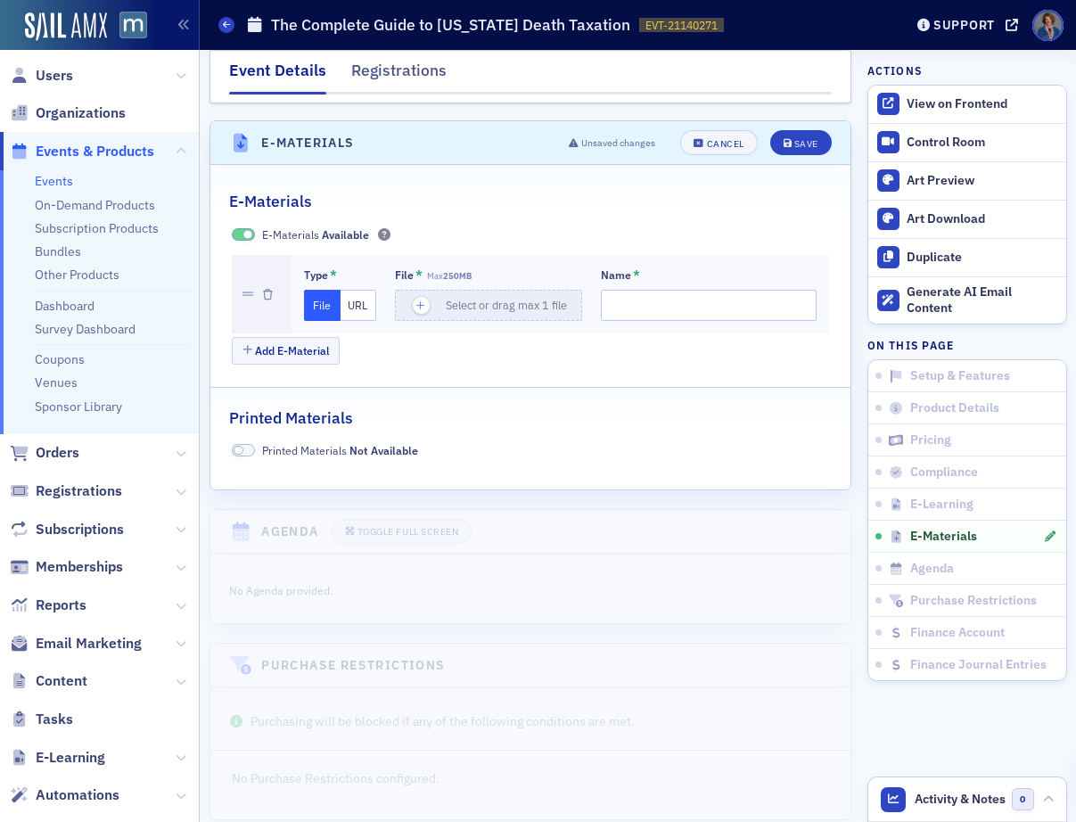
click at [354, 290] on button "URL" at bounding box center [359, 305] width 37 height 31
drag, startPoint x: 411, startPoint y: 288, endPoint x: 476, endPoint y: 287, distance: 65.1
click at [411, 290] on input "url" at bounding box center [491, 305] width 193 height 31
paste input "https://drive.google.com/file/d/1dV6opOyT0M0IIzQgjEVz7xR1KzcvTSkt/view?usp=driv…"
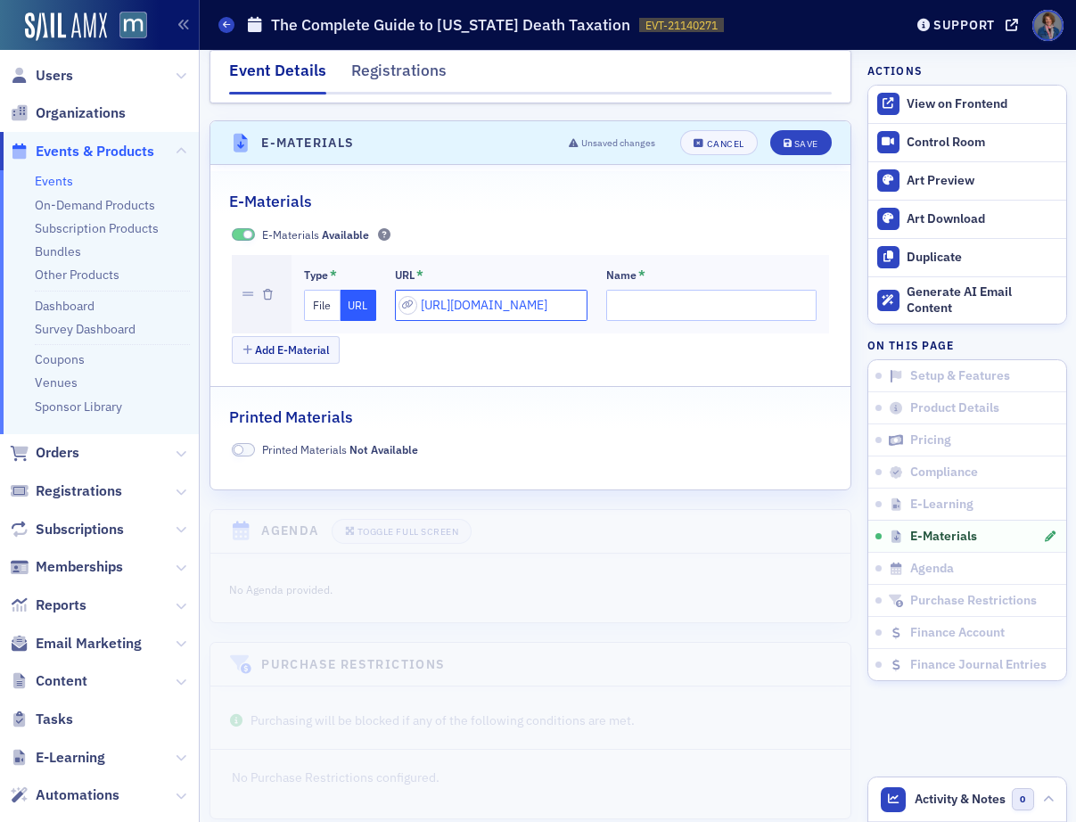
type input "https://drive.google.com/file/d/1dV6opOyT0M0IIzQgjEVz7xR1KzcvTSkt/view?usp=driv…"
click at [683, 290] on input "Name *" at bounding box center [711, 305] width 210 height 31
type input "Form 706"
click at [303, 339] on button "Add E-Material" at bounding box center [286, 350] width 108 height 28
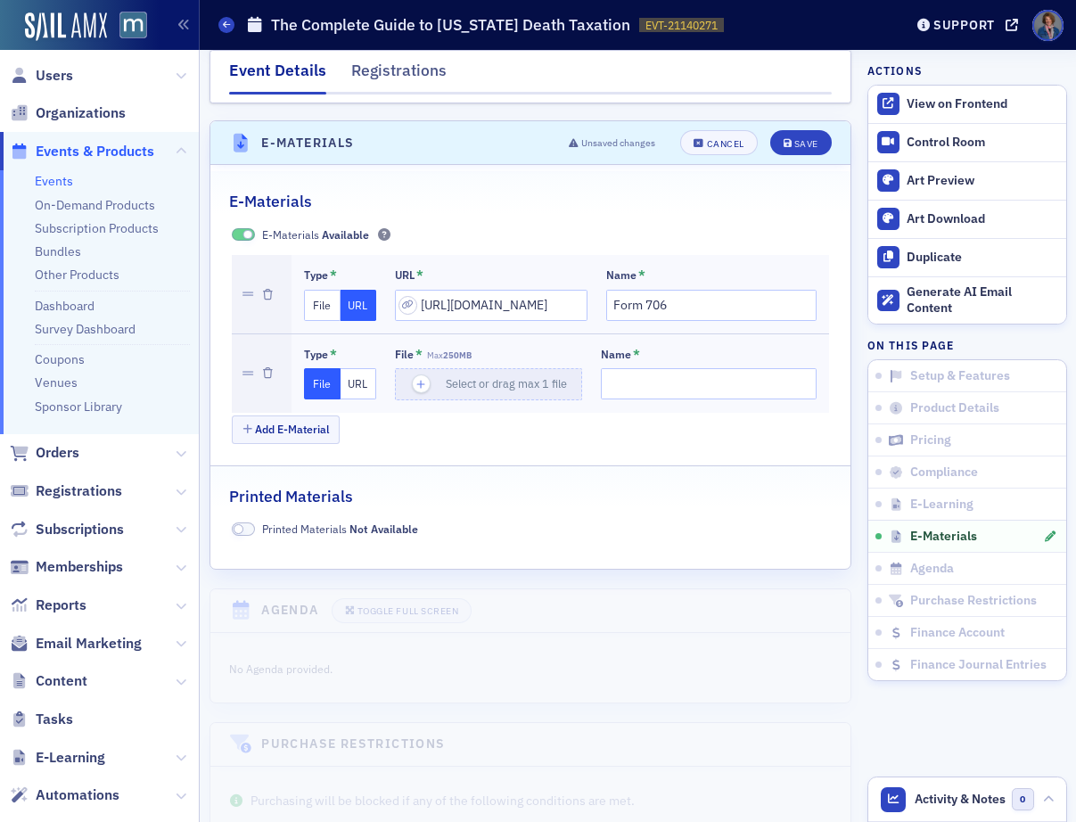
click at [349, 370] on button "URL" at bounding box center [359, 383] width 37 height 31
click at [470, 368] on input "url" at bounding box center [491, 383] width 193 height 31
paste input "https://drive.google.com/file/d/1Geenh9JlObkQCwEssQiSbze64lIiN8ca/view?usp=driv…"
type input "https://drive.google.com/file/d/1Geenh9JlObkQCwEssQiSbze64lIiN8ca/view?usp=driv…"
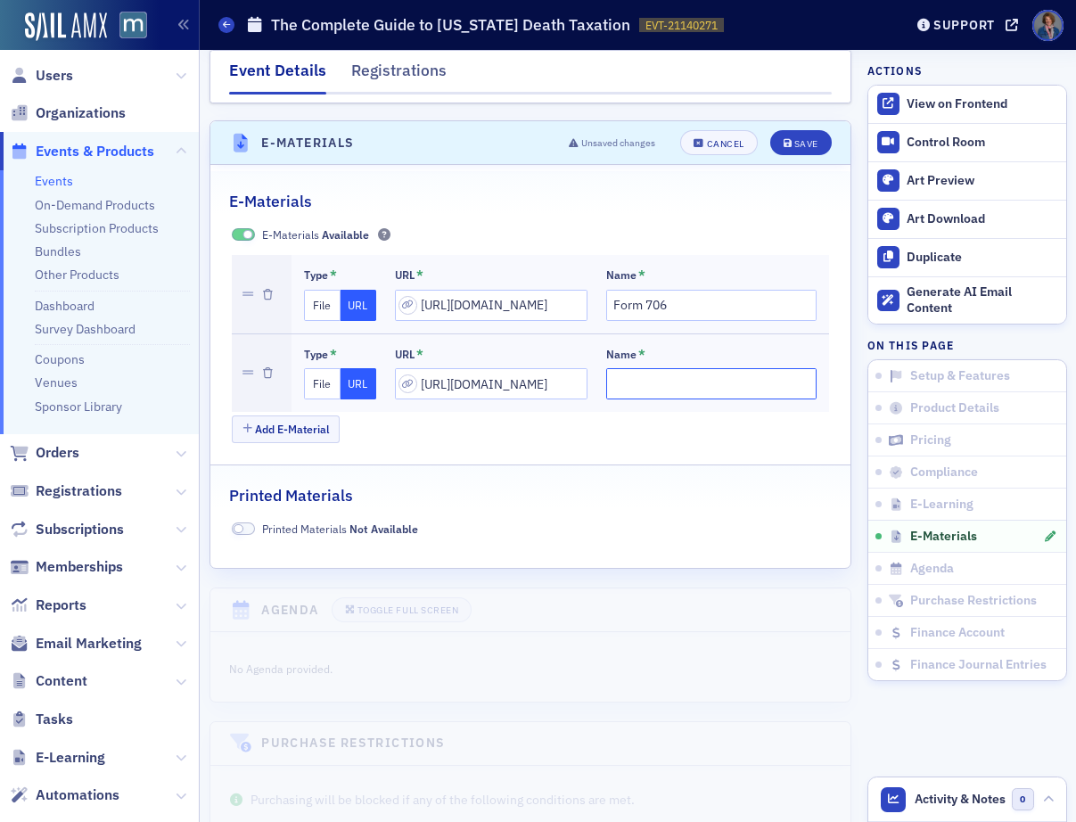
click at [610, 371] on input "Name *" at bounding box center [711, 383] width 210 height 31
click at [699, 368] on input "Maryland ESTATE Teax Return" at bounding box center [711, 383] width 210 height 31
type input "Maryland ESTATE Tax Return"
click at [794, 139] on div "Save" at bounding box center [806, 144] width 24 height 10
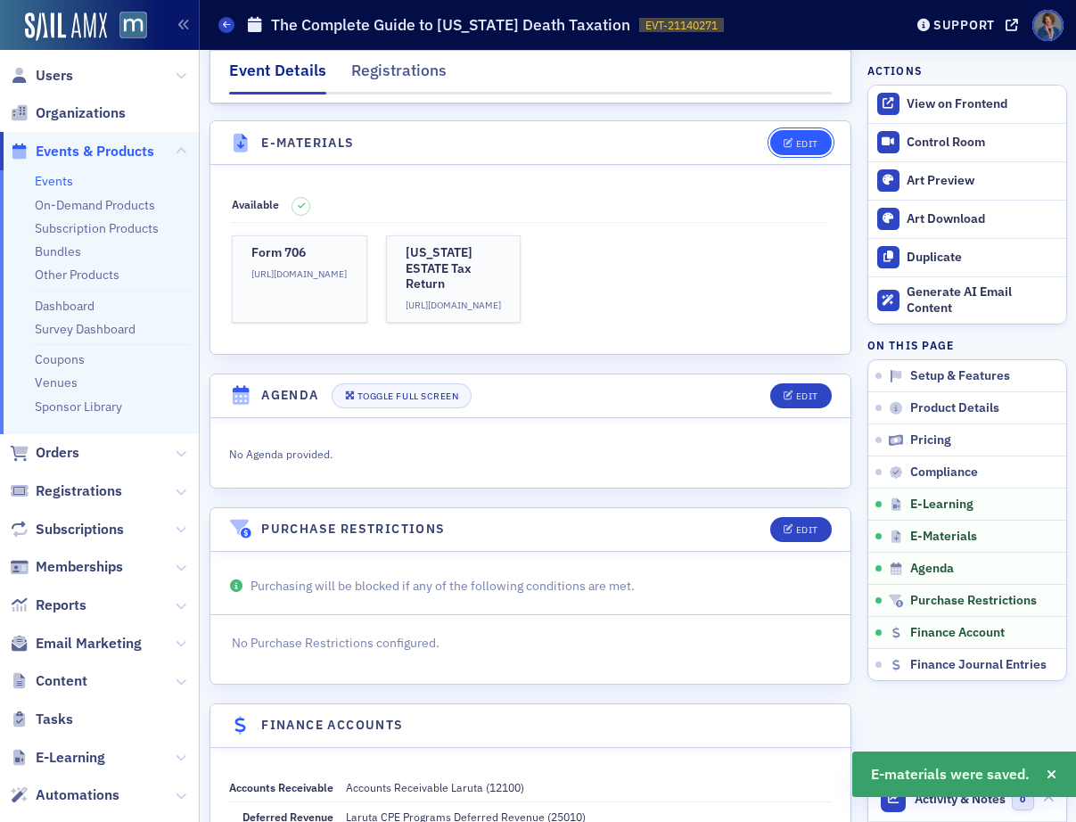
click at [796, 135] on button "Edit" at bounding box center [801, 142] width 62 height 25
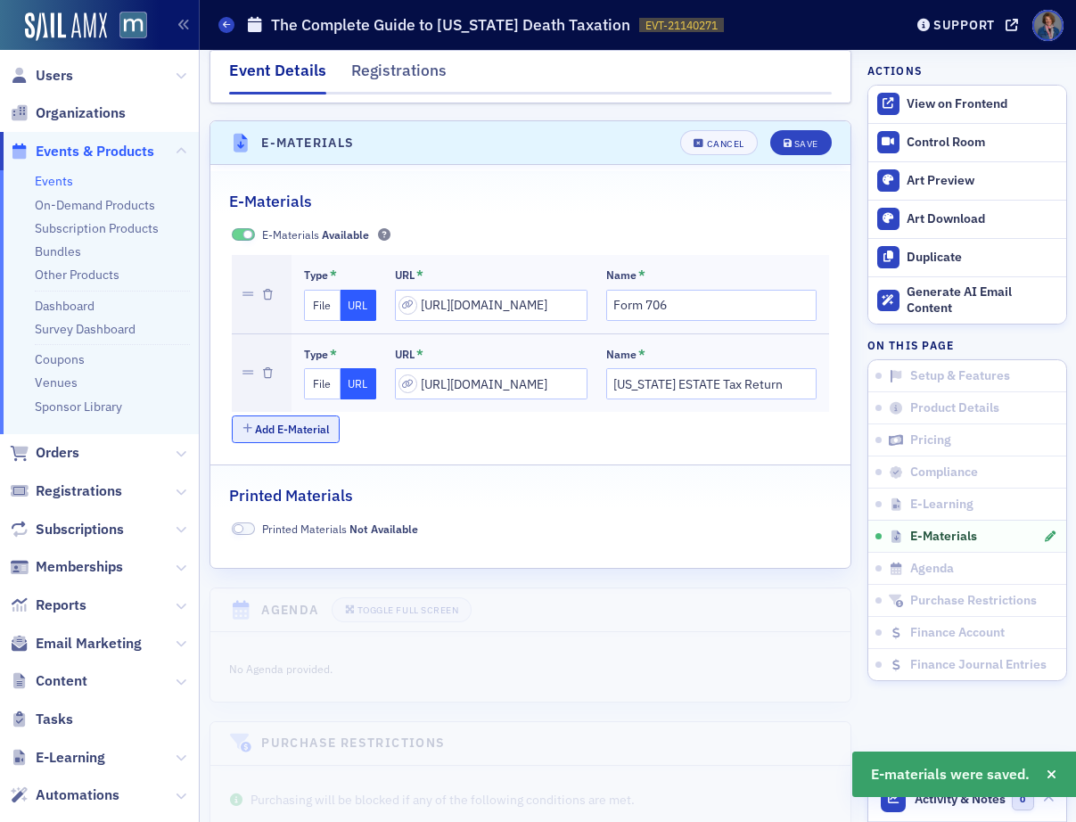
click at [299, 415] on button "Add E-Material" at bounding box center [286, 429] width 108 height 28
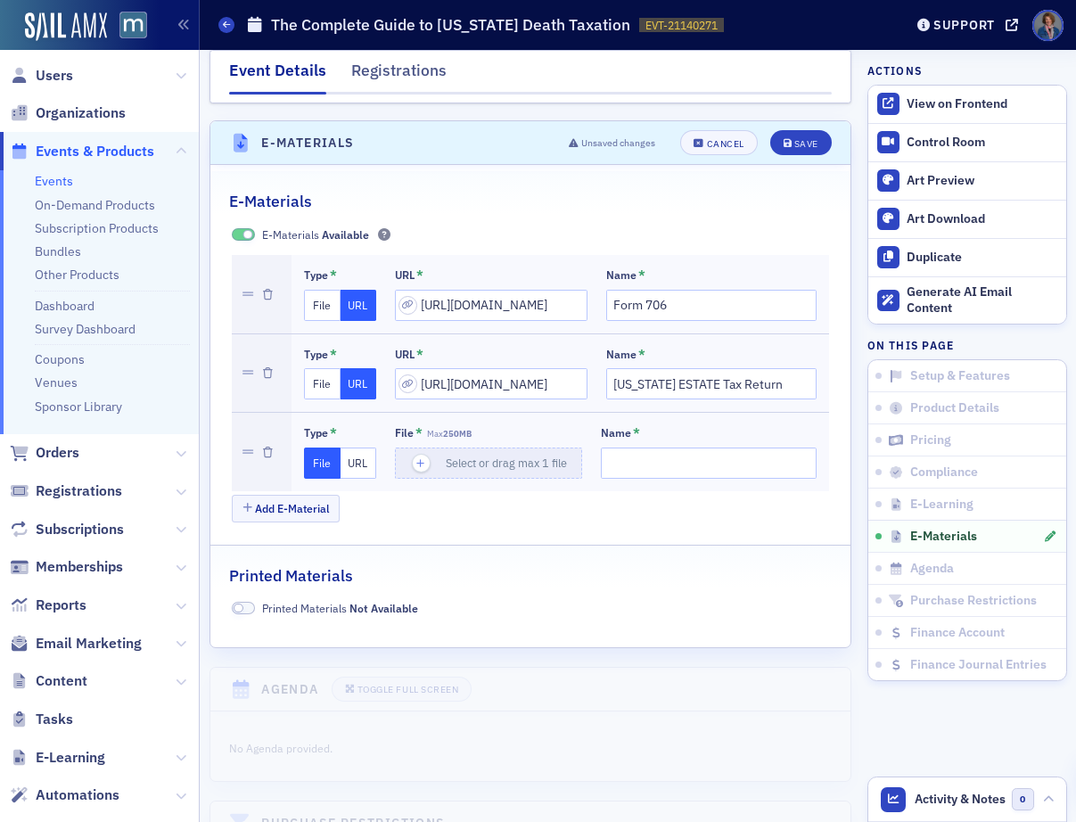
click at [353, 448] on button "URL" at bounding box center [359, 463] width 37 height 31
click at [439, 448] on input "url" at bounding box center [491, 463] width 193 height 31
paste input "https://drive.google.com/file/d/1uAwNqcXcwSFwvk18fHPSeKdQTG_KWnHL/view?usp=driv…"
type input "https://drive.google.com/file/d/1uAwNqcXcwSFwvk18fHPSeKdQTG_KWnHL/view?usp=driv…"
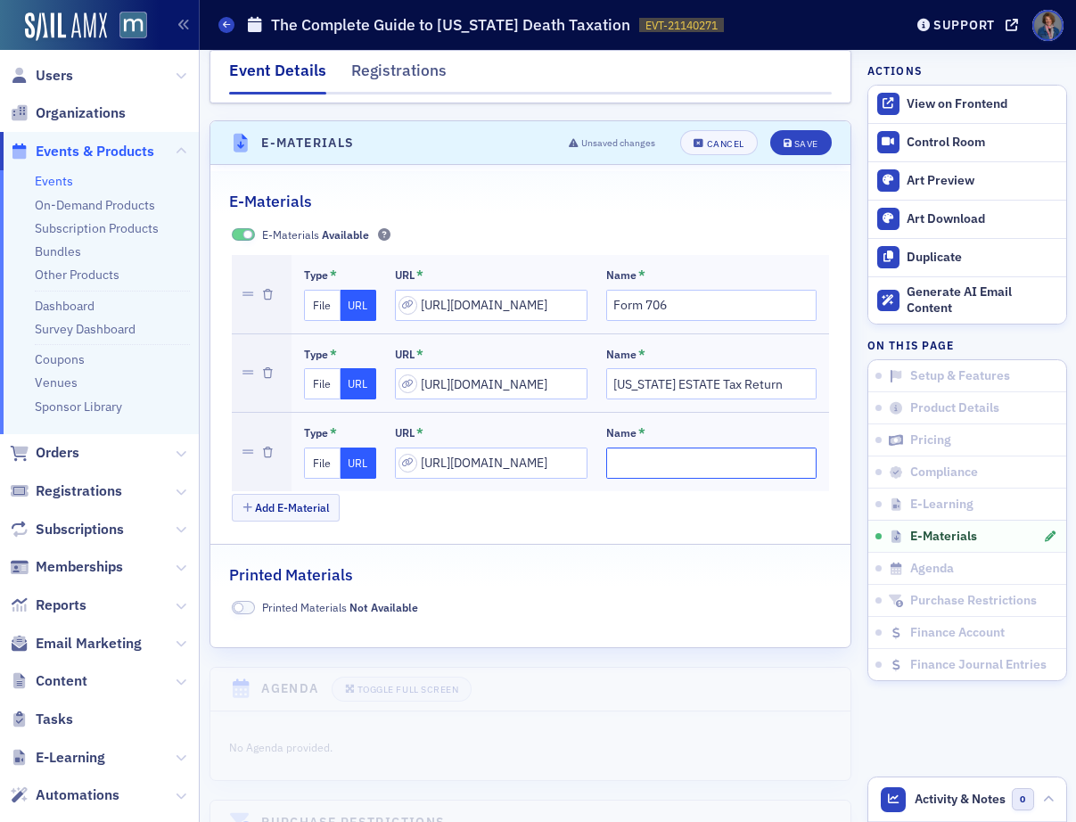
scroll to position [0, 0]
click at [650, 448] on input "Name *" at bounding box center [711, 463] width 210 height 31
type input "PDF of Slides - The Complete Guide to Maryland Death Taxation"
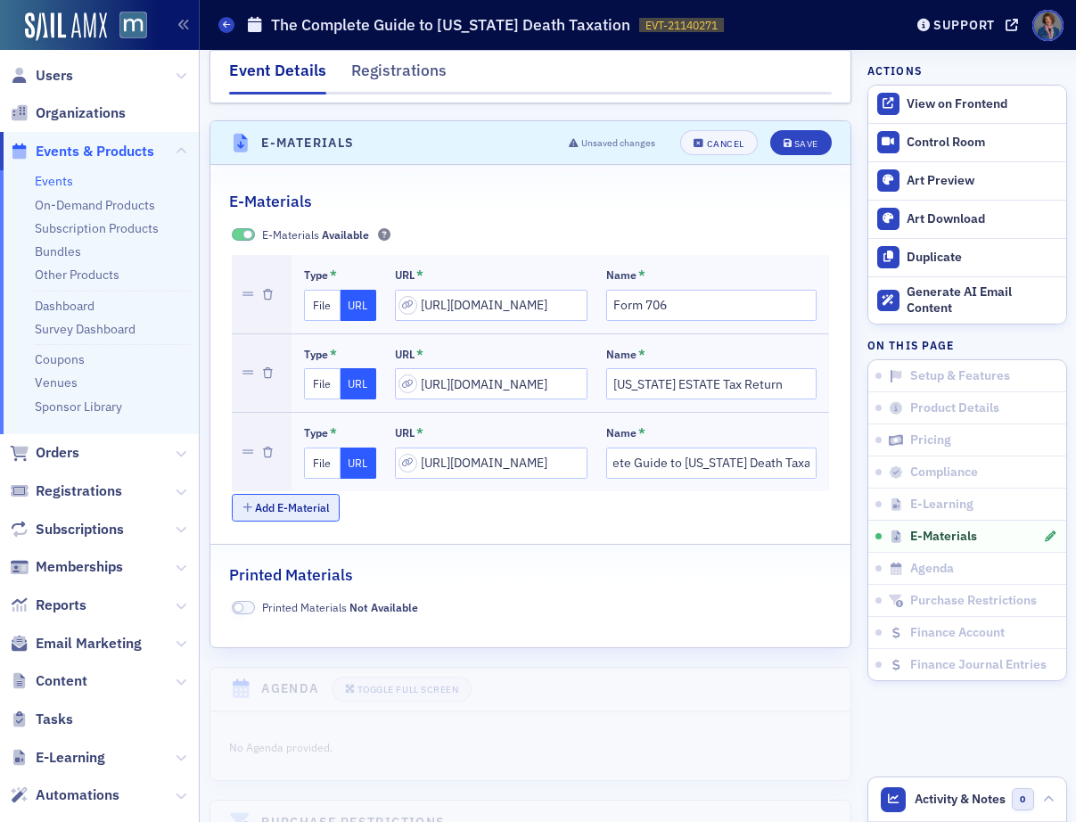
scroll to position [0, 0]
click at [265, 499] on button "Add E-Material" at bounding box center [286, 508] width 108 height 28
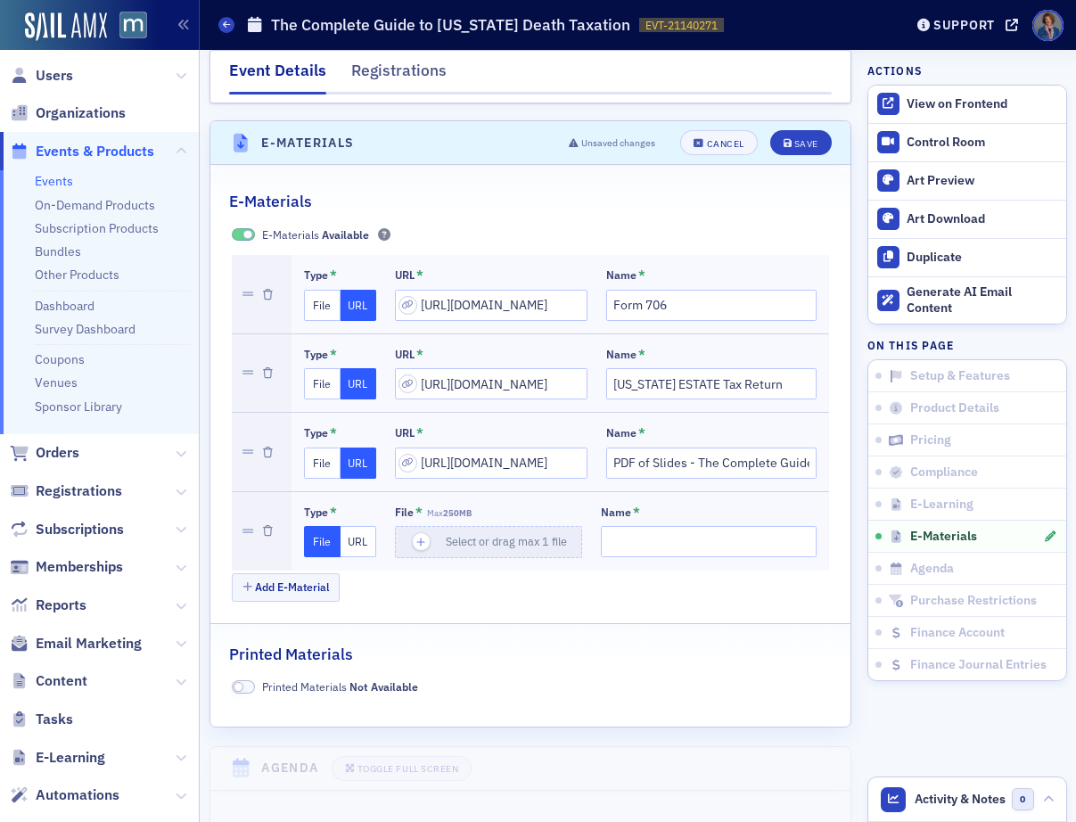
click at [355, 526] on button "URL" at bounding box center [359, 541] width 37 height 31
click at [464, 526] on input "url" at bounding box center [491, 541] width 193 height 31
paste input "https://docs.google.com/presentation/d/1gcPpbIhIoLYw93m5ol9Qipp7AVAjDWBl/edit?u…"
type input "https://docs.google.com/presentation/d/1gcPpbIhIoLYw93m5ol9Qipp7AVAjDWBl/edit?u…"
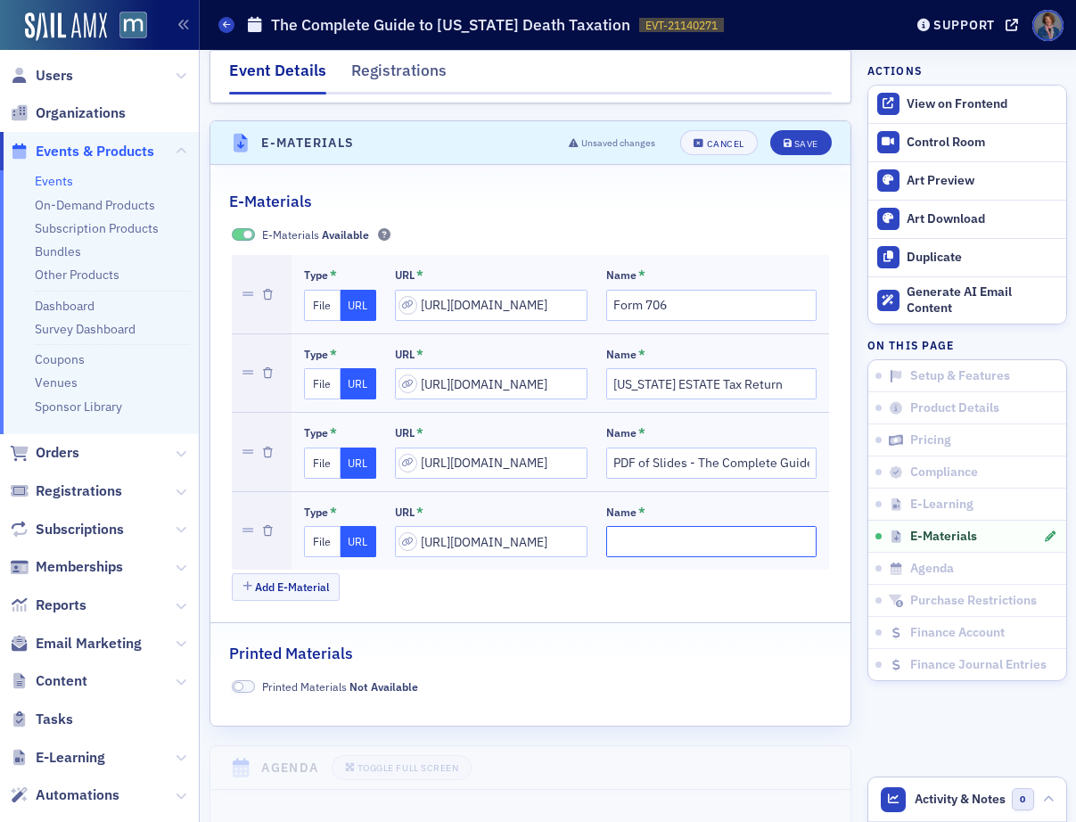
scroll to position [0, 0]
click at [620, 526] on input "Name *" at bounding box center [711, 541] width 210 height 31
drag, startPoint x: 656, startPoint y: 527, endPoint x: 567, endPoint y: 526, distance: 89.2
click at [567, 526] on div "Type * File URL URL * https://docs.google.com/presentation/d/1gcPpbIhIoLYw93m5o…" at bounding box center [560, 531] width 513 height 53
click at [606, 526] on input "PPT - The Complete Guide to Maryland Death Taxation" at bounding box center [711, 541] width 210 height 31
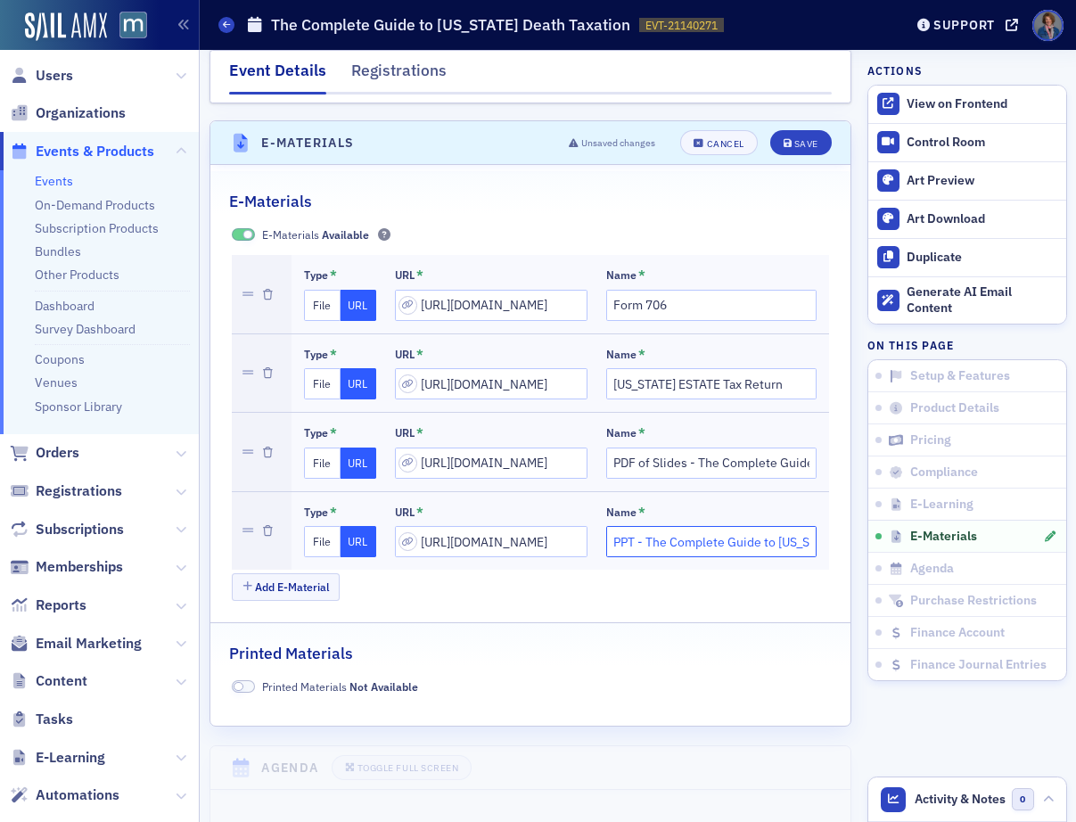
click at [608, 526] on input "PPT - The Complete Guide to Maryland Death Taxation" at bounding box center [711, 541] width 210 height 31
type input "PPT - The Complete Guide to Maryland Death Taxation"
click at [794, 139] on div "Save" at bounding box center [806, 144] width 24 height 10
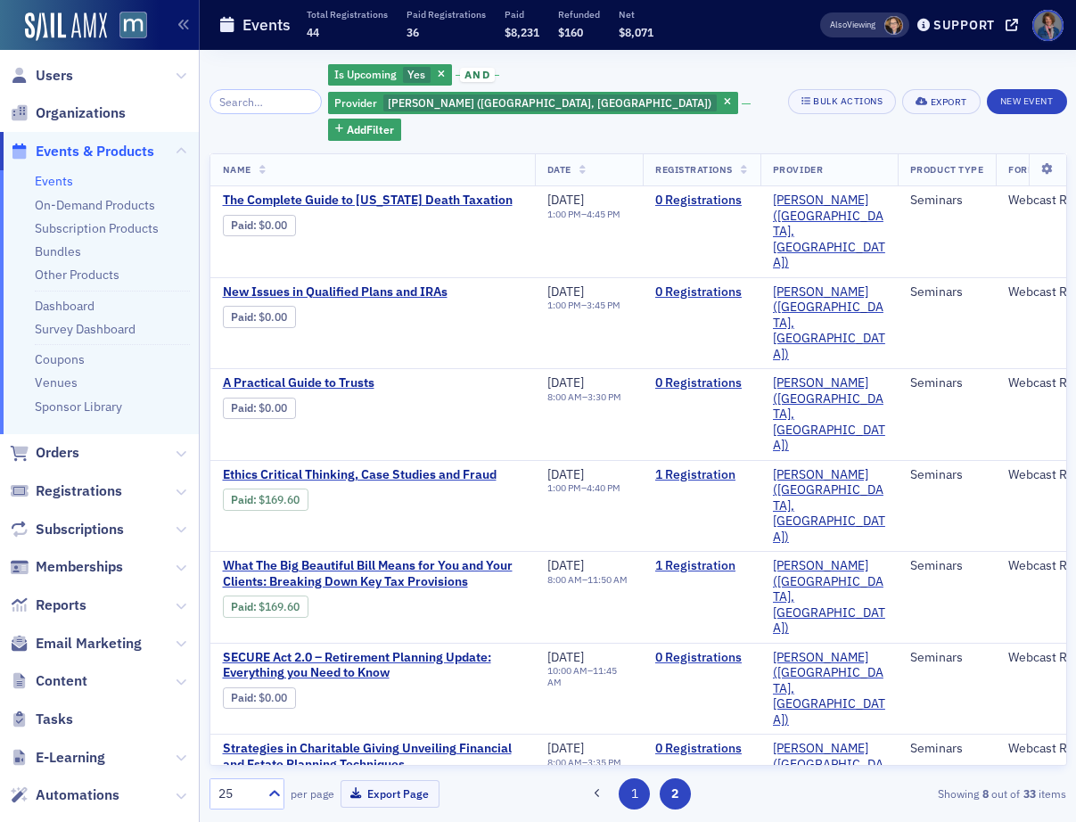
click at [633, 799] on button "1" at bounding box center [634, 793] width 31 height 31
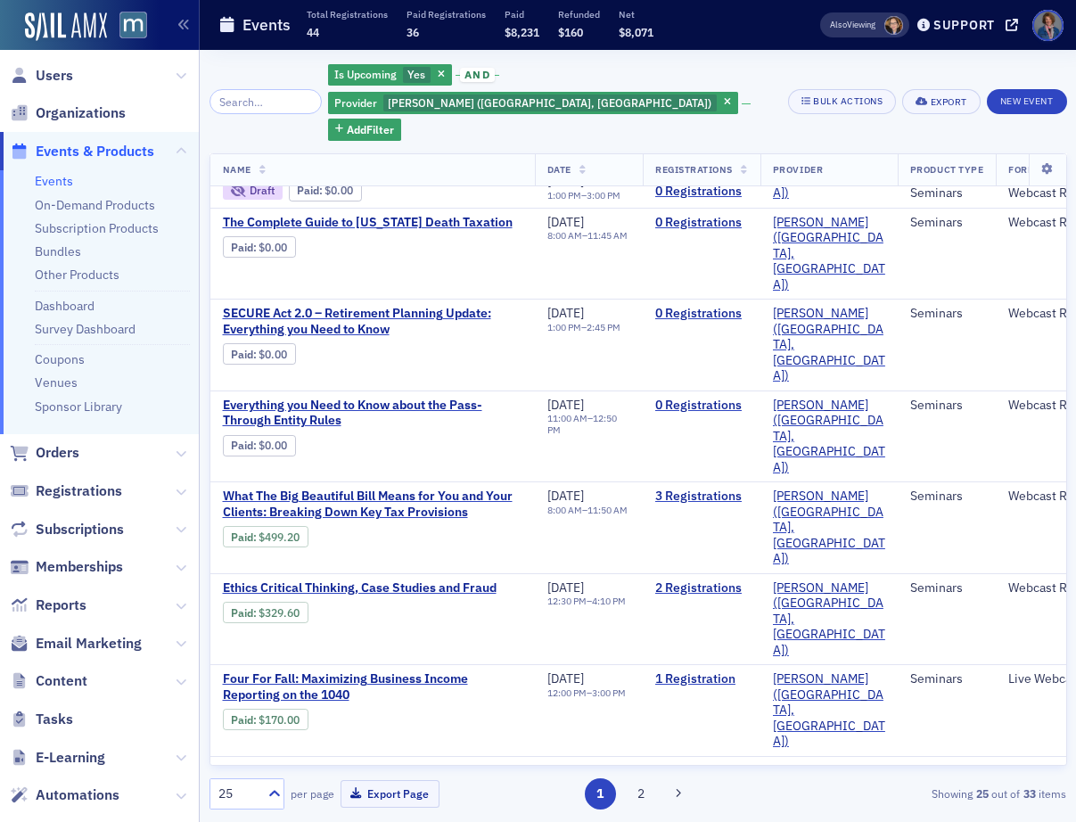
scroll to position [1151, 0]
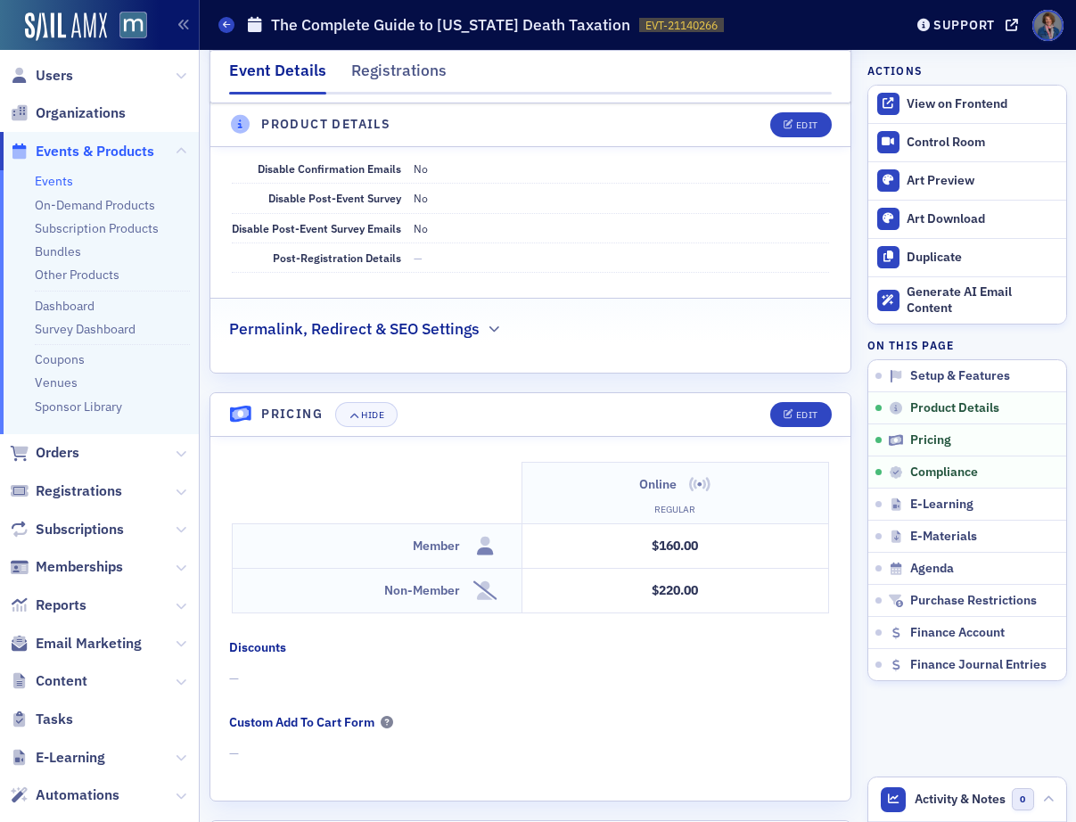
scroll to position [1176, 0]
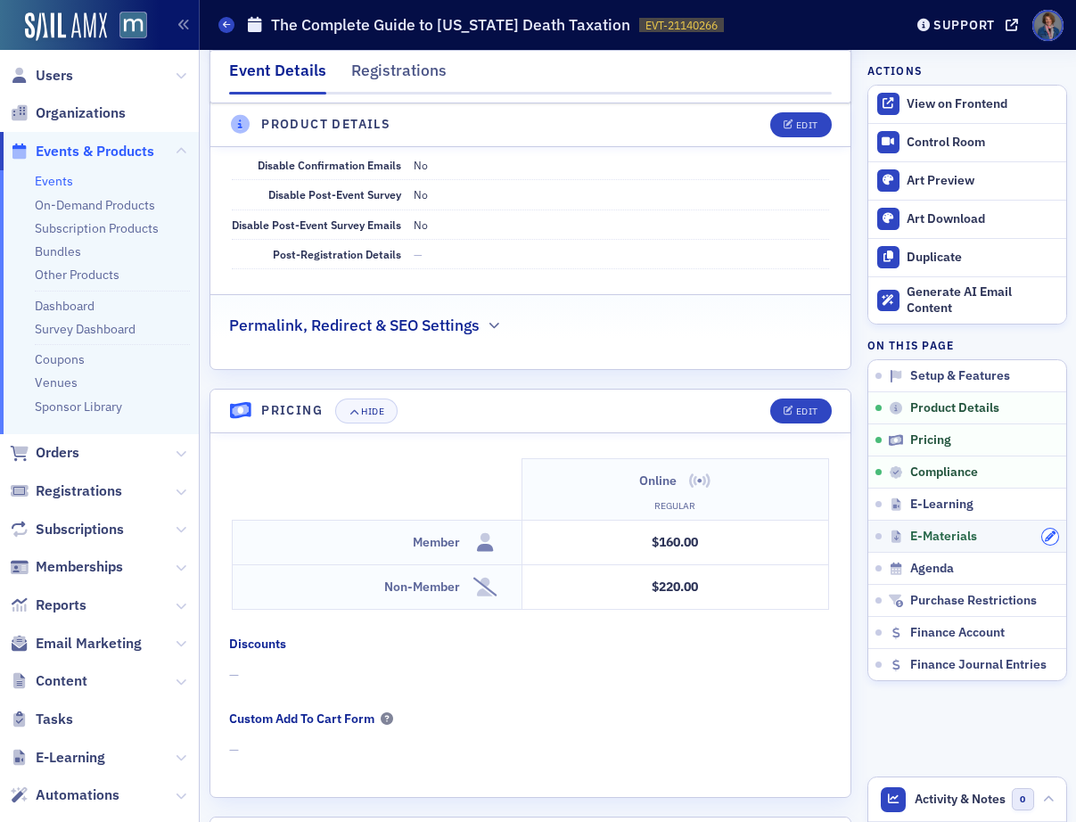
click at [1045, 535] on icon "button" at bounding box center [1050, 536] width 11 height 11
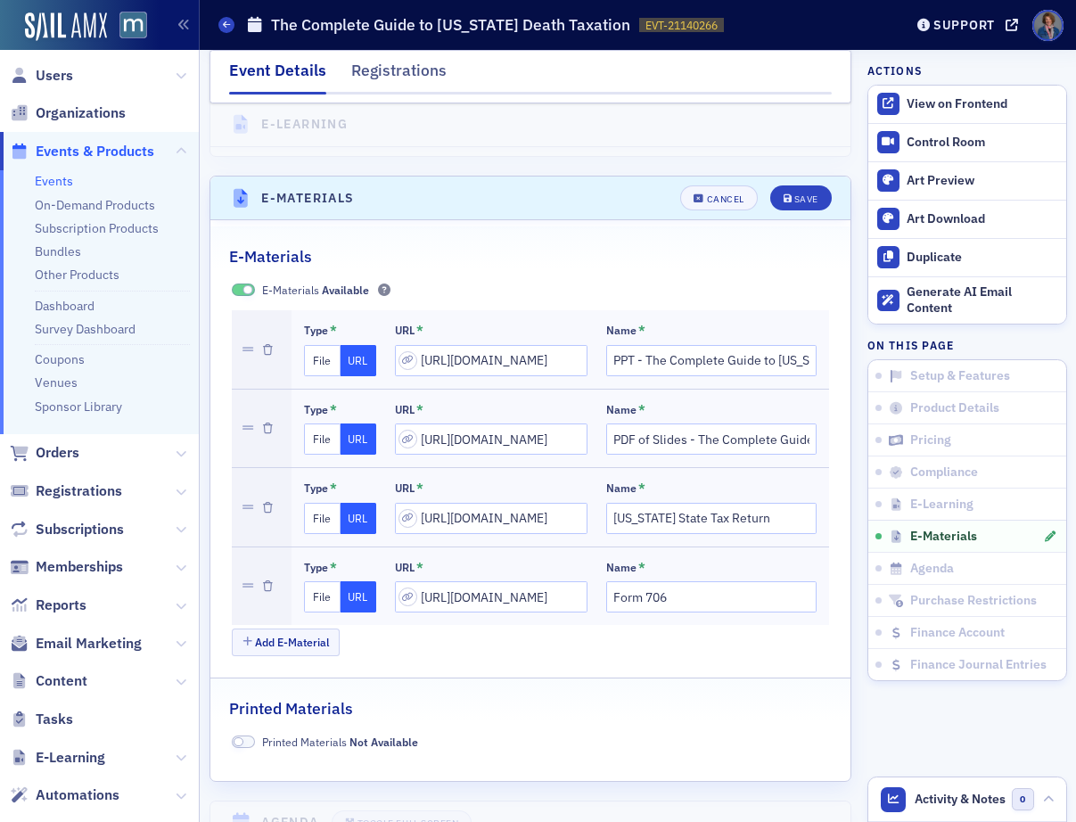
scroll to position [2542, 0]
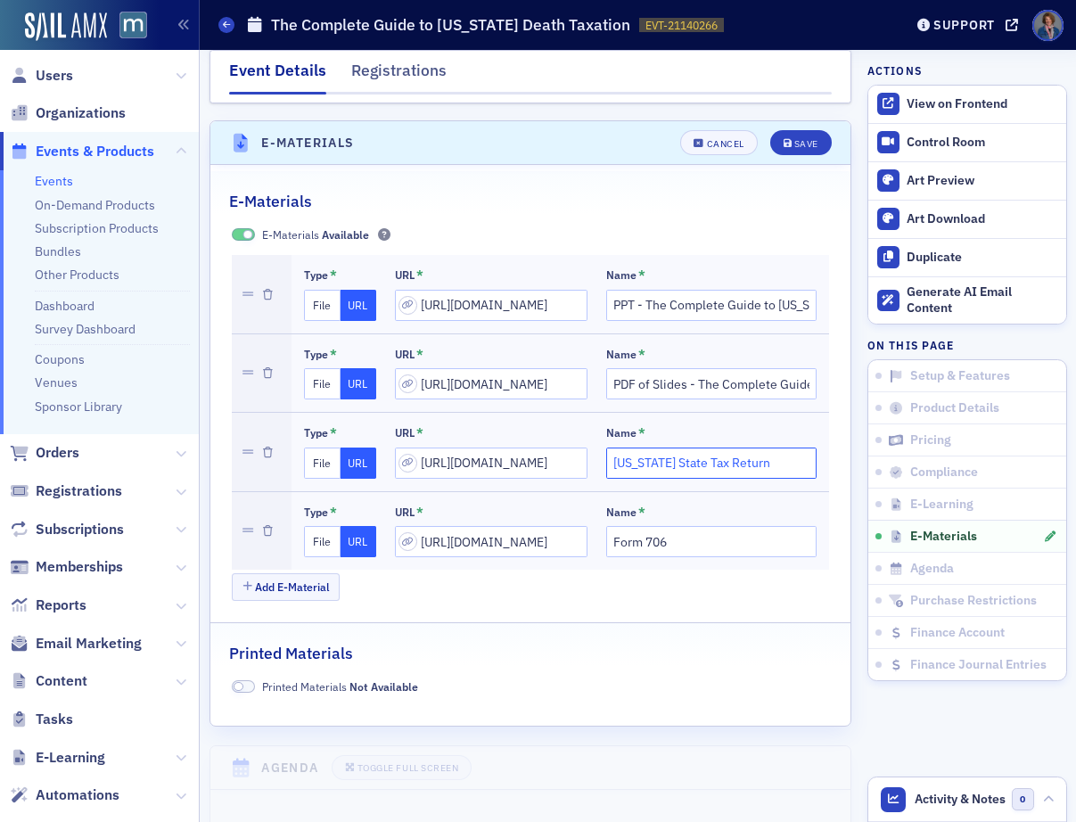
drag, startPoint x: 643, startPoint y: 448, endPoint x: 669, endPoint y: 452, distance: 26.1
click at [669, 452] on input "Maryland State Tax Return" at bounding box center [711, 463] width 210 height 31
type input "Maryland ESTATE Tax Return"
click at [783, 131] on button "Save" at bounding box center [801, 142] width 62 height 25
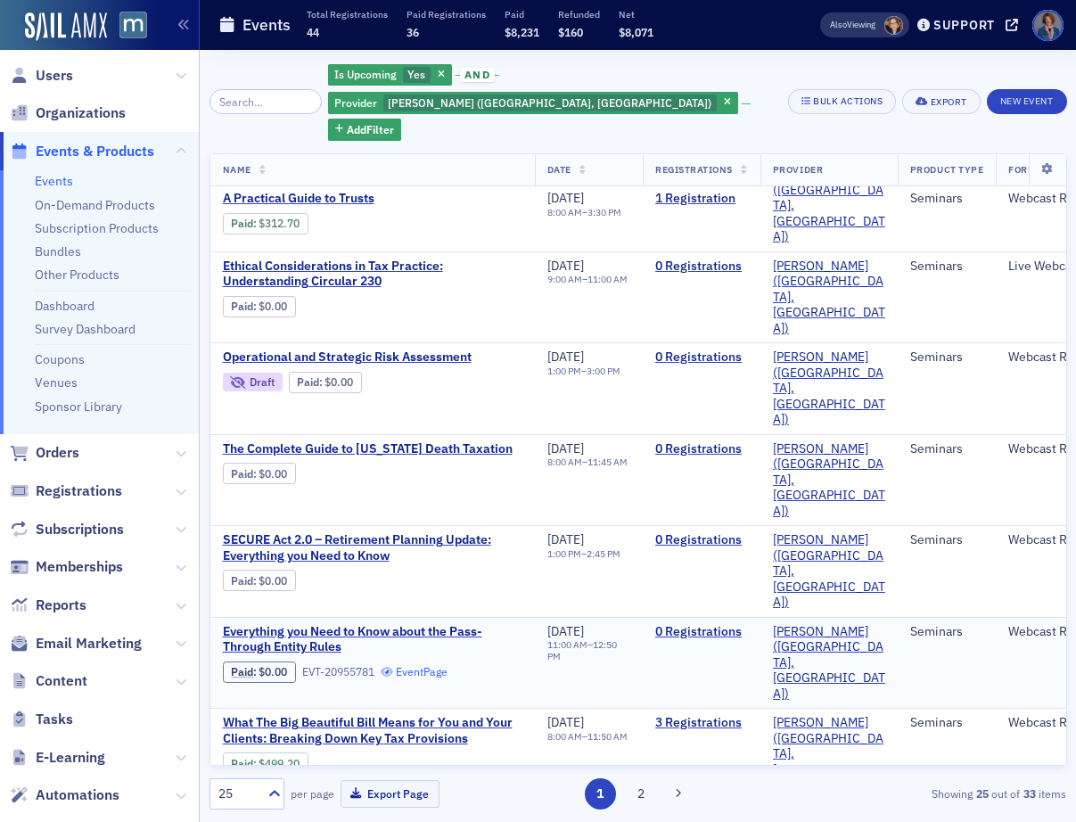
scroll to position [763, 0]
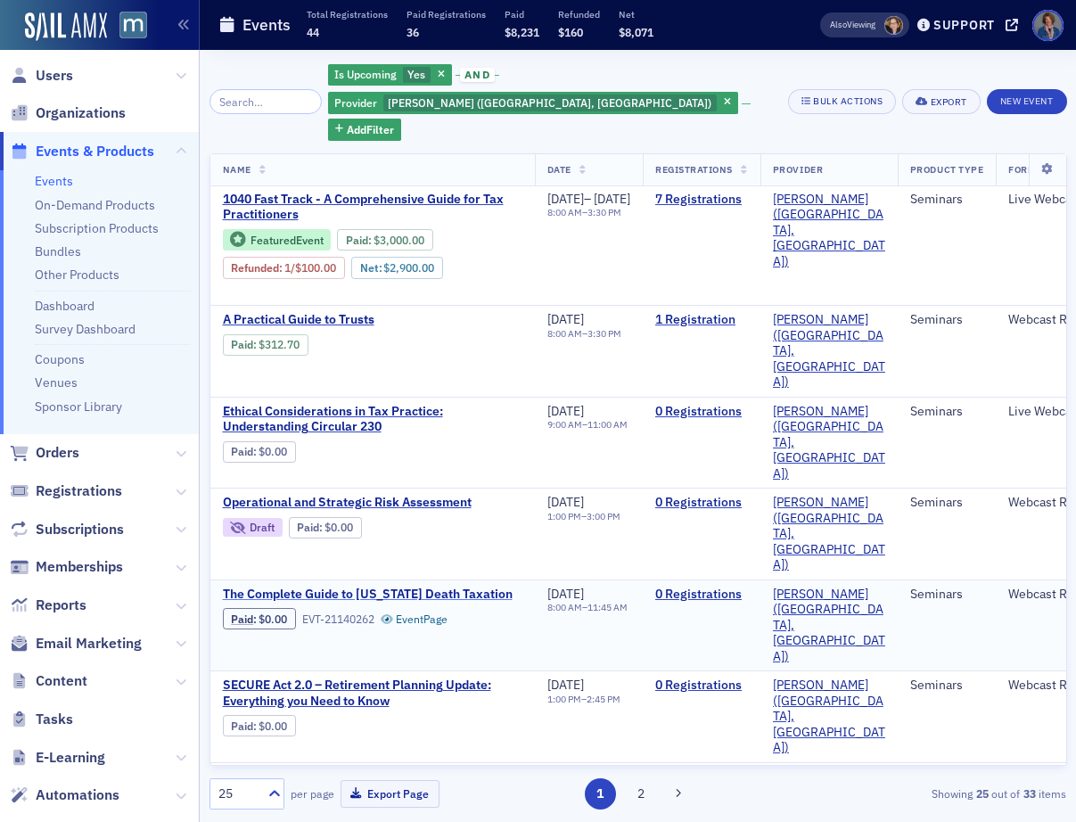
click at [395, 587] on span "The Complete Guide to Maryland Death Taxation" at bounding box center [373, 595] width 300 height 16
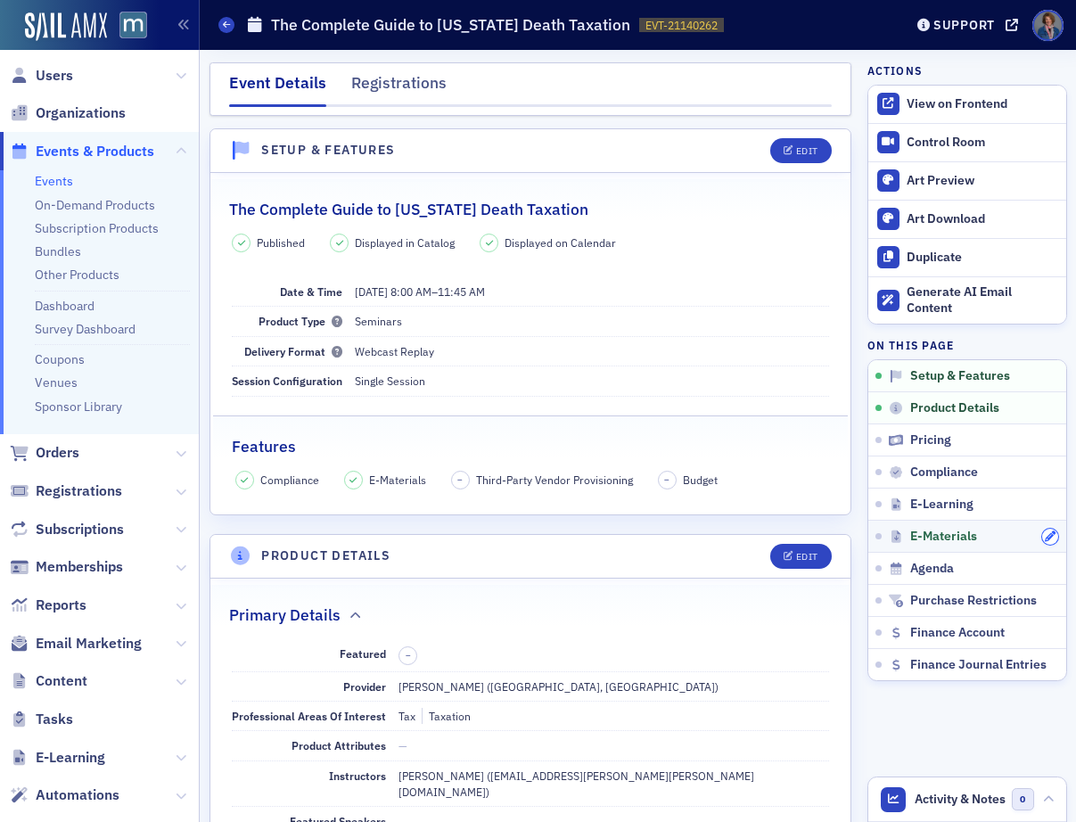
click at [1045, 536] on icon "button" at bounding box center [1050, 536] width 11 height 11
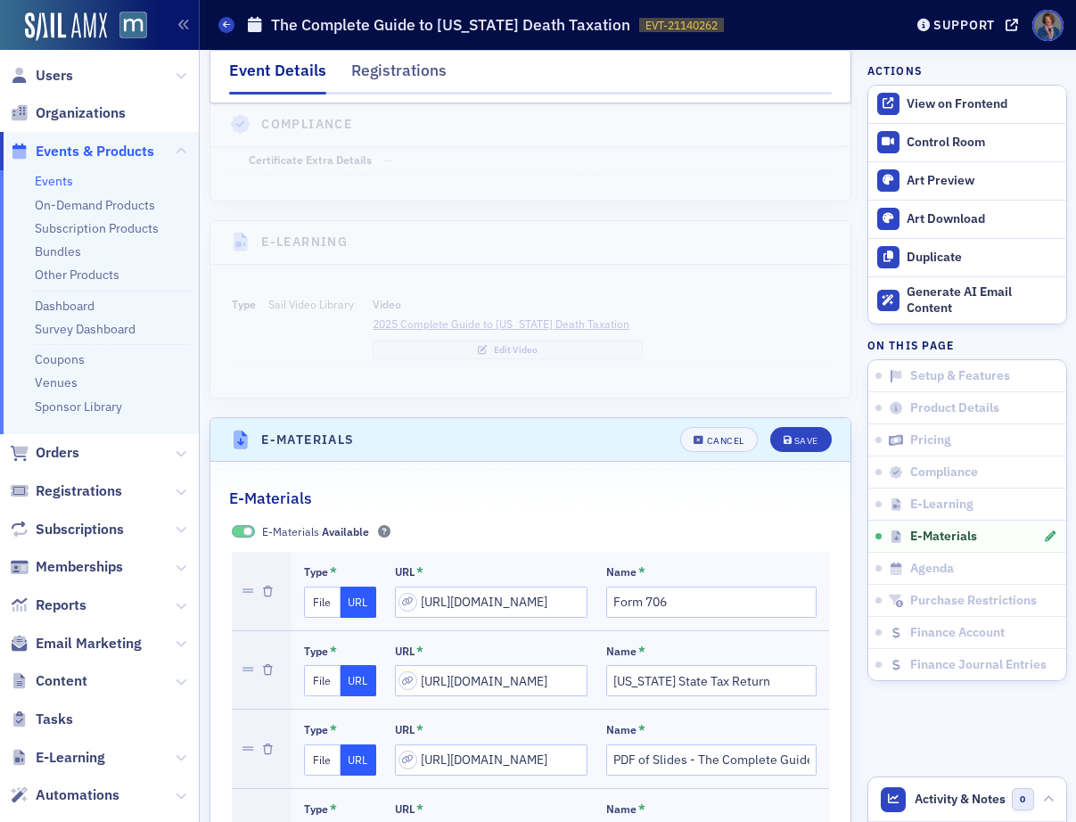
scroll to position [2542, 0]
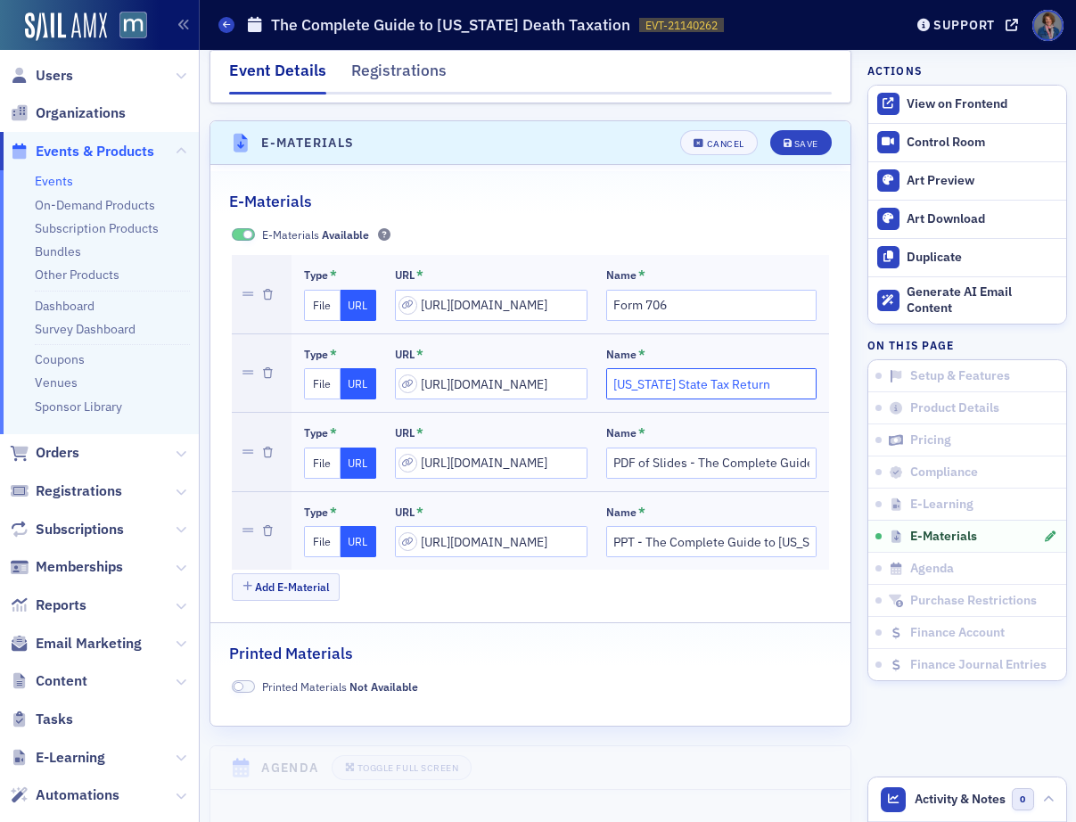
drag, startPoint x: 645, startPoint y: 368, endPoint x: 661, endPoint y: 368, distance: 16.9
click at [670, 368] on input "Maryland State Tax Return" at bounding box center [711, 383] width 210 height 31
type input "Maryland ESTATE Tax Return"
drag, startPoint x: 790, startPoint y: 119, endPoint x: 761, endPoint y: 208, distance: 92.8
click at [794, 139] on div "Save" at bounding box center [806, 144] width 24 height 10
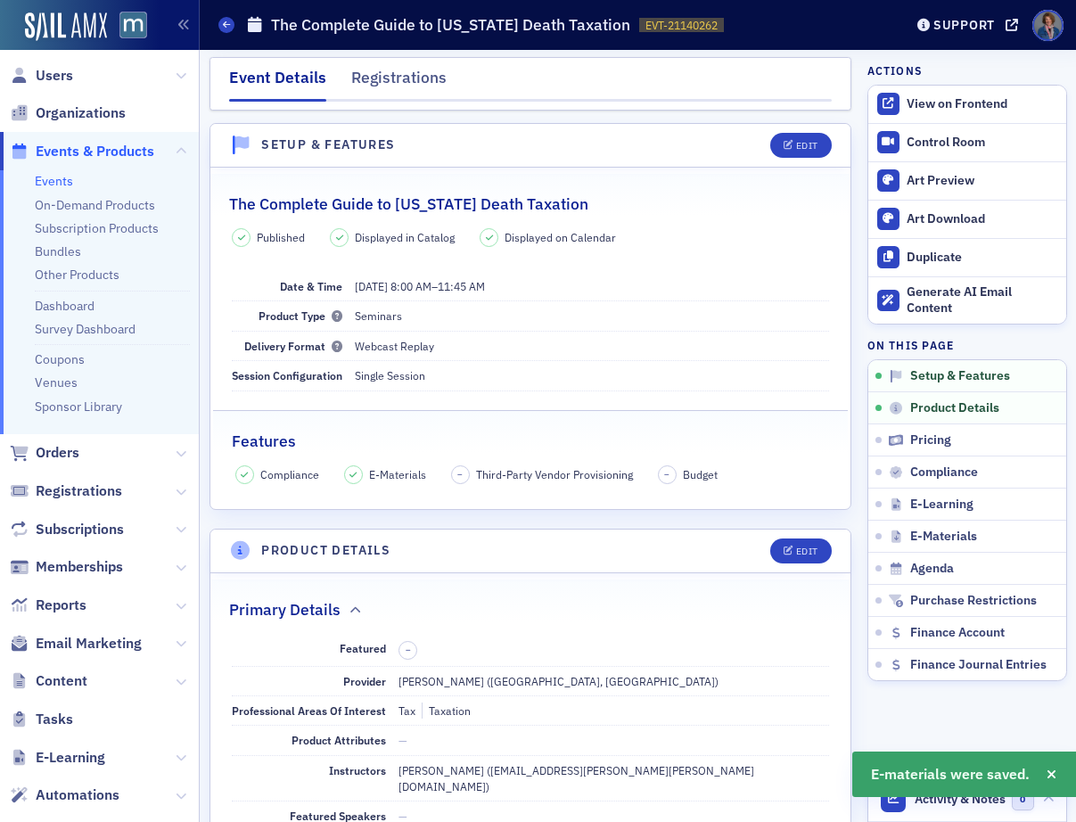
scroll to position [0, 0]
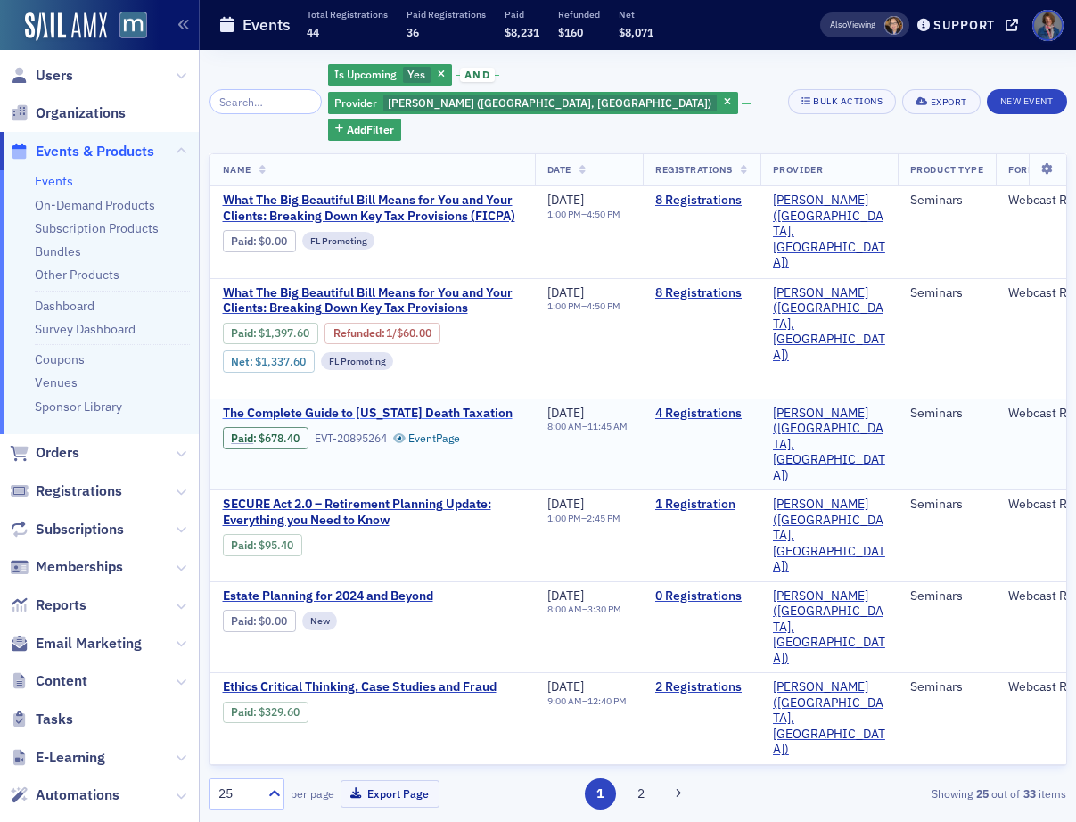
click at [398, 406] on span "The Complete Guide to Maryland Death Taxation" at bounding box center [373, 414] width 300 height 16
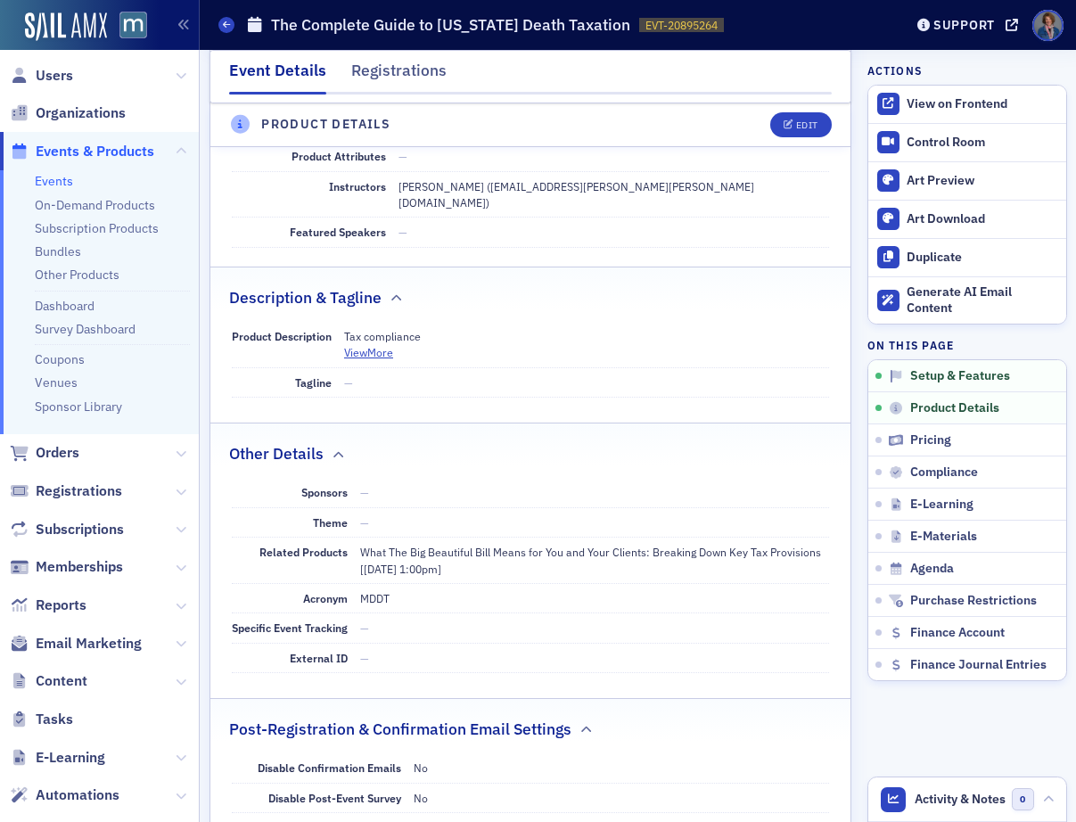
scroll to position [1167, 0]
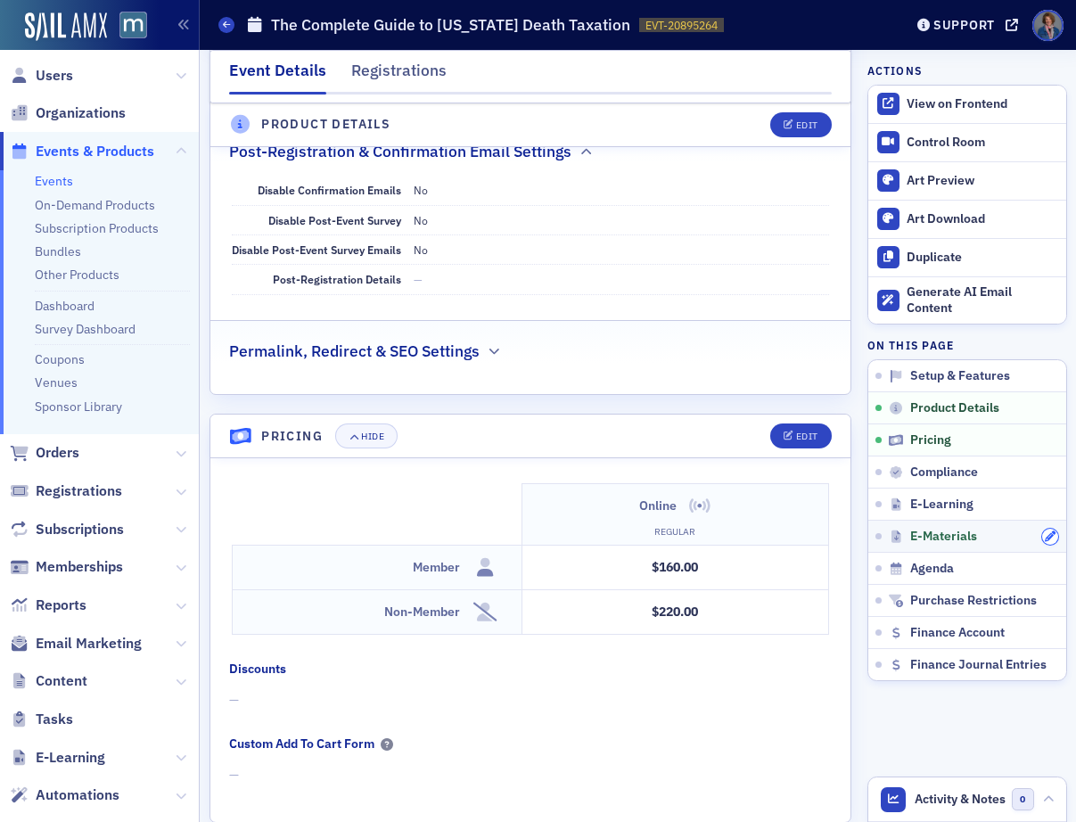
click at [1045, 537] on icon "button" at bounding box center [1050, 536] width 11 height 11
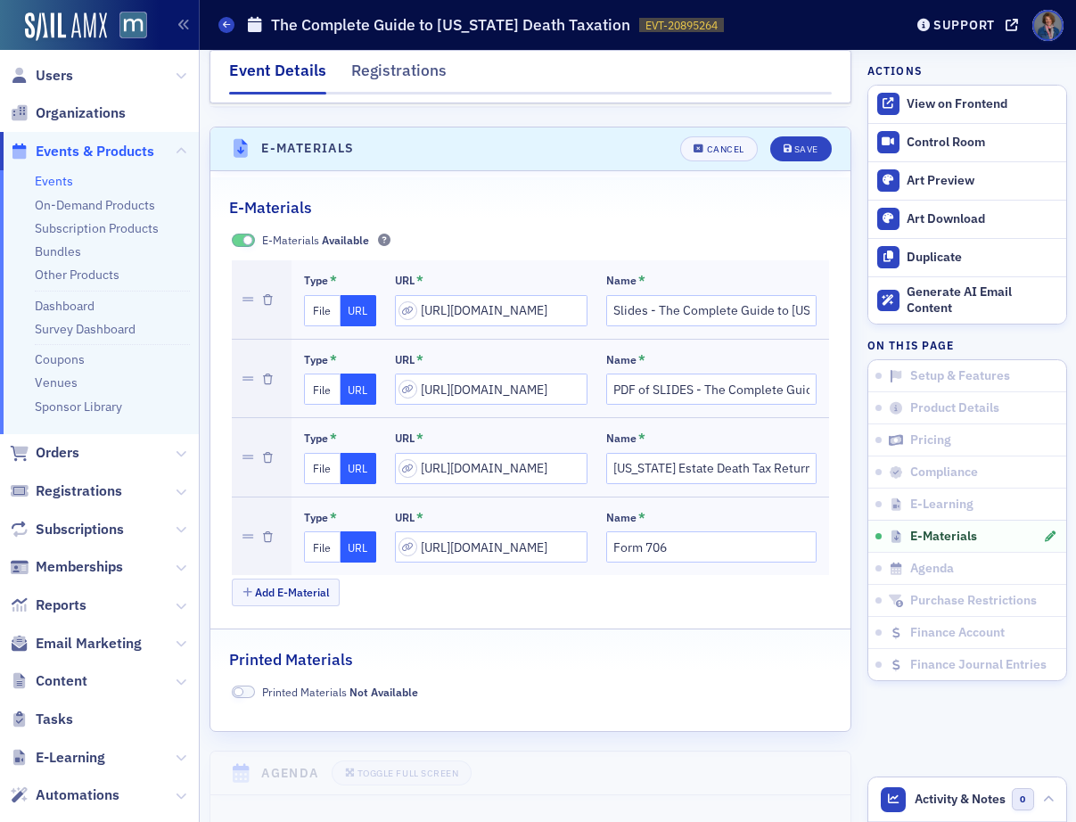
scroll to position [2559, 0]
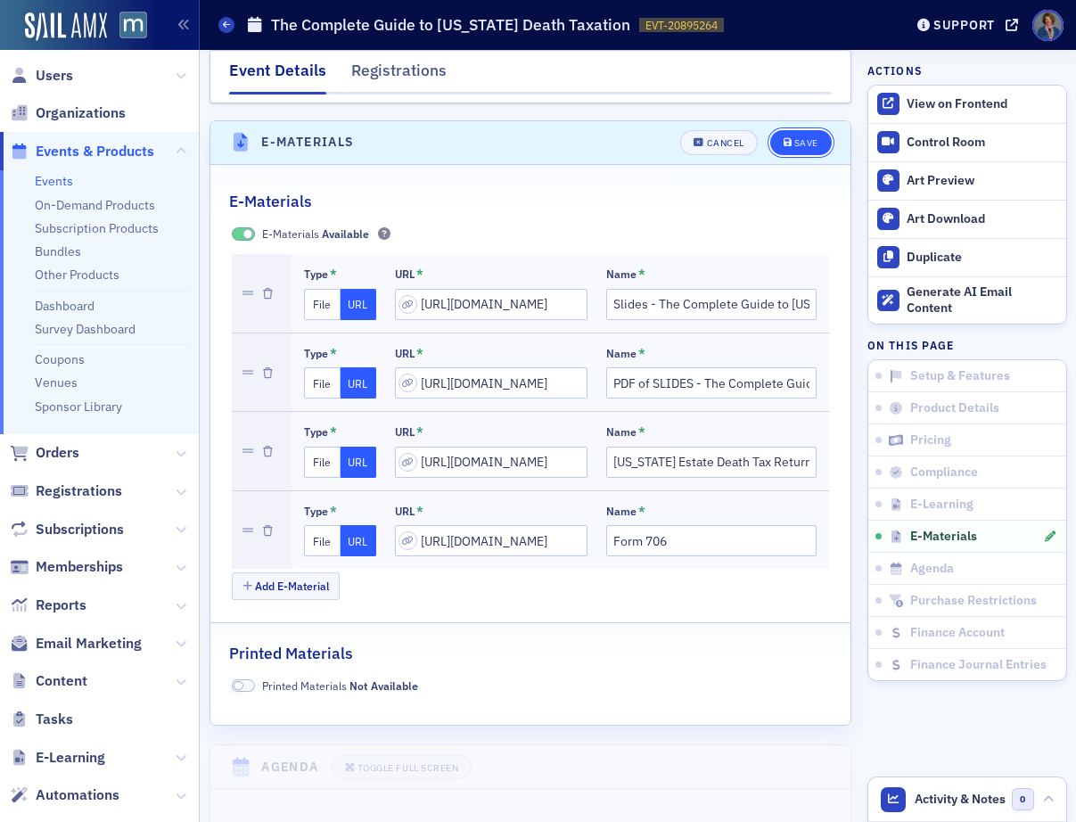
click at [794, 138] on div "Save" at bounding box center [806, 143] width 24 height 10
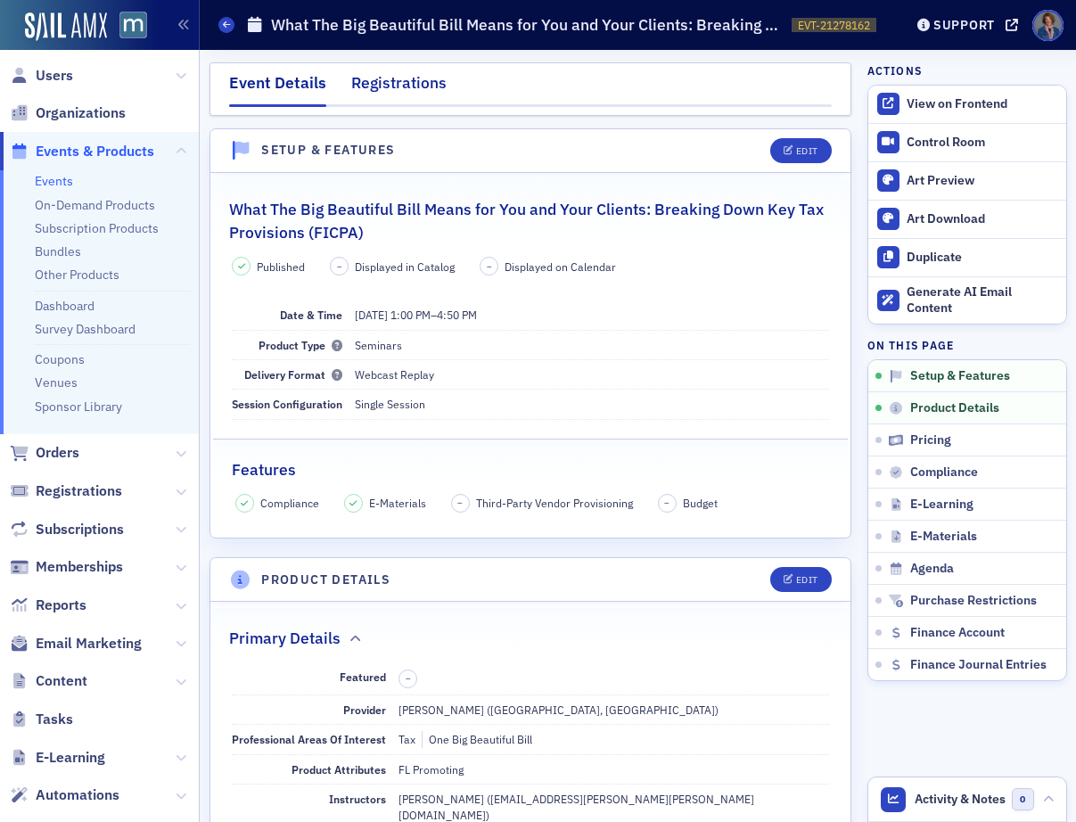
click at [394, 89] on div "Registrations" at bounding box center [398, 87] width 95 height 33
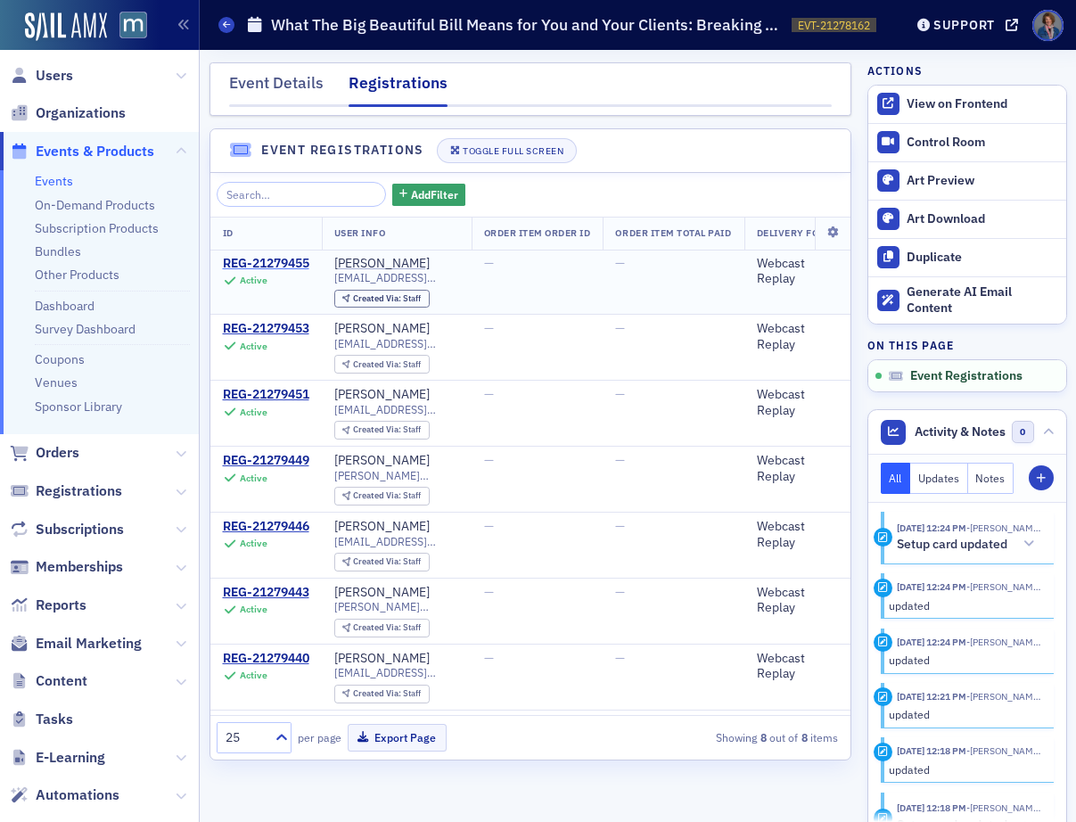
click at [272, 259] on div "REG-21279455" at bounding box center [266, 264] width 86 height 16
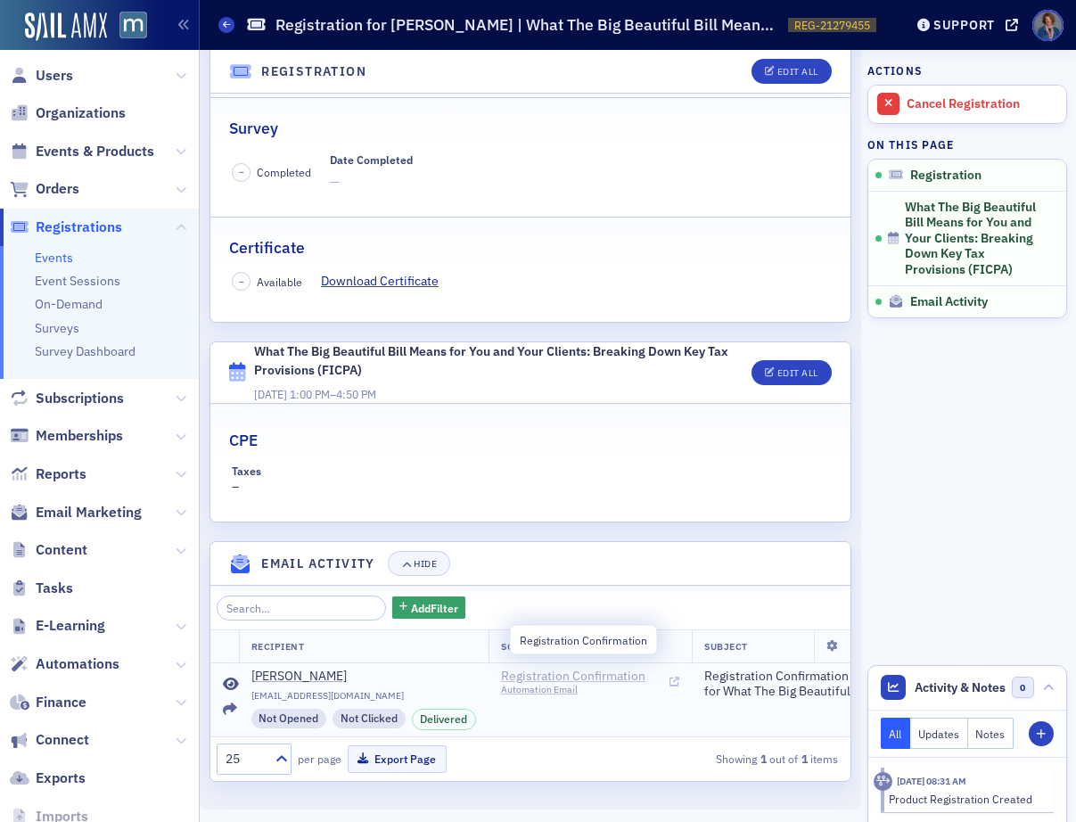
click at [591, 669] on span "Registration Confirmation" at bounding box center [582, 677] width 162 height 16
click at [934, 180] on span "Registration" at bounding box center [945, 176] width 71 height 16
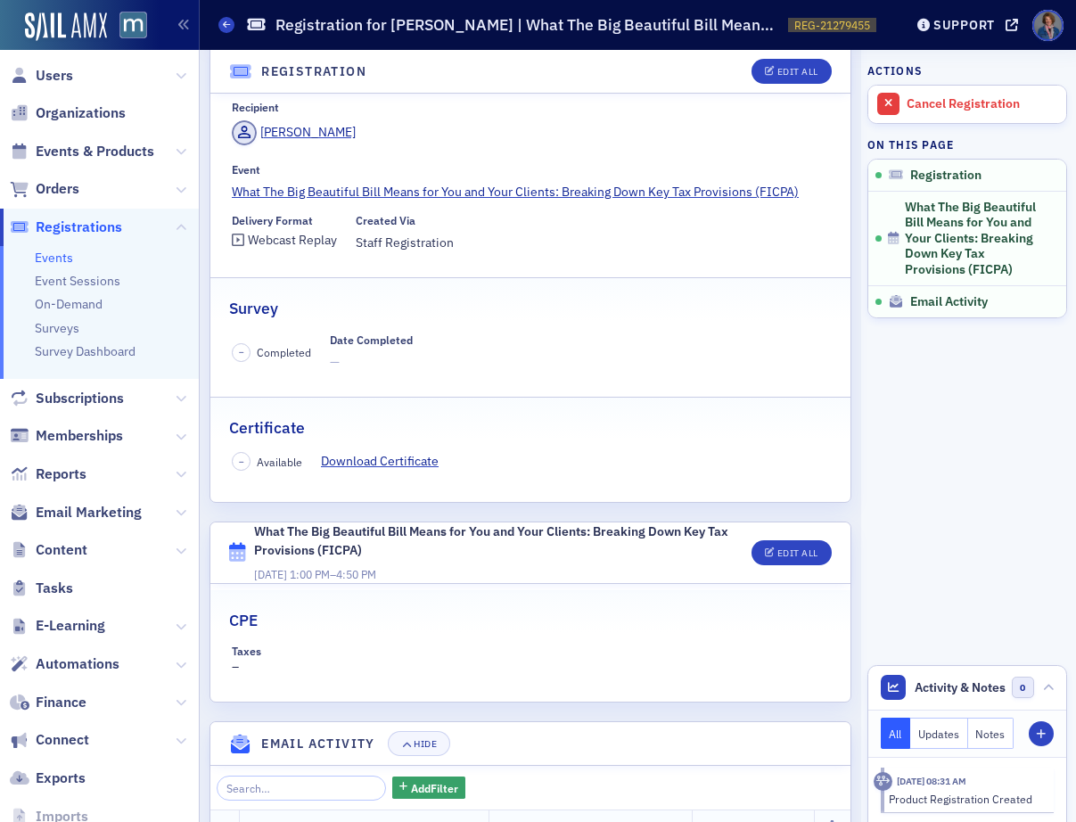
scroll to position [0, 0]
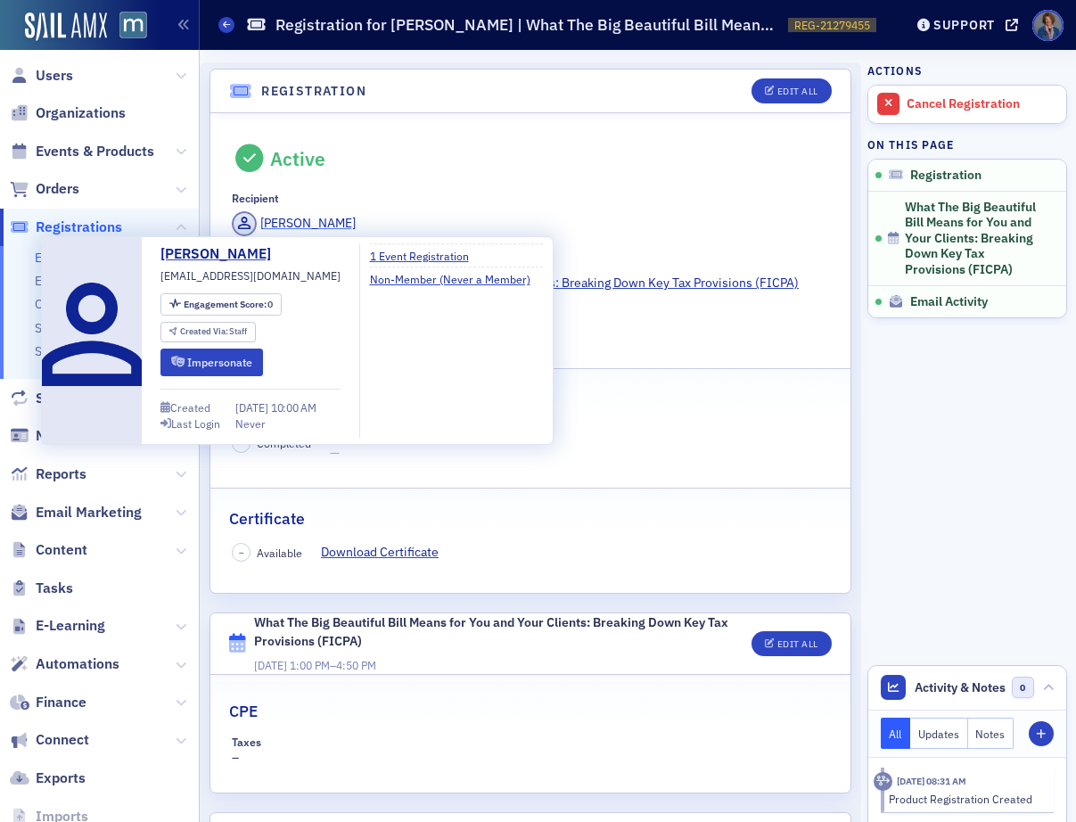
click at [336, 223] on div "Martin Glickstein" at bounding box center [307, 223] width 95 height 19
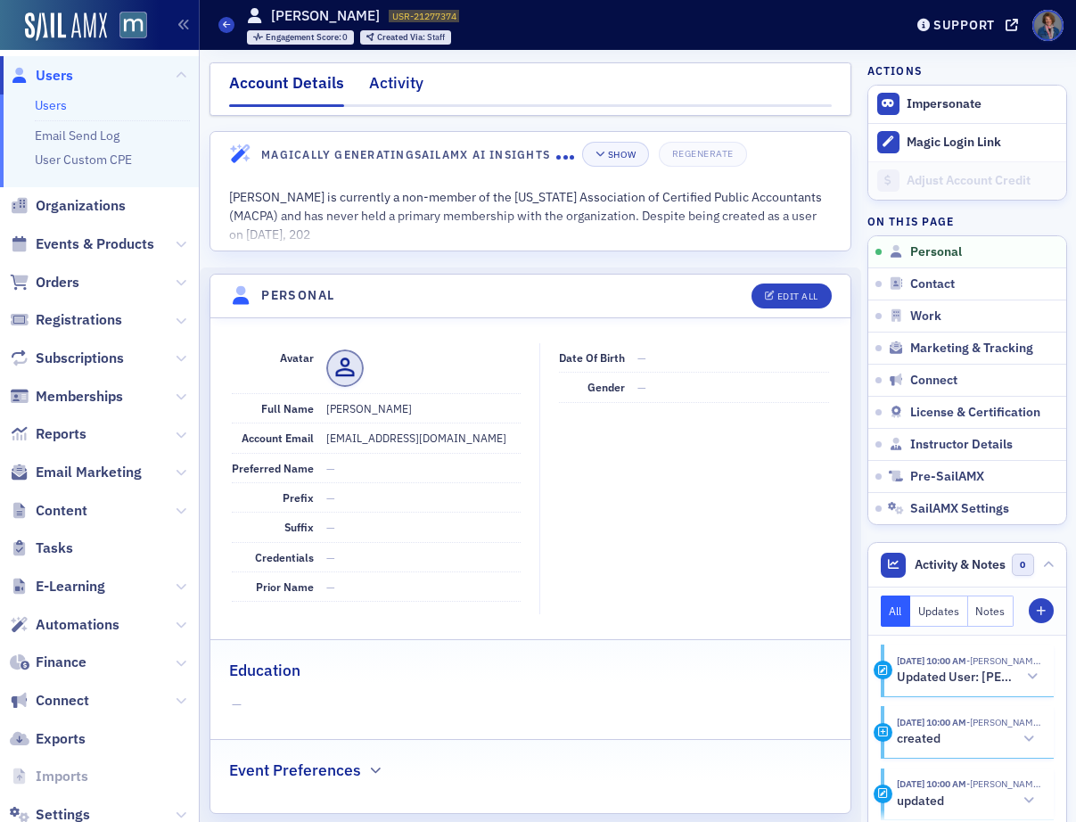
click at [392, 87] on div "Activity" at bounding box center [396, 87] width 54 height 33
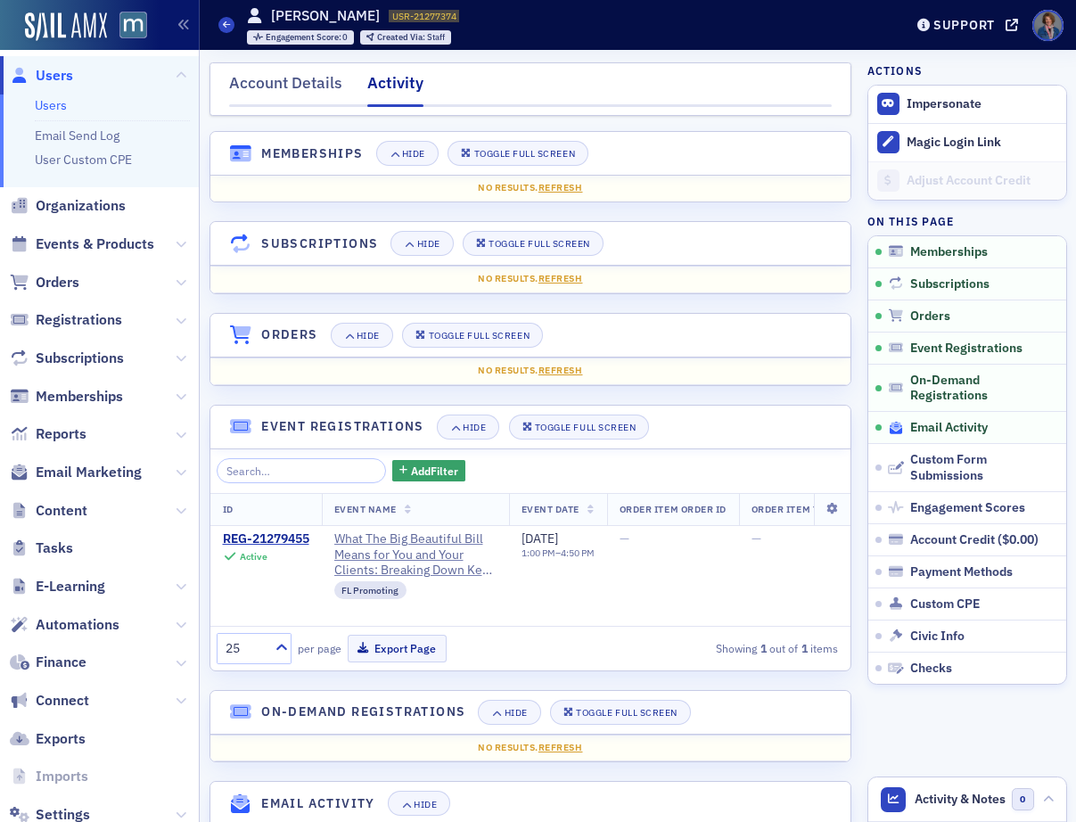
click at [949, 431] on span "Email Activity" at bounding box center [949, 428] width 78 height 16
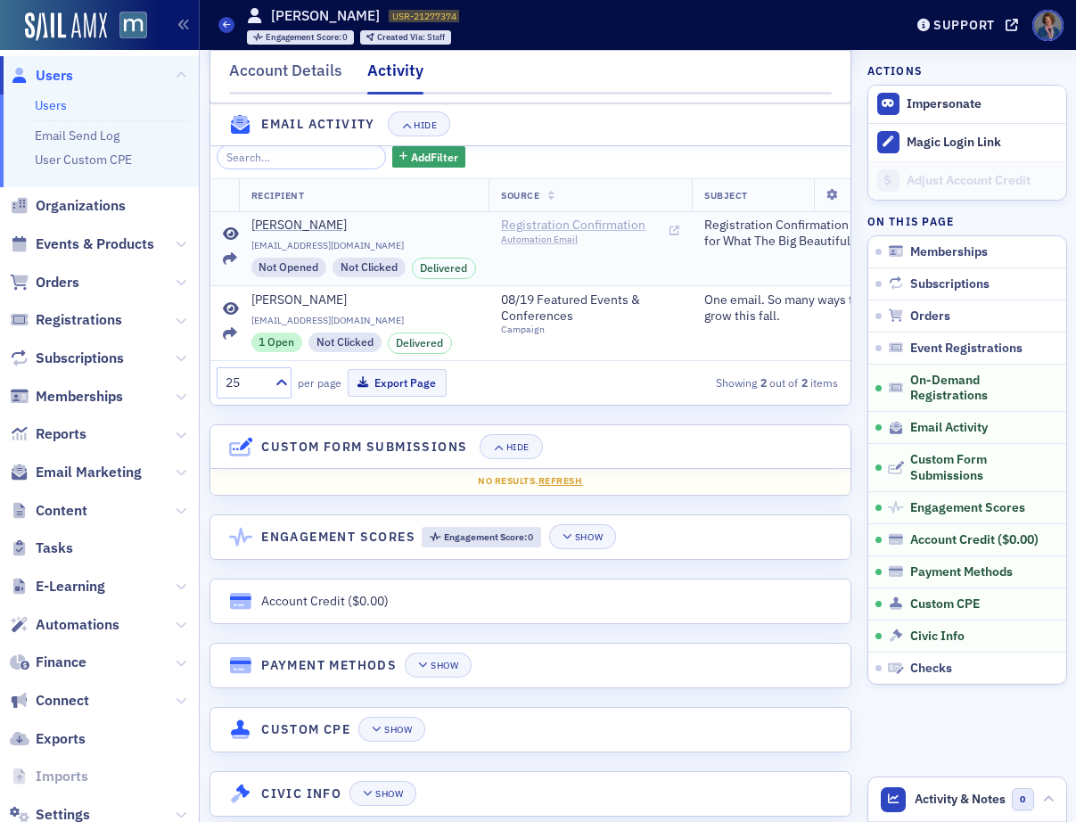
click at [675, 236] on icon at bounding box center [675, 231] width 10 height 10
click at [943, 348] on span "Event Registrations" at bounding box center [966, 349] width 112 height 16
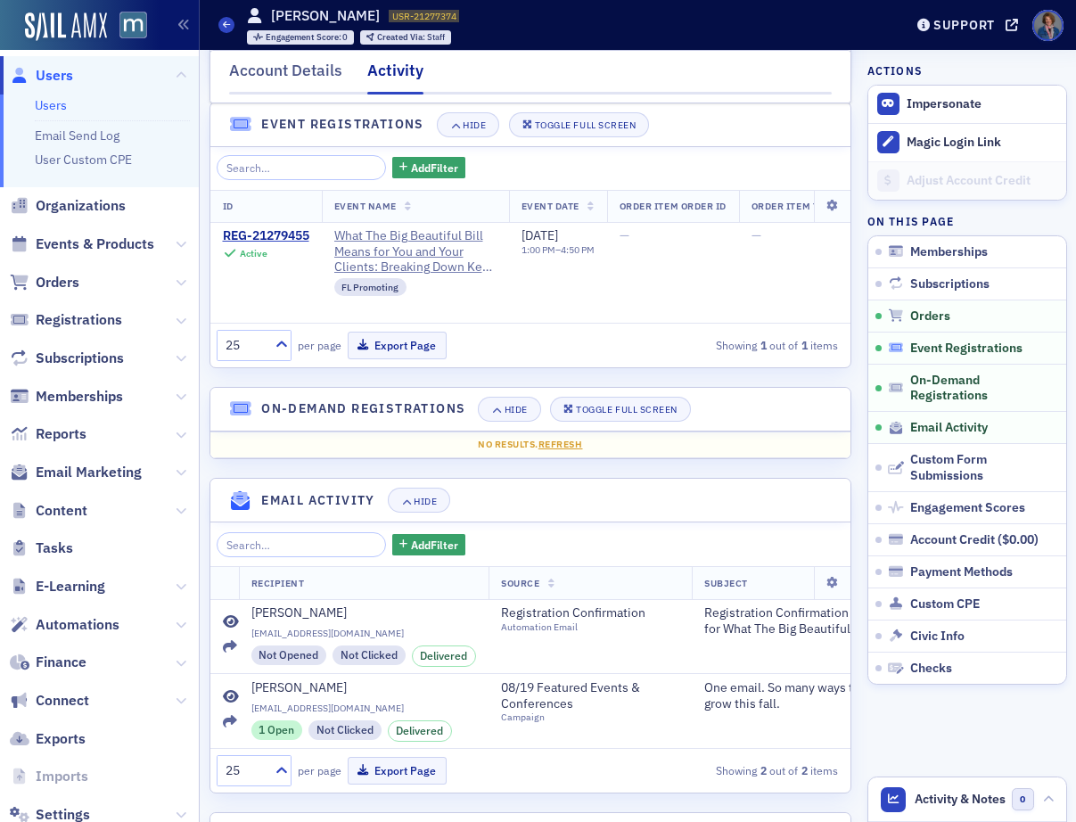
scroll to position [300, 0]
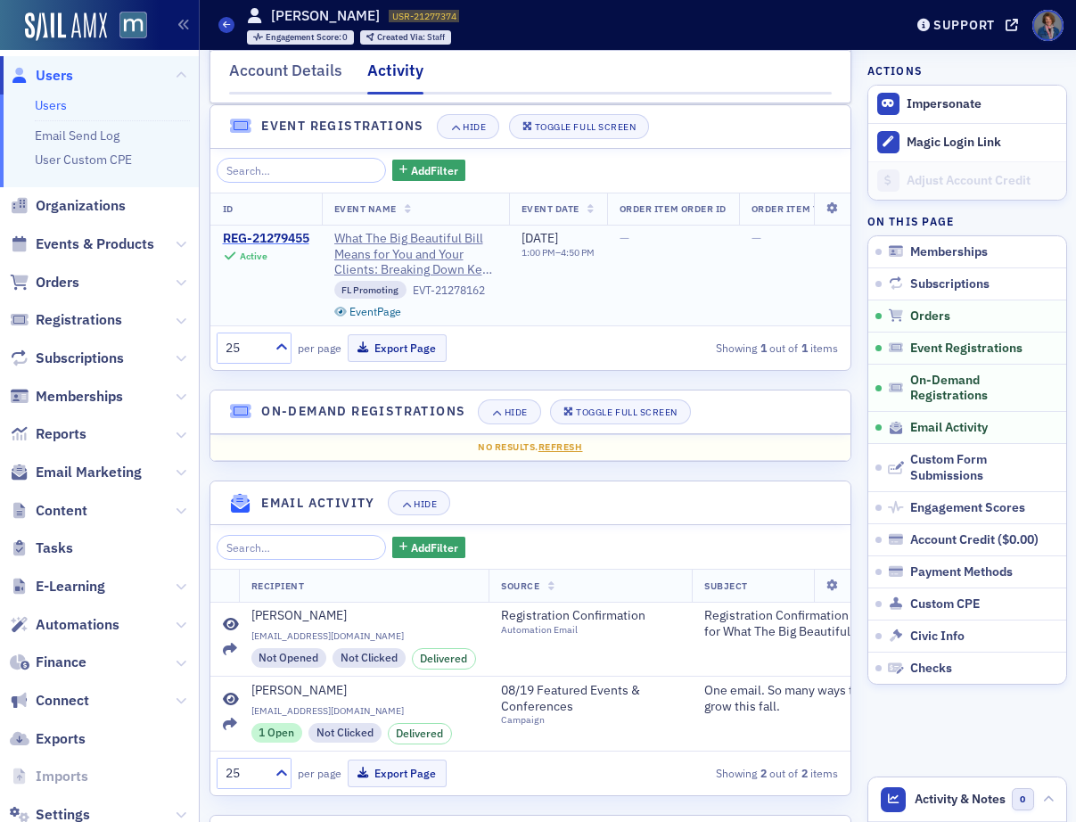
click at [272, 239] on div "REG-21279455" at bounding box center [266, 239] width 86 height 16
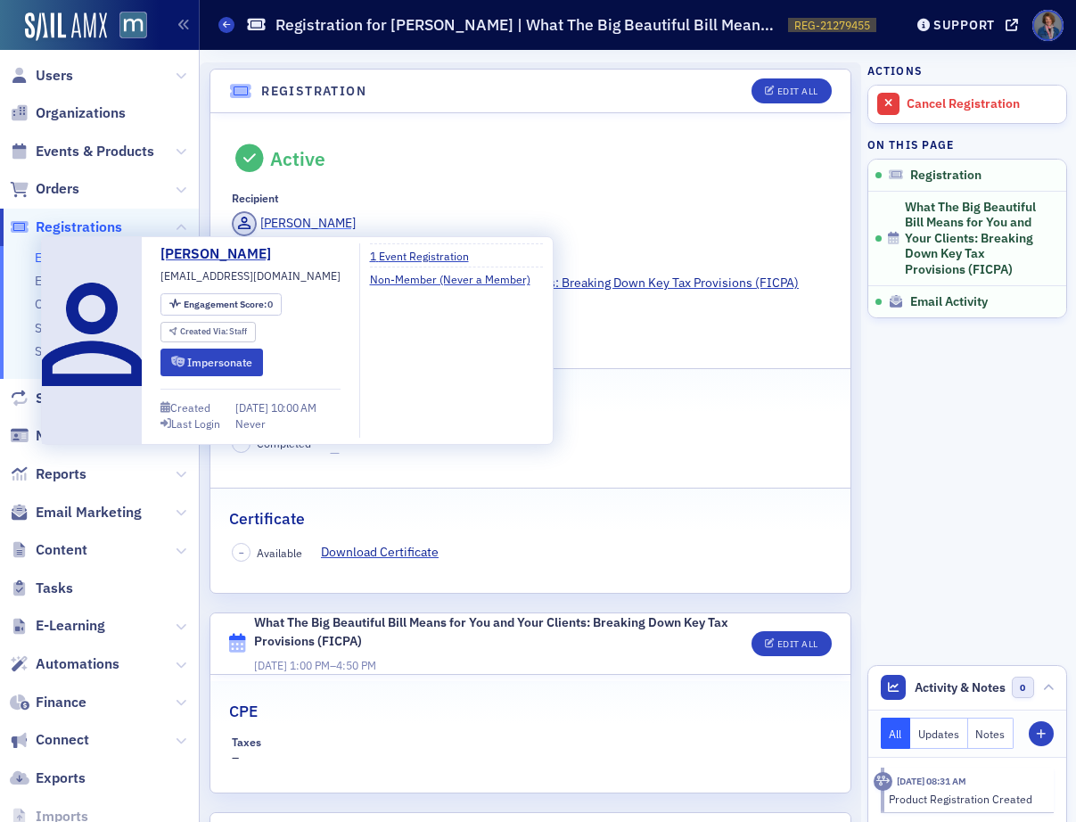
click at [292, 225] on div "Martin Glickstein" at bounding box center [307, 223] width 95 height 19
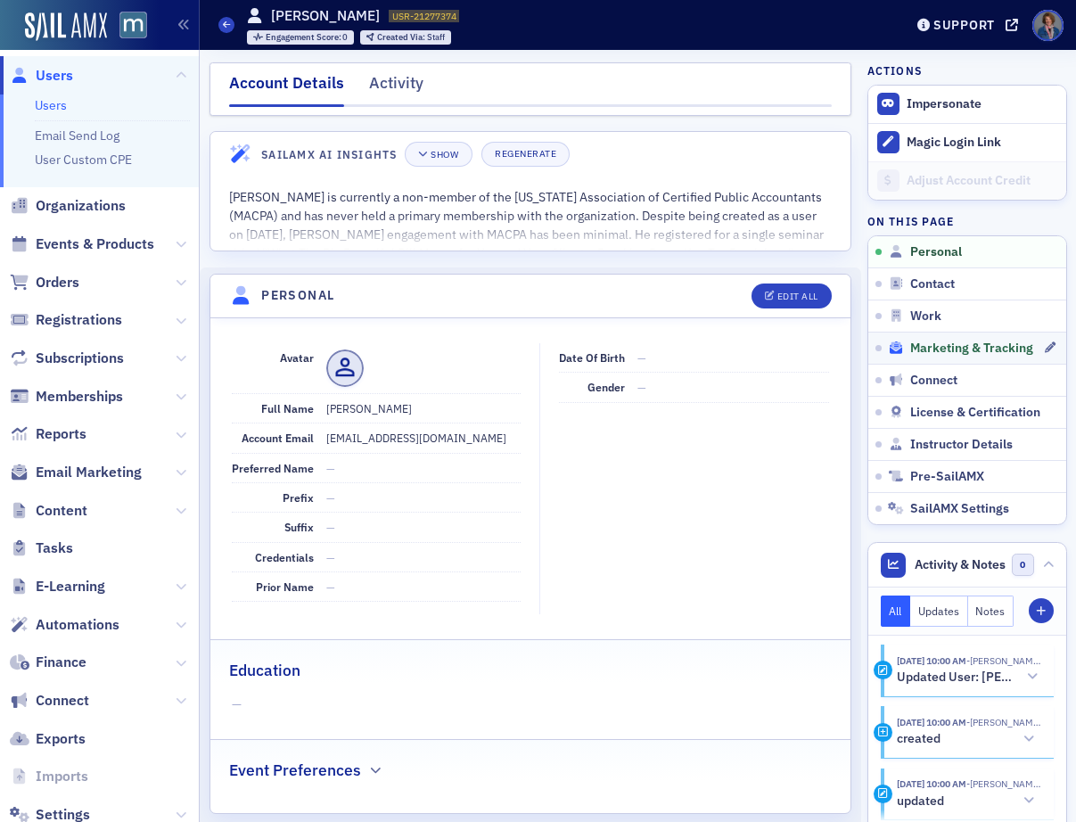
click at [988, 349] on span "Marketing & Tracking" at bounding box center [971, 349] width 123 height 16
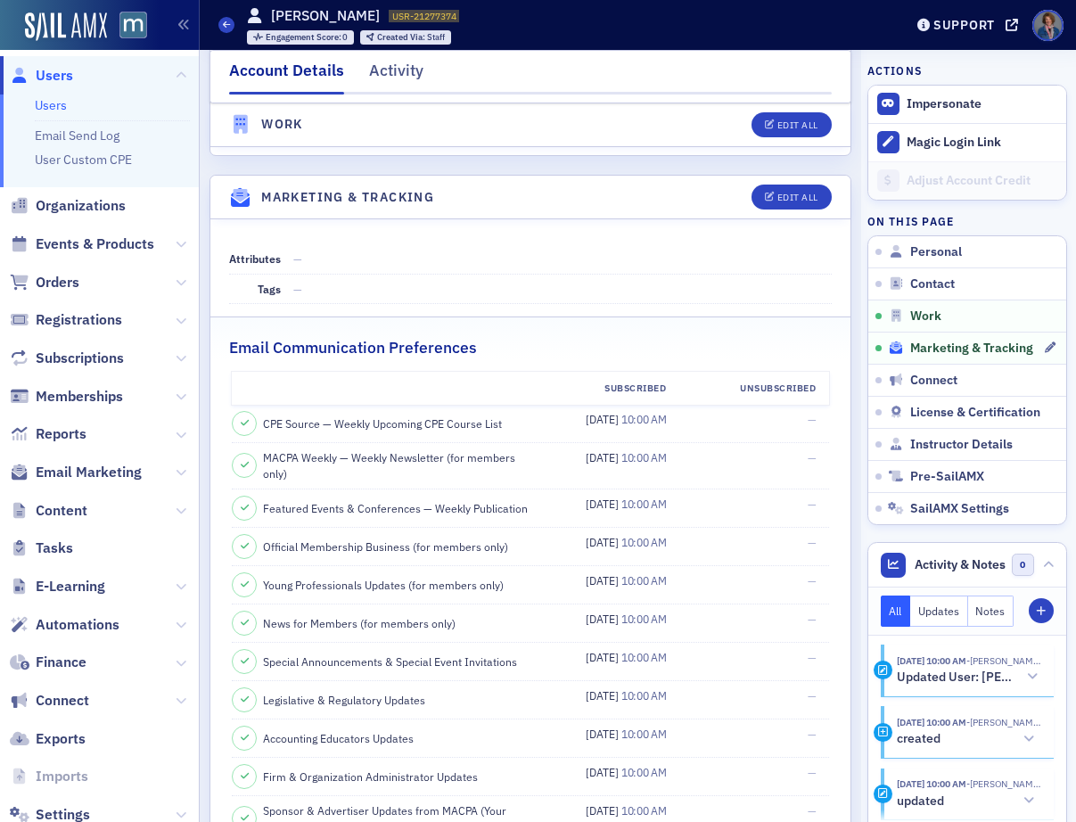
scroll to position [1718, 0]
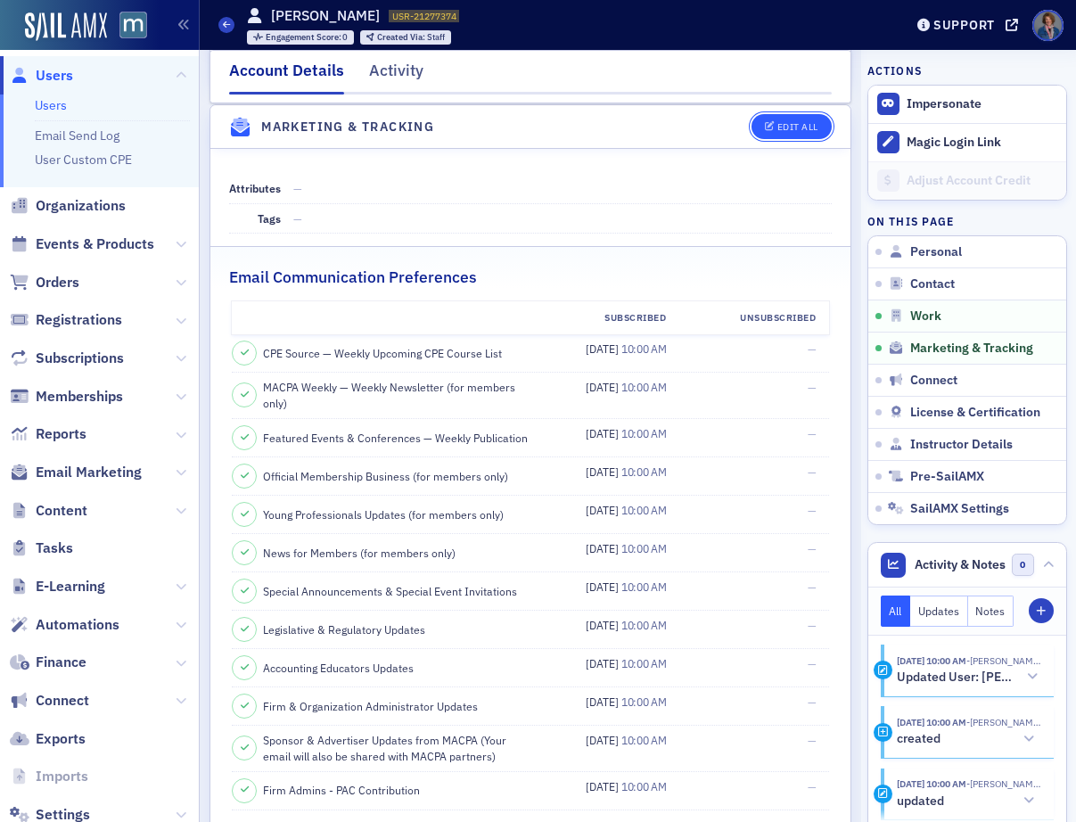
click at [785, 125] on div "Edit All" at bounding box center [797, 127] width 41 height 10
select select "US"
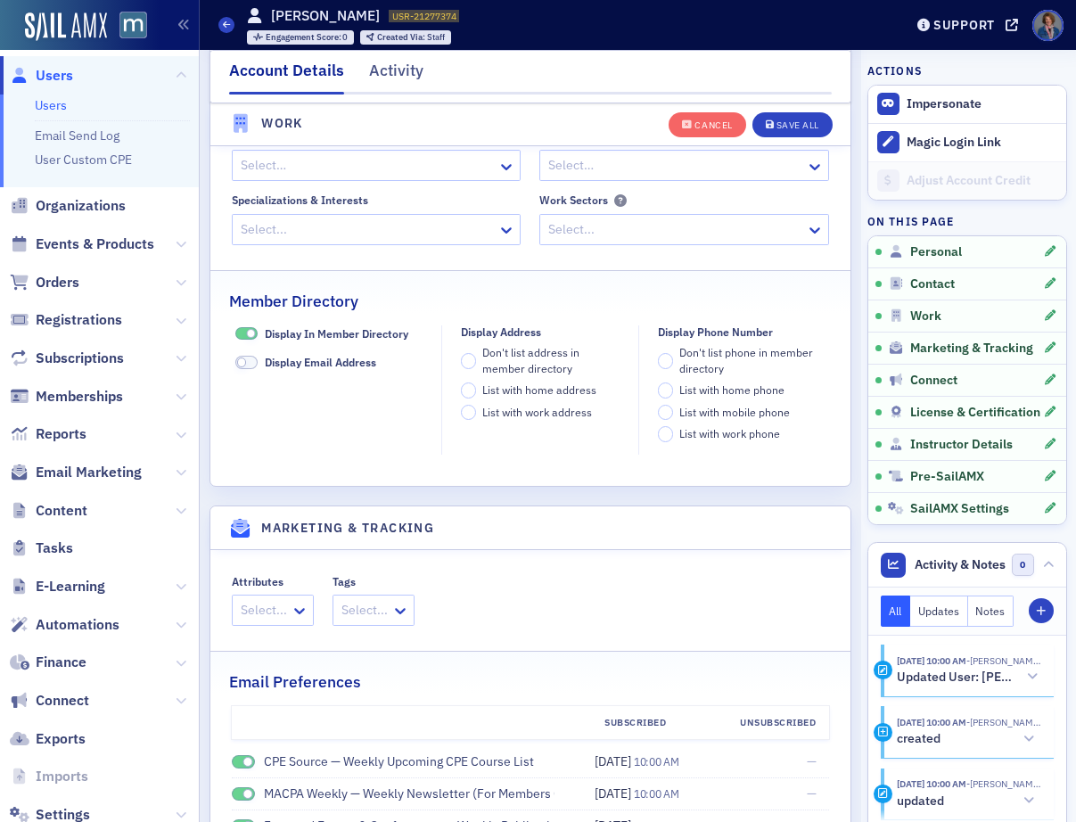
scroll to position [2120, 0]
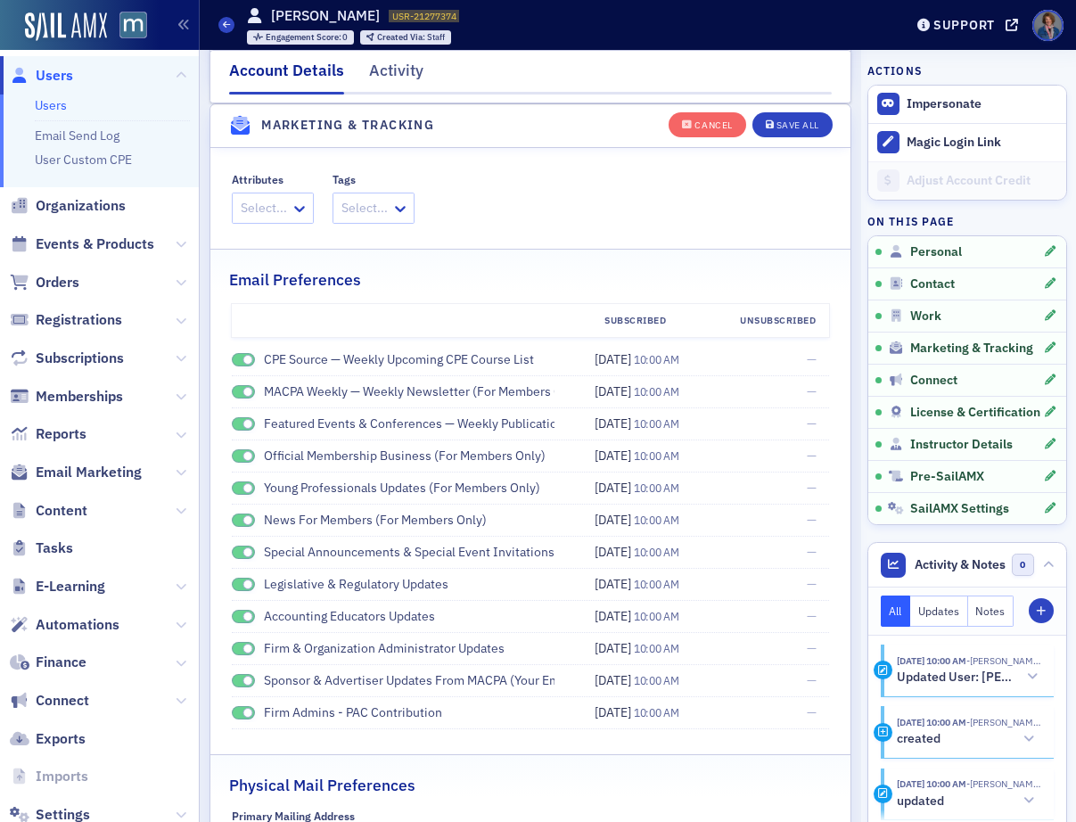
drag, startPoint x: 239, startPoint y: 360, endPoint x: 242, endPoint y: 397, distance: 36.6
click at [239, 361] on span at bounding box center [243, 359] width 23 height 13
click at [243, 393] on span at bounding box center [248, 392] width 10 height 10
click at [238, 418] on span at bounding box center [243, 423] width 23 height 13
click at [237, 472] on li "Official Membership Business (for members only) 8/19/2025 10:00 AM —" at bounding box center [530, 456] width 597 height 32
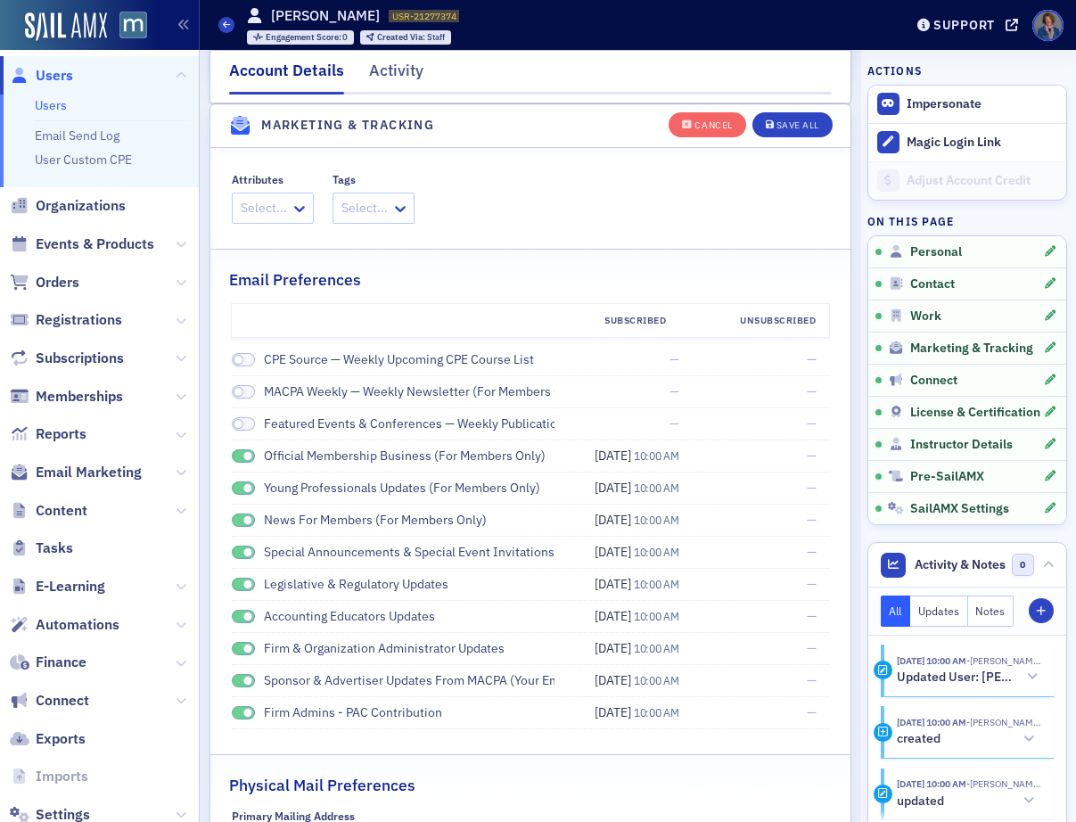
click at [238, 454] on span at bounding box center [243, 455] width 23 height 13
click at [237, 489] on span at bounding box center [243, 487] width 23 height 13
click at [237, 516] on span at bounding box center [243, 519] width 23 height 13
click at [240, 551] on span at bounding box center [243, 552] width 23 height 13
click at [240, 583] on span at bounding box center [243, 584] width 23 height 13
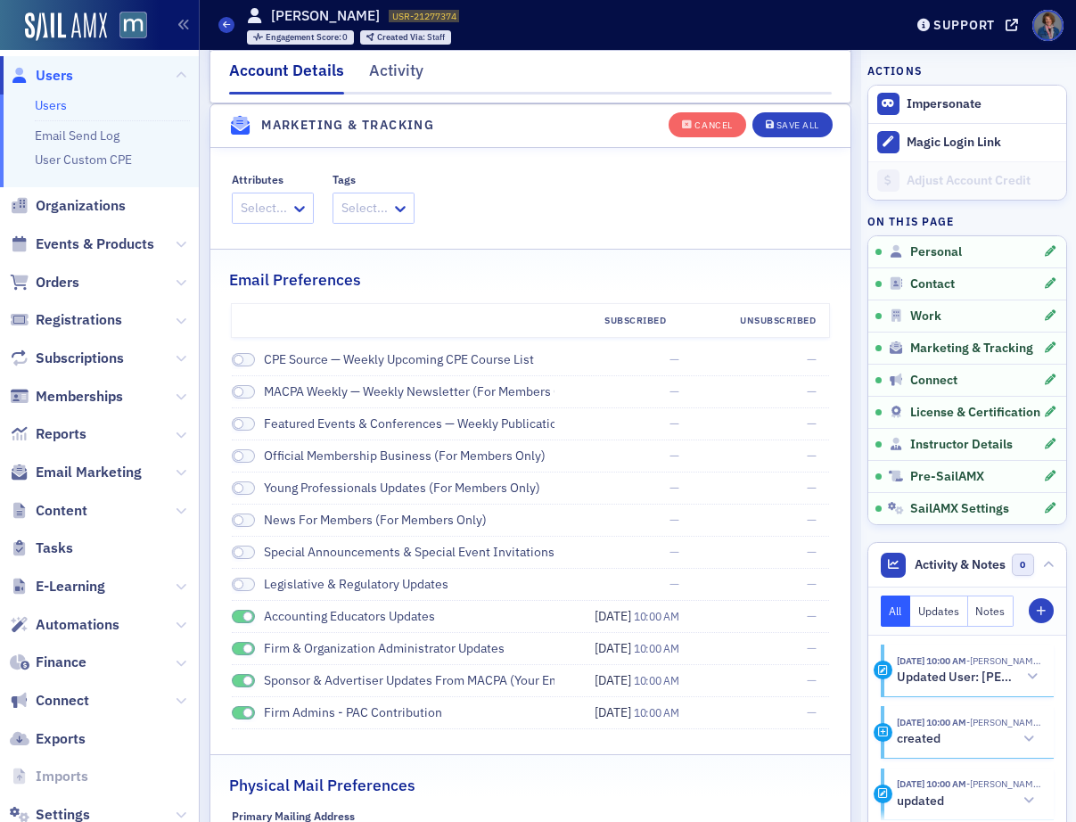
drag, startPoint x: 242, startPoint y: 609, endPoint x: 241, endPoint y: 618, distance: 9.0
click at [242, 609] on div "Accounting Educators Updates" at bounding box center [393, 616] width 323 height 19
click at [241, 618] on span at bounding box center [243, 616] width 23 height 13
click at [238, 651] on span at bounding box center [243, 648] width 23 height 13
click at [243, 677] on span at bounding box center [243, 680] width 23 height 13
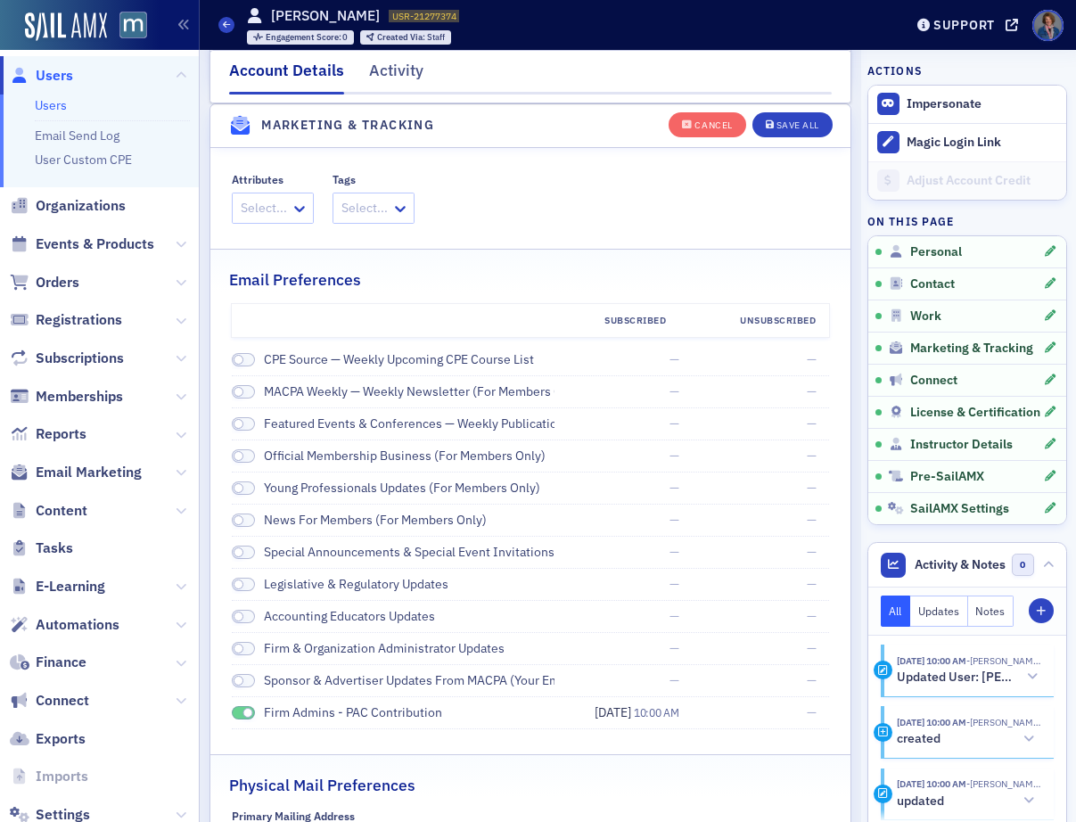
click at [233, 711] on span at bounding box center [243, 712] width 23 height 13
click at [795, 129] on div "Save All" at bounding box center [797, 125] width 43 height 10
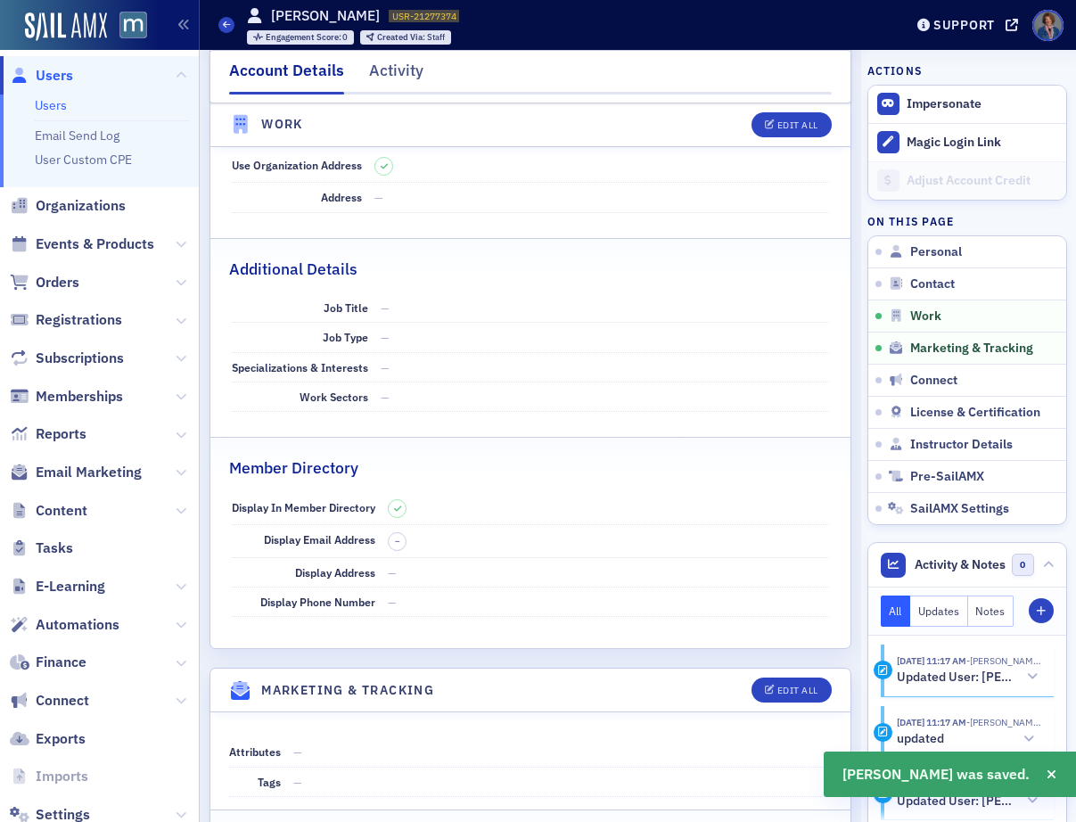
scroll to position [0, 0]
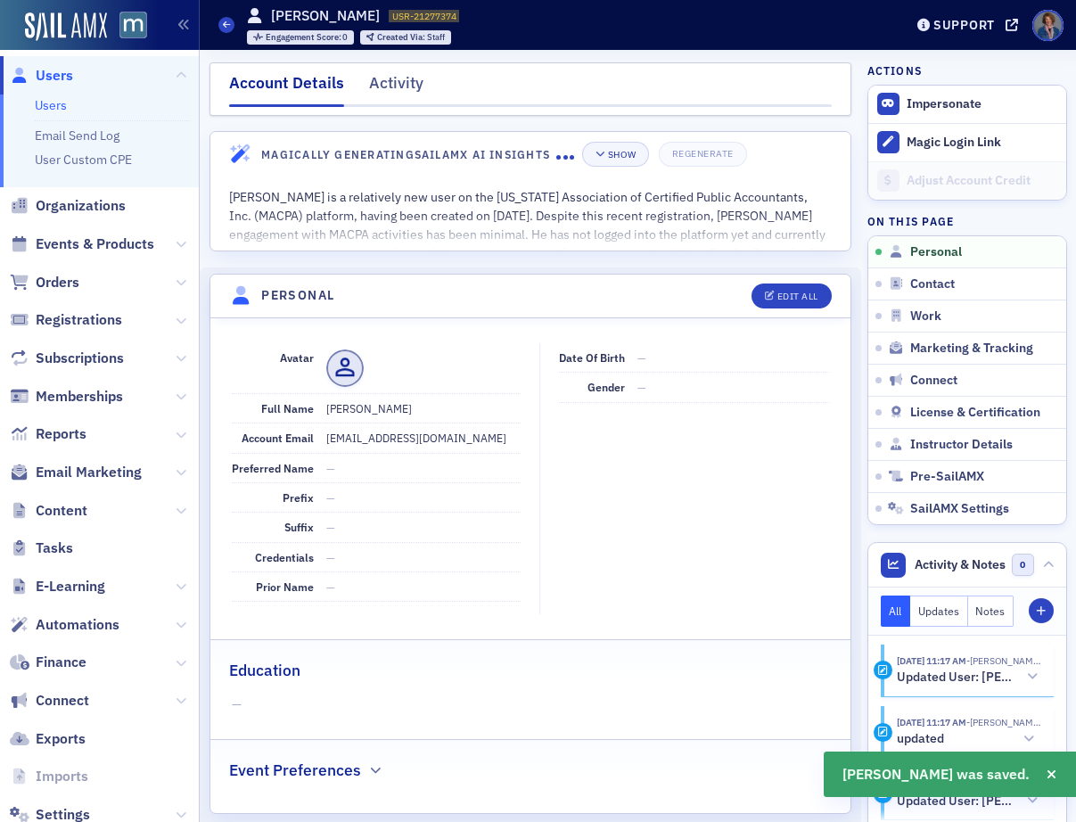
click at [56, 104] on link "Users" at bounding box center [51, 105] width 32 height 16
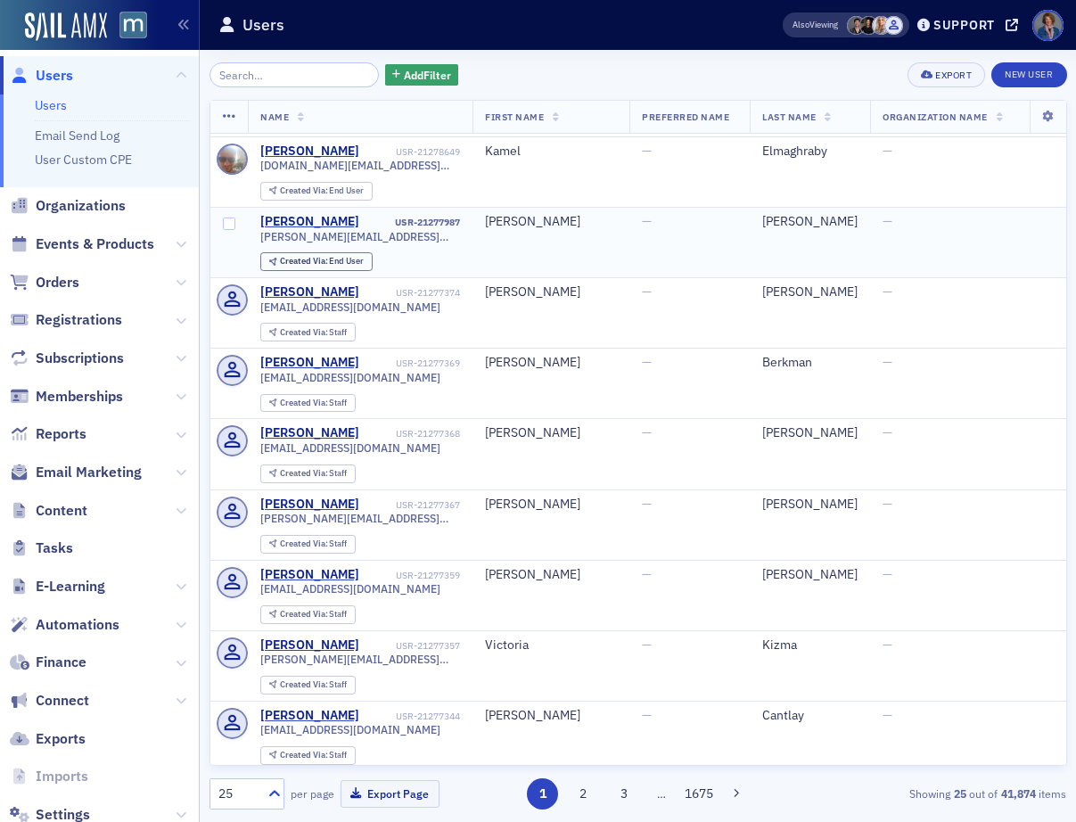
scroll to position [91, 0]
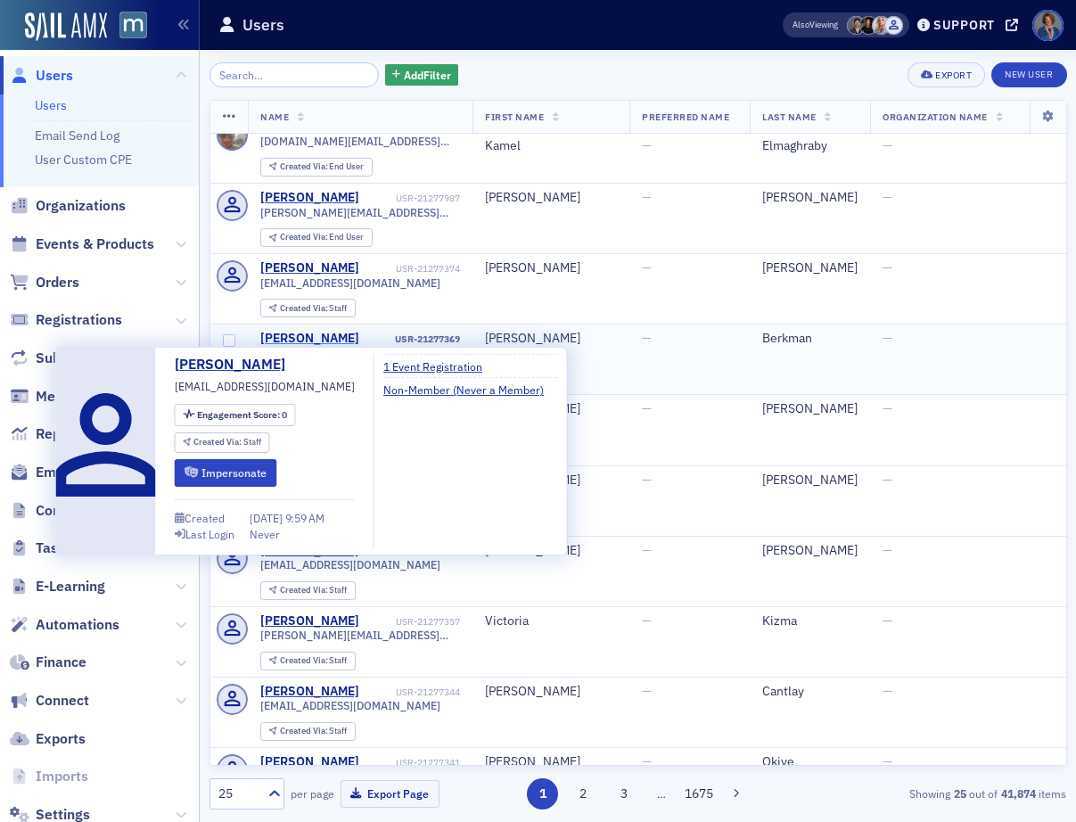
click at [328, 340] on div "Brent Berkman" at bounding box center [309, 339] width 99 height 16
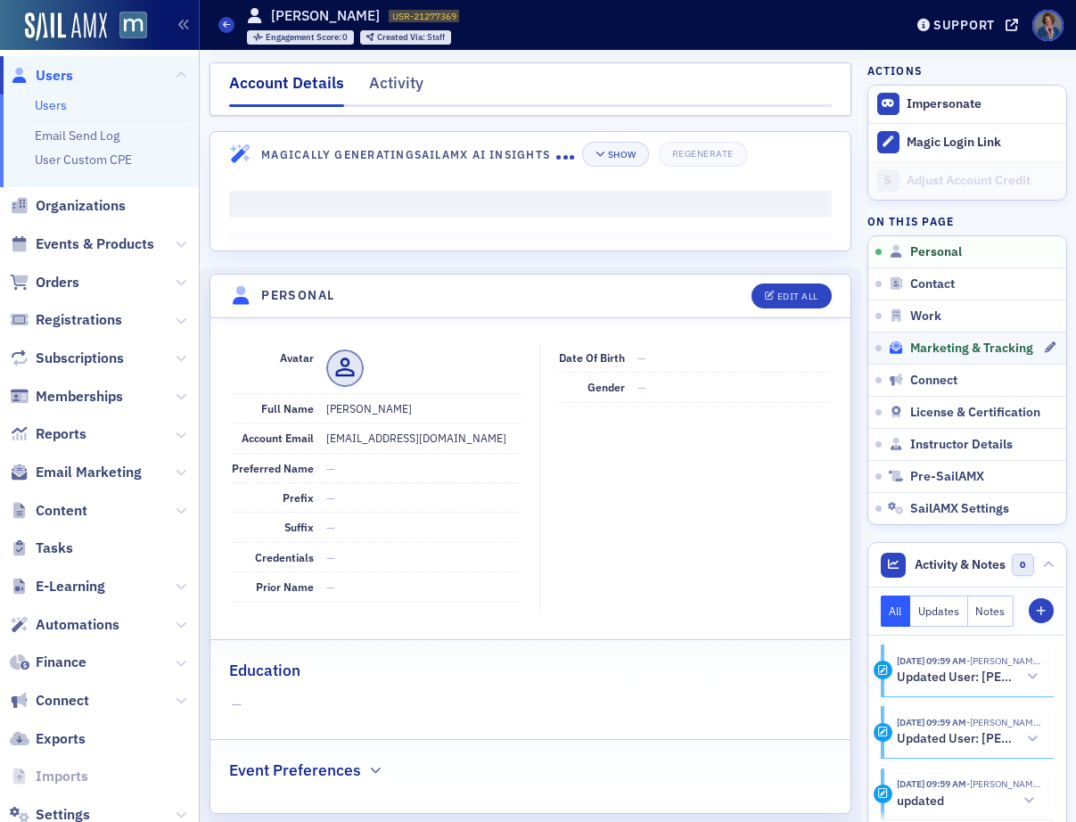
click at [969, 349] on span "Marketing & Tracking" at bounding box center [971, 349] width 123 height 16
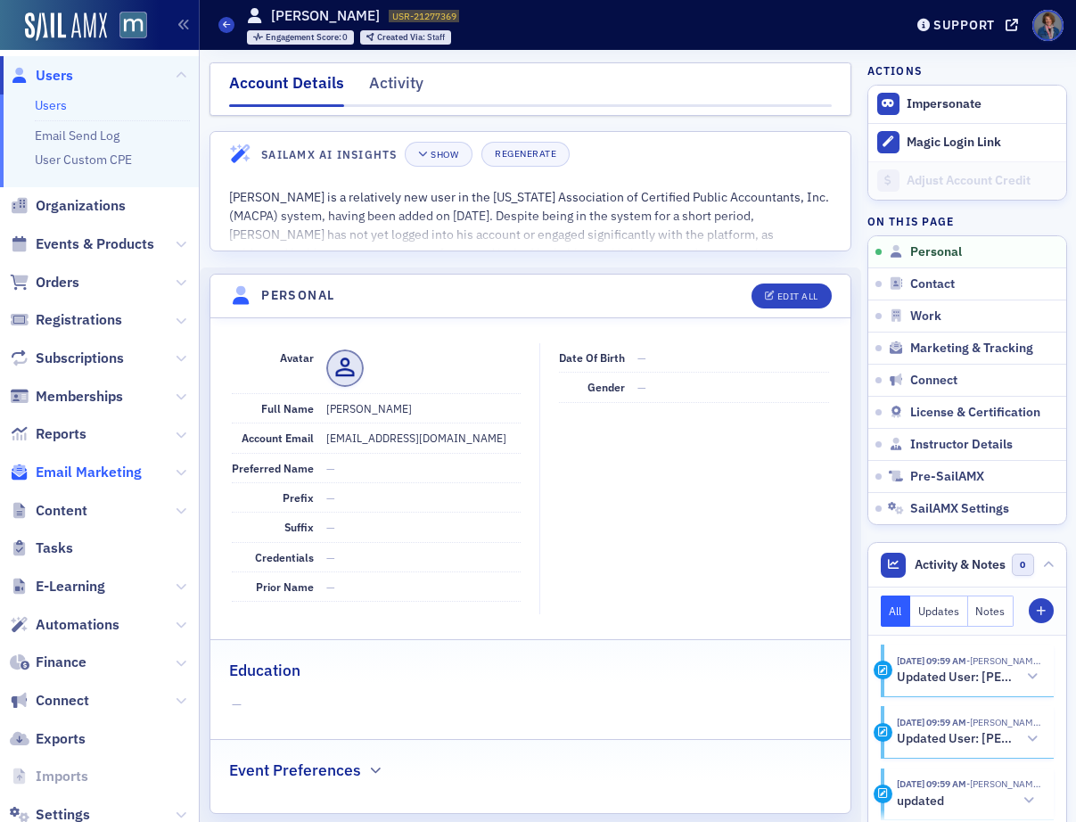
click at [75, 477] on span "Email Marketing" at bounding box center [89, 473] width 106 height 20
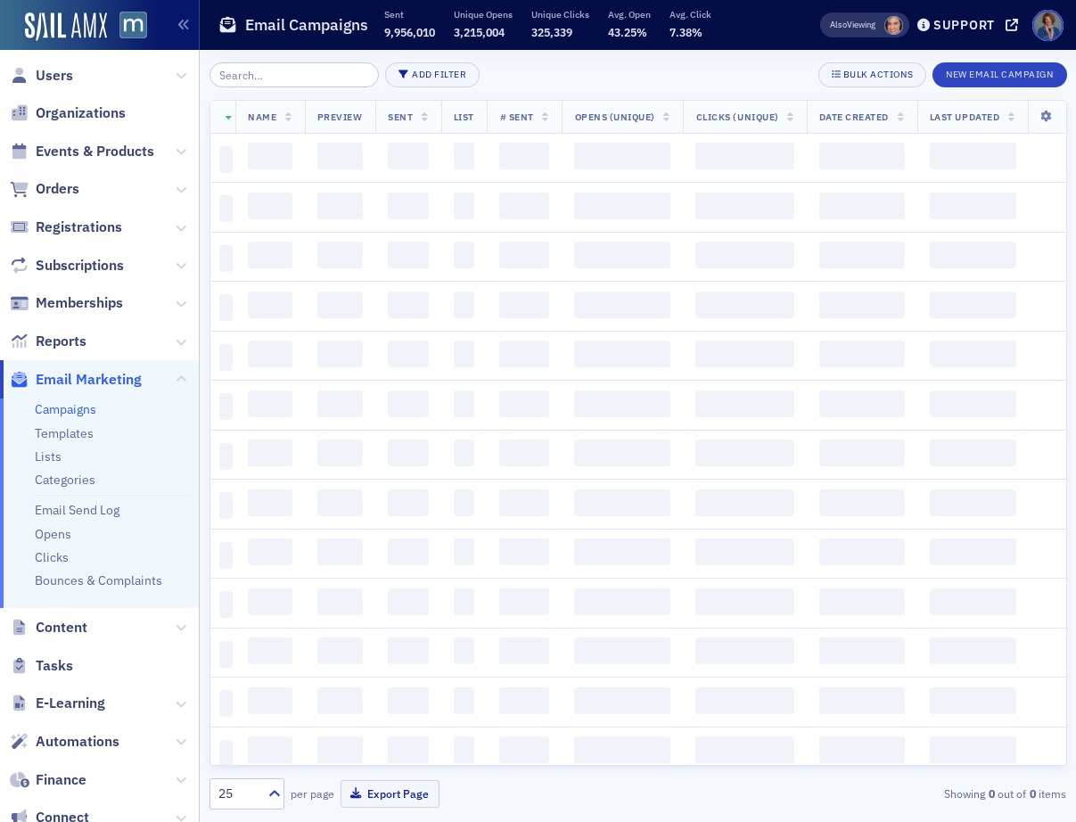
click at [75, 477] on link "Categories" at bounding box center [65, 480] width 61 height 16
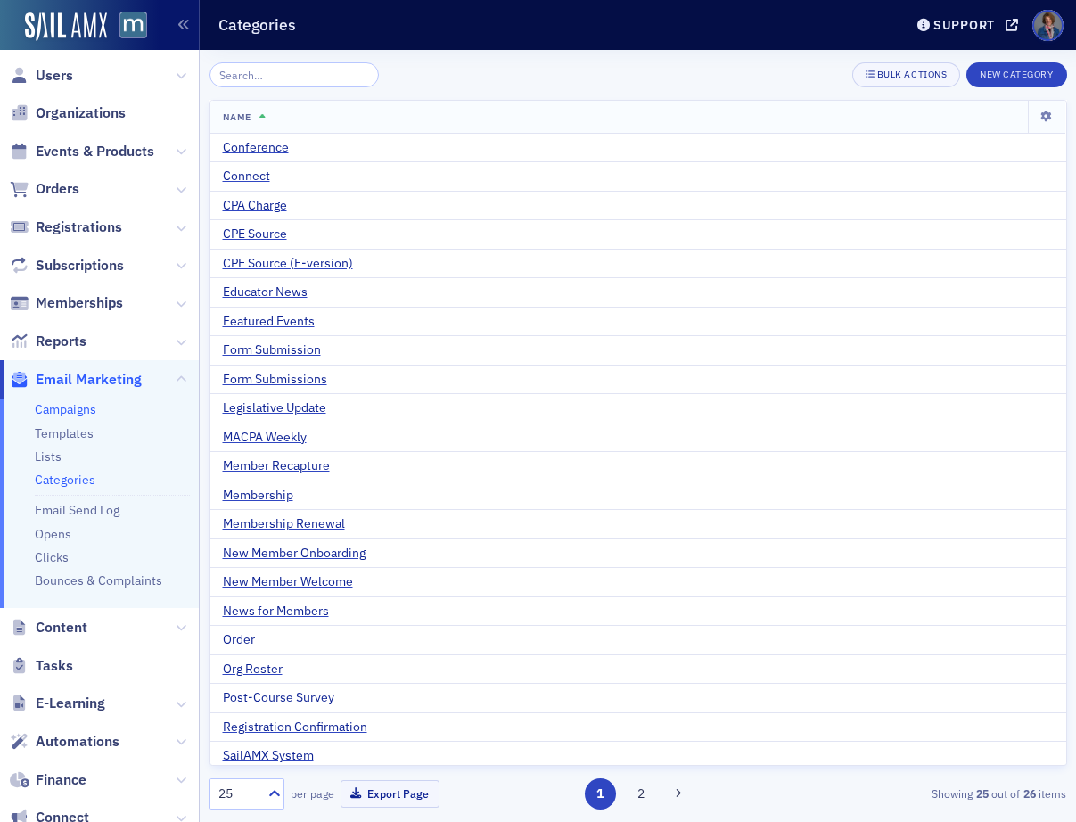
click at [81, 412] on link "Campaigns" at bounding box center [66, 409] width 62 height 16
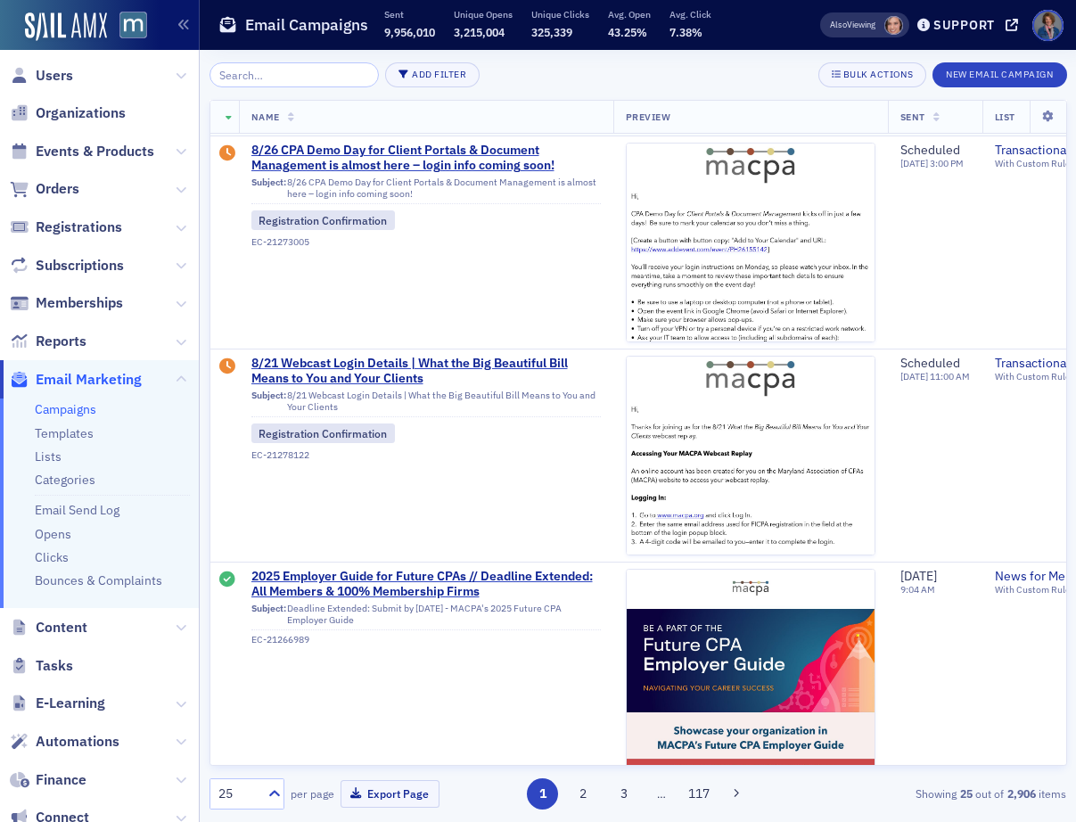
scroll to position [738, 0]
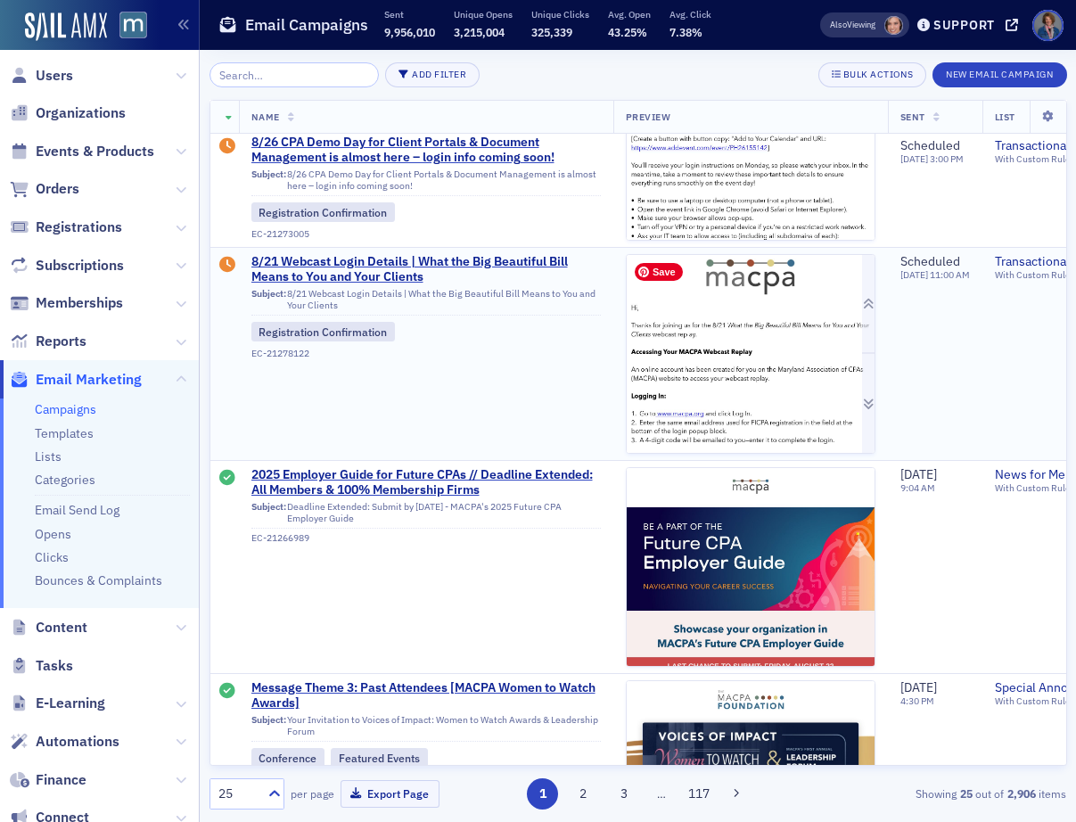
click at [777, 372] on img at bounding box center [751, 525] width 248 height 541
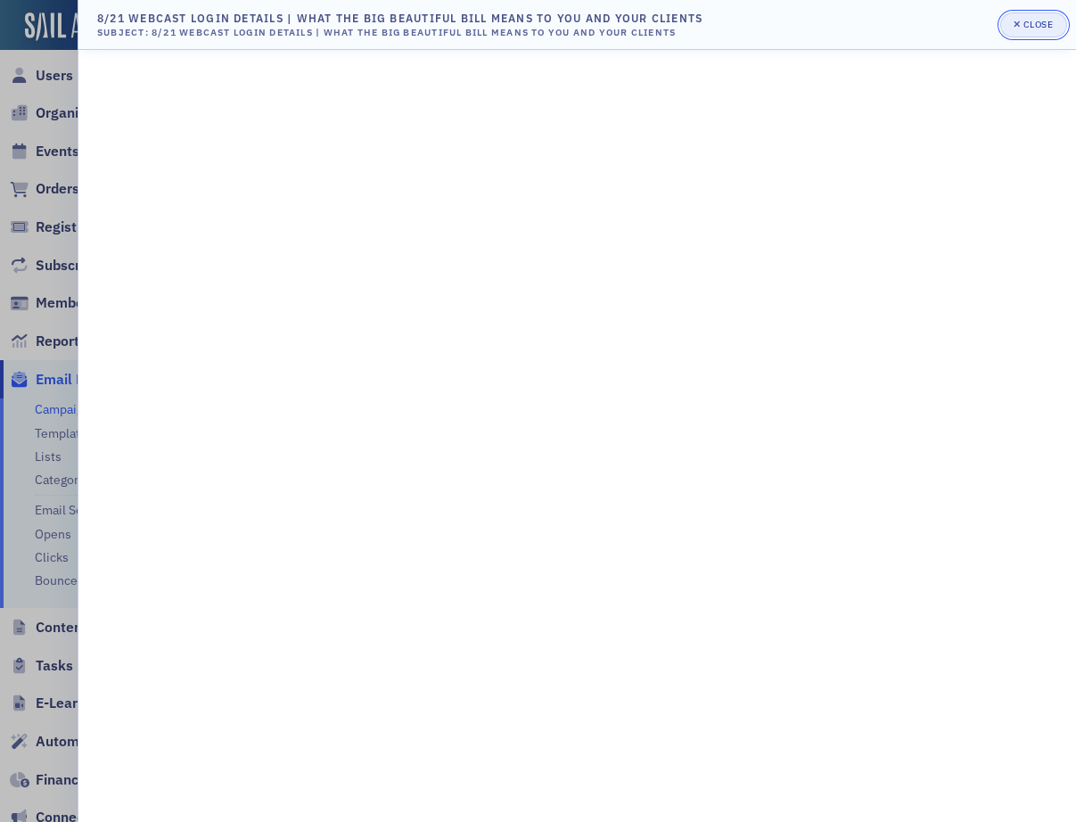
click at [1035, 31] on span "Close" at bounding box center [1033, 25] width 39 height 14
